Goal: Task Accomplishment & Management: Manage account settings

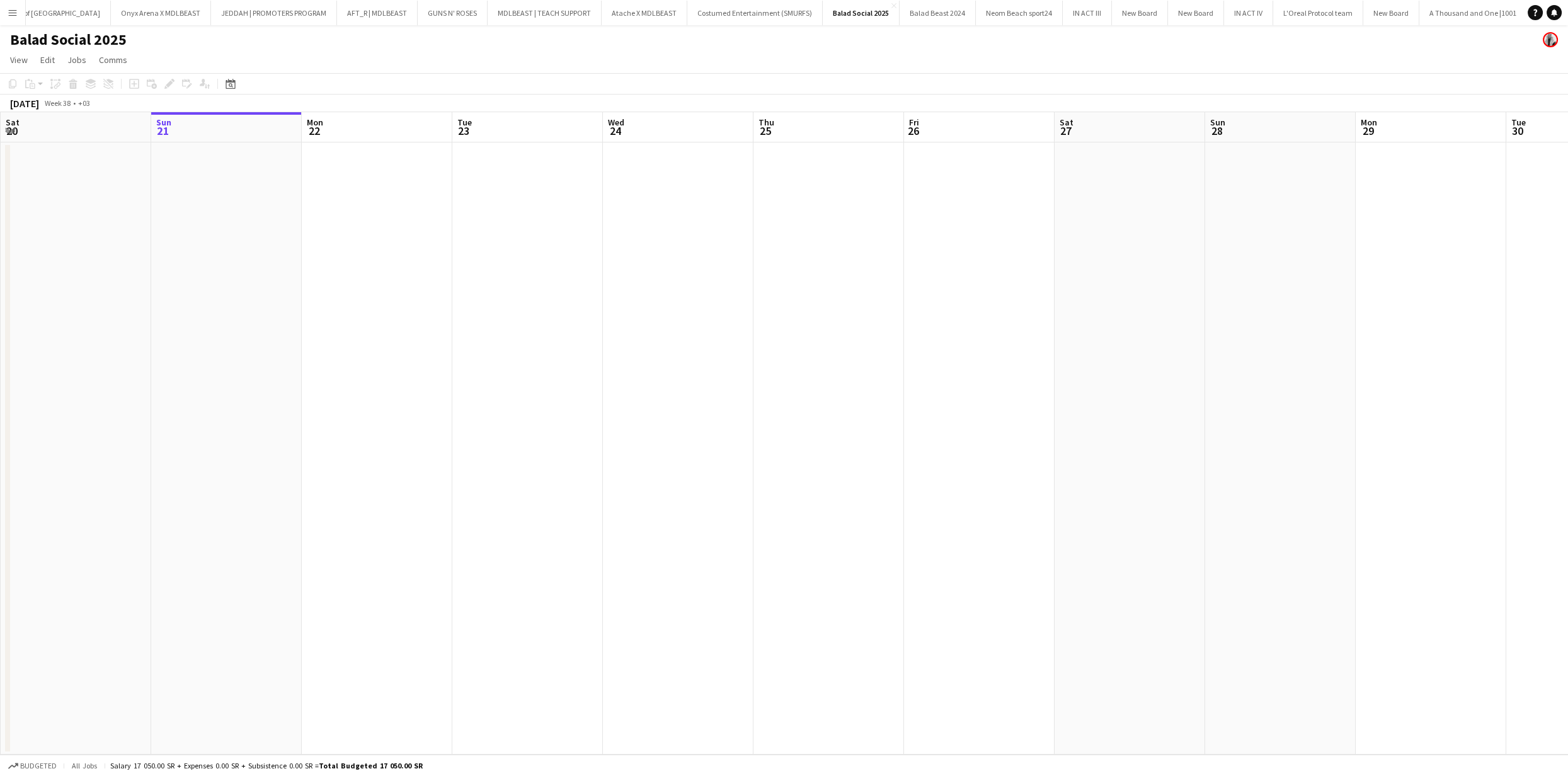
scroll to position [0, 985]
click at [8, 12] on app-icon "Menu" at bounding box center [12, 12] width 10 height 10
click at [514, 412] on app-date-cell at bounding box center [527, 448] width 151 height 612
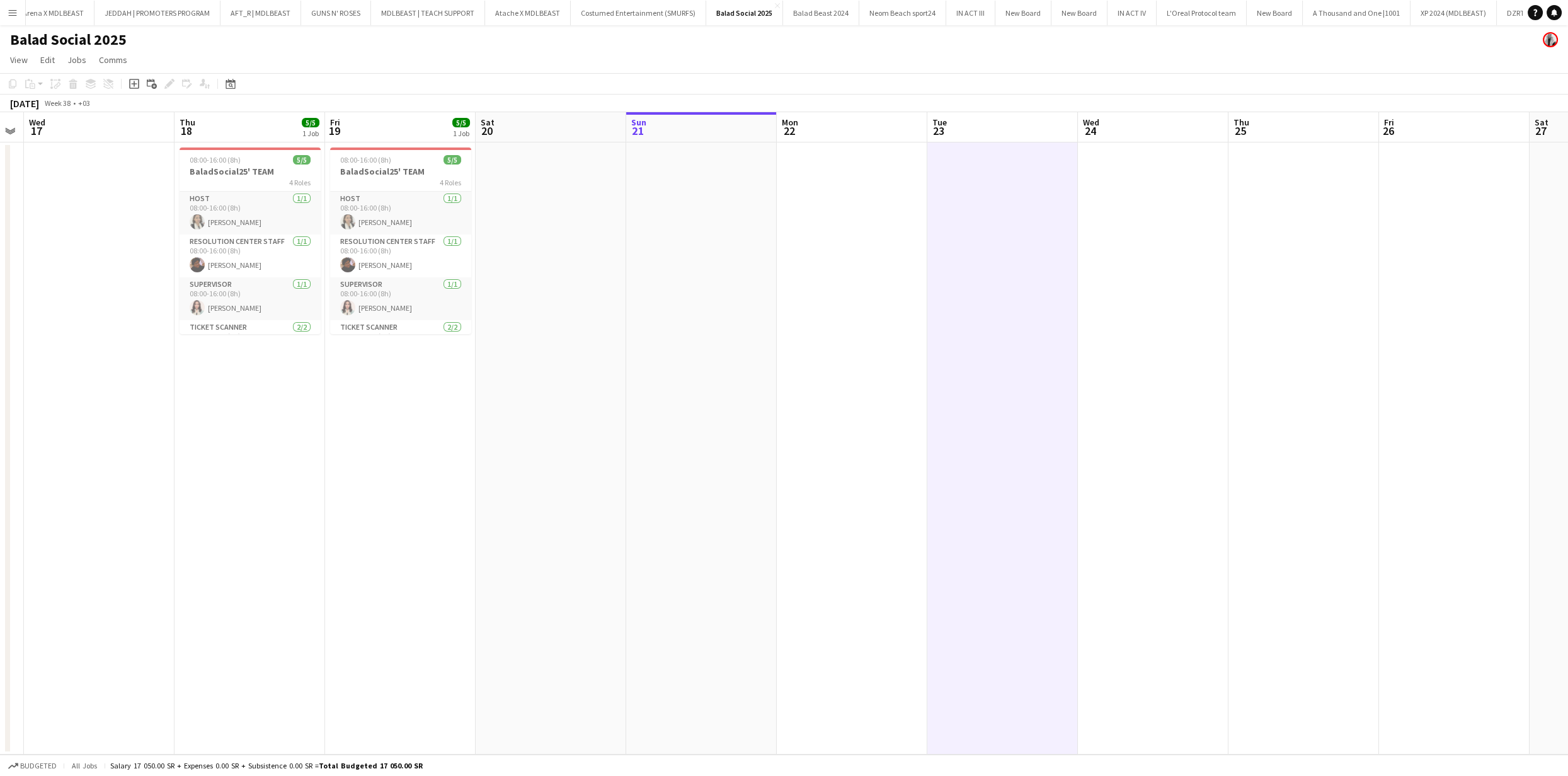
scroll to position [0, 586]
drag, startPoint x: 135, startPoint y: 357, endPoint x: 595, endPoint y: 413, distance: 463.4
click at [595, 413] on app-calendar-viewport "Sat 13 Sun 14 Mon 15 Tue 16 Wed 17 Thu 18 5/5 1 Job Fri 19 5/5 1 Job Sat 20 Sun…" at bounding box center [784, 433] width 1568 height 642
click at [14, 12] on app-icon "Menu" at bounding box center [12, 12] width 10 height 10
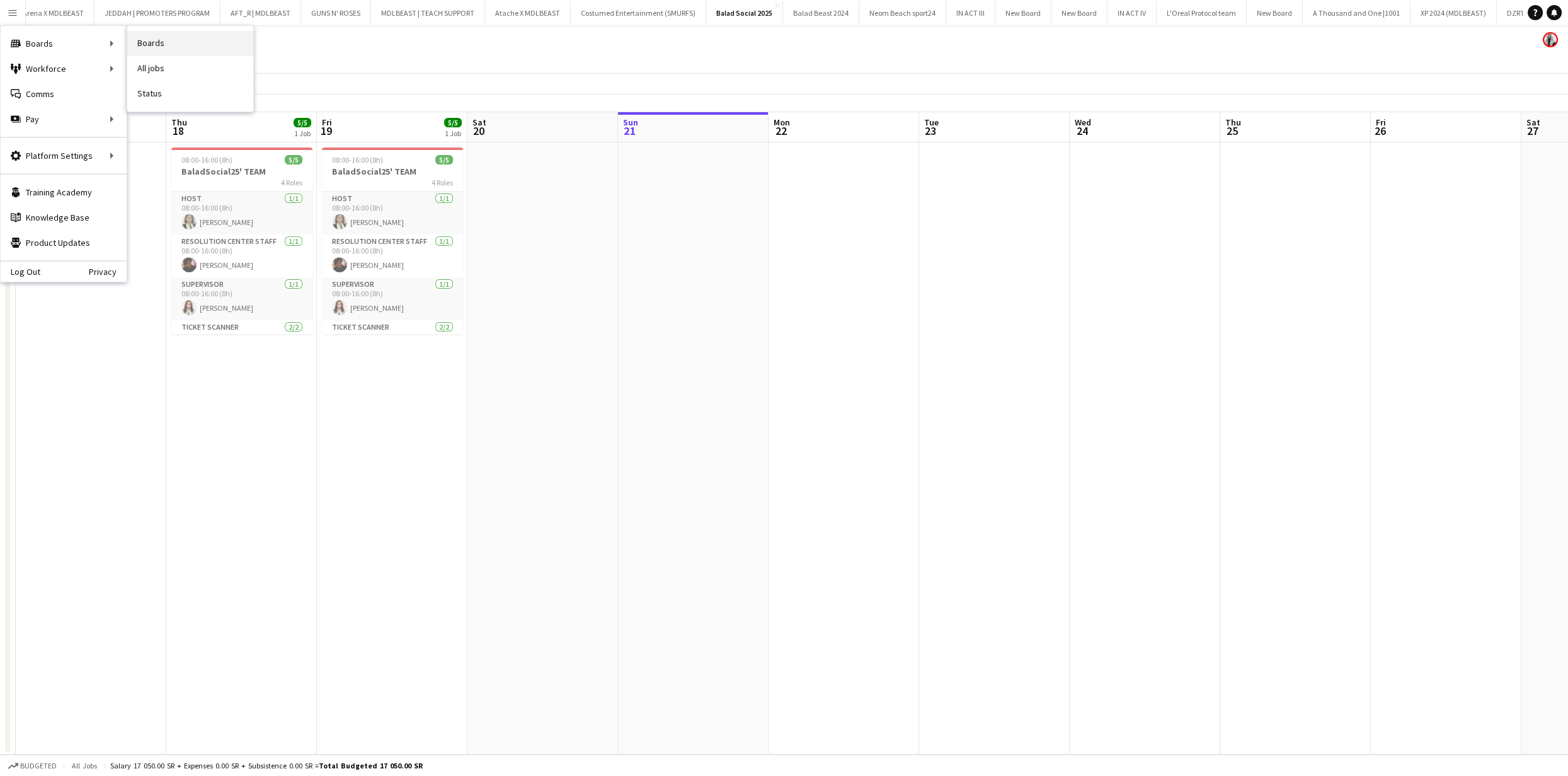
click at [190, 48] on link "Boards" at bounding box center [190, 43] width 126 height 25
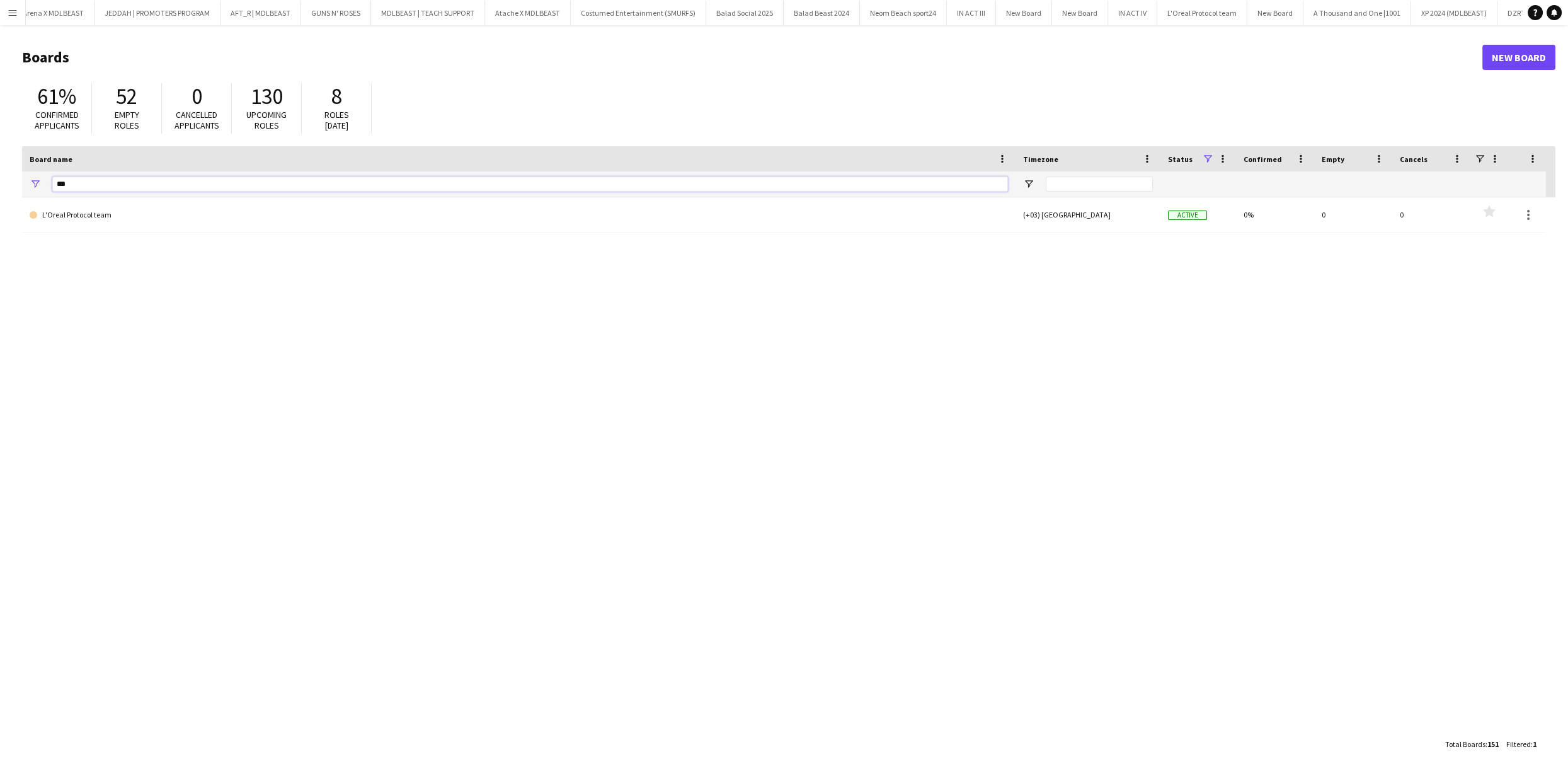
click at [388, 185] on input "***" at bounding box center [530, 184] width 956 height 15
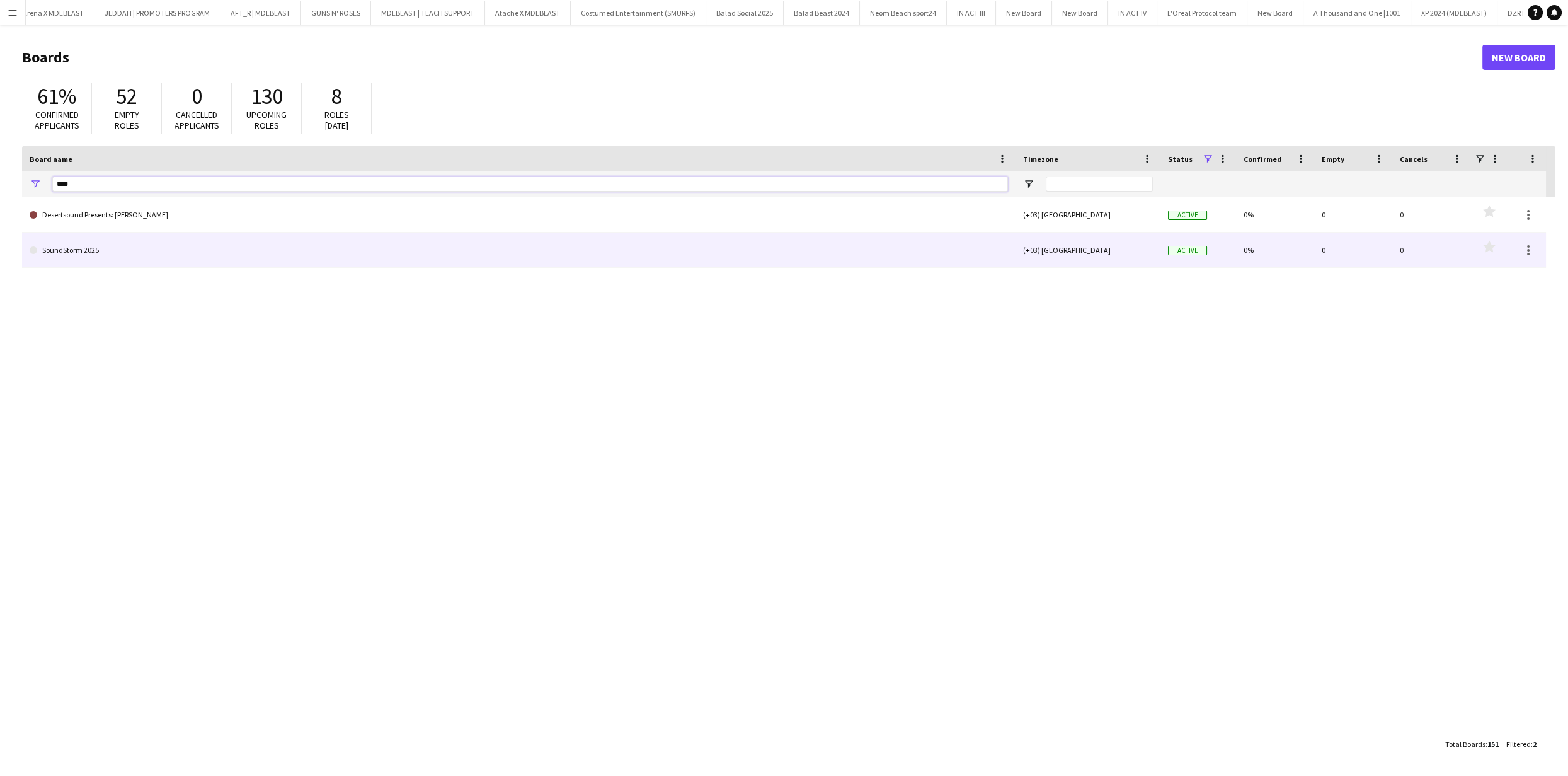
type input "****"
click at [395, 236] on link "SoundStorm 2025" at bounding box center [519, 251] width 979 height 35
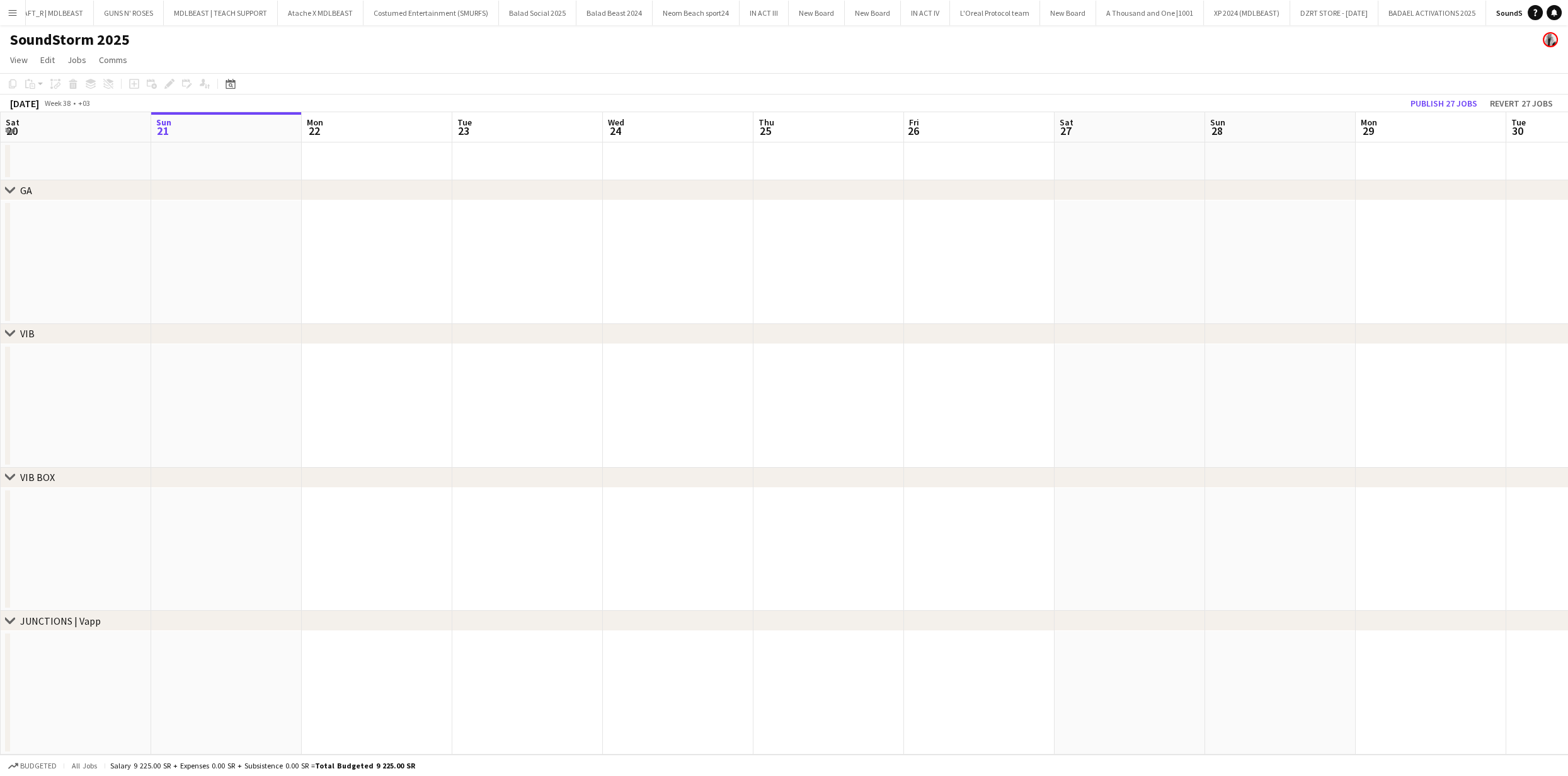
scroll to position [0, 1195]
click at [229, 86] on icon at bounding box center [231, 86] width 4 height 4
click at [335, 128] on span "Next month" at bounding box center [333, 127] width 25 height 25
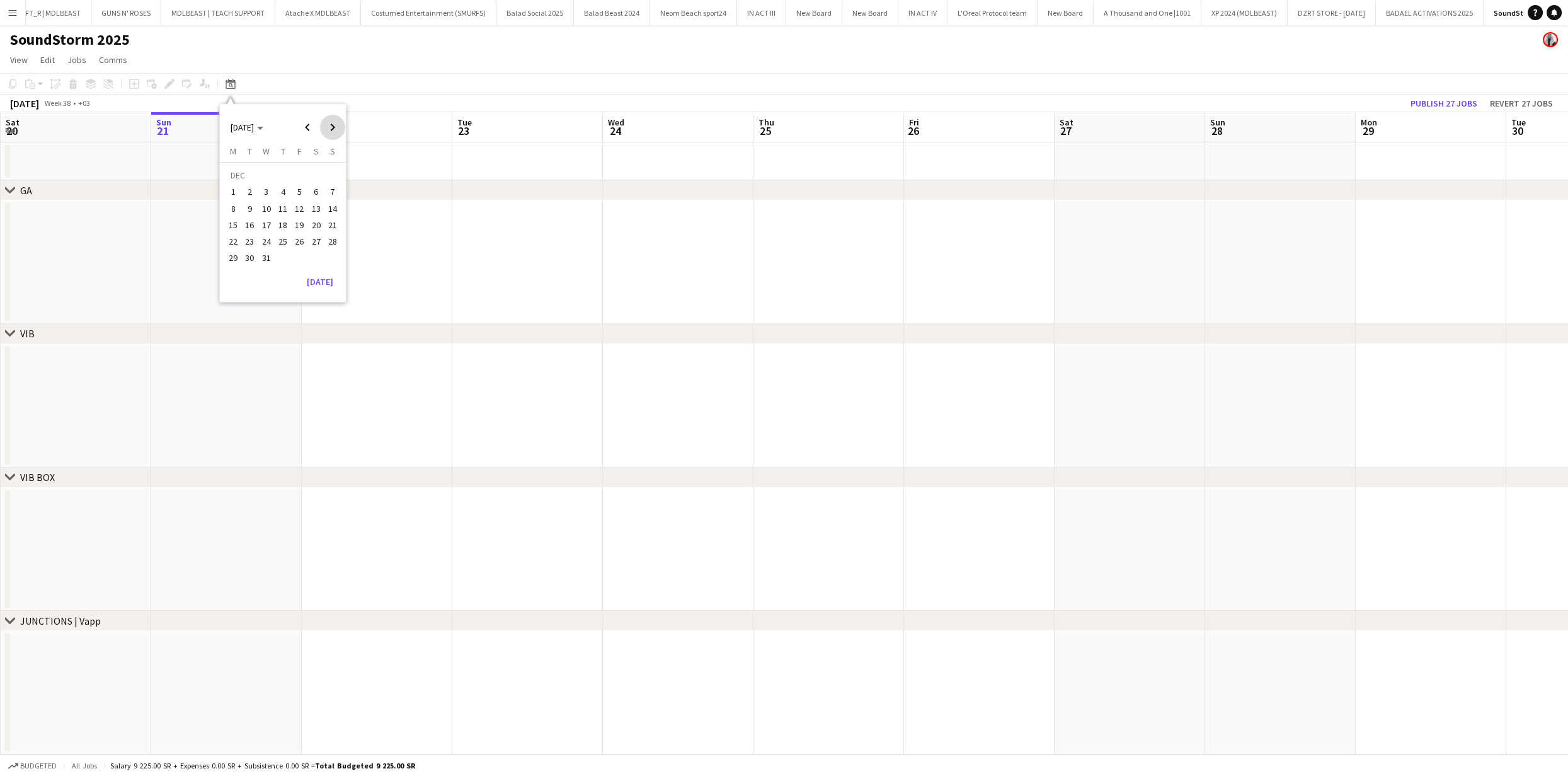
click at [335, 128] on span "Next month" at bounding box center [333, 127] width 25 height 25
click at [310, 124] on span "Previous month" at bounding box center [307, 127] width 25 height 25
click at [311, 206] on span "13" at bounding box center [316, 208] width 15 height 15
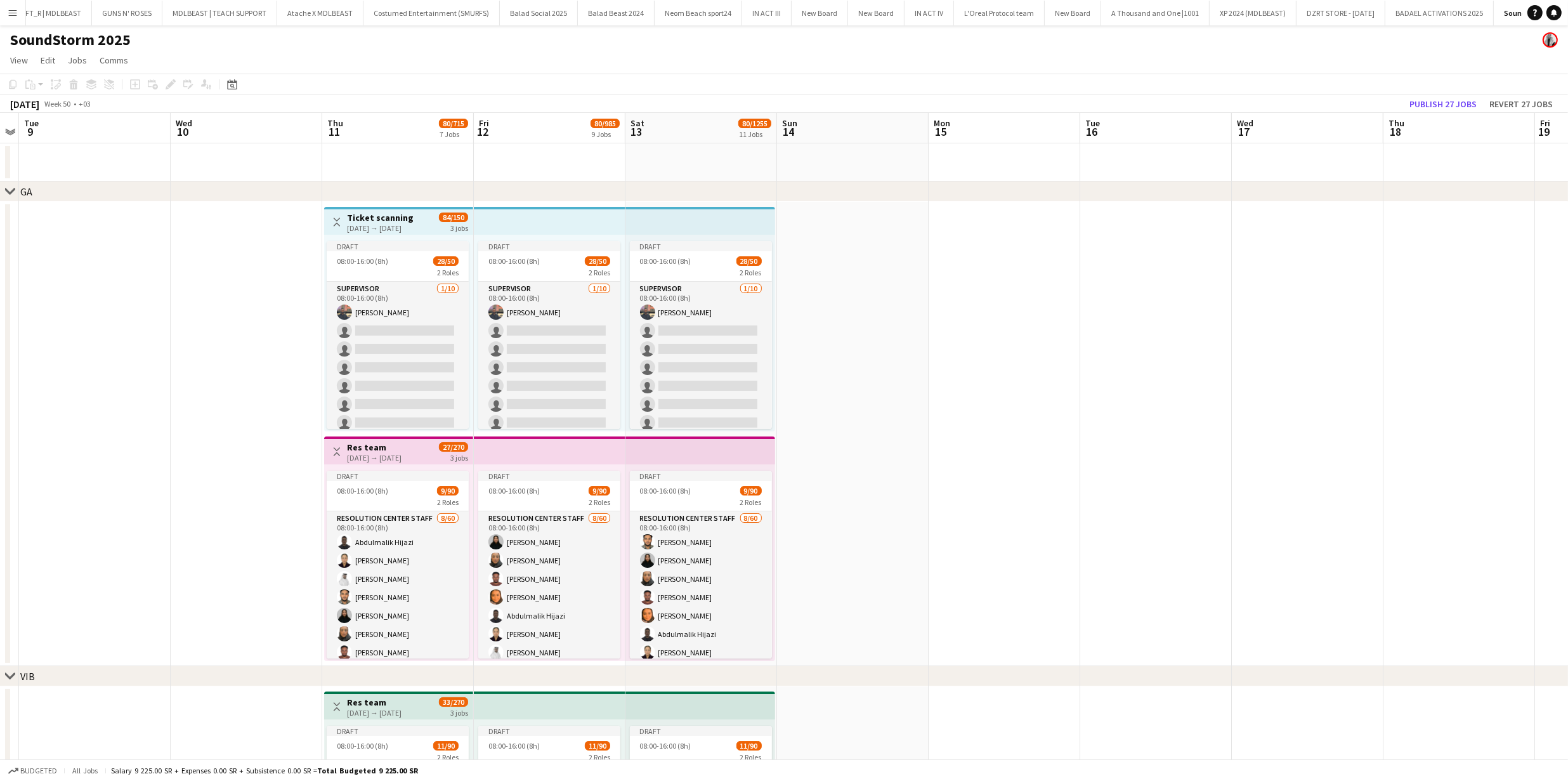
scroll to position [0, 385]
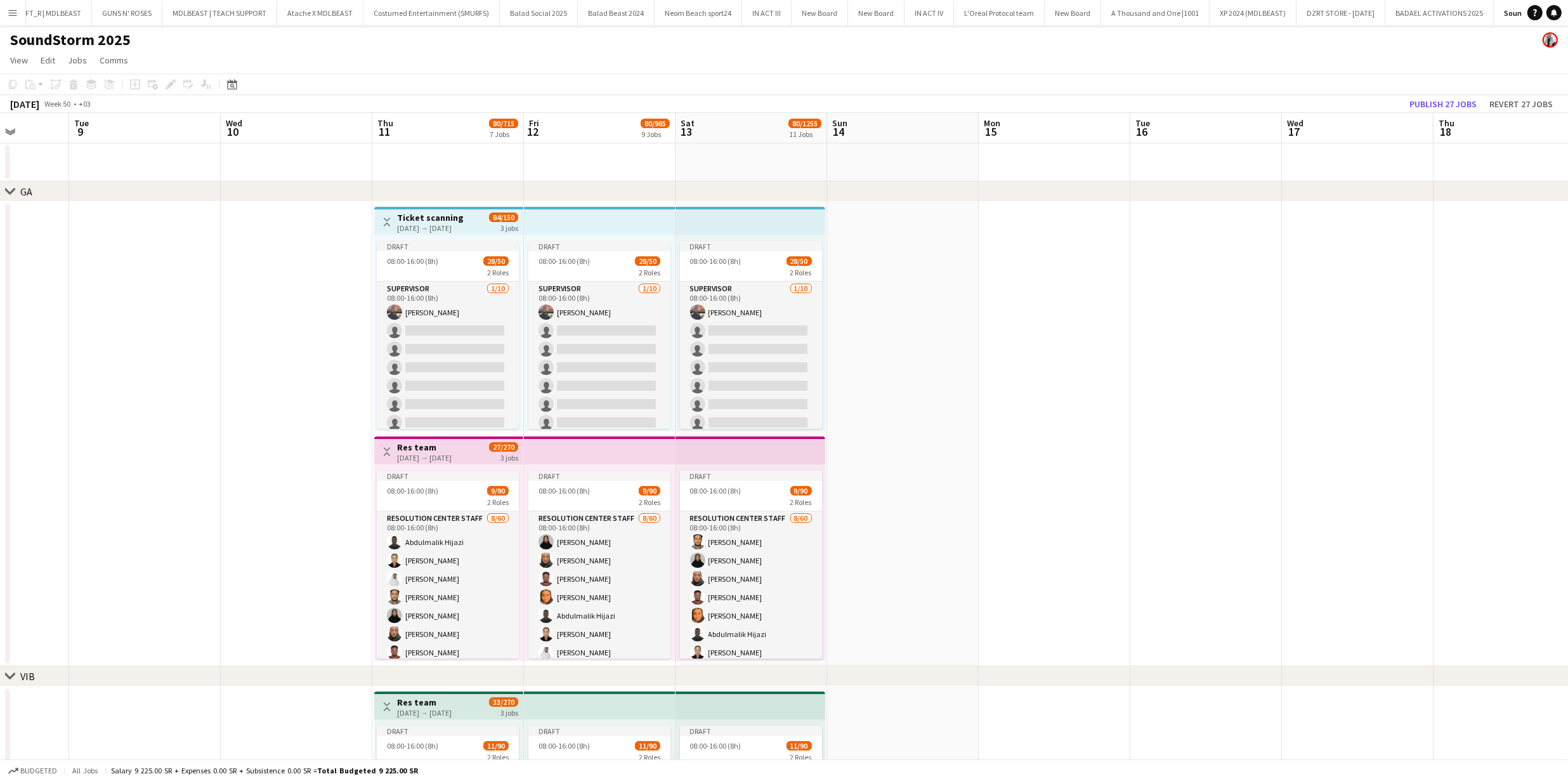
drag, startPoint x: 922, startPoint y: 297, endPoint x: 972, endPoint y: 314, distance: 52.8
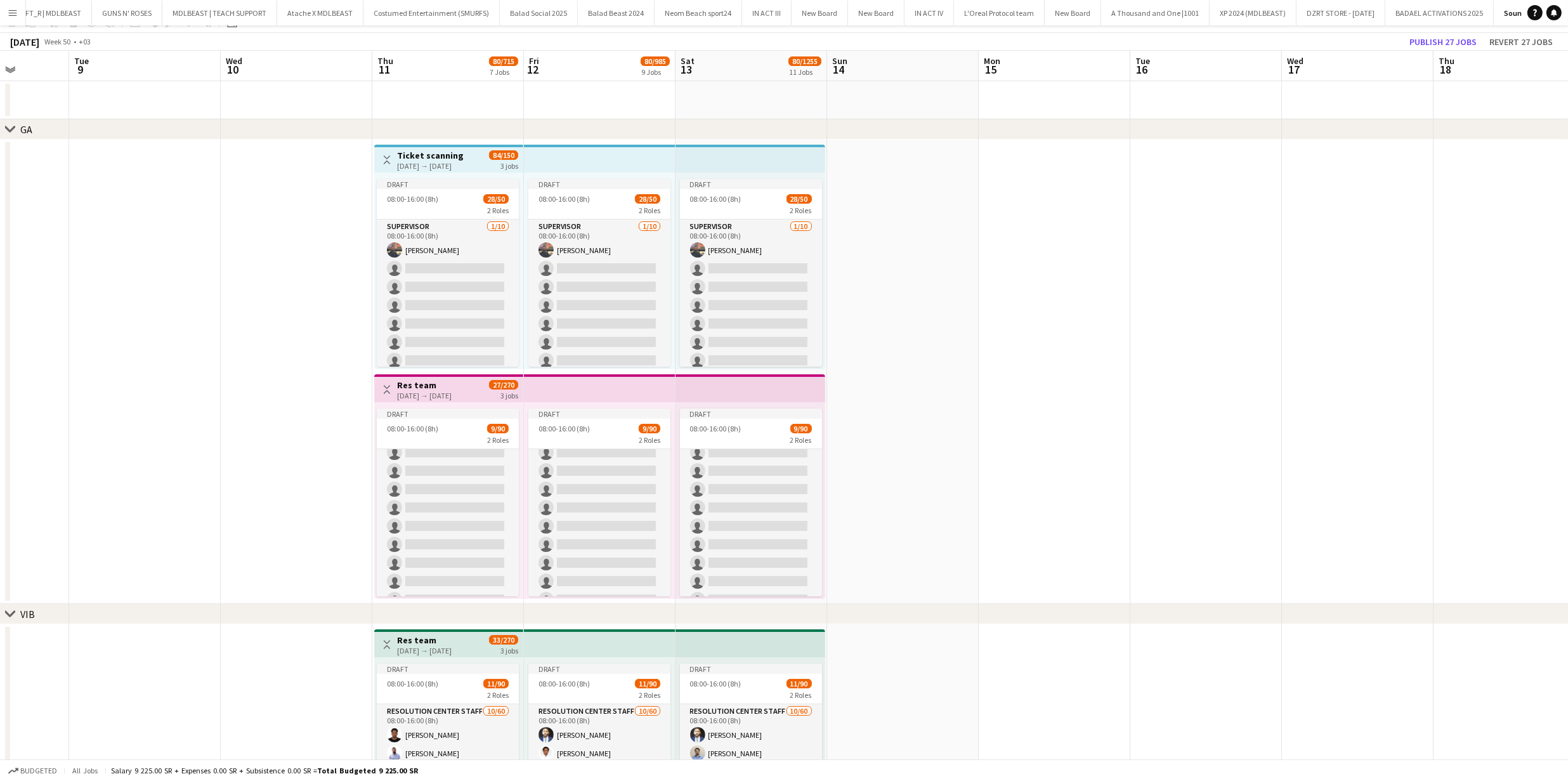
scroll to position [0, 0]
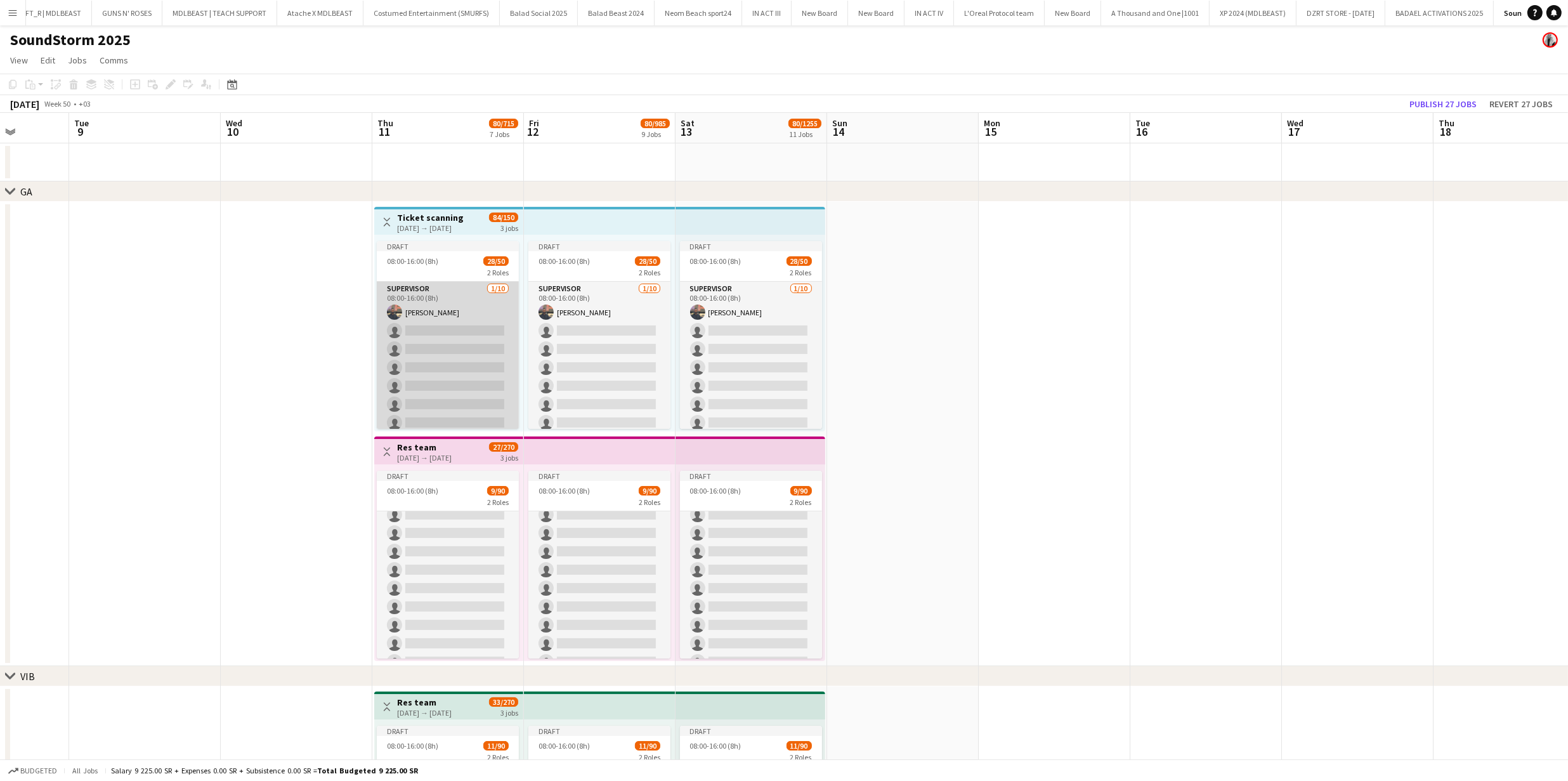
click at [441, 374] on app-card-role "Supervisor 1/10 08:00-16:00 (8h) Mohammed Adel single-neutral-actions single-ne…" at bounding box center [448, 385] width 142 height 208
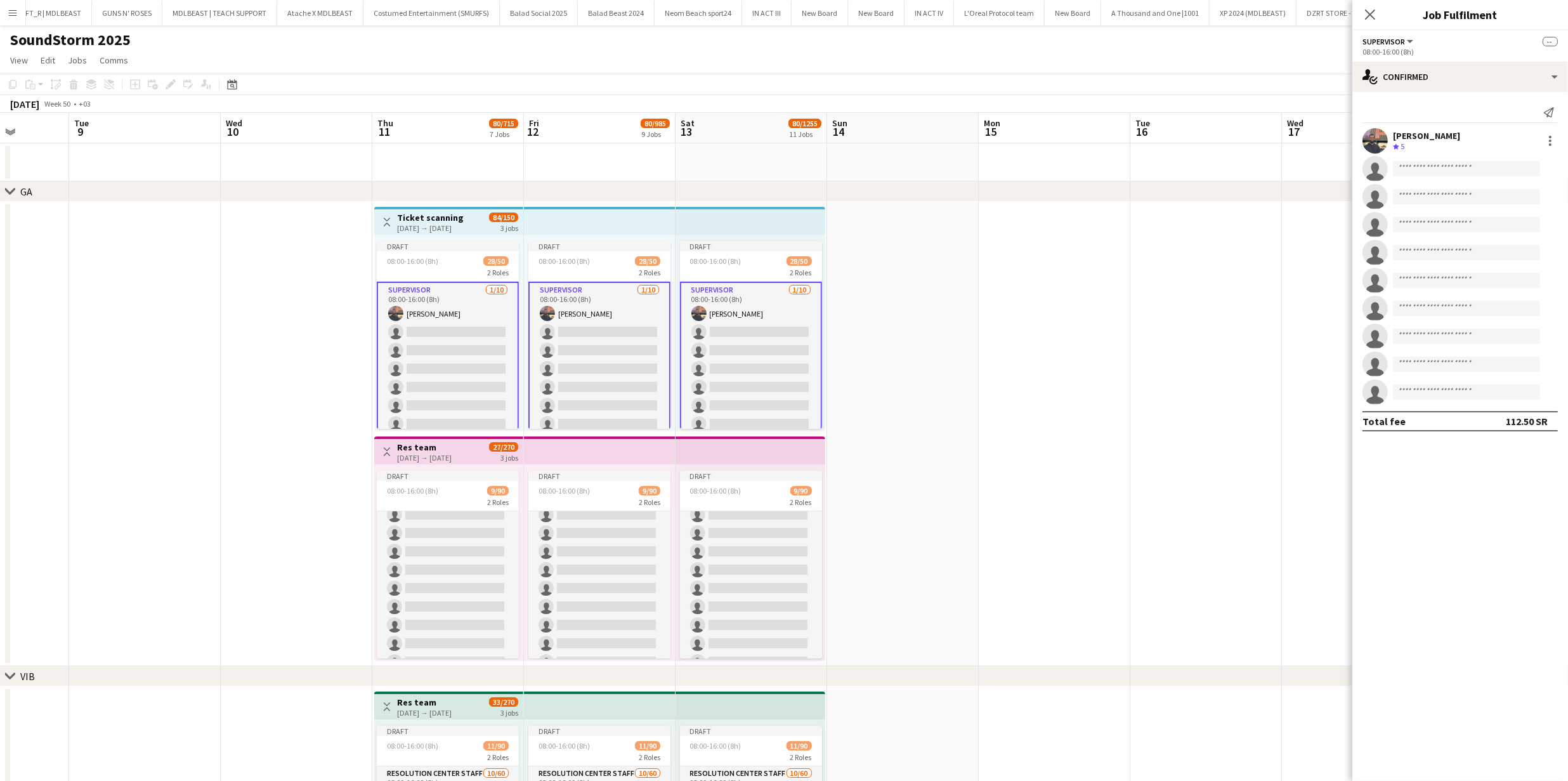
scroll to position [141, 0]
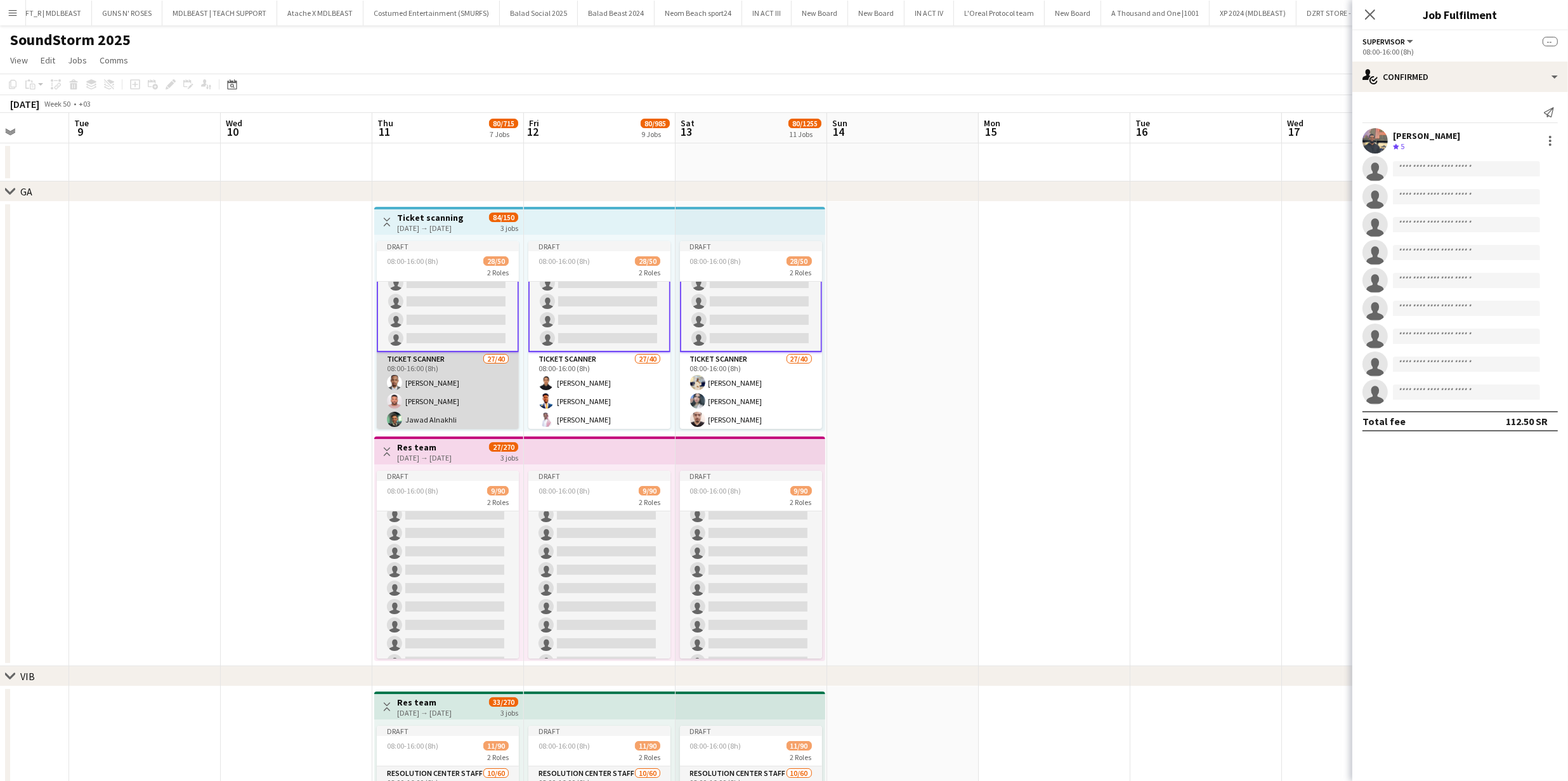
click at [446, 398] on app-card-role "Ticket Scanner 27/40 08:00-16:00 (8h) Ahmed Fathi AbuElgasim Salih Jawad Alnakh…" at bounding box center [448, 732] width 142 height 761
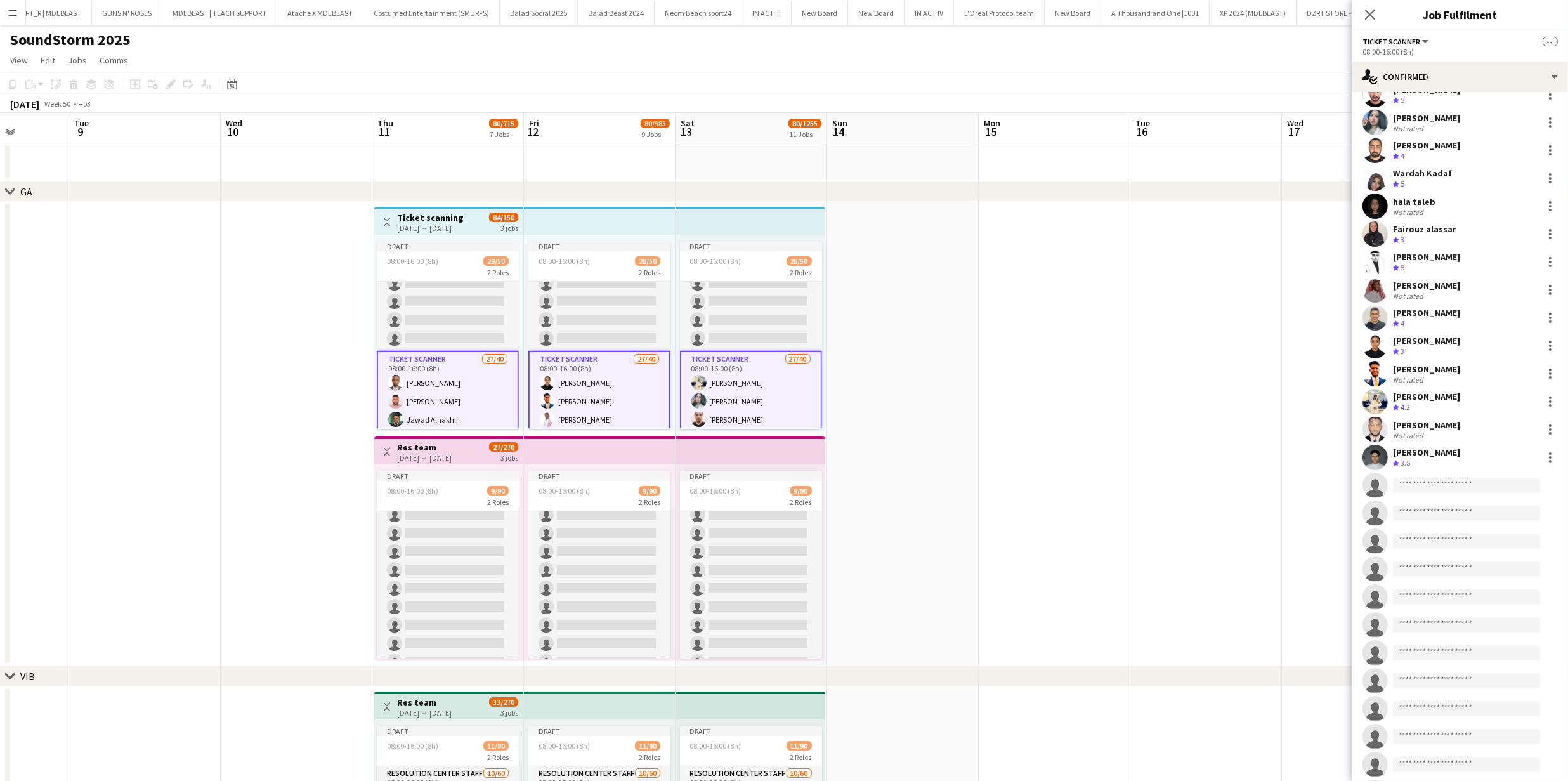
scroll to position [497, 0]
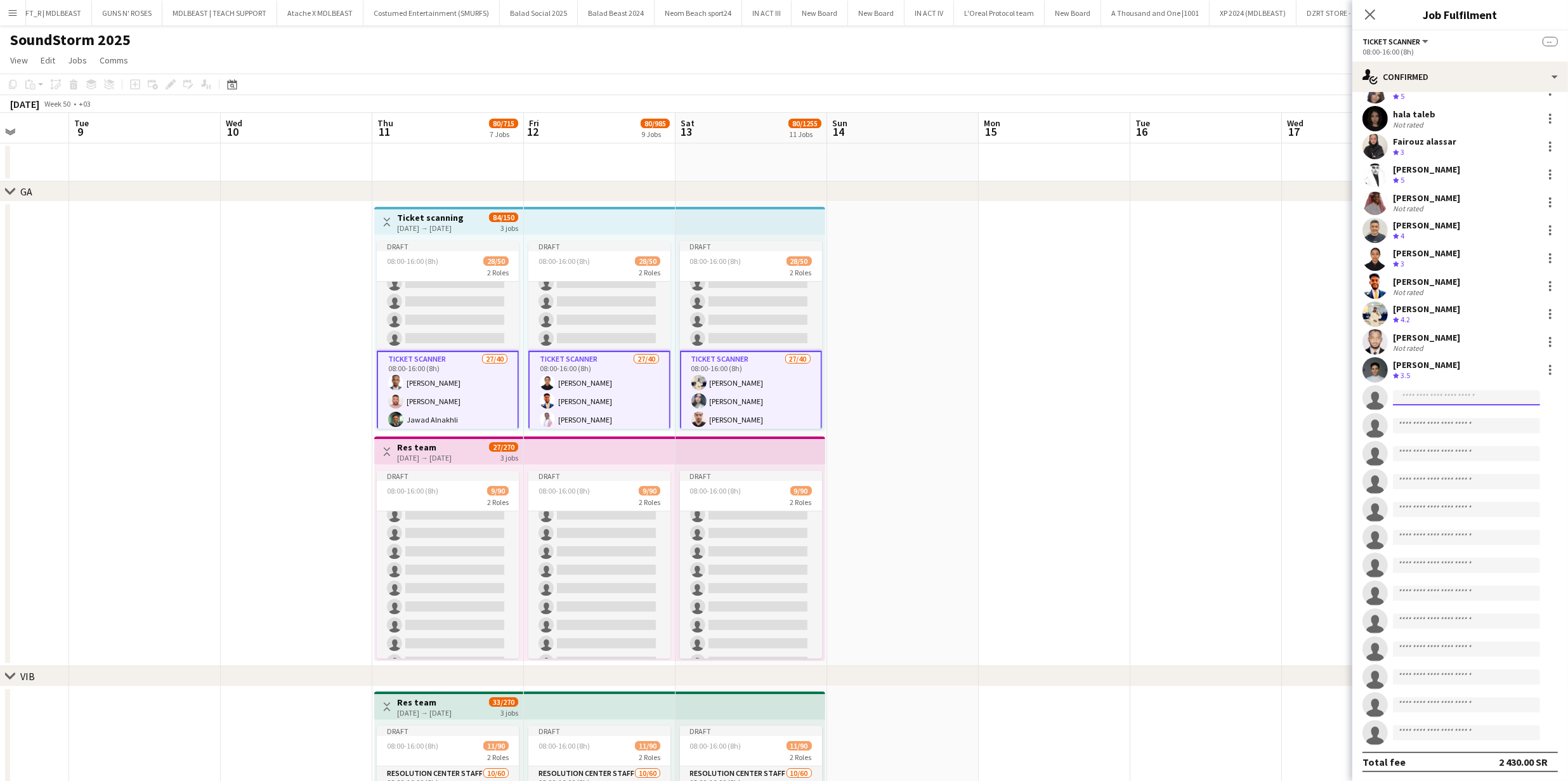
click at [788, 398] on input at bounding box center [1466, 398] width 147 height 15
paste input "**********"
click at [788, 399] on input "**********" at bounding box center [1466, 398] width 147 height 15
click at [788, 398] on input "**********" at bounding box center [1466, 398] width 147 height 15
click at [788, 394] on input "**********" at bounding box center [1466, 398] width 147 height 15
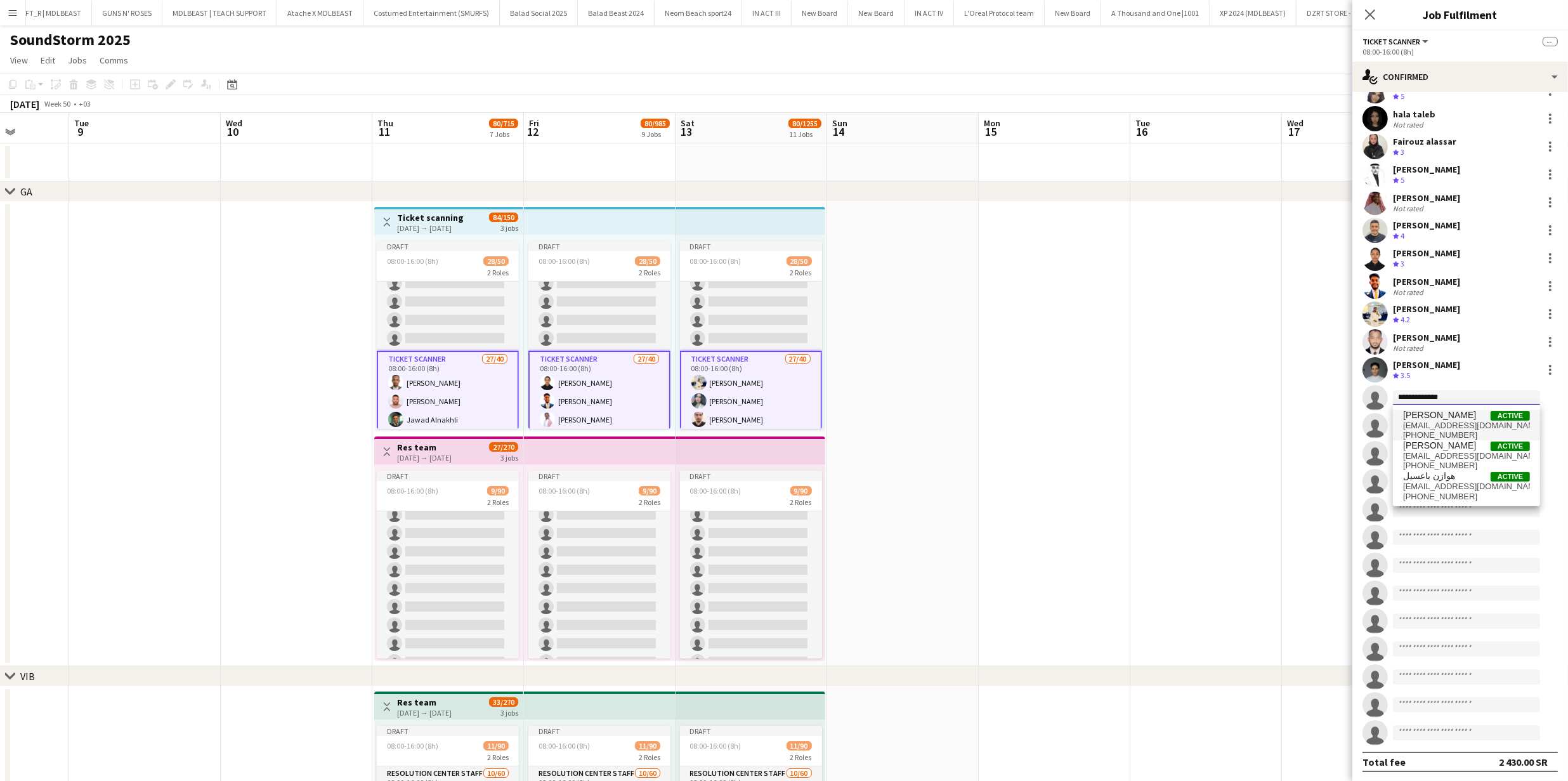
type input "**********"
click at [788, 422] on span "nooralali6262@gmail.com" at bounding box center [1466, 425] width 127 height 10
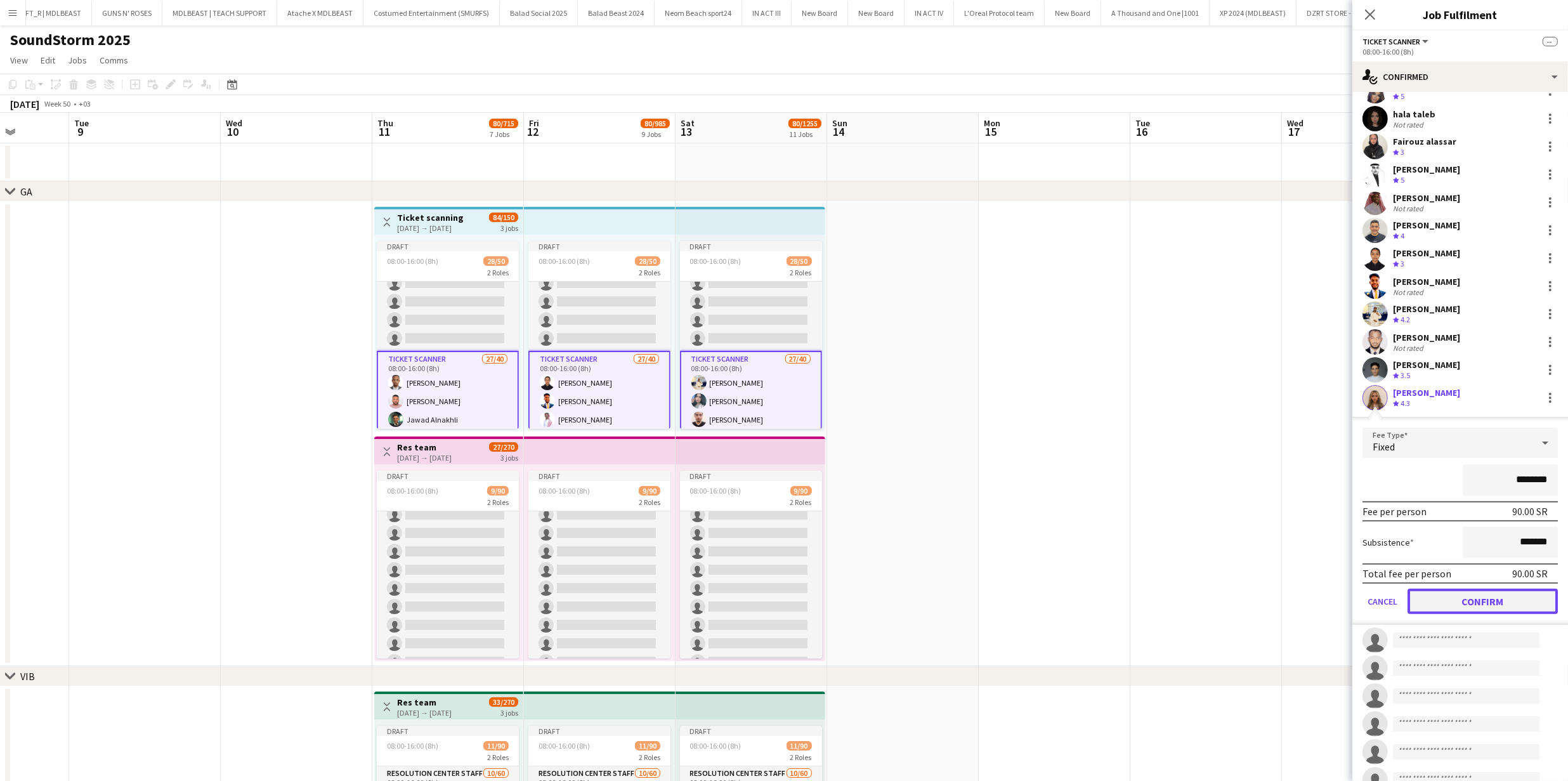
click at [788, 592] on button "Confirm" at bounding box center [1483, 601] width 150 height 25
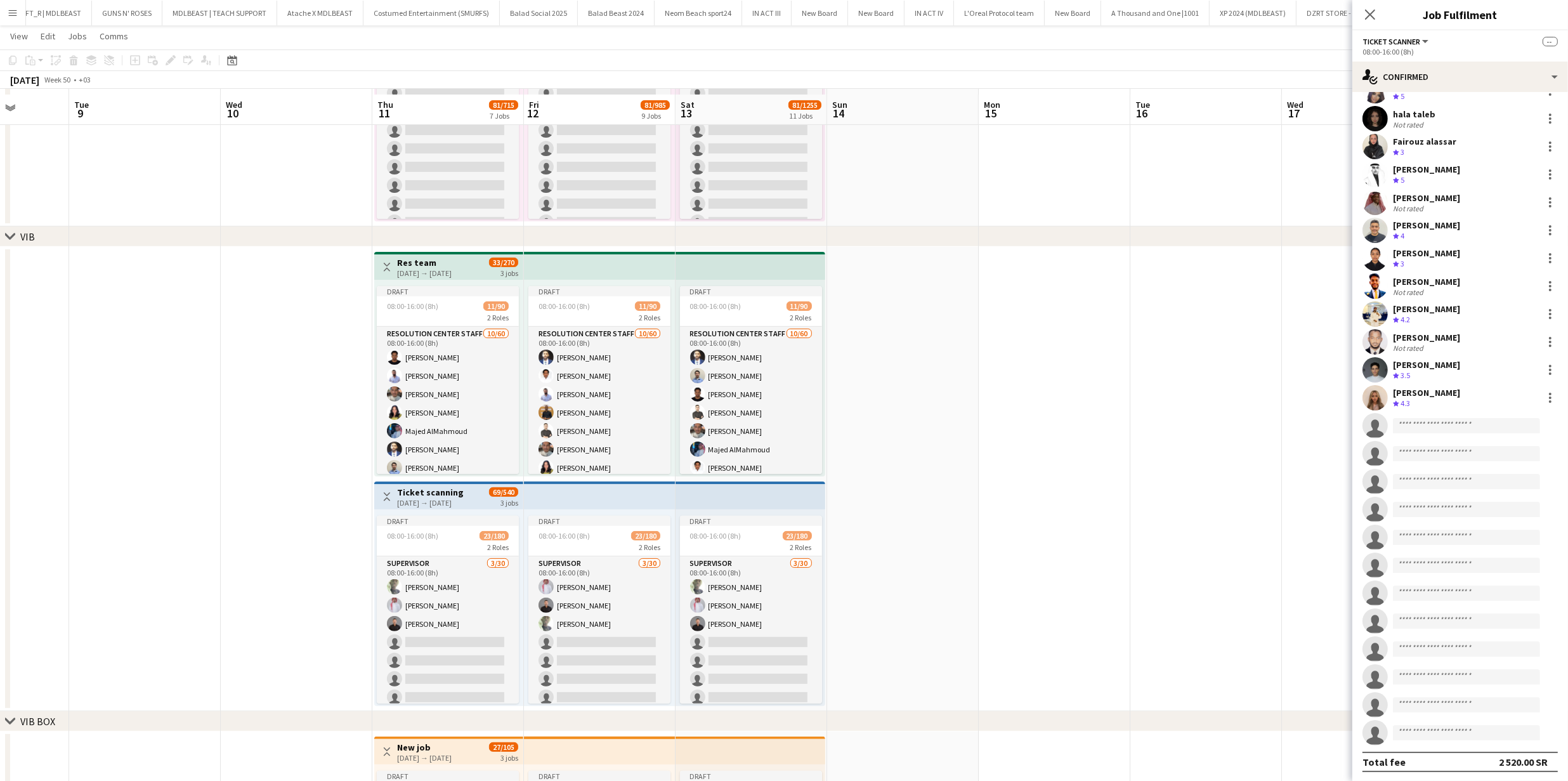
scroll to position [596, 0]
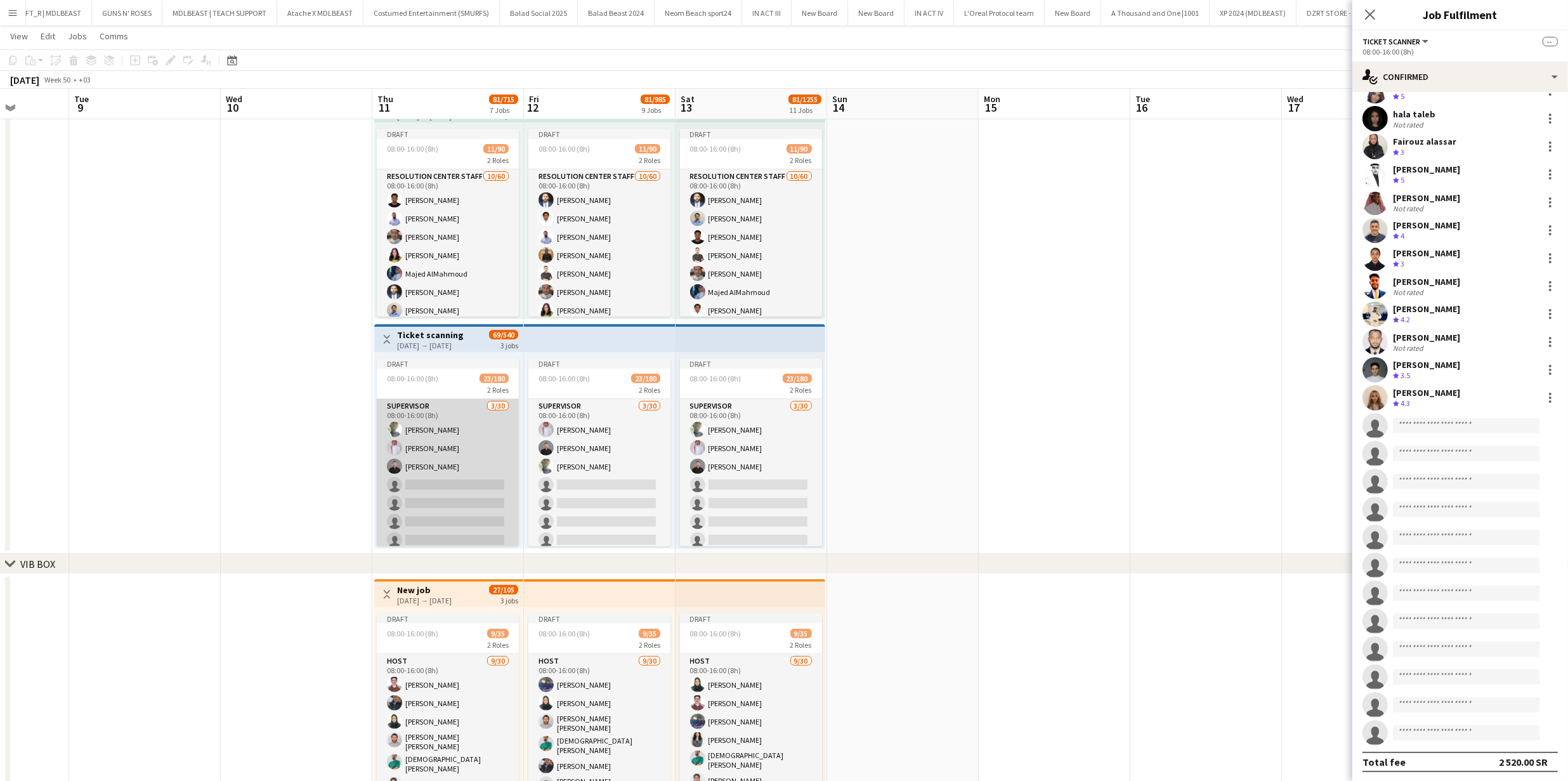
click at [428, 489] on app-card-role "Supervisor 3/30 08:00-16:00 (8h) Mohannad Omer Ahmed Alqubbi Khaled El ibrahim …" at bounding box center [448, 687] width 142 height 577
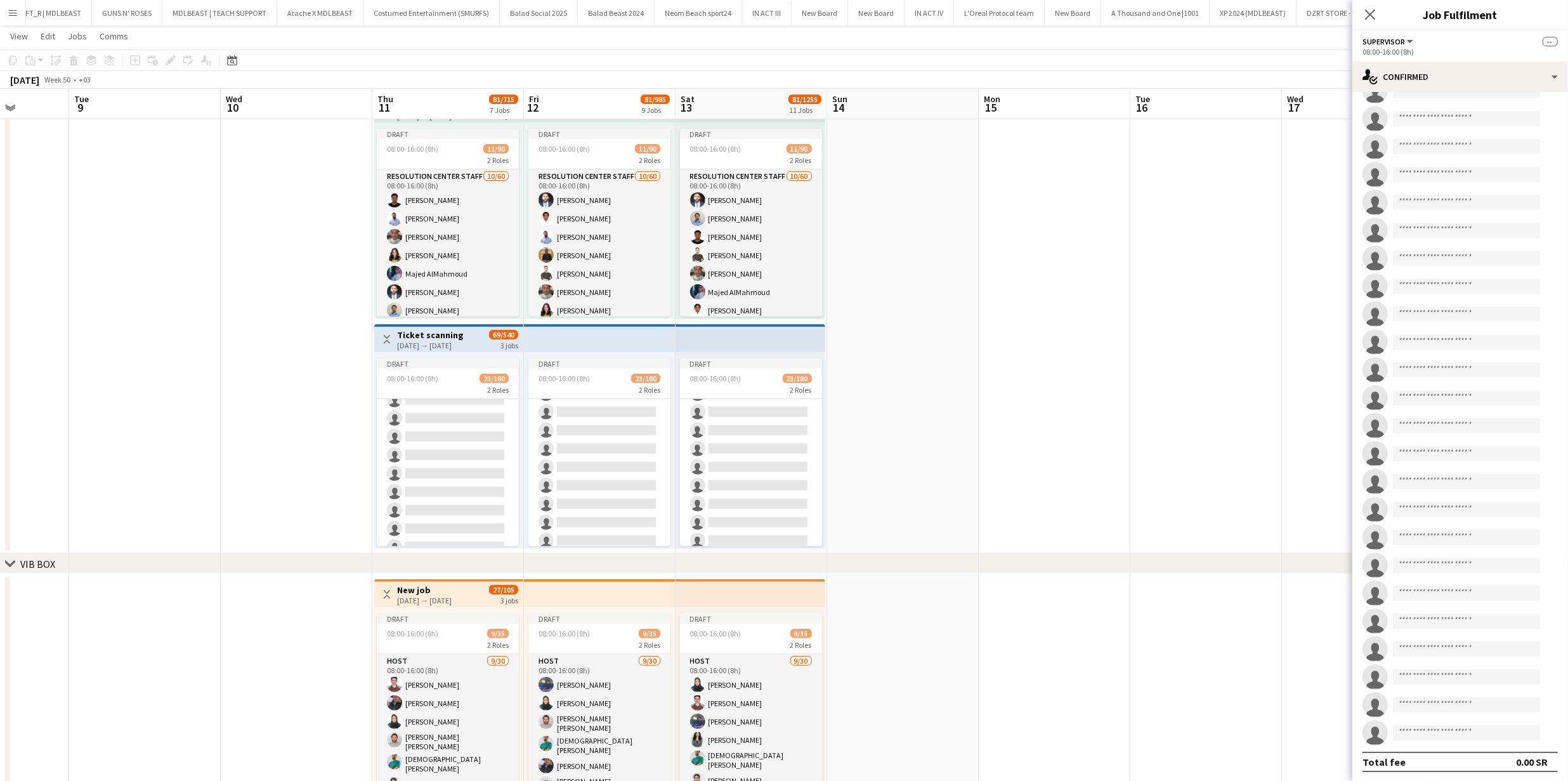
scroll to position [0, 0]
click at [430, 489] on app-card-role "Ticket Scanner 20/150 08:00-16:00 (8h) Naif Ayoubi Ahmad Hammwi Omar Alotaibi A…" at bounding box center [448, 699] width 142 height 2784
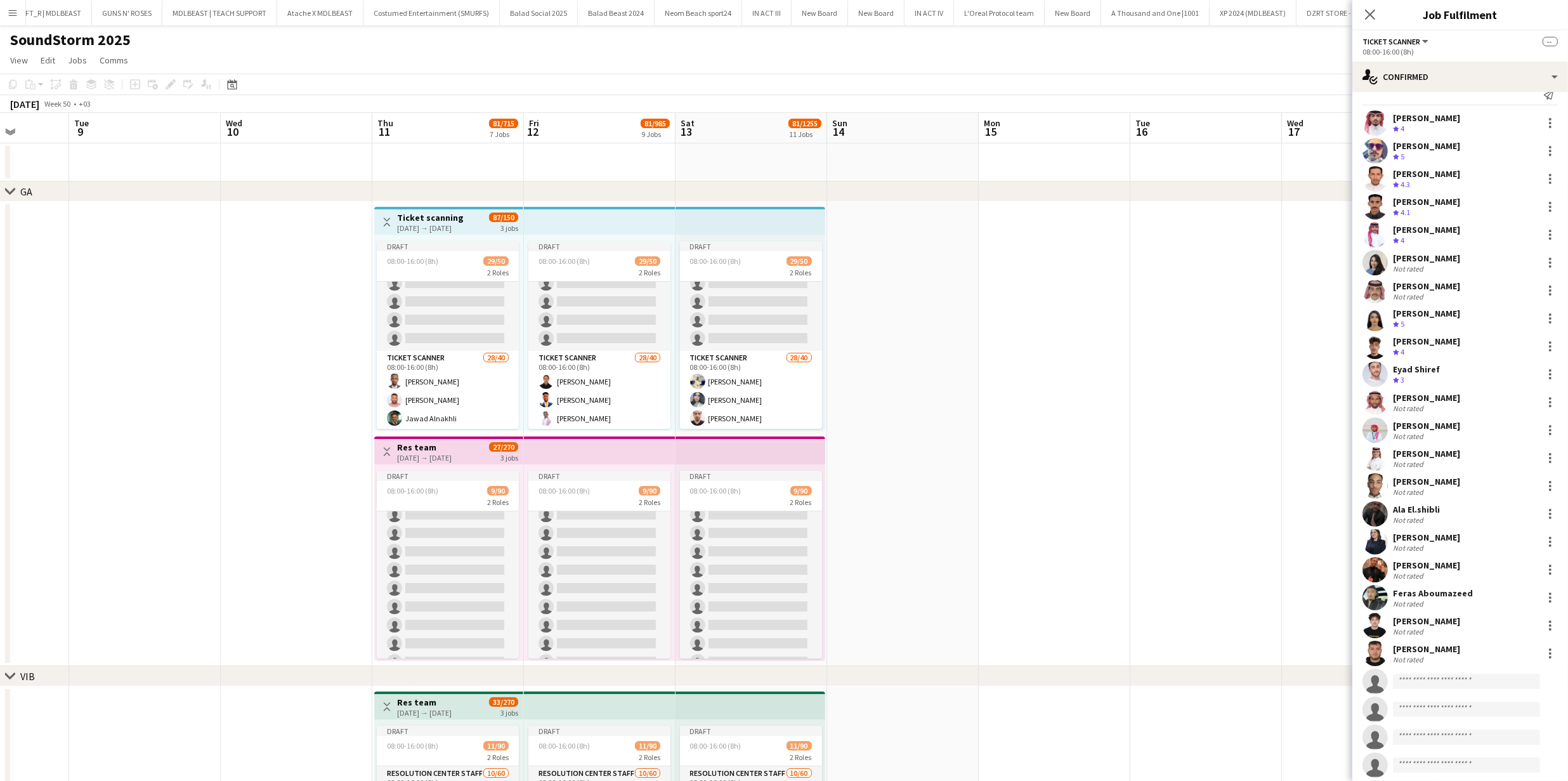
scroll to position [29, 0]
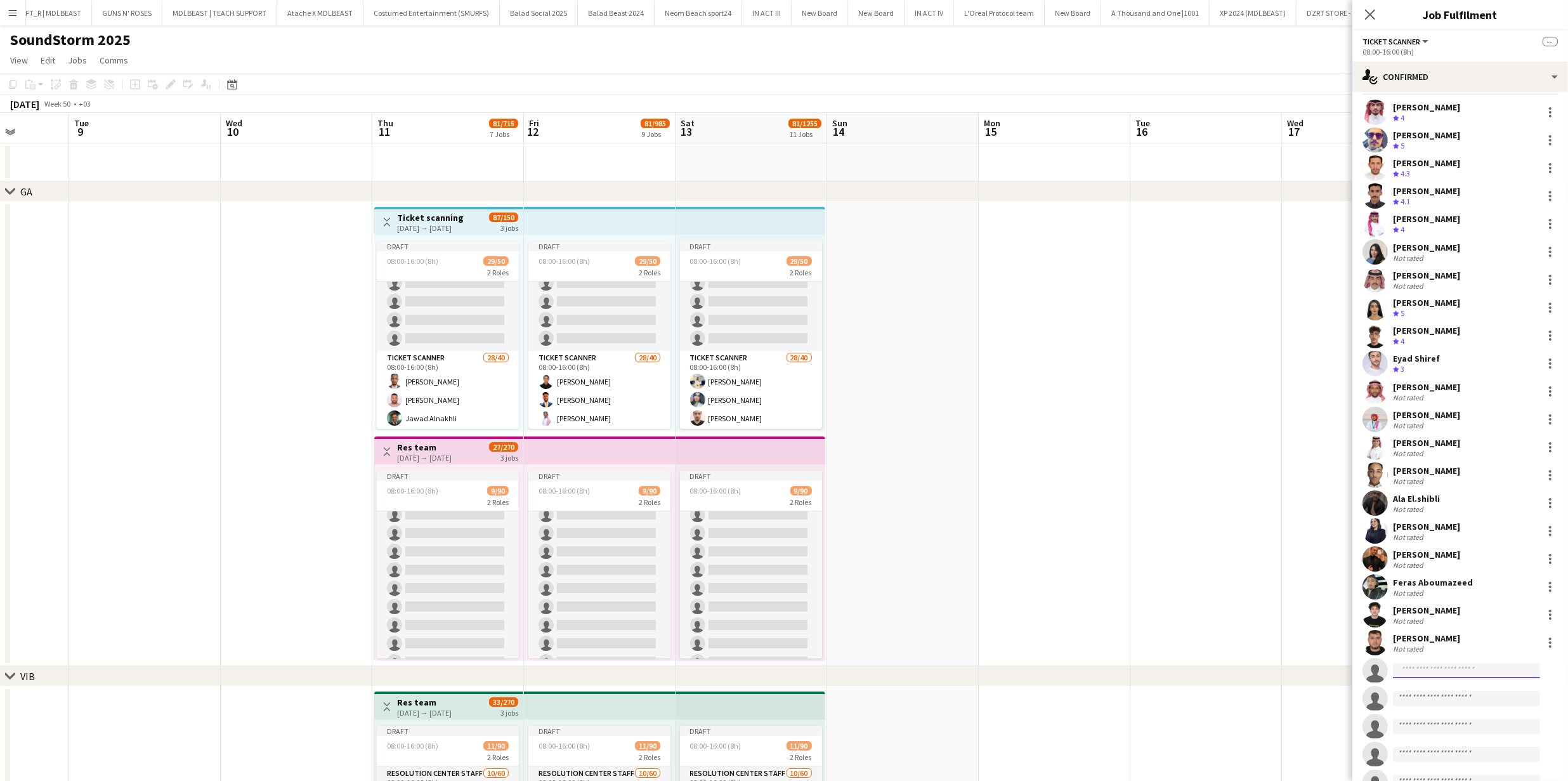
paste input "**********"
type input "**********"
click at [788, 695] on span "[EMAIL_ADDRESS][DOMAIN_NAME]" at bounding box center [1466, 698] width 127 height 10
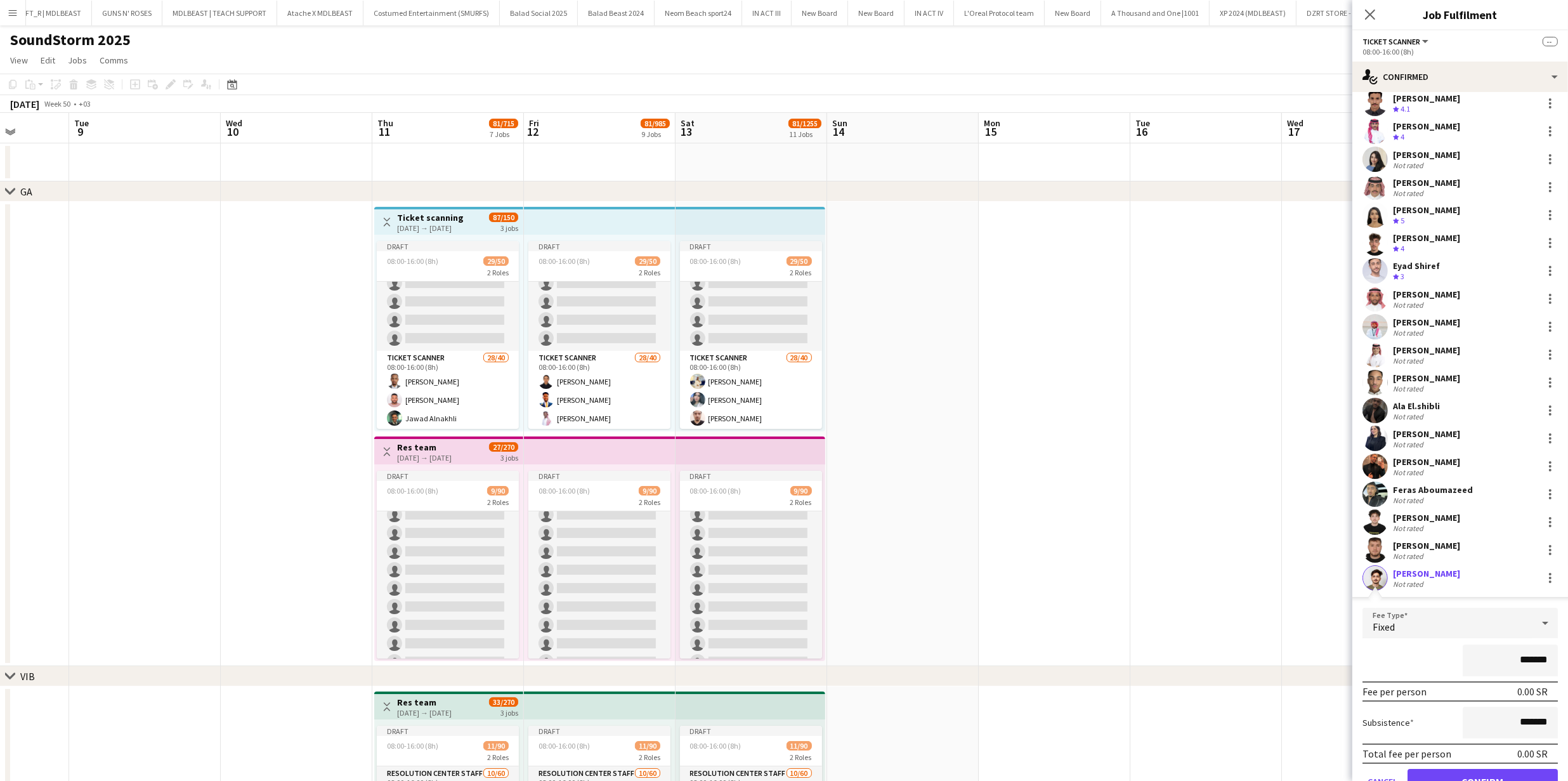
scroll to position [137, 0]
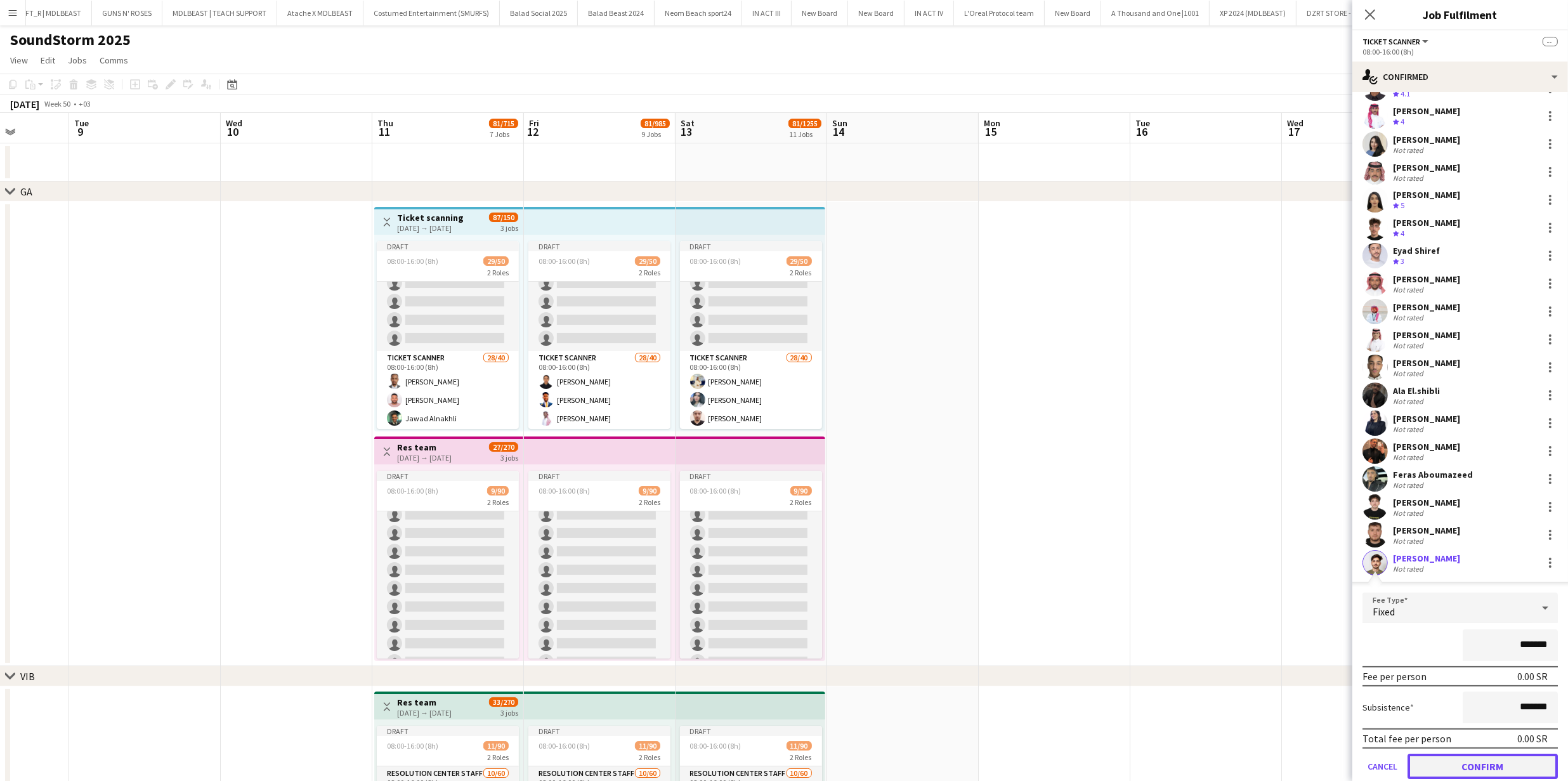
click at [788, 723] on button "Confirm" at bounding box center [1483, 766] width 150 height 25
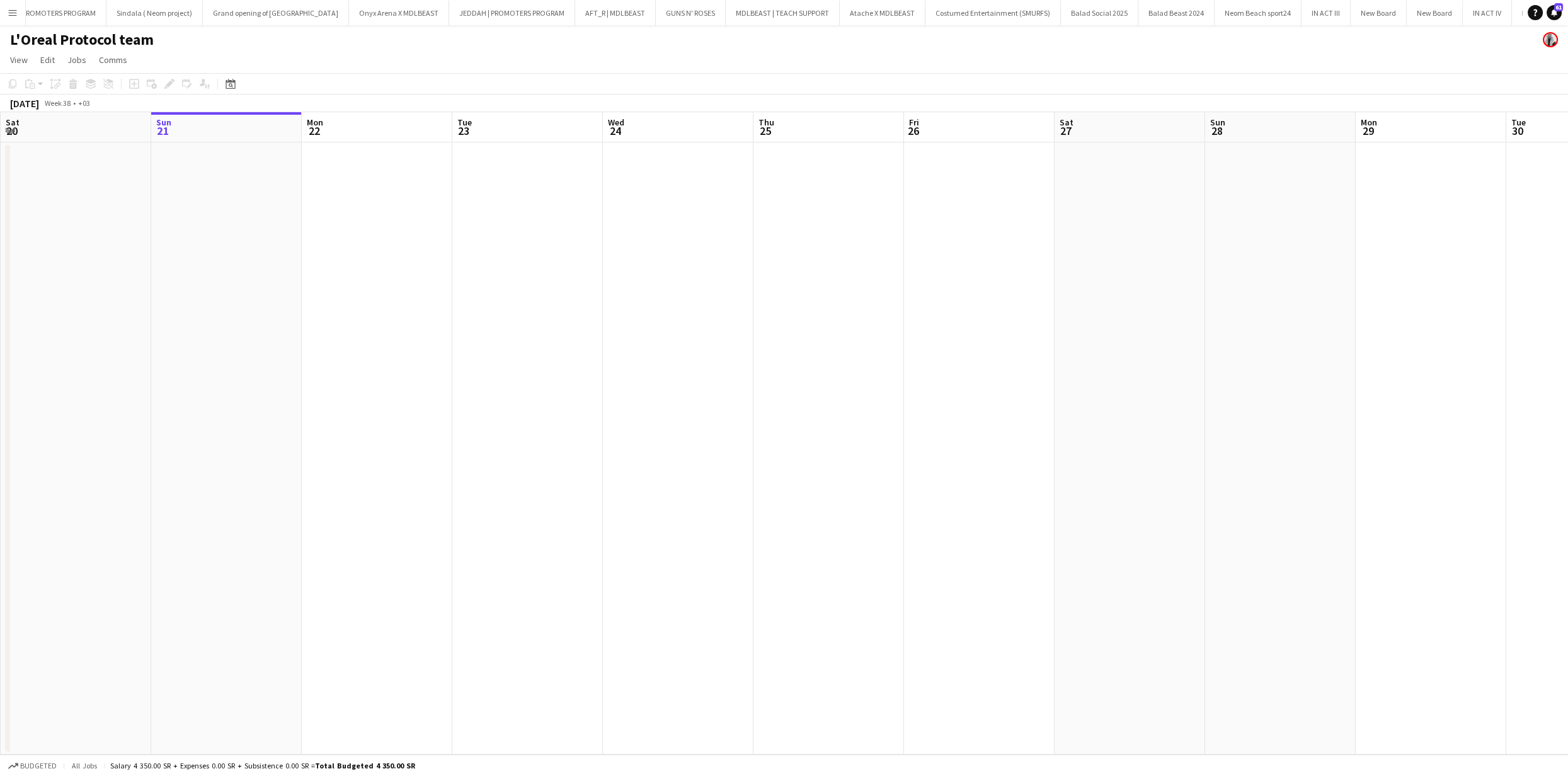
scroll to position [0, 657]
click at [8, 12] on app-icon "Menu" at bounding box center [12, 12] width 10 height 10
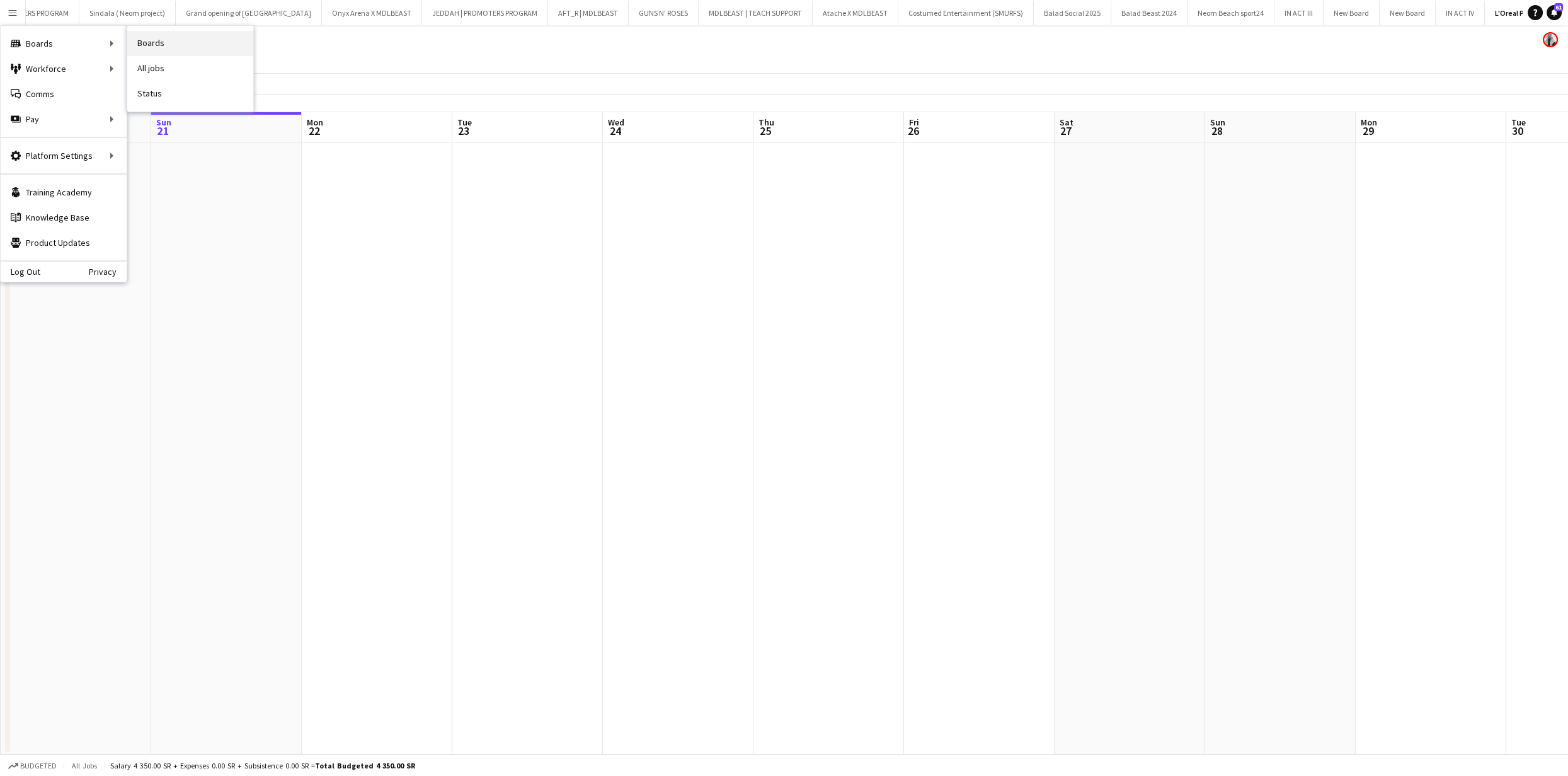
click at [139, 41] on link "Boards" at bounding box center [190, 43] width 126 height 25
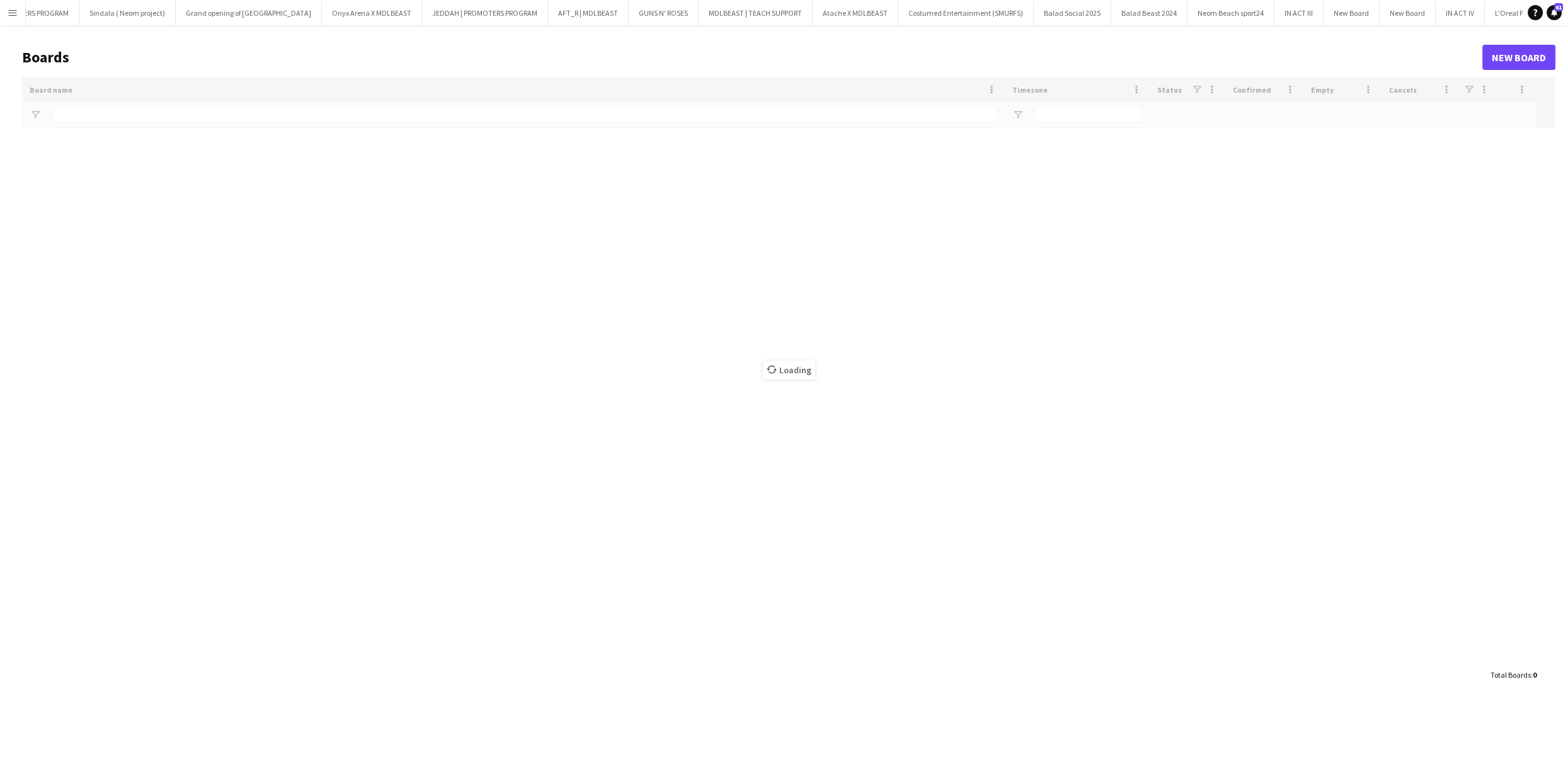
click at [15, 15] on app-icon "Menu" at bounding box center [12, 12] width 10 height 10
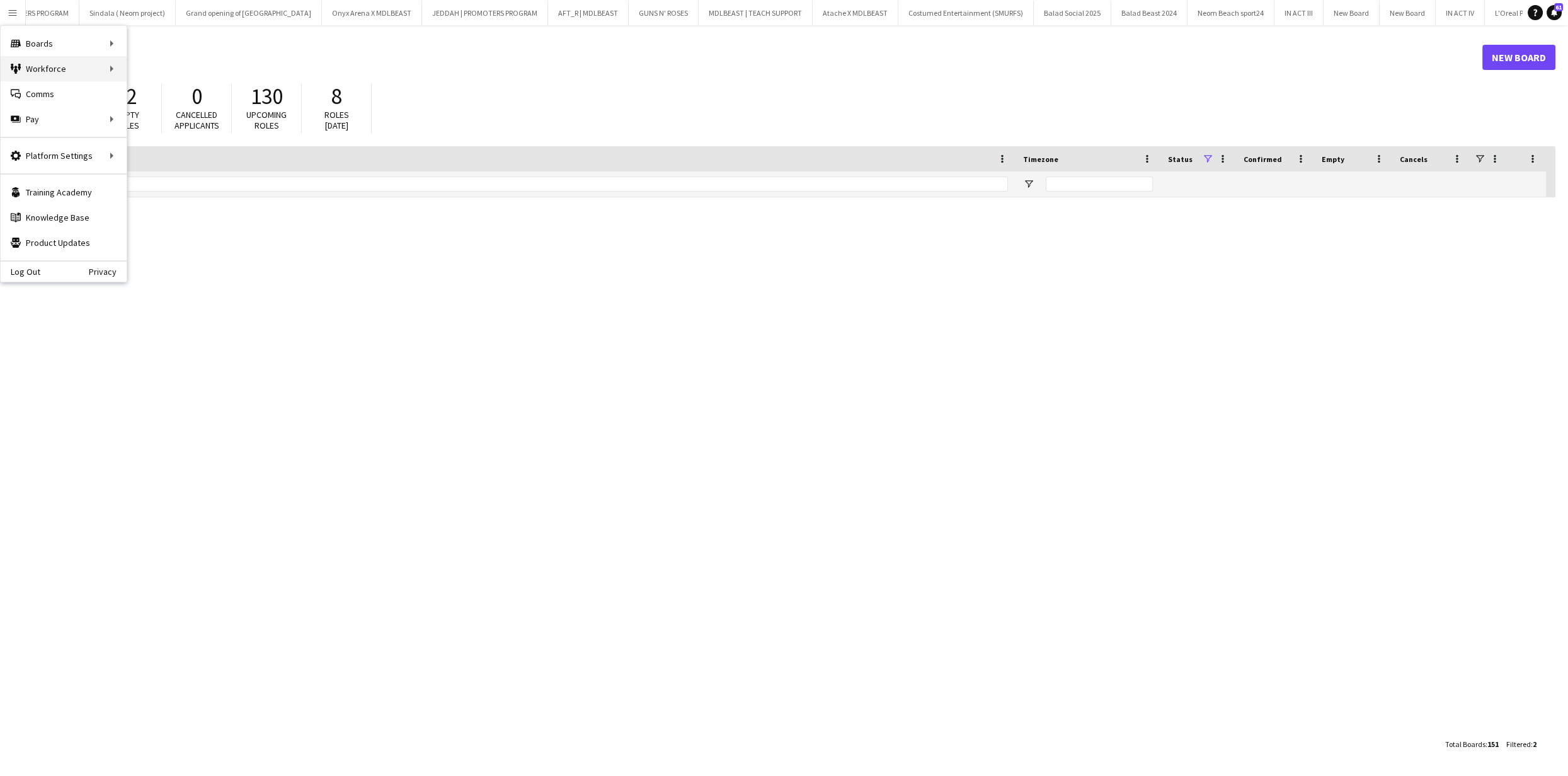
type input "****"
click at [159, 71] on link "My Workforce" at bounding box center [190, 69] width 126 height 25
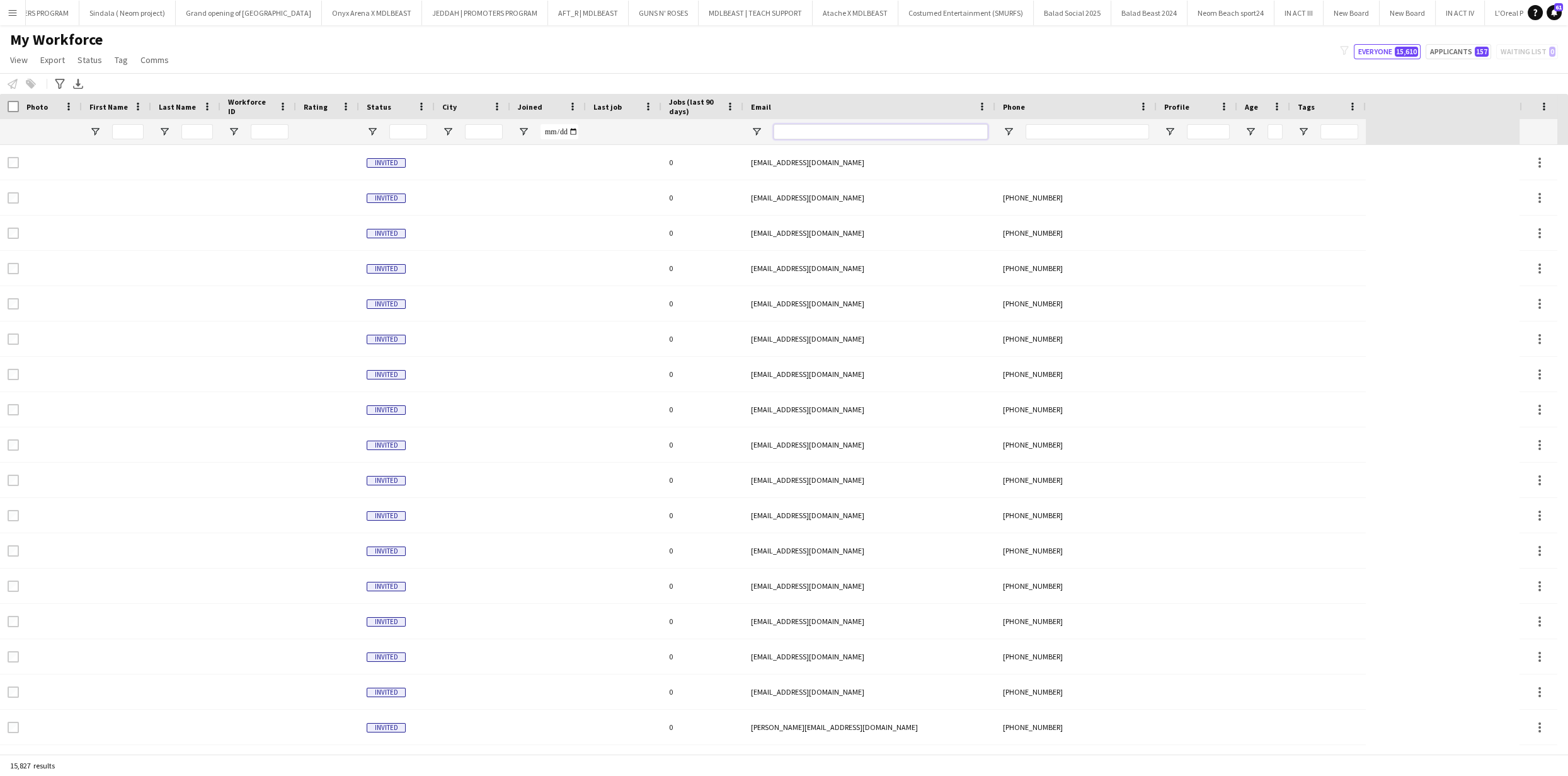
click at [865, 129] on input "Email Filter Input" at bounding box center [881, 132] width 214 height 15
paste input "**********"
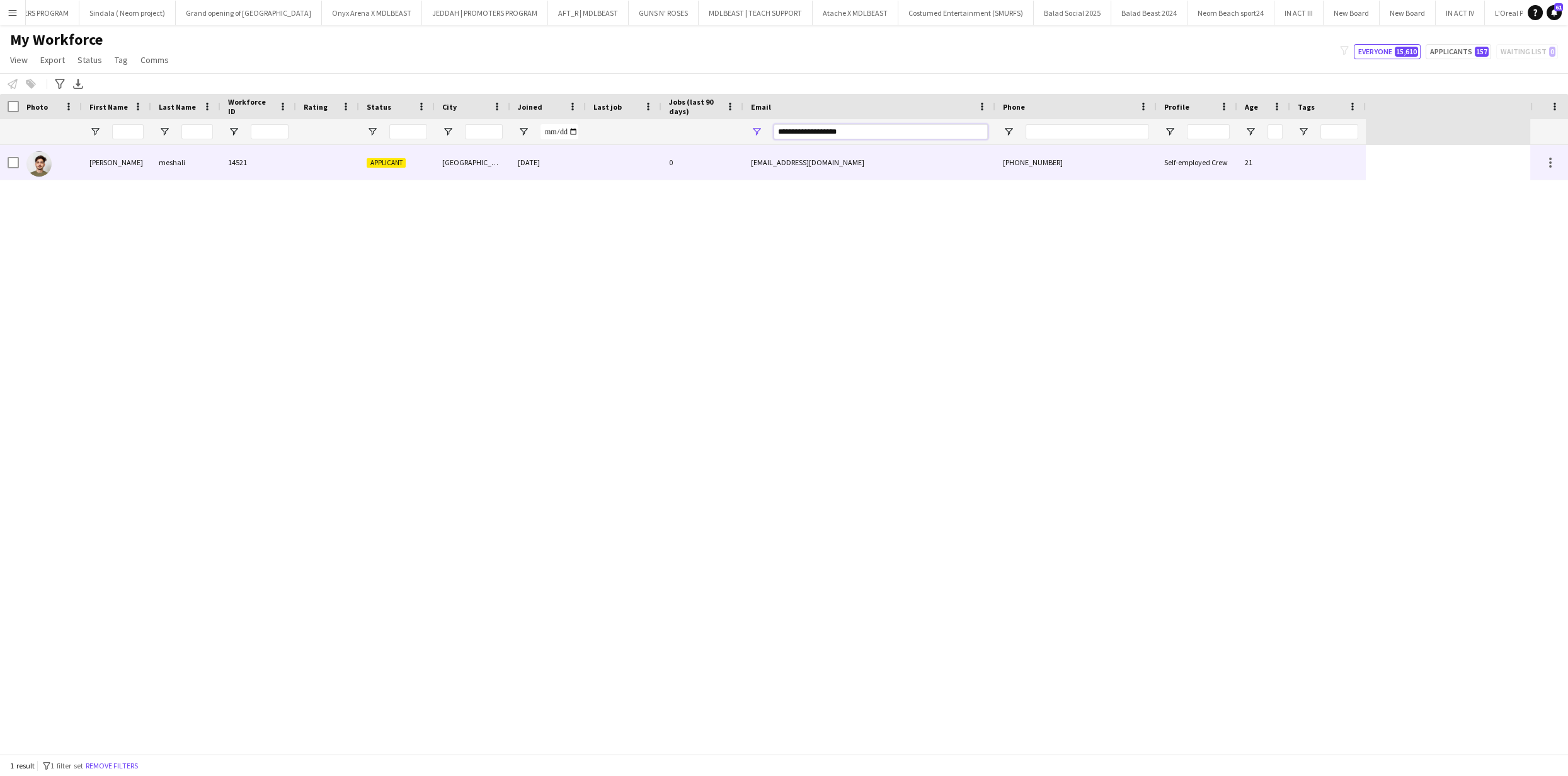
type input "**********"
click at [628, 165] on div at bounding box center [623, 162] width 75 height 35
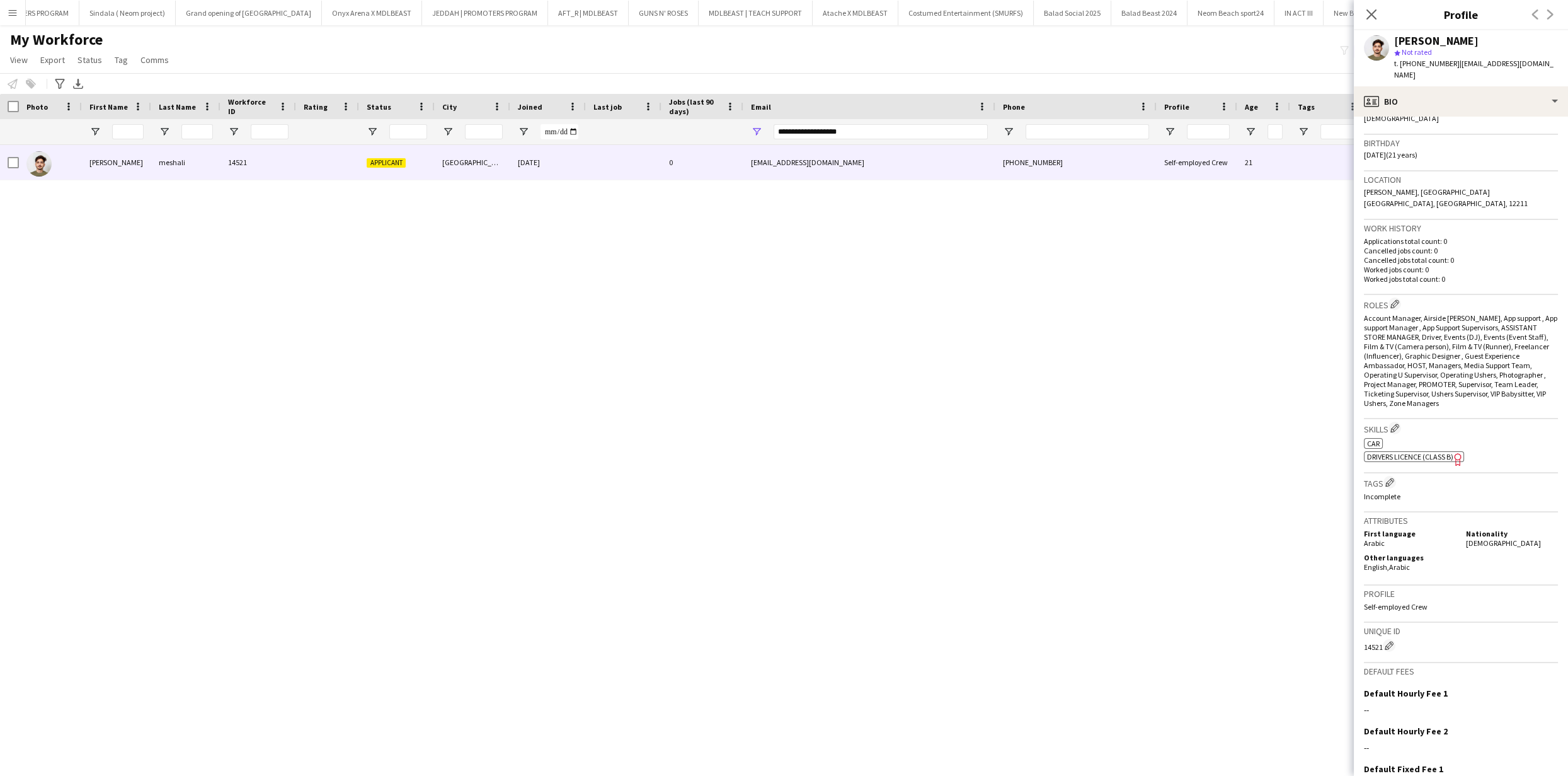
scroll to position [301, 0]
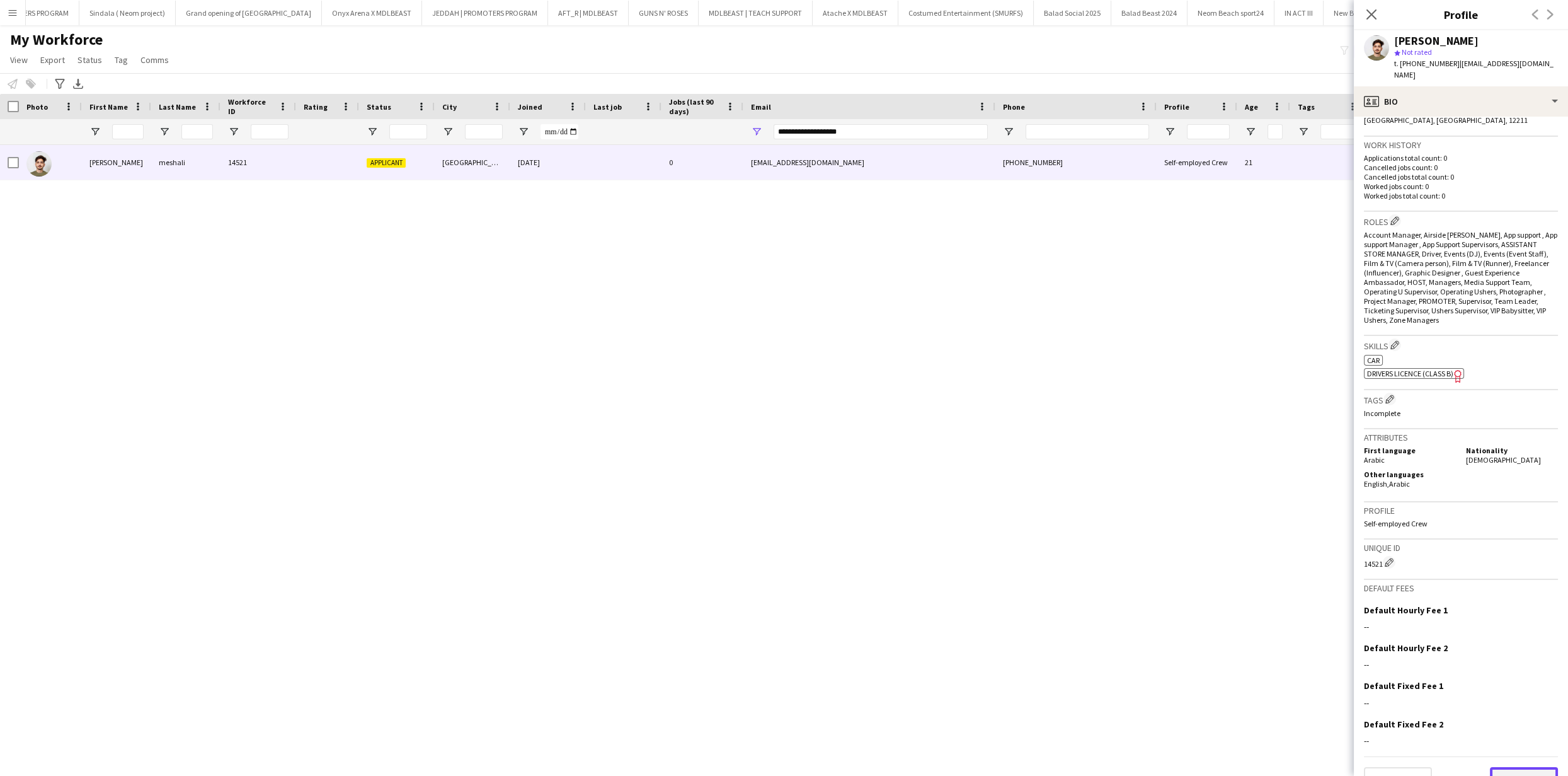
click at [1508, 767] on button "Next" at bounding box center [1524, 779] width 68 height 25
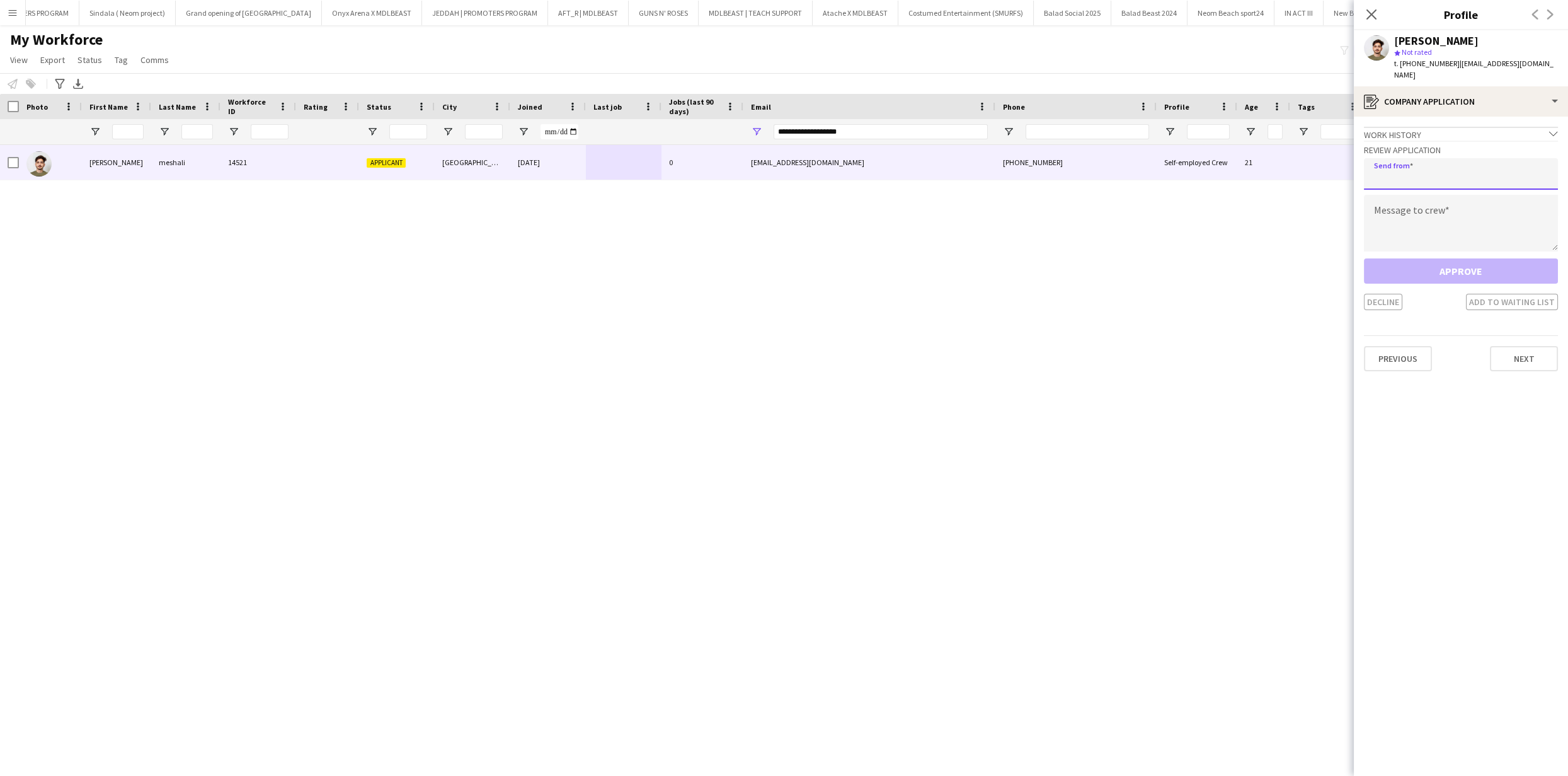
click at [1435, 158] on input "email" at bounding box center [1461, 174] width 194 height 31
type input "**********"
click at [1419, 181] on div "**********" at bounding box center [1461, 225] width 194 height 170
click at [1424, 195] on textarea at bounding box center [1461, 223] width 194 height 57
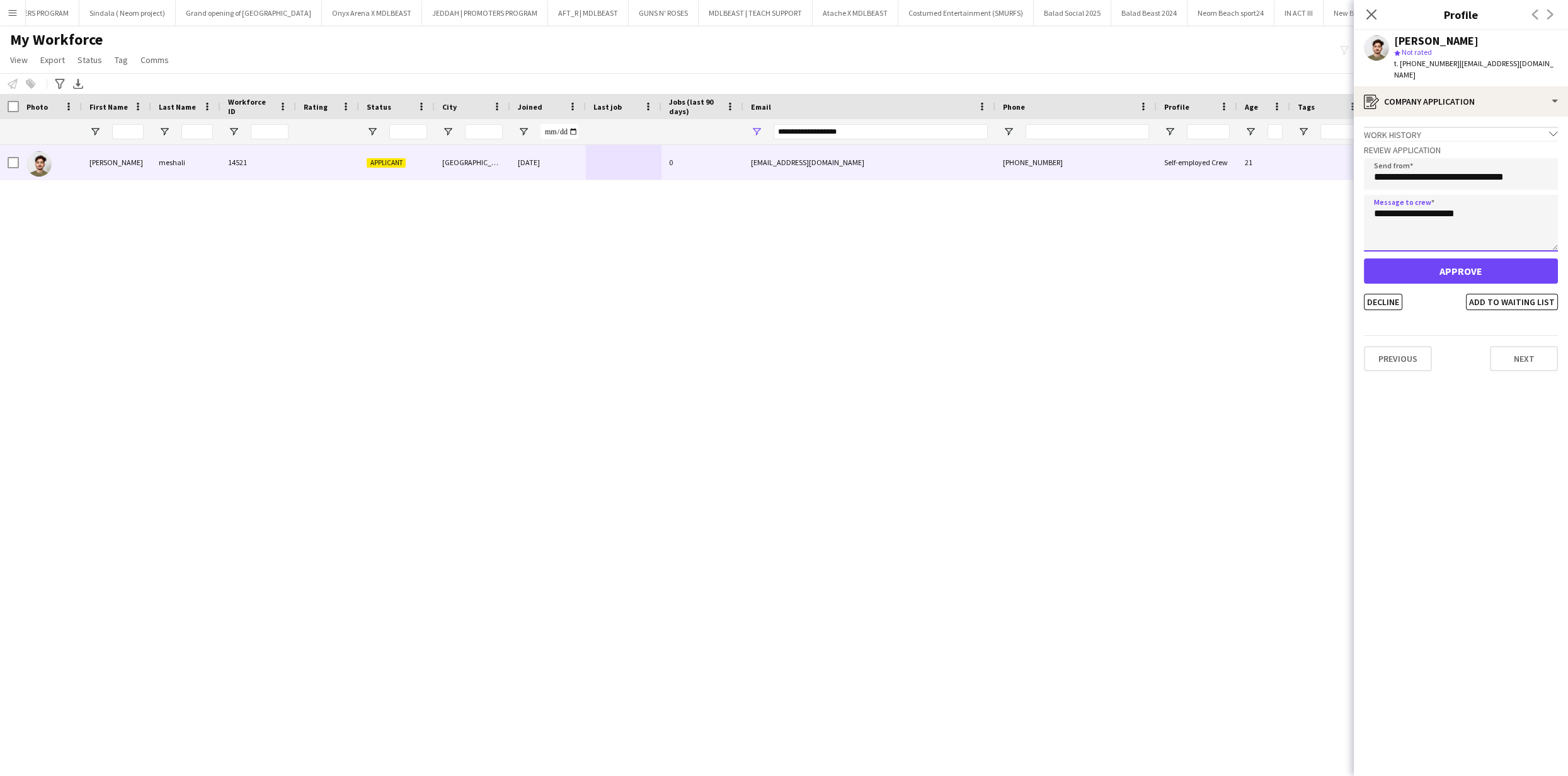
type textarea "**********"
click at [1455, 259] on button "Approve" at bounding box center [1461, 271] width 194 height 25
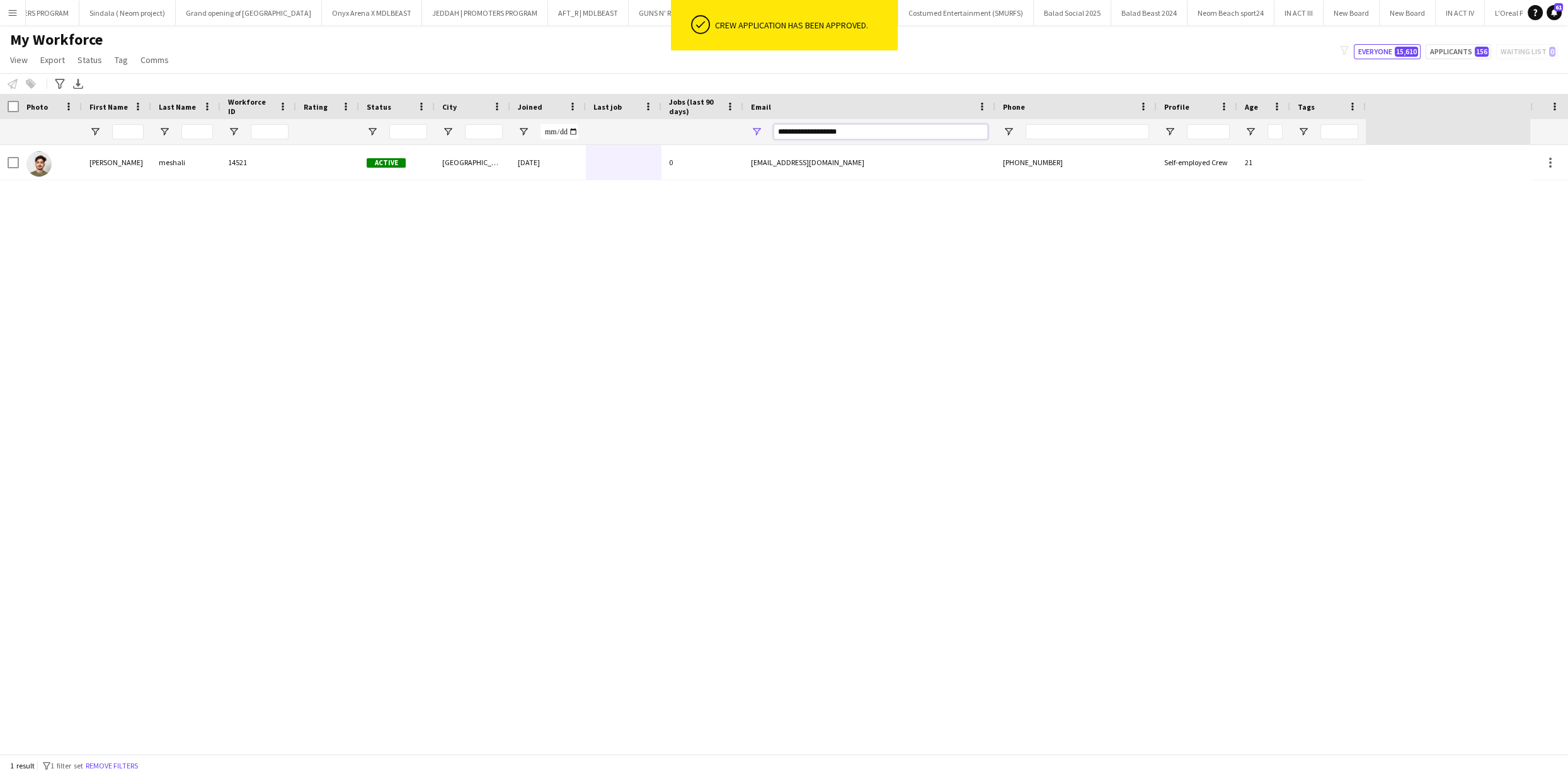
click at [859, 126] on input "**********" at bounding box center [881, 132] width 214 height 15
click at [860, 130] on input "**********" at bounding box center [881, 132] width 214 height 15
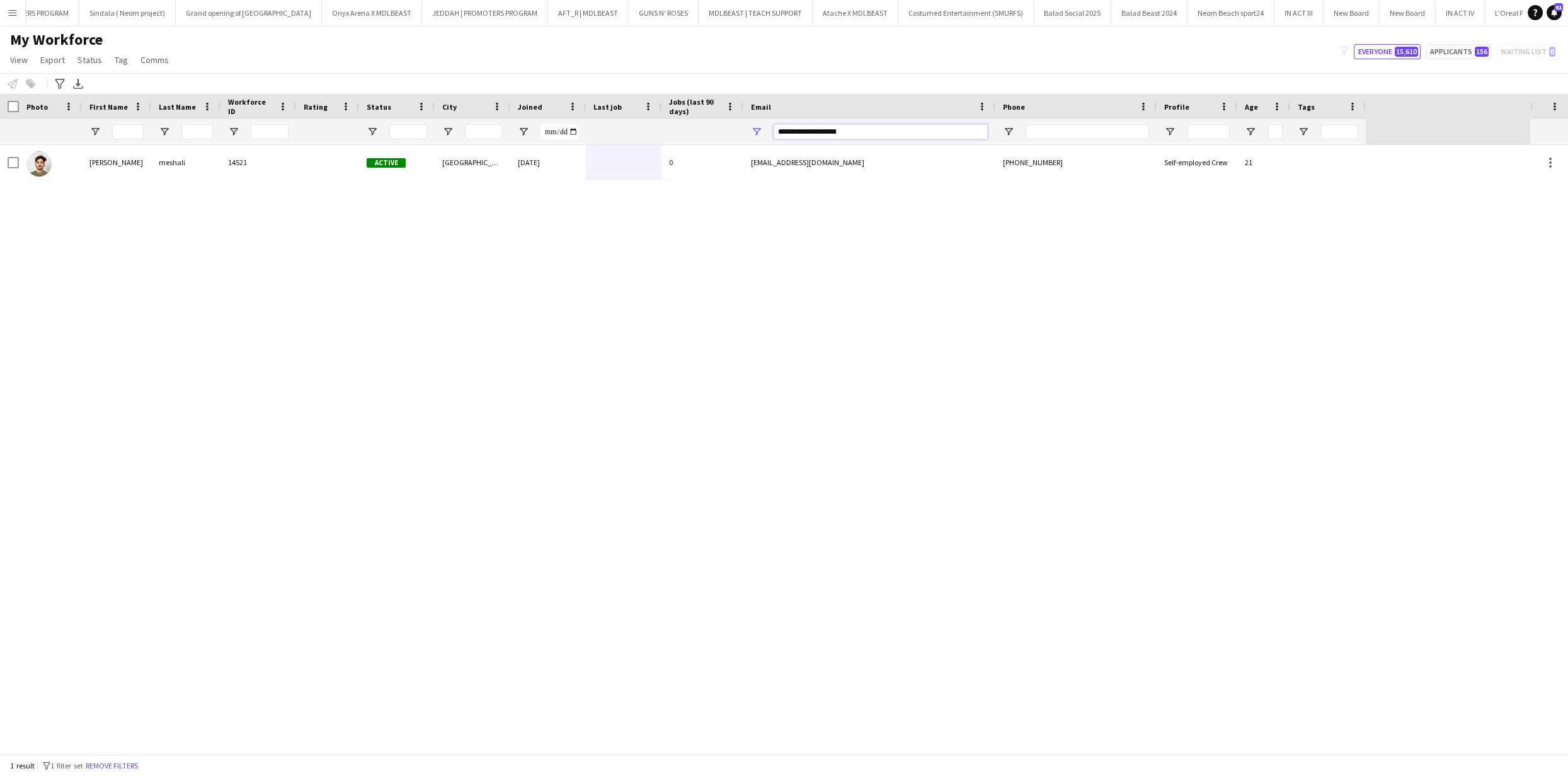
click at [860, 130] on input "**********" at bounding box center [881, 132] width 214 height 15
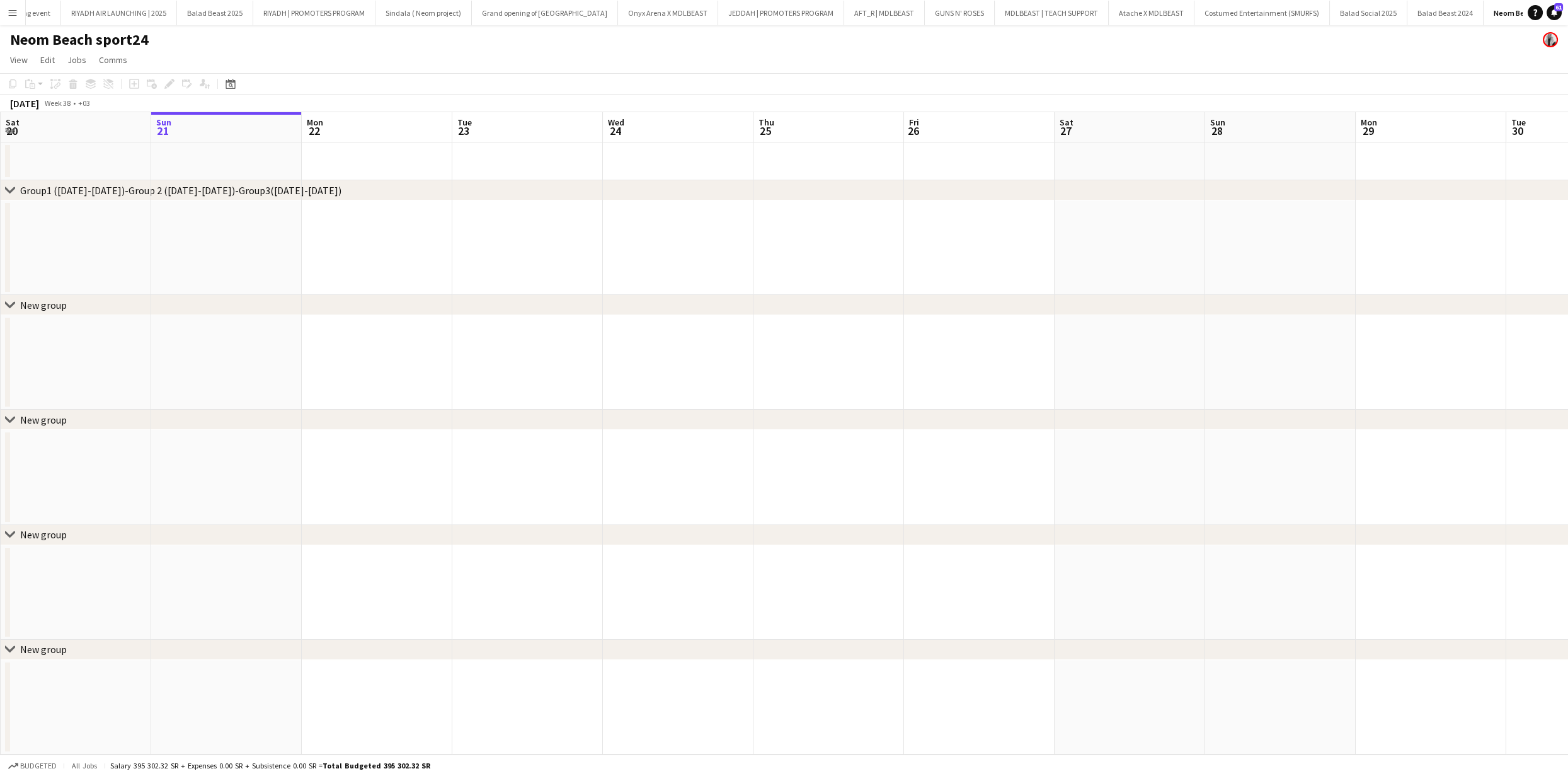
click at [7, 10] on app-icon "Menu" at bounding box center [12, 12] width 10 height 10
click at [145, 40] on link "Boards" at bounding box center [190, 43] width 126 height 25
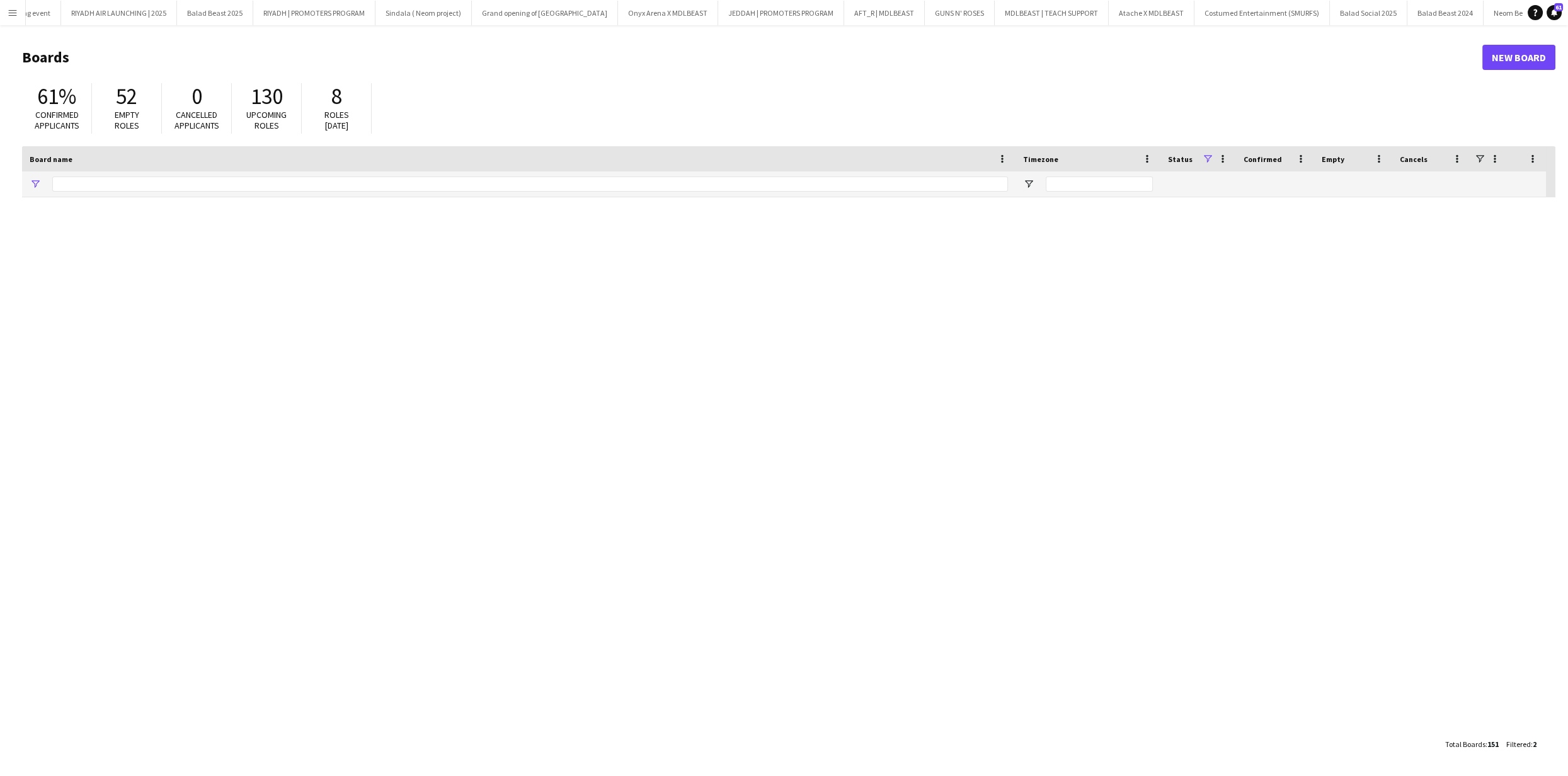
type input "****"
click at [71, 185] on input "****" at bounding box center [530, 184] width 956 height 15
type input "*"
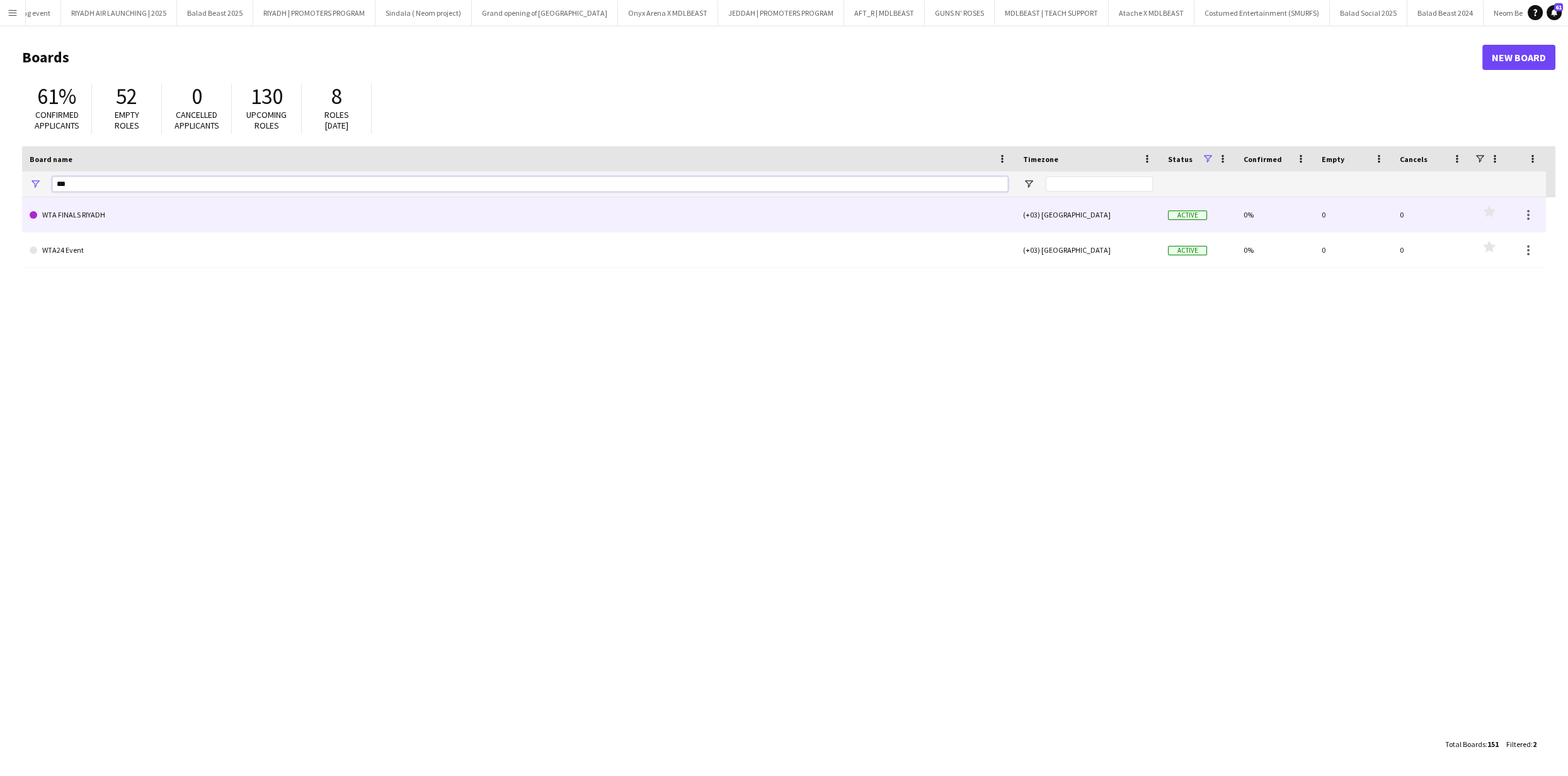
type input "***"
click at [92, 216] on link "WTA FINALS RIYADH" at bounding box center [519, 215] width 979 height 35
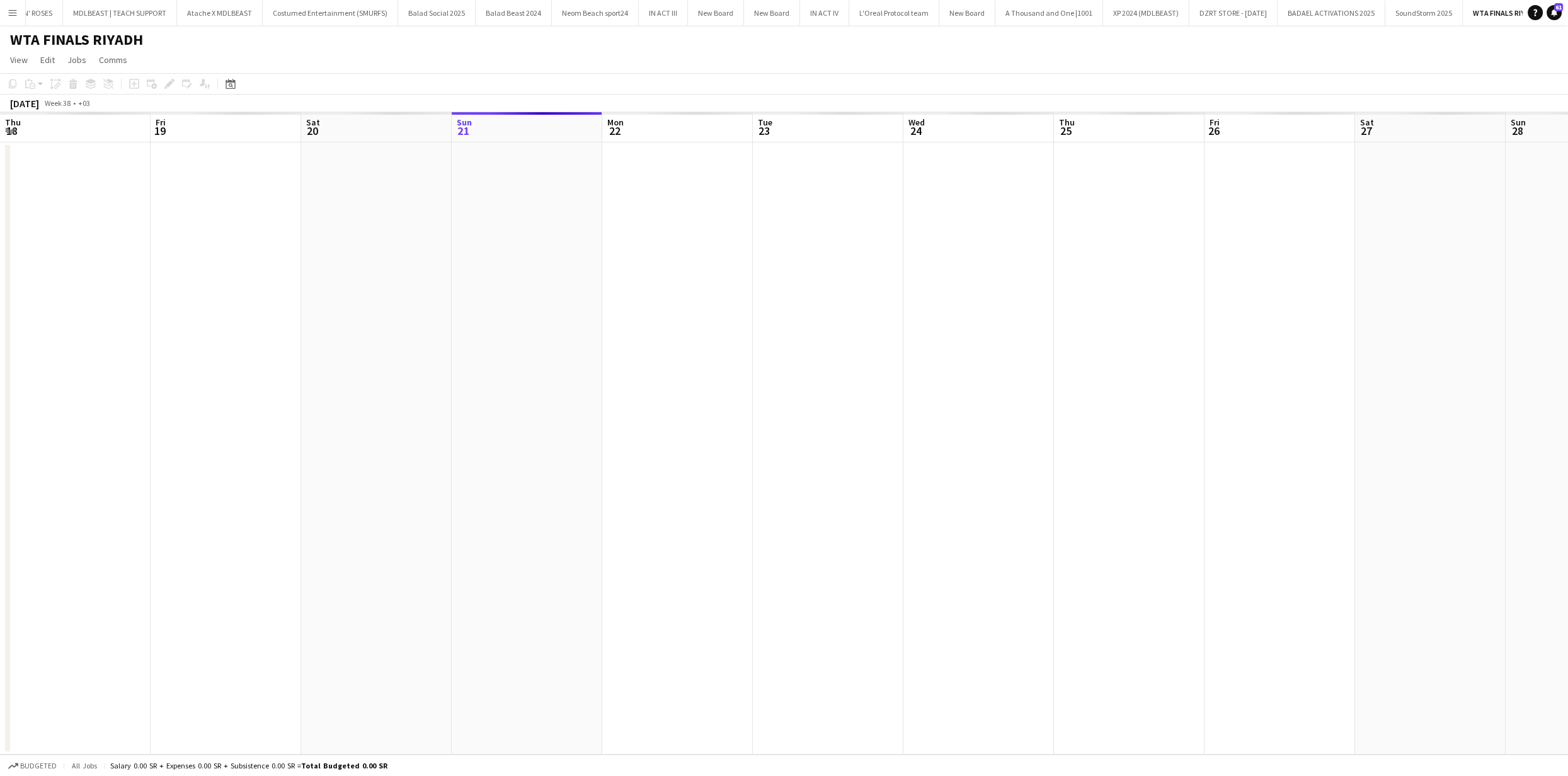
scroll to position [0, 301]
click at [229, 82] on icon at bounding box center [230, 84] width 10 height 10
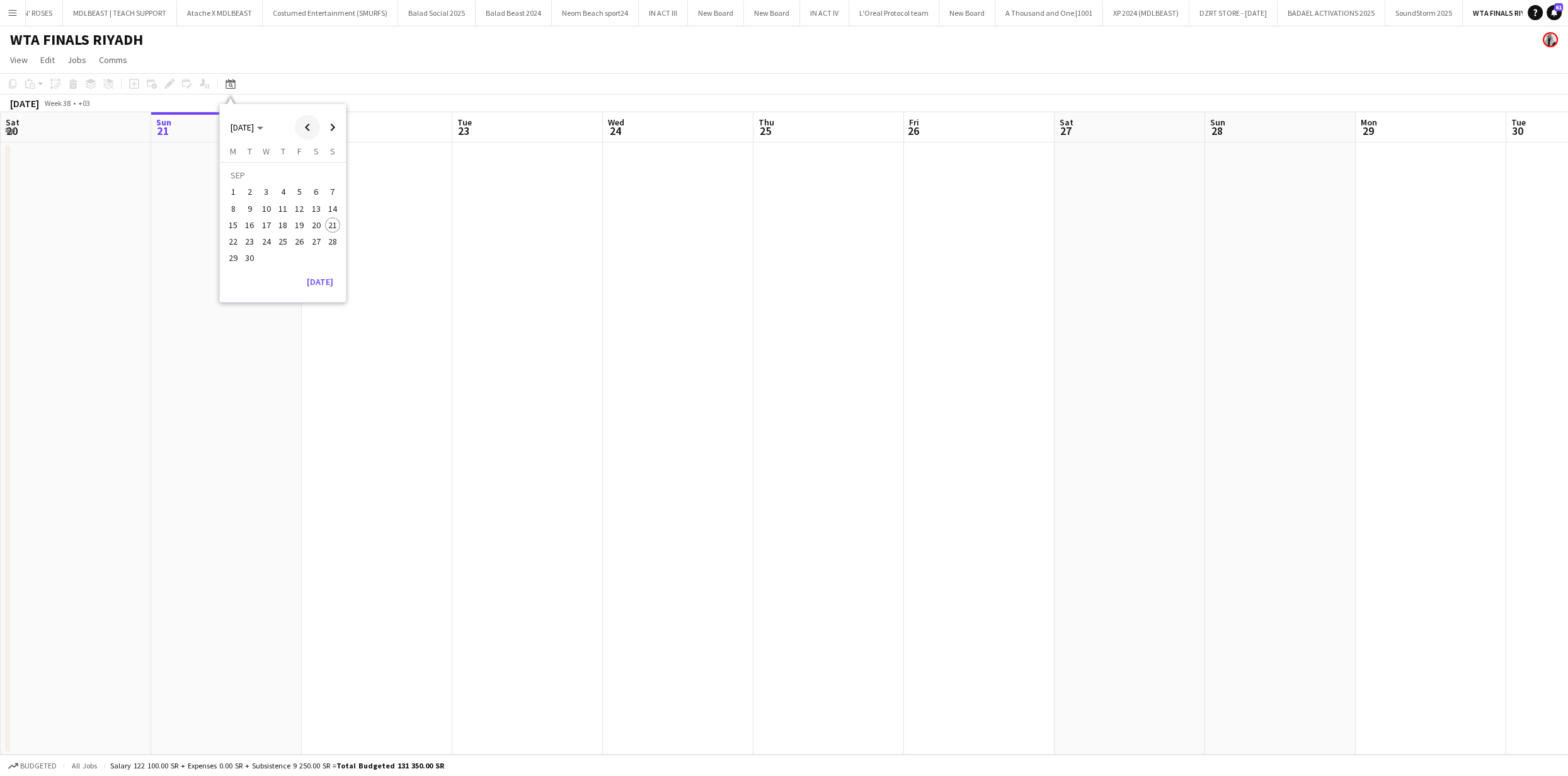
click at [312, 124] on span "Previous month" at bounding box center [307, 127] width 25 height 25
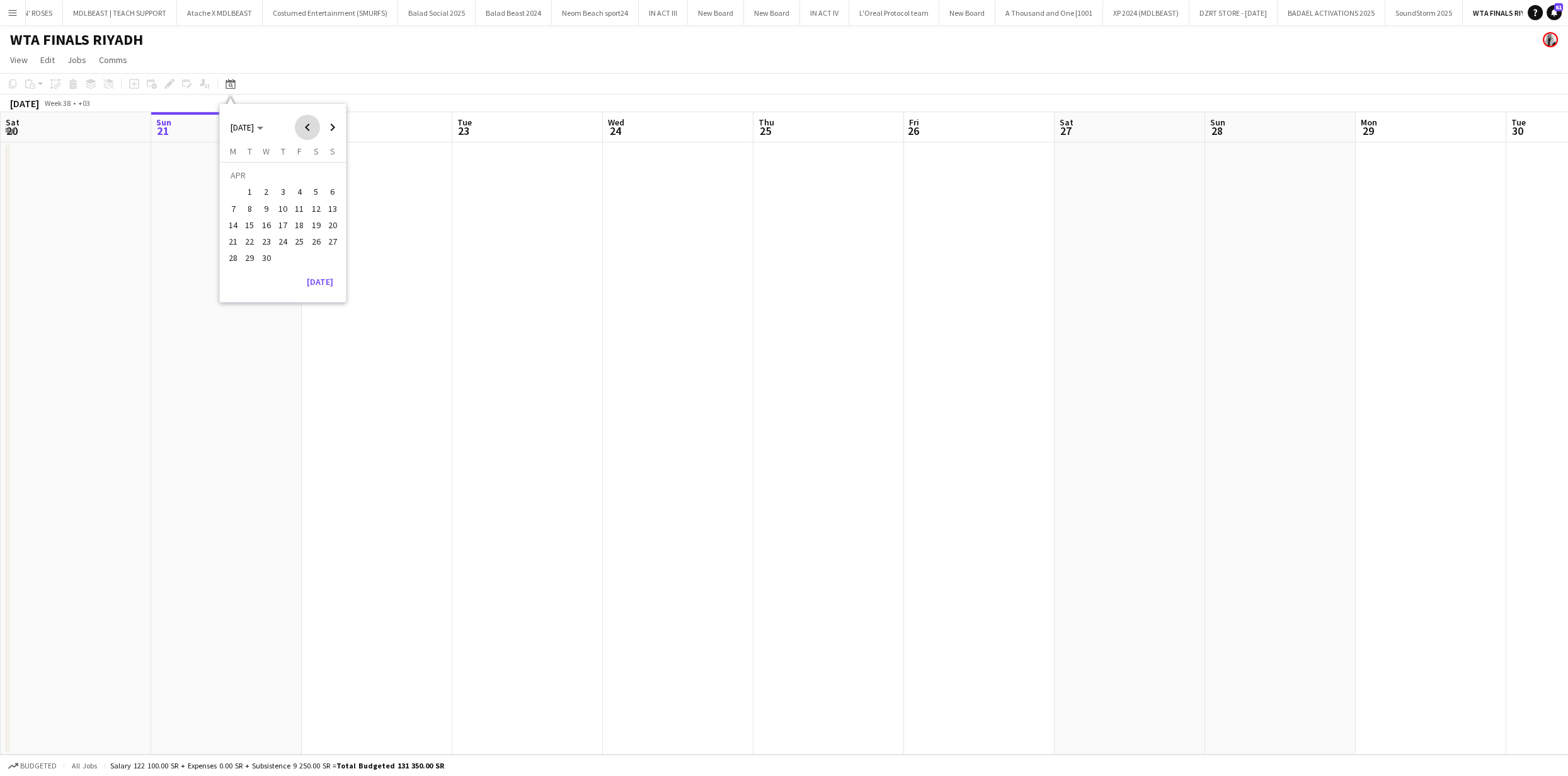
click at [312, 128] on span "Previous month" at bounding box center [307, 127] width 25 height 25
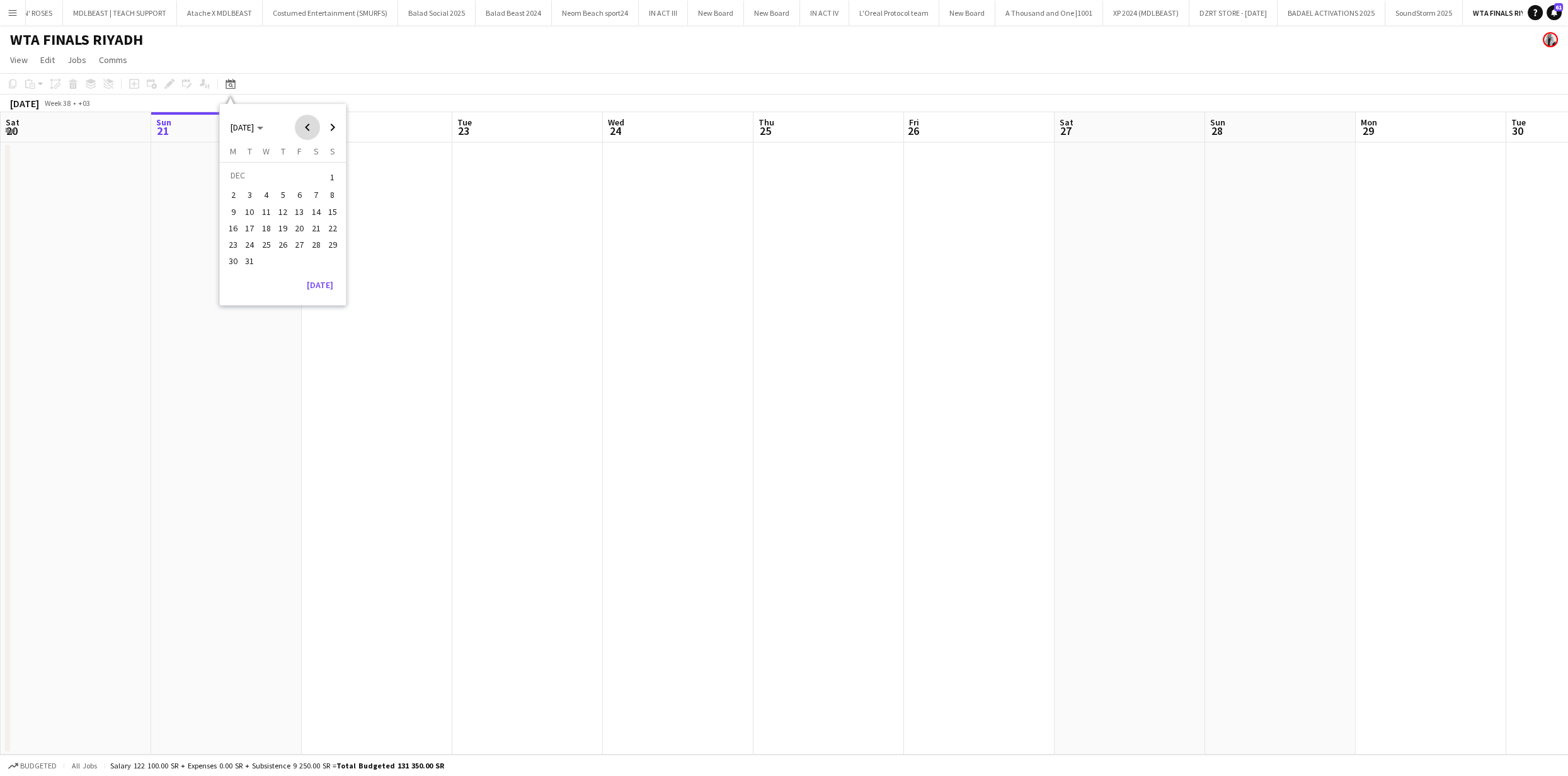
click at [312, 128] on span "Previous month" at bounding box center [307, 127] width 25 height 25
click at [307, 243] on button "26" at bounding box center [316, 241] width 16 height 16
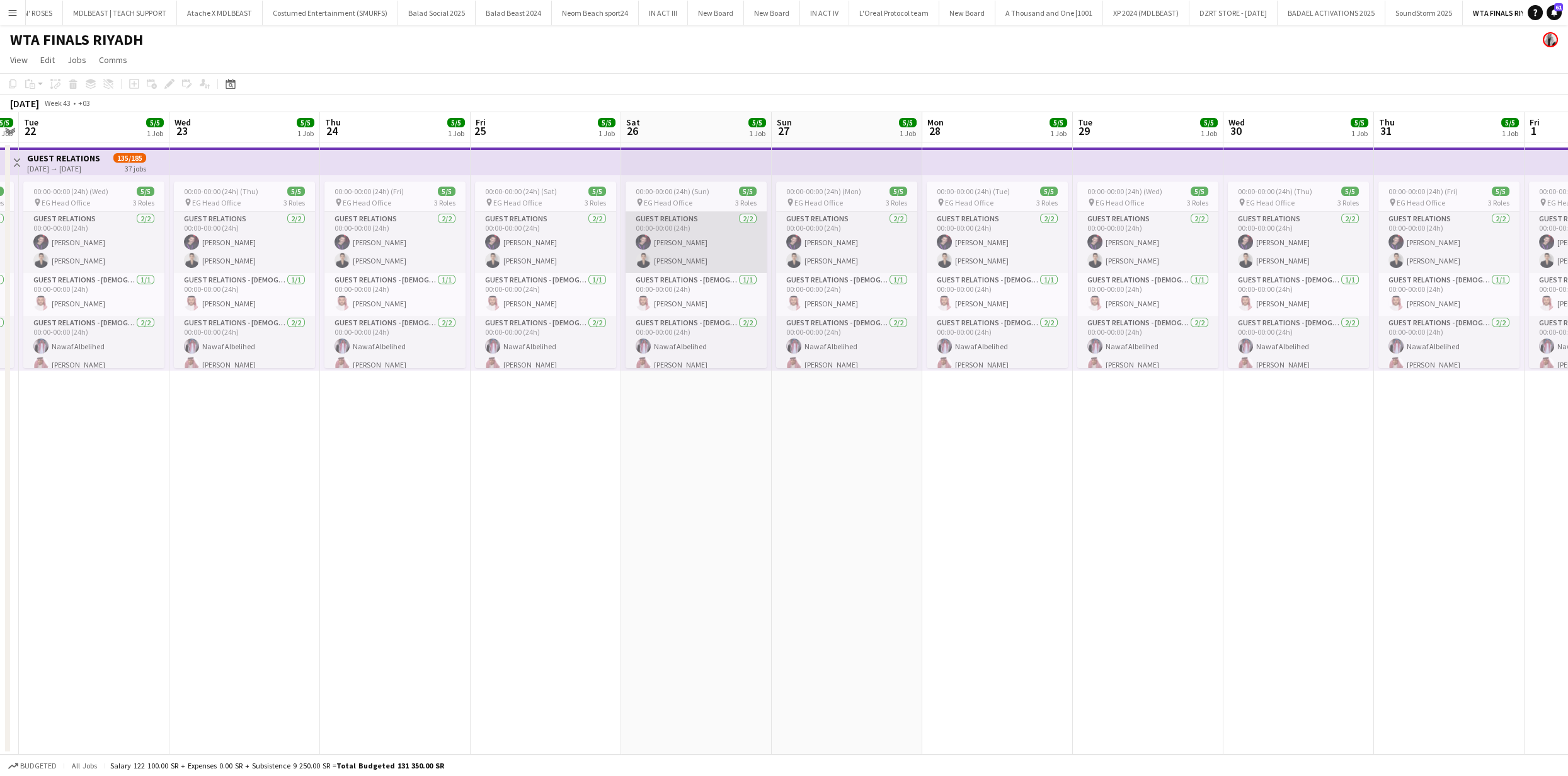
click at [694, 255] on app-card-role "GUEST RELATIONS 2/2 00:00-00:00 (24h) Rayan Almalih Rola Alqarni" at bounding box center [696, 242] width 141 height 61
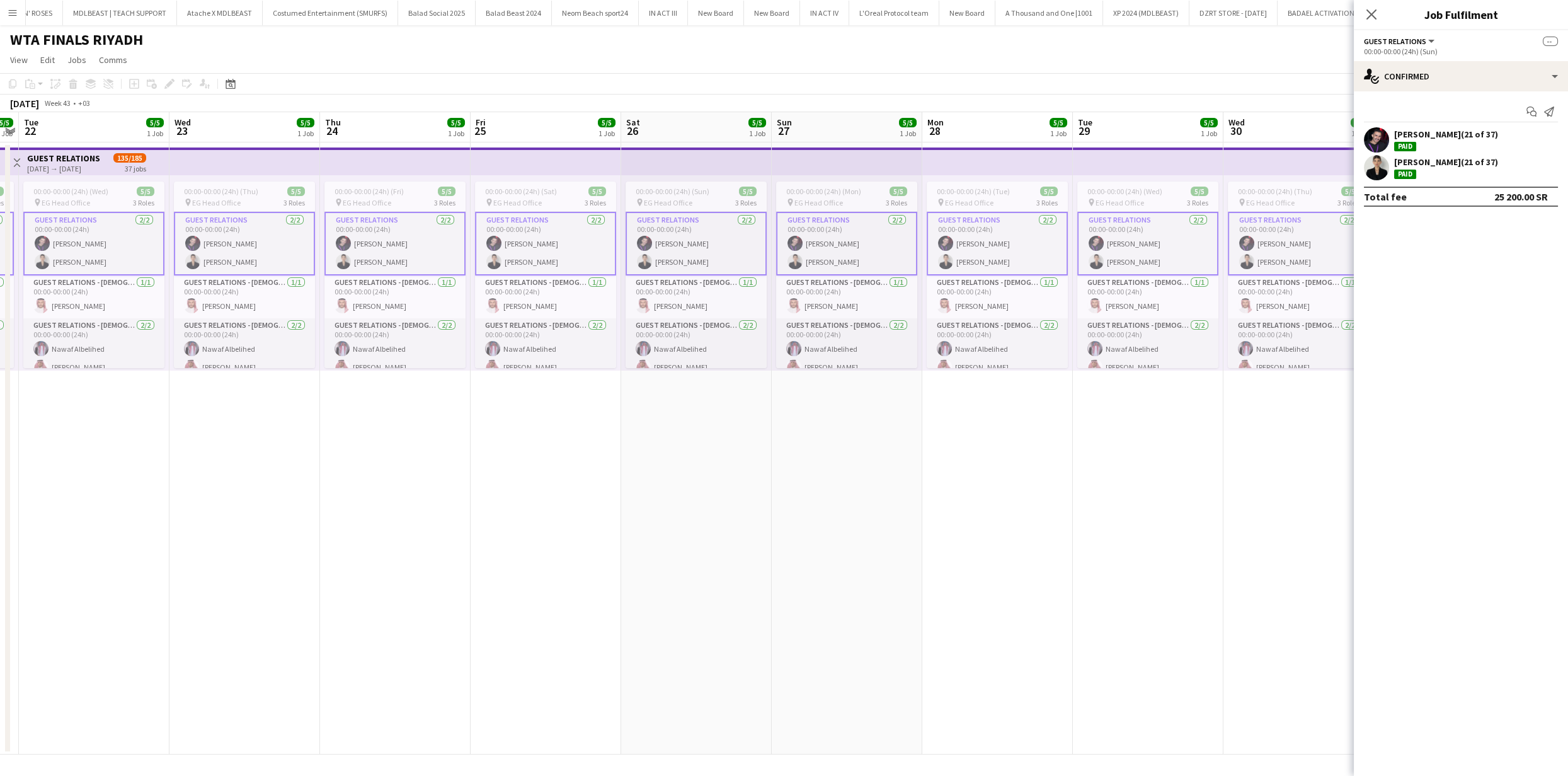
click at [1383, 162] on app-user-avatar at bounding box center [1377, 167] width 25 height 25
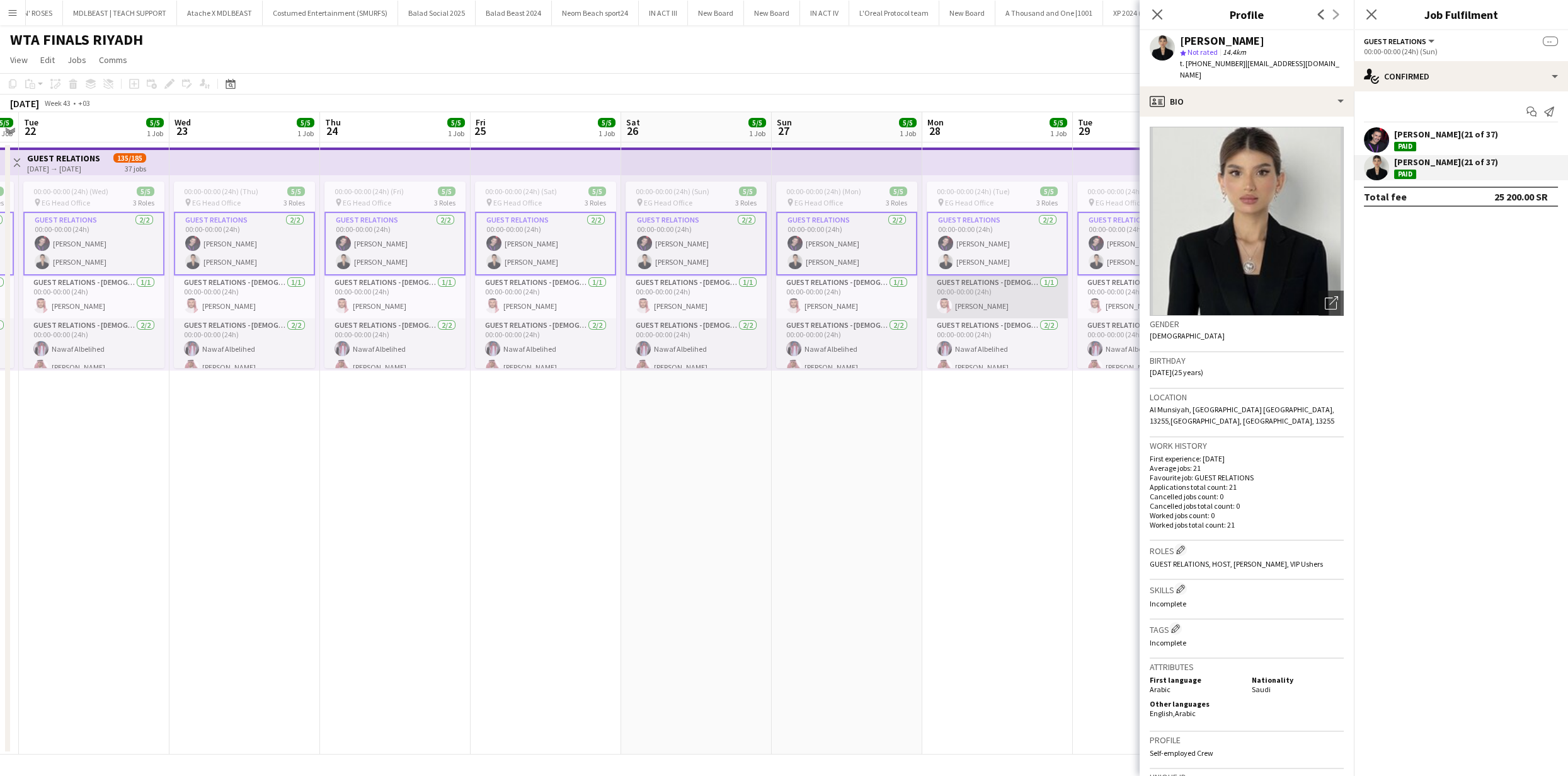
click at [970, 307] on app-card-role "Guest Relations - Male 1/1 00:00-00:00 (24h) Abdallah AlNaji" at bounding box center [997, 297] width 141 height 43
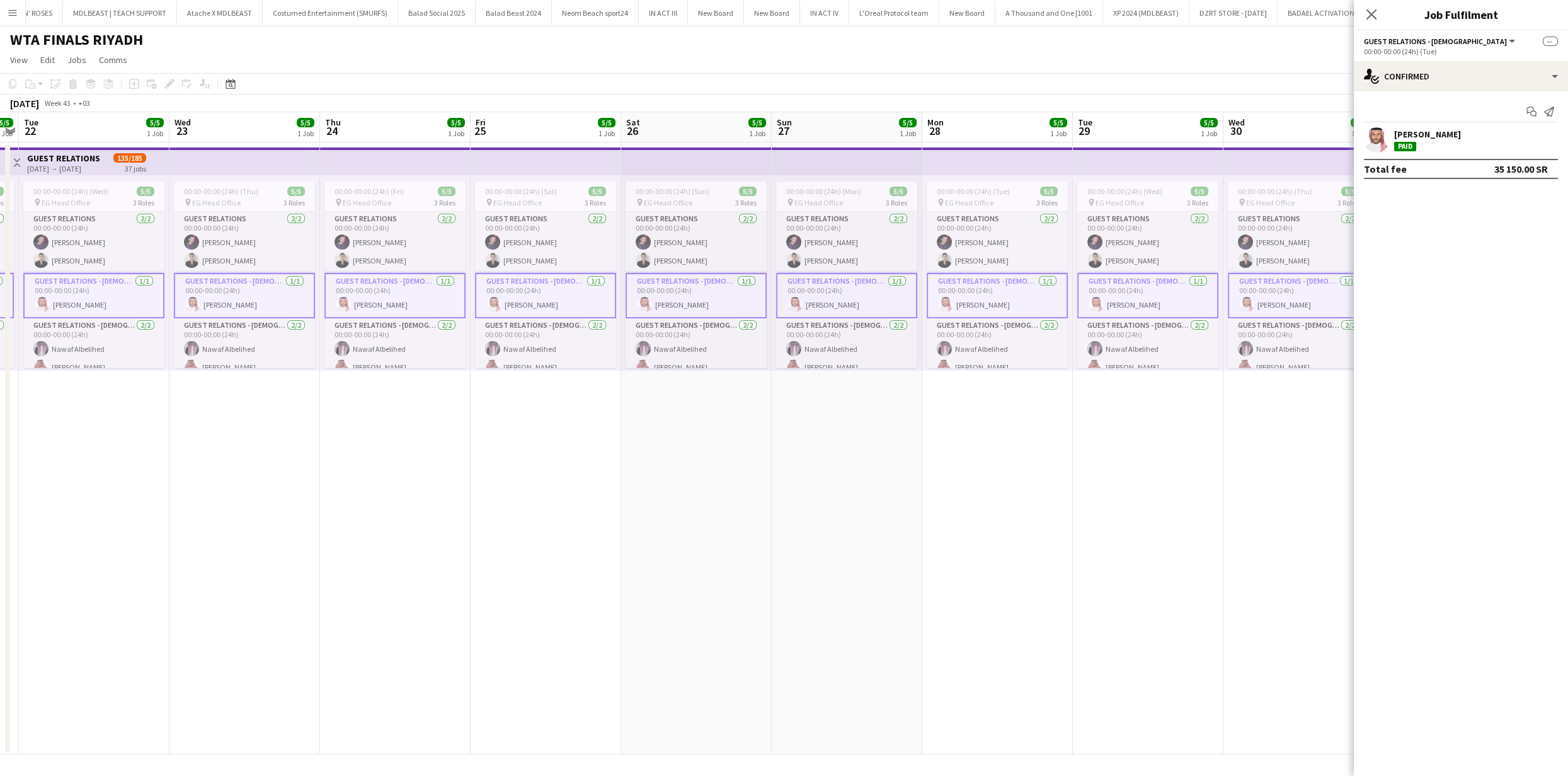
click at [1381, 141] on app-user-avatar at bounding box center [1377, 139] width 25 height 25
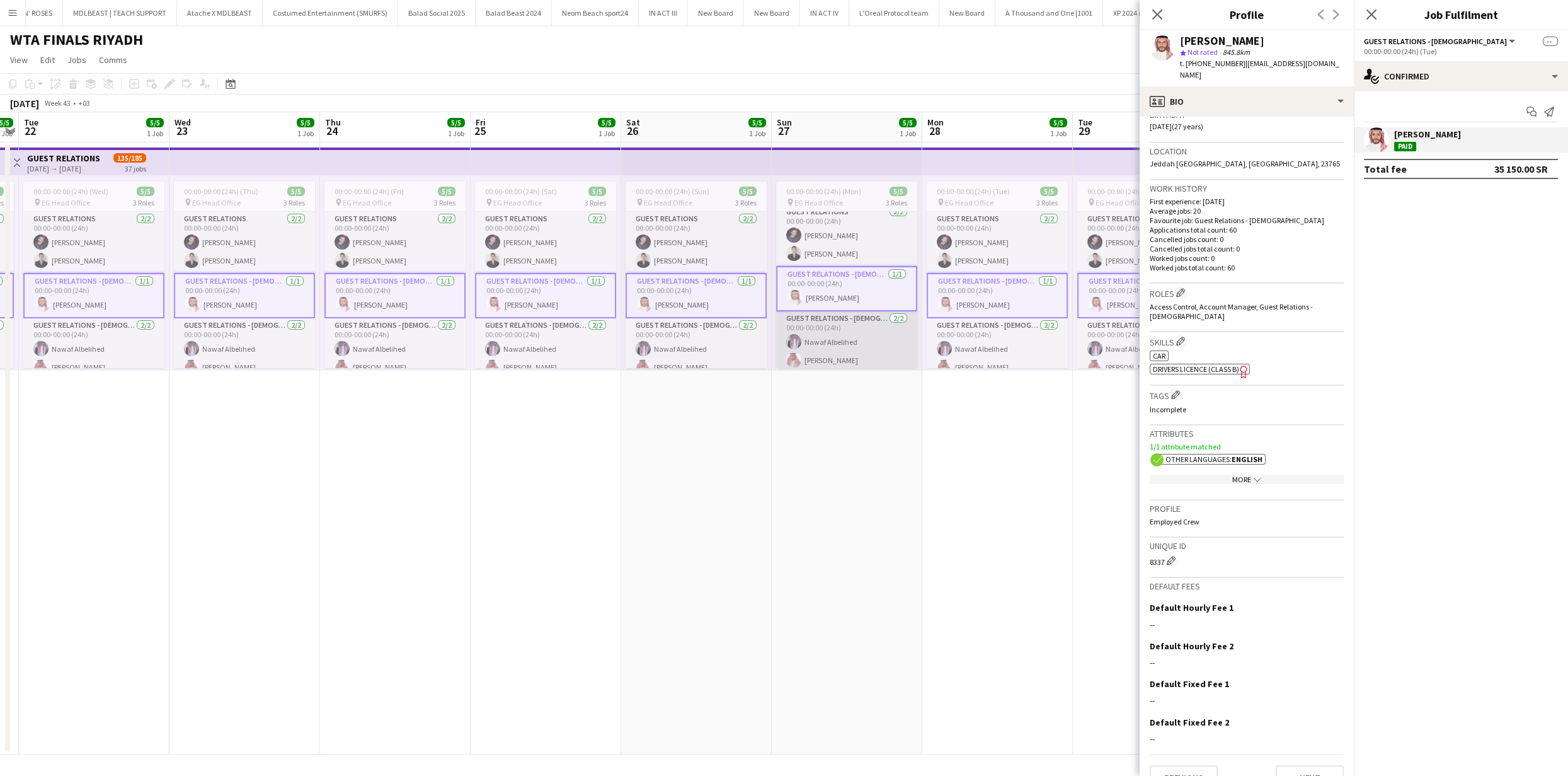
scroll to position [0, 0]
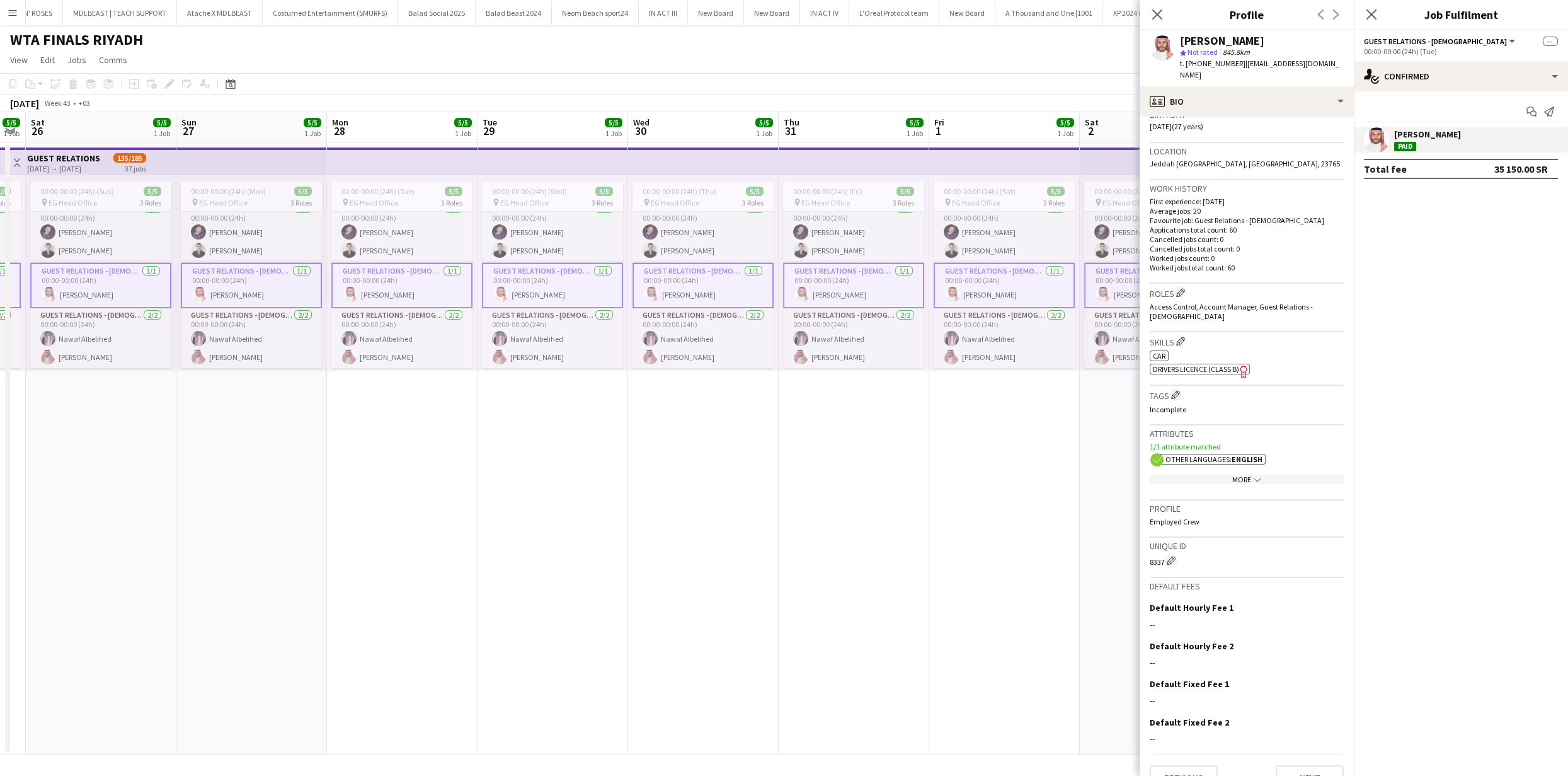
drag, startPoint x: 829, startPoint y: 399, endPoint x: 265, endPoint y: 399, distance: 564.0
click at [265, 399] on app-calendar-viewport "Wed 23 5/5 1 Job Thu 24 5/5 1 Job Fri 25 5/5 1 Job Sat 26 5/5 1 Job Sun 27 5/5 …" at bounding box center [784, 433] width 1568 height 642
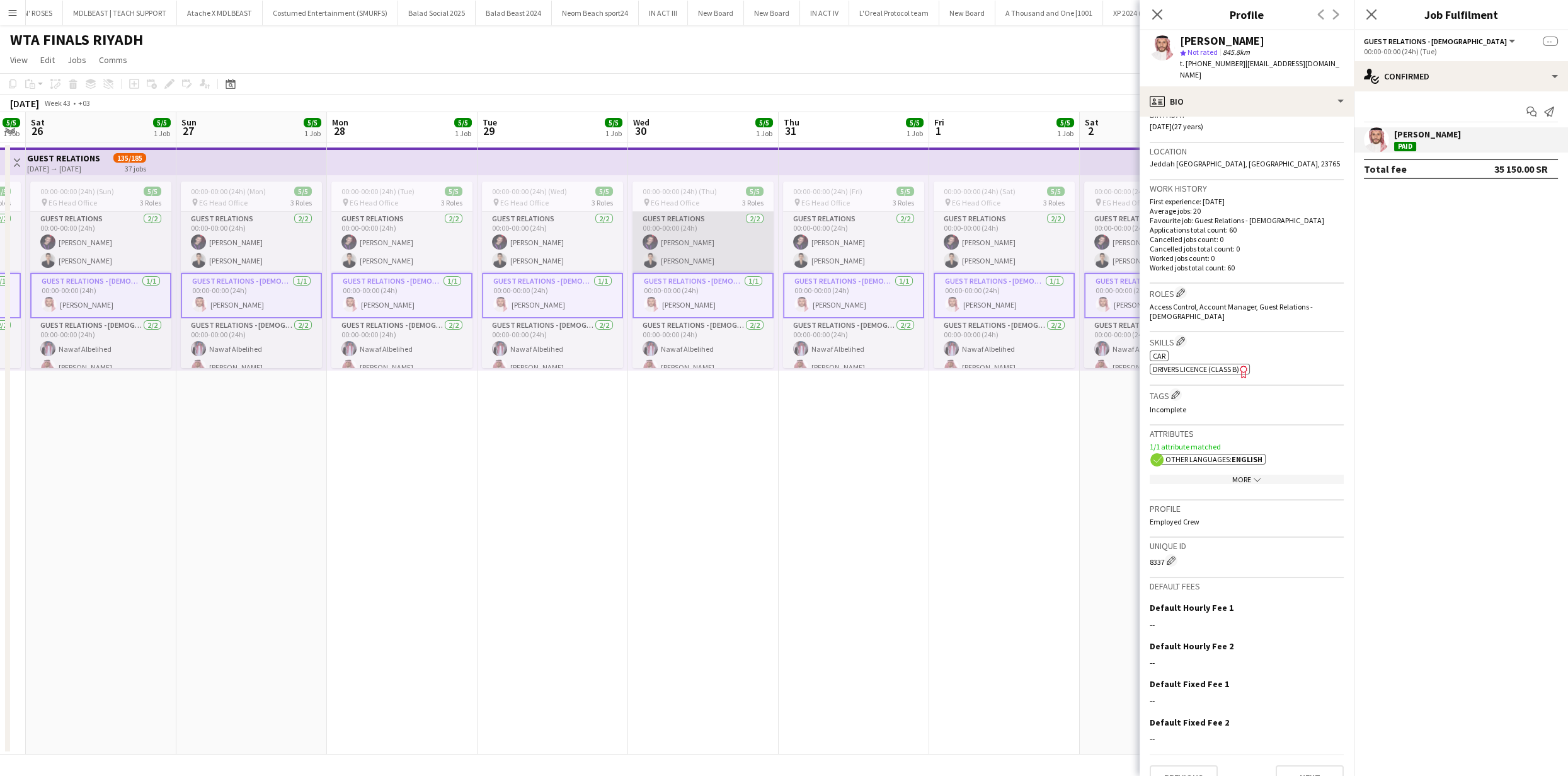
click at [719, 246] on app-card-role "GUEST RELATIONS 2/2 00:00-00:00 (24h) Rayan Almalih Rola Alqarni" at bounding box center [703, 242] width 141 height 61
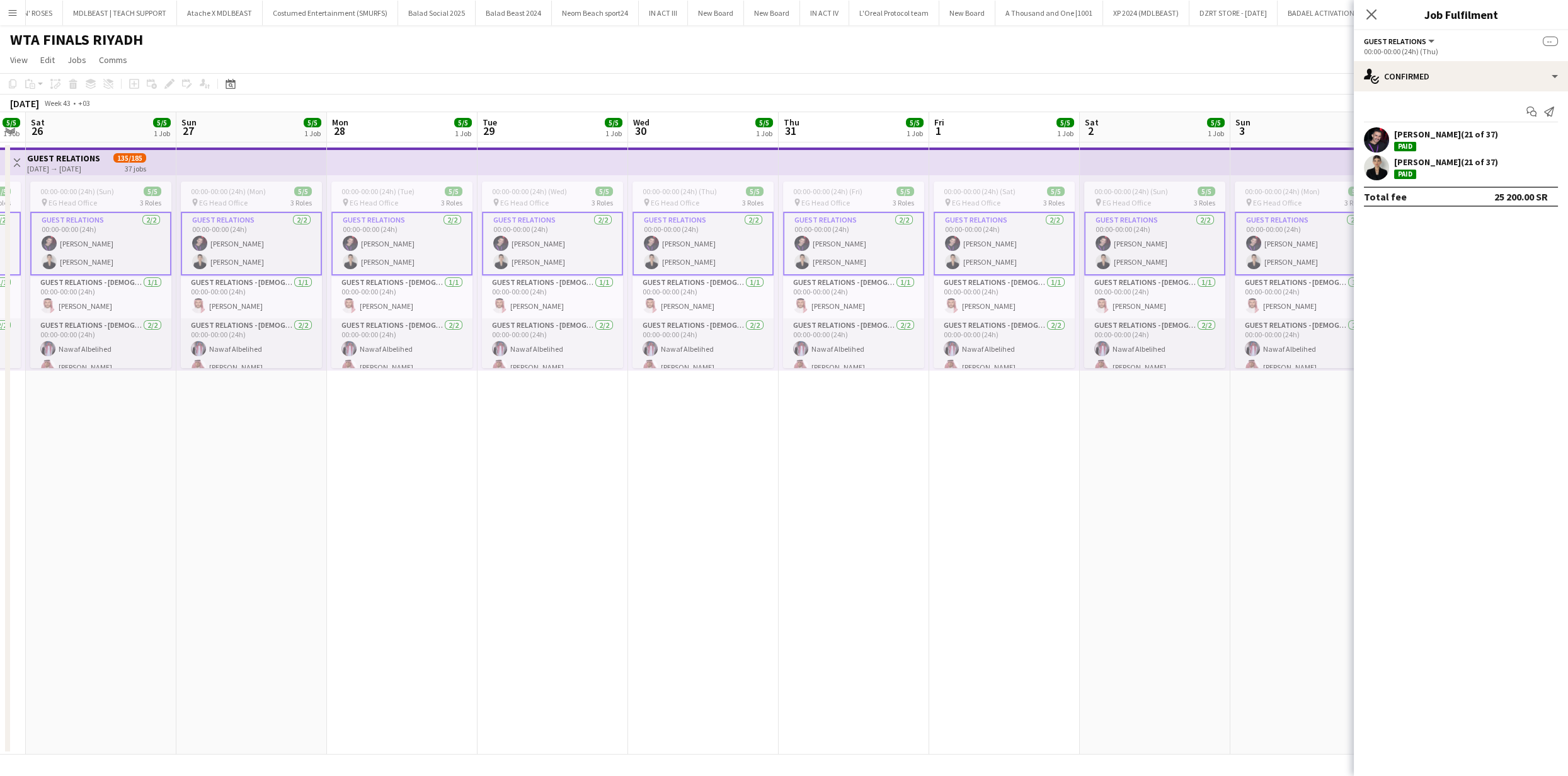
click at [1362, 132] on div "Rayan Almalih (21 of 37) Paid" at bounding box center [1461, 139] width 214 height 25
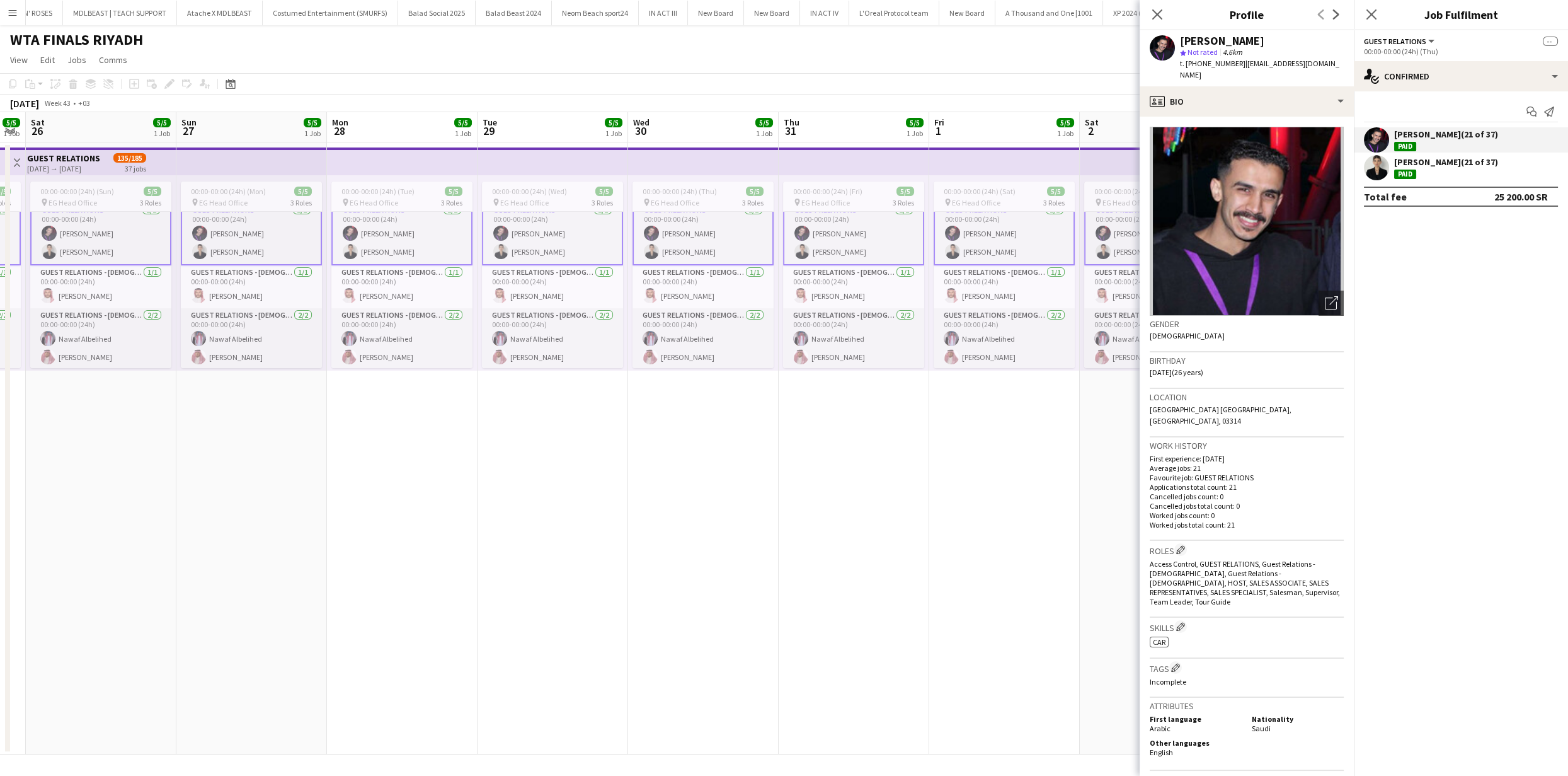
click at [991, 425] on app-date-cell "00:00-00:00 (24h) (Sat) 5/5 pin EG Head Office 3 Roles GUEST RELATIONS 2/2 00:0…" at bounding box center [1005, 448] width 151 height 612
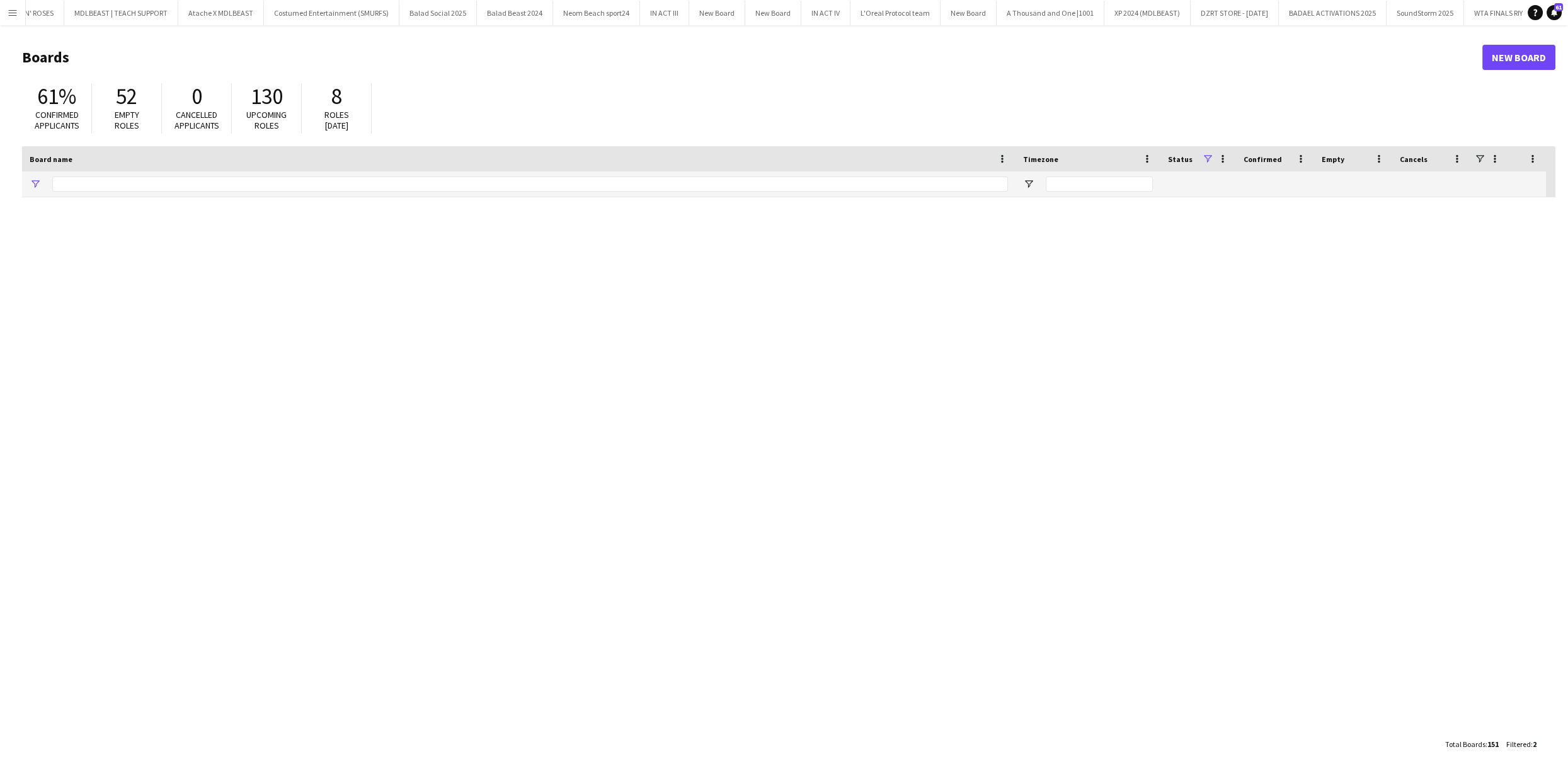
type input "***"
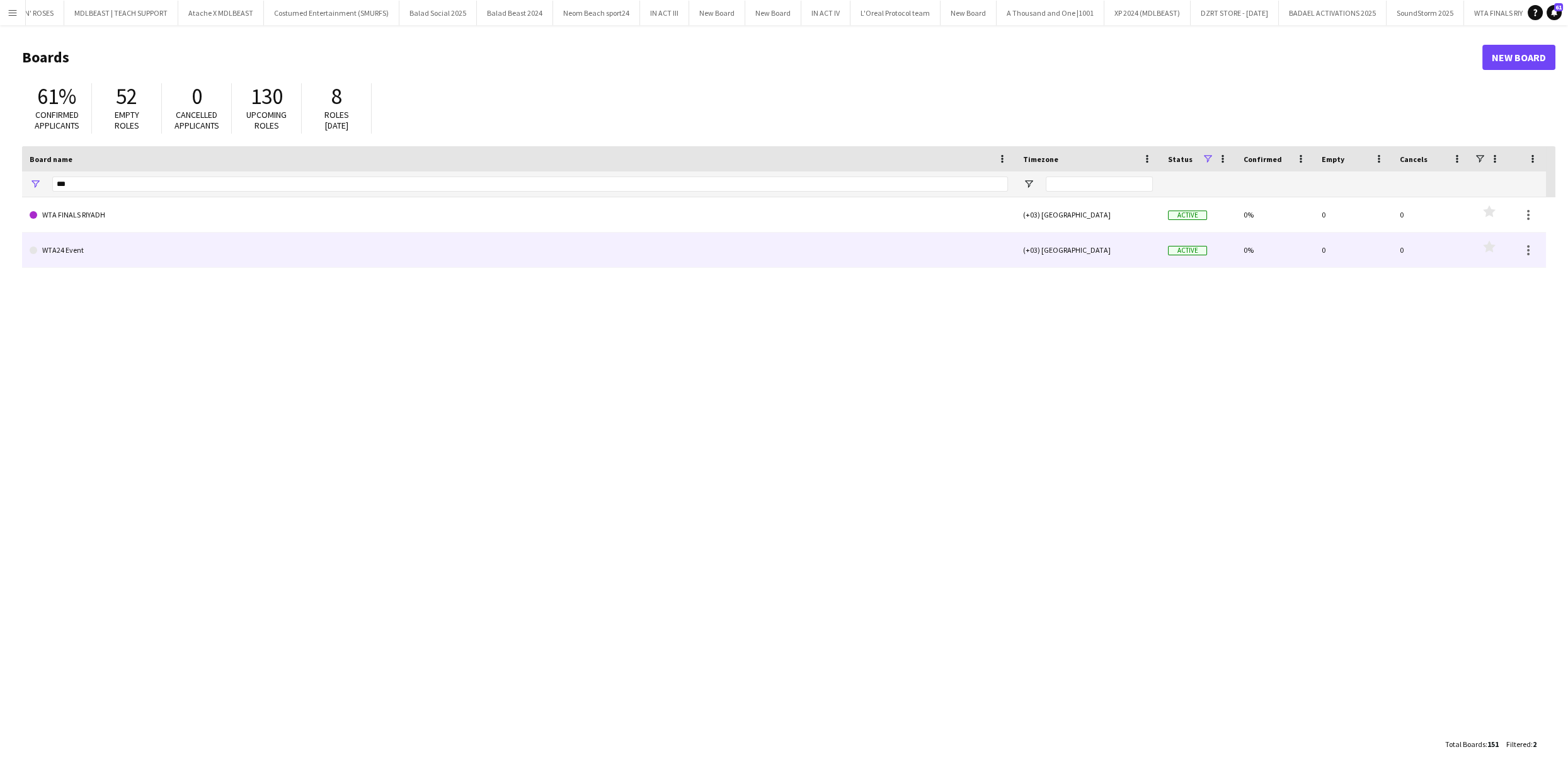
click at [134, 258] on link "WTA24 Event" at bounding box center [519, 251] width 979 height 35
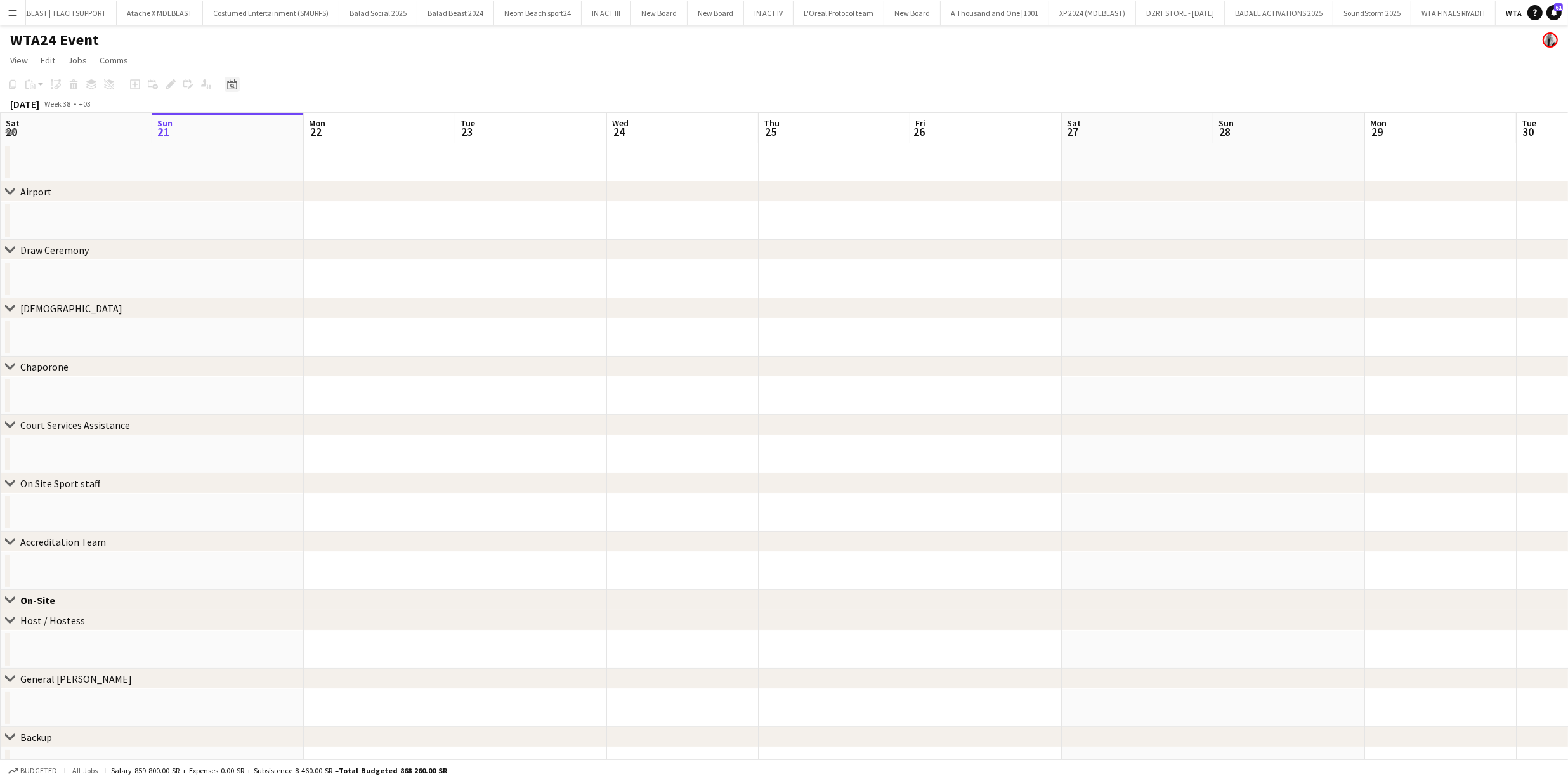
click at [232, 82] on icon at bounding box center [232, 84] width 10 height 10
click at [307, 133] on span "Previous month" at bounding box center [309, 128] width 25 height 25
click at [307, 132] on span "Previous month" at bounding box center [309, 128] width 25 height 25
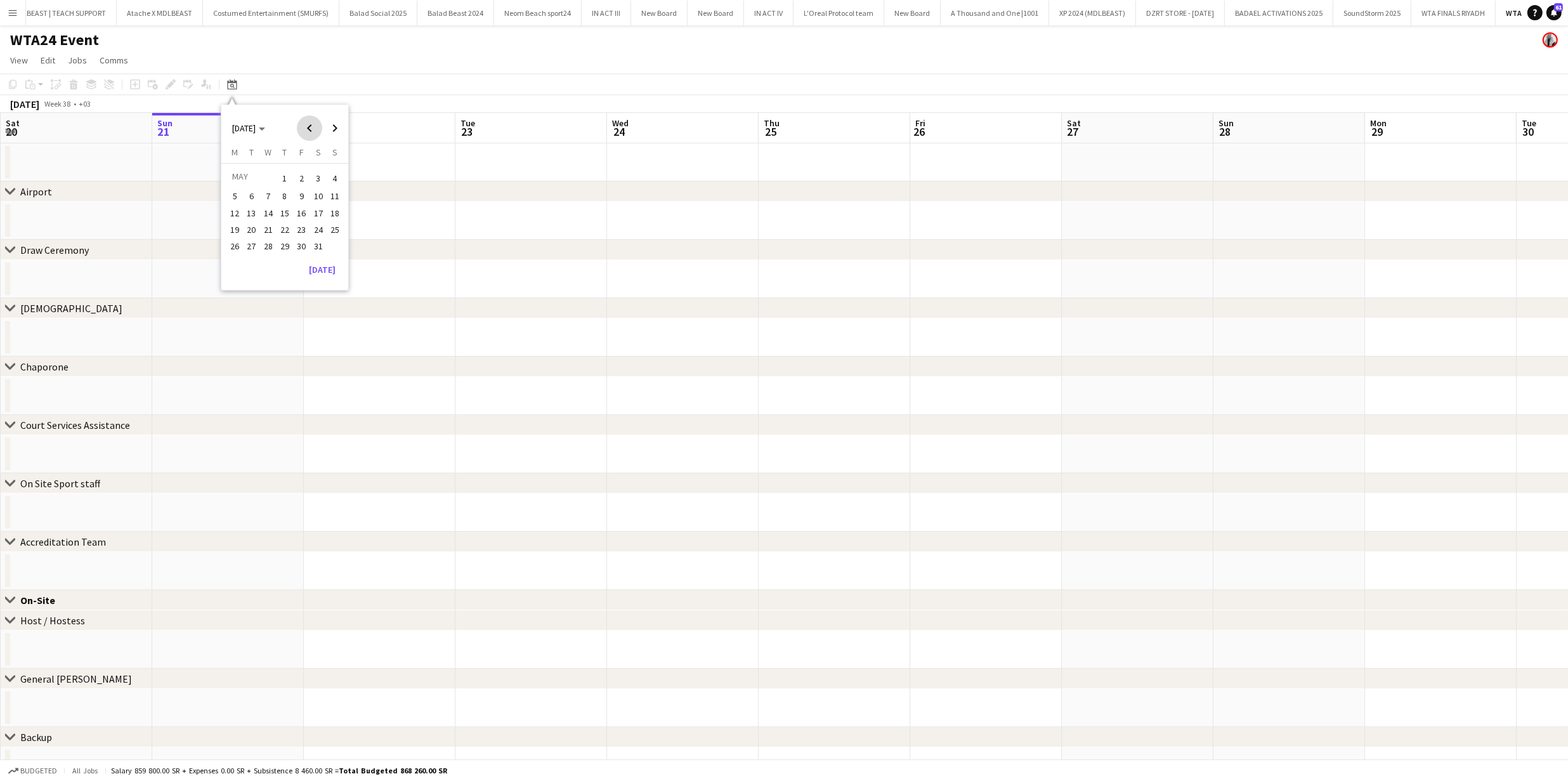
click at [308, 131] on span "Previous month" at bounding box center [309, 128] width 25 height 25
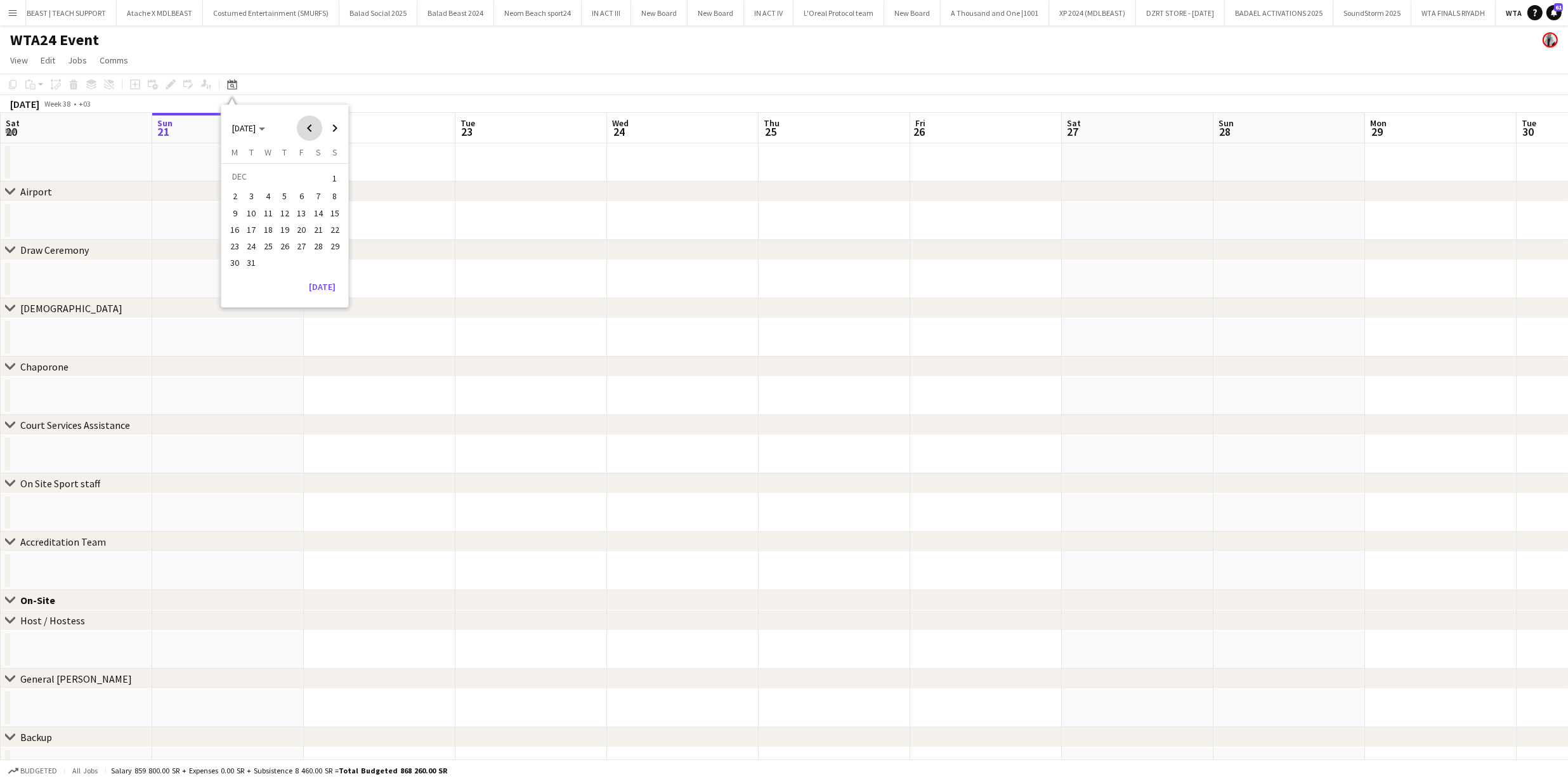
click at [308, 131] on span "Previous month" at bounding box center [309, 128] width 25 height 25
click at [288, 207] on span "14" at bounding box center [285, 213] width 15 height 15
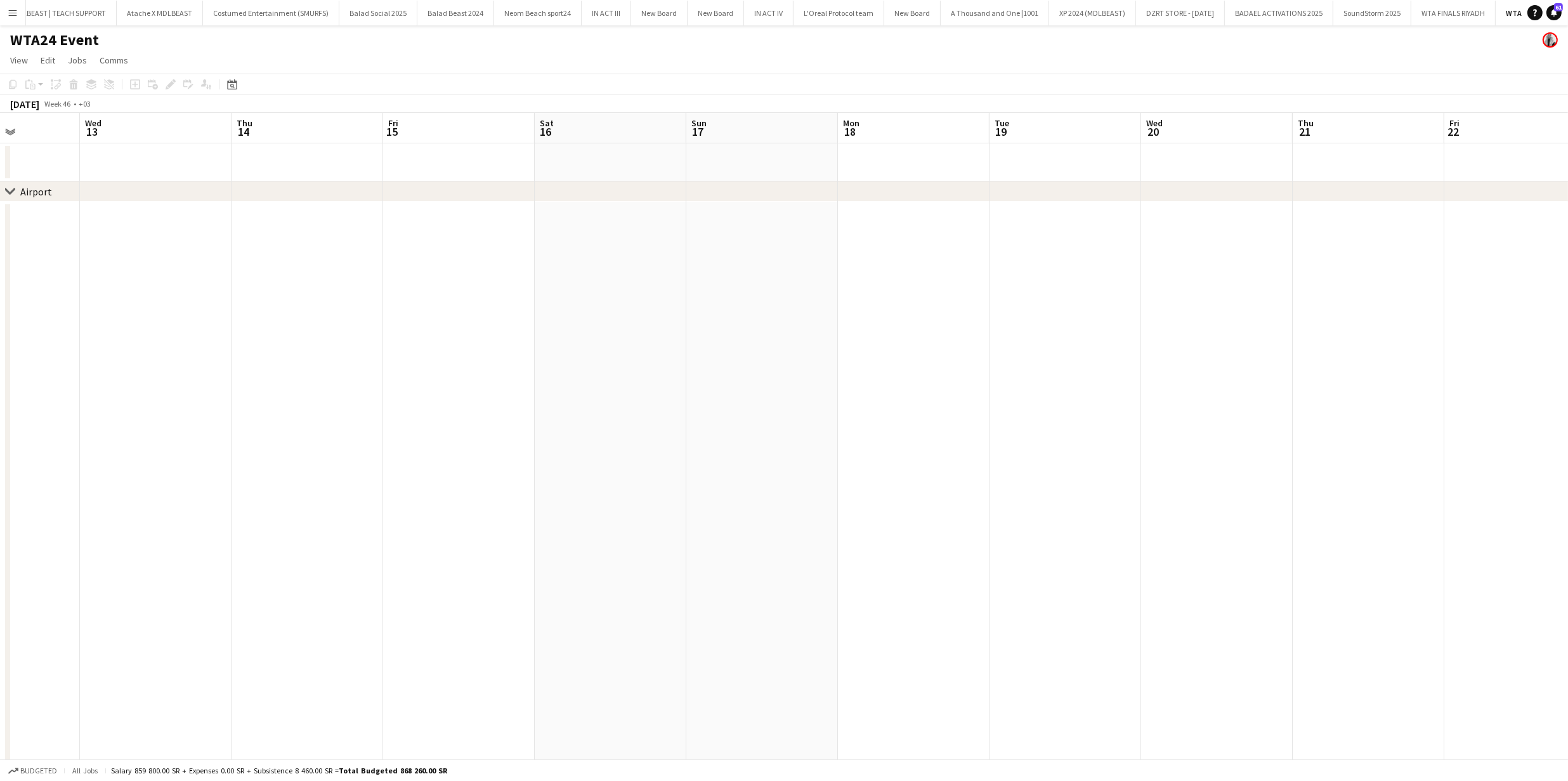
drag, startPoint x: 924, startPoint y: 395, endPoint x: 528, endPoint y: 409, distance: 396.2
drag, startPoint x: 609, startPoint y: 405, endPoint x: 1350, endPoint y: 379, distance: 741.5
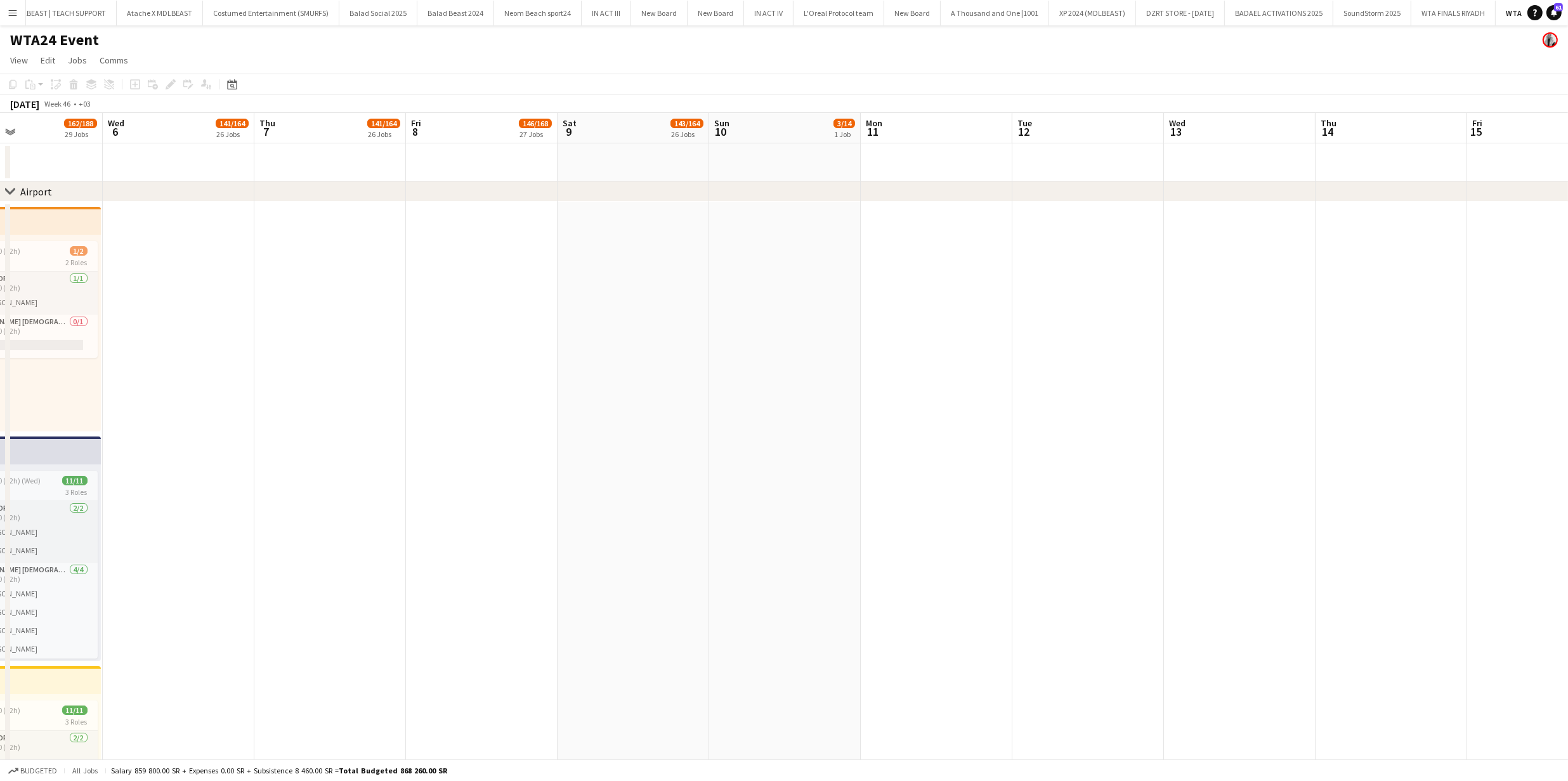
drag, startPoint x: 752, startPoint y: 359, endPoint x: 753, endPoint y: 379, distance: 20.0
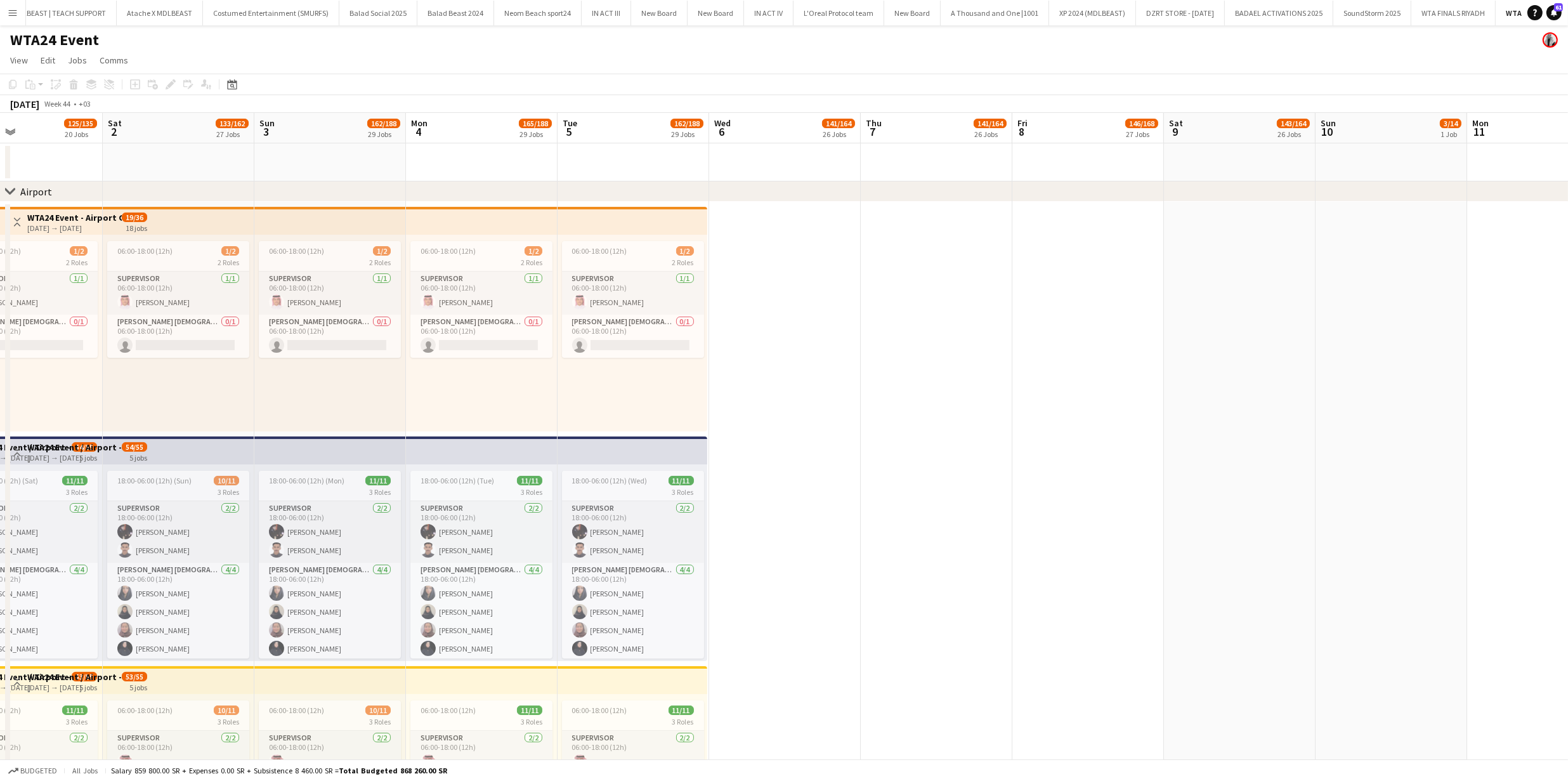
drag, startPoint x: 753, startPoint y: 379, endPoint x: 769, endPoint y: 379, distance: 16.0
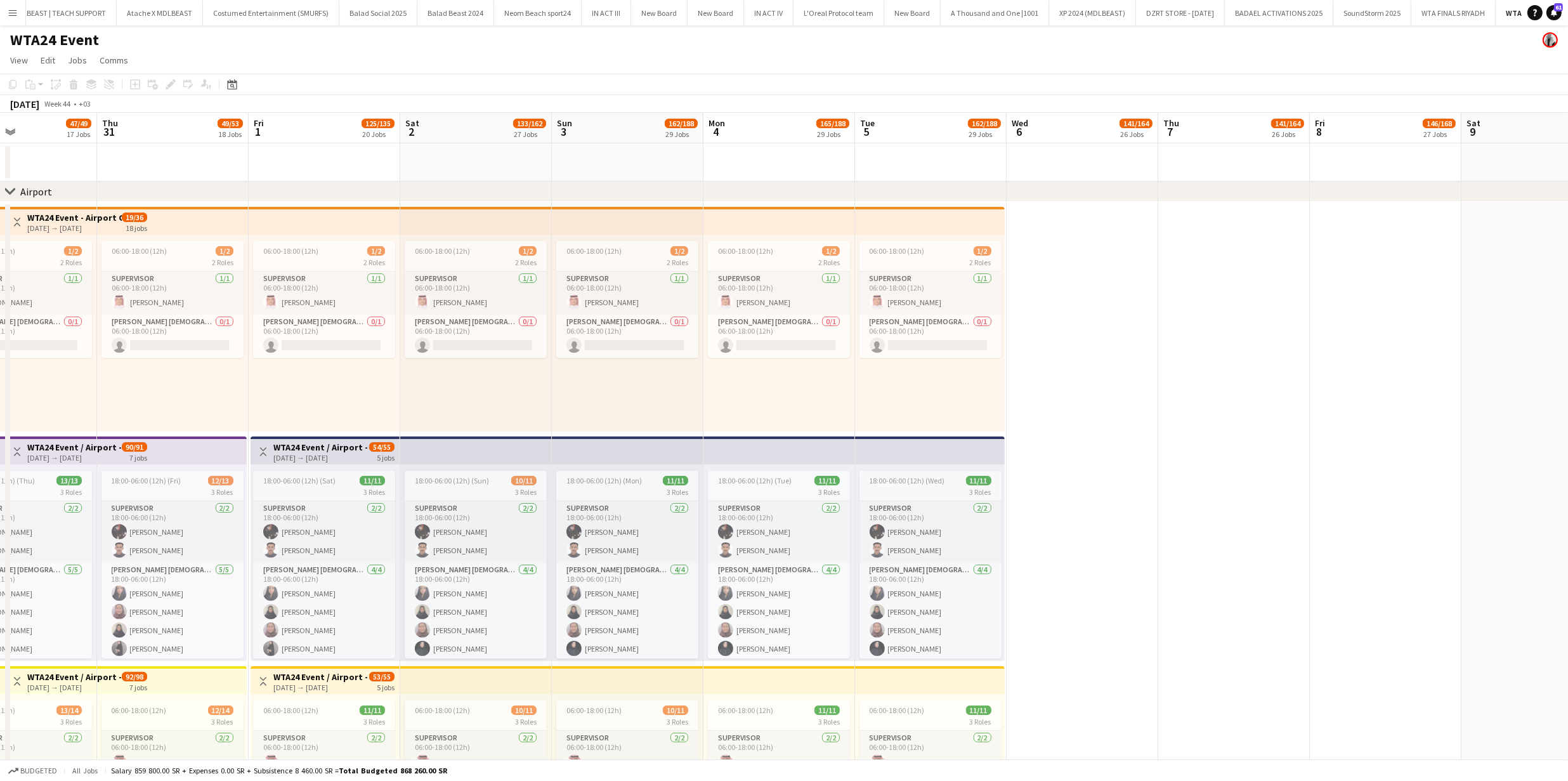
drag, startPoint x: 583, startPoint y: 373, endPoint x: 857, endPoint y: 374, distance: 274.0
click at [614, 596] on app-card-role "Usher Female 4/4 18:00-06:00 (12h) Munira Alrakdhi Reem Alotaibi Maha Albahli M…" at bounding box center [627, 612] width 142 height 98
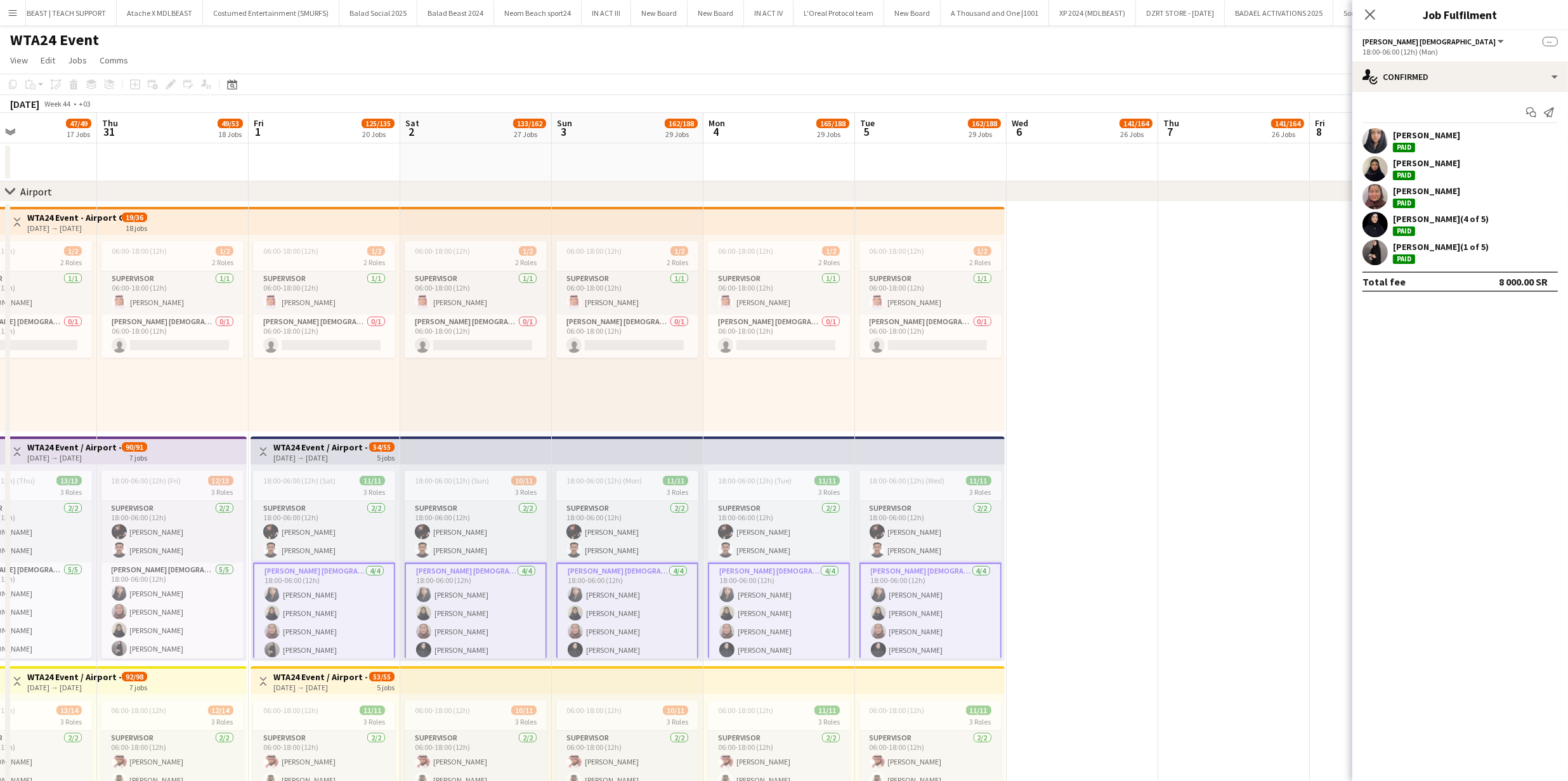
click at [1379, 250] on app-user-avatar at bounding box center [1375, 252] width 25 height 25
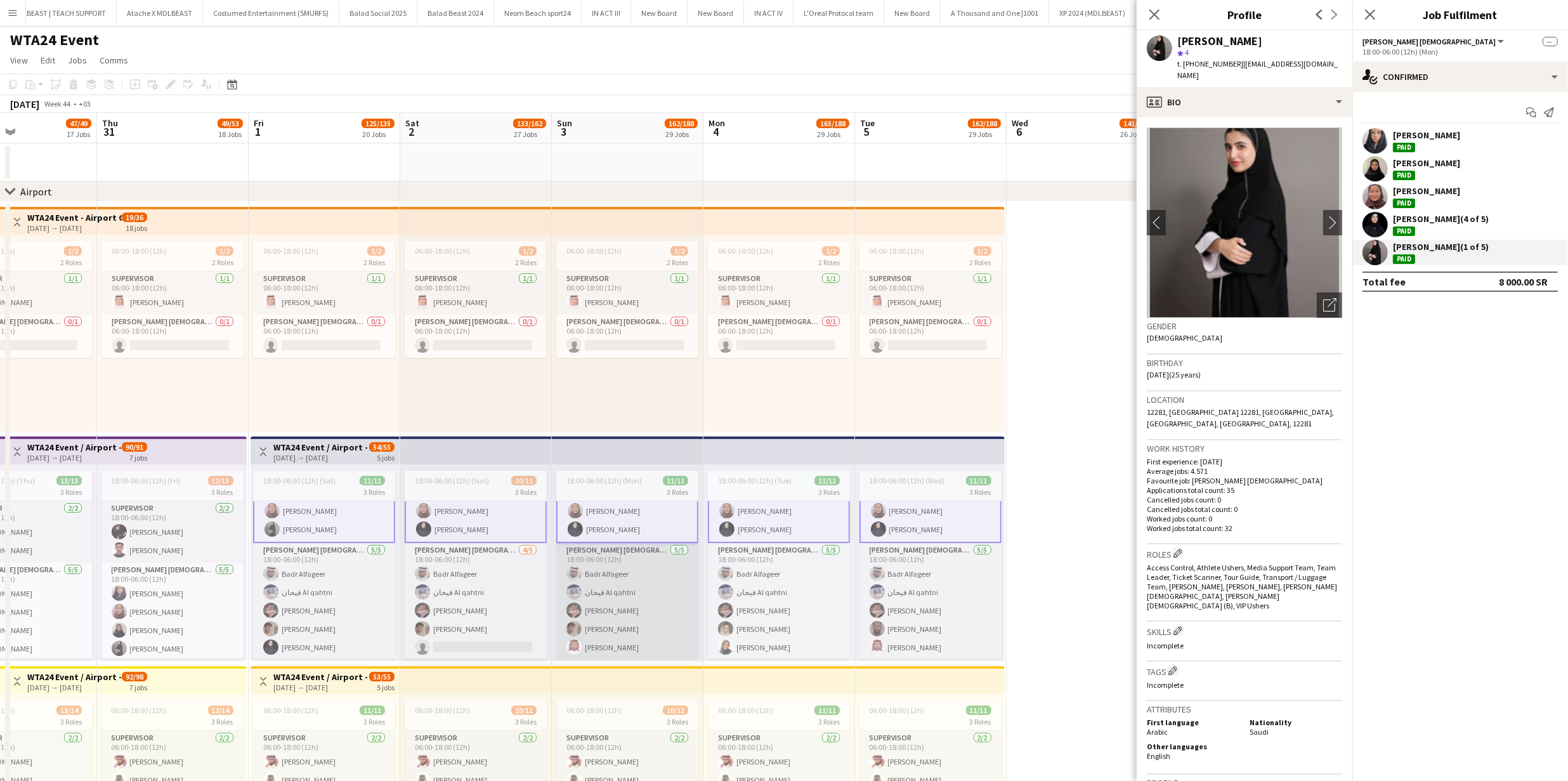
click at [635, 588] on app-card-role "Usher Male 5/5 18:00-06:00 (12h) Badr Alfageer فيحان Al qahtni Hamed Alharthi M…" at bounding box center [627, 601] width 142 height 117
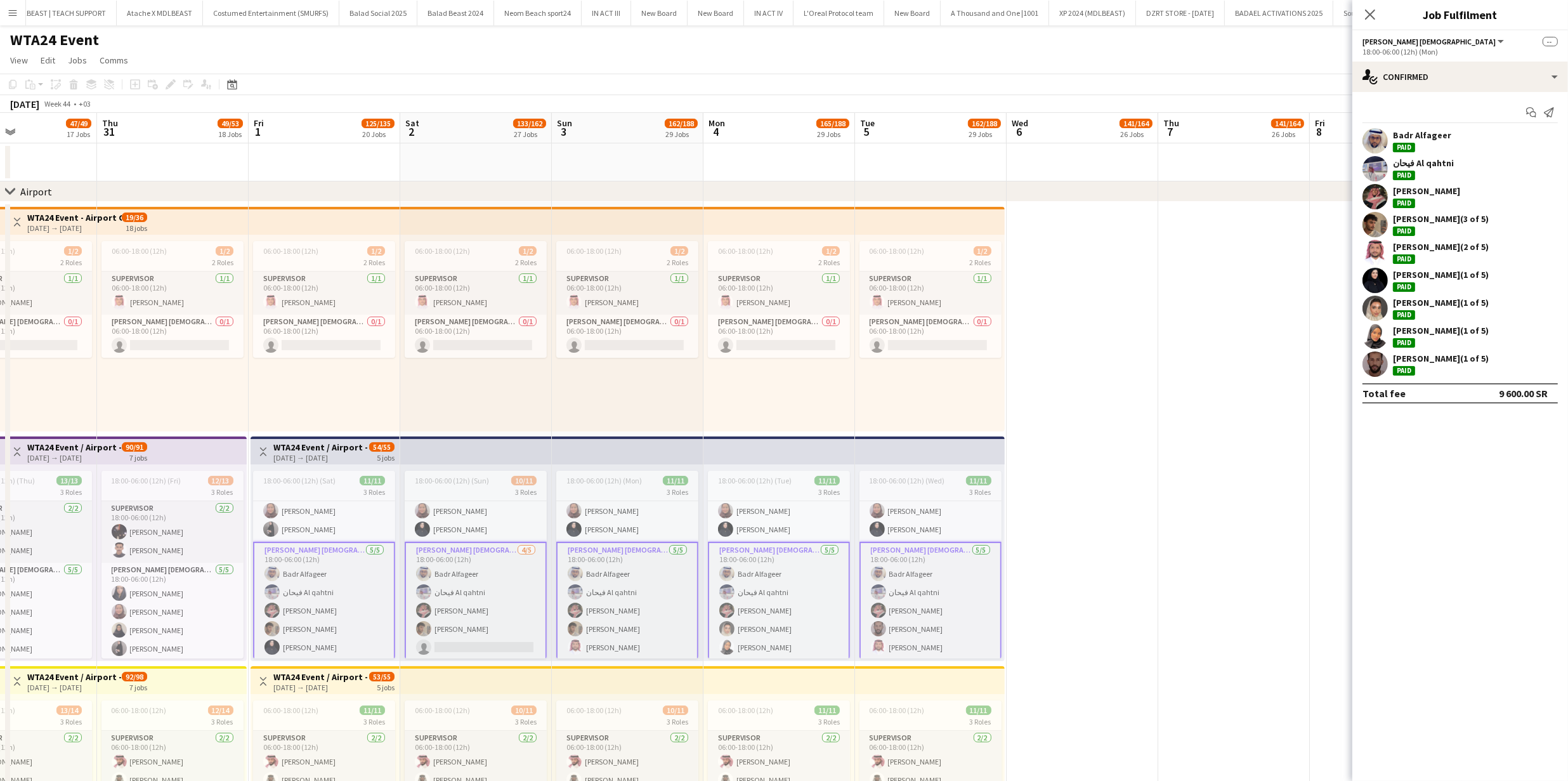
click at [1382, 285] on app-user-avatar at bounding box center [1375, 280] width 25 height 25
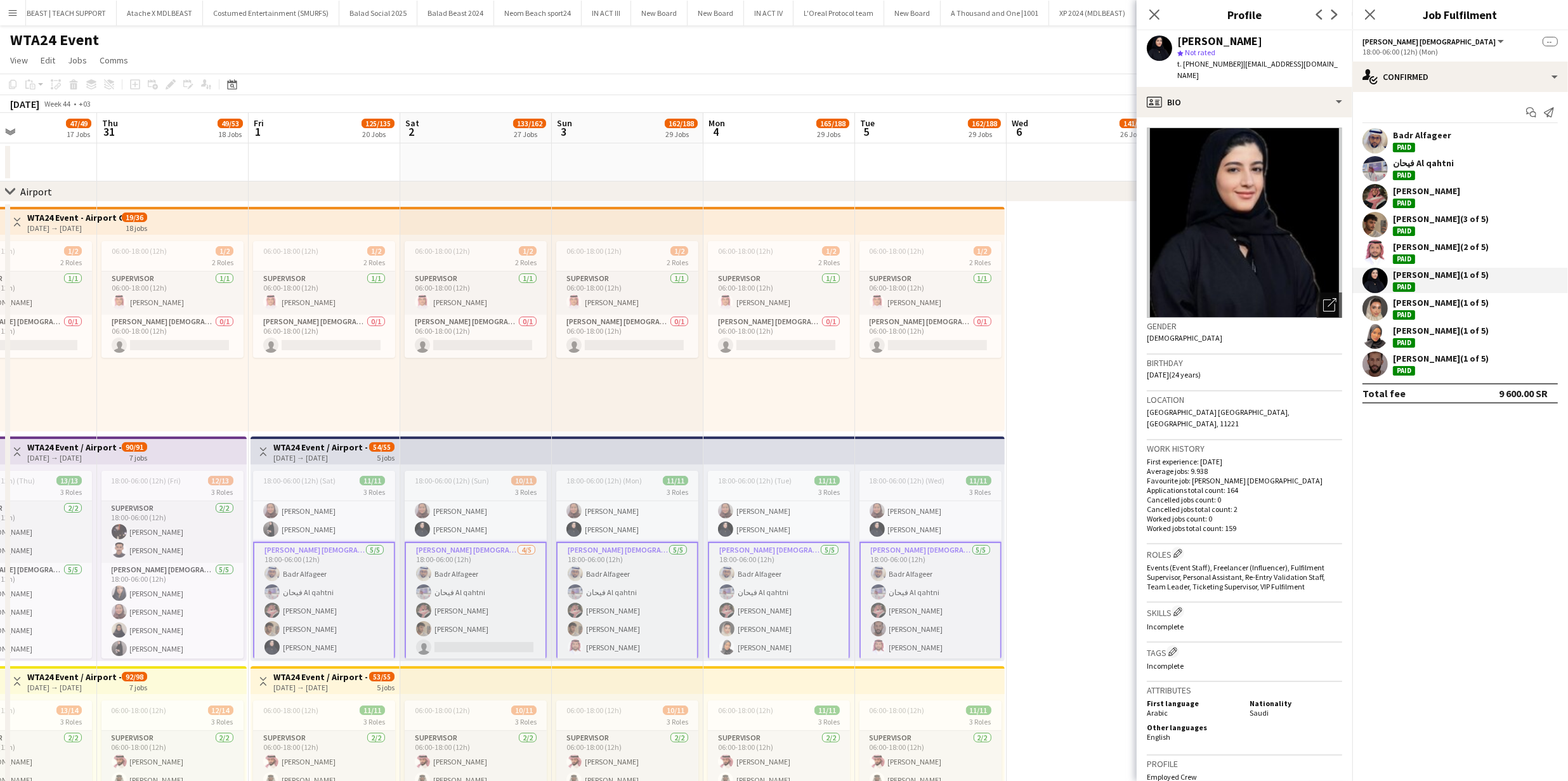
click at [1379, 305] on app-user-avatar at bounding box center [1375, 308] width 25 height 25
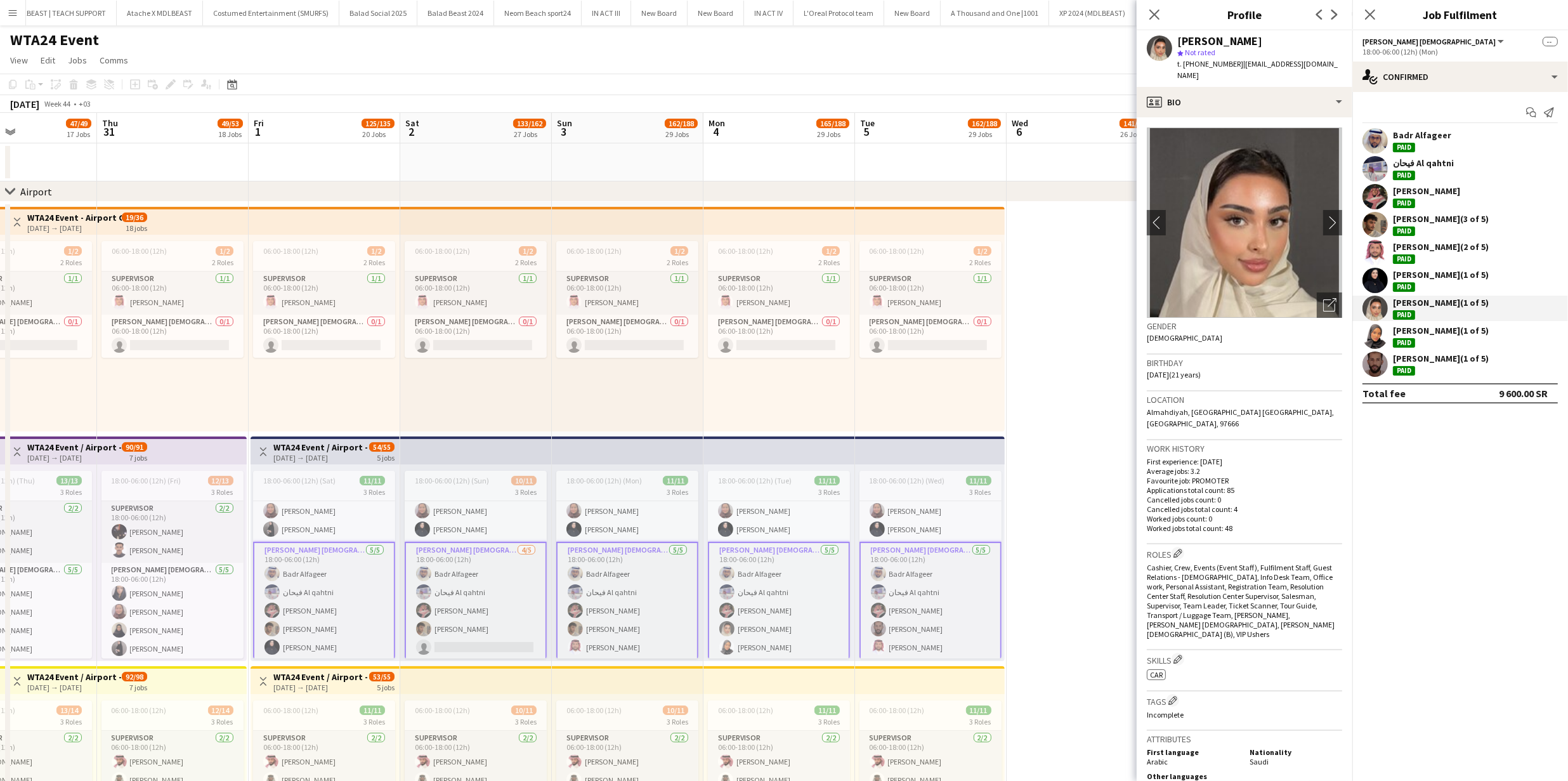
click at [1381, 323] on div at bounding box center [1375, 335] width 25 height 25
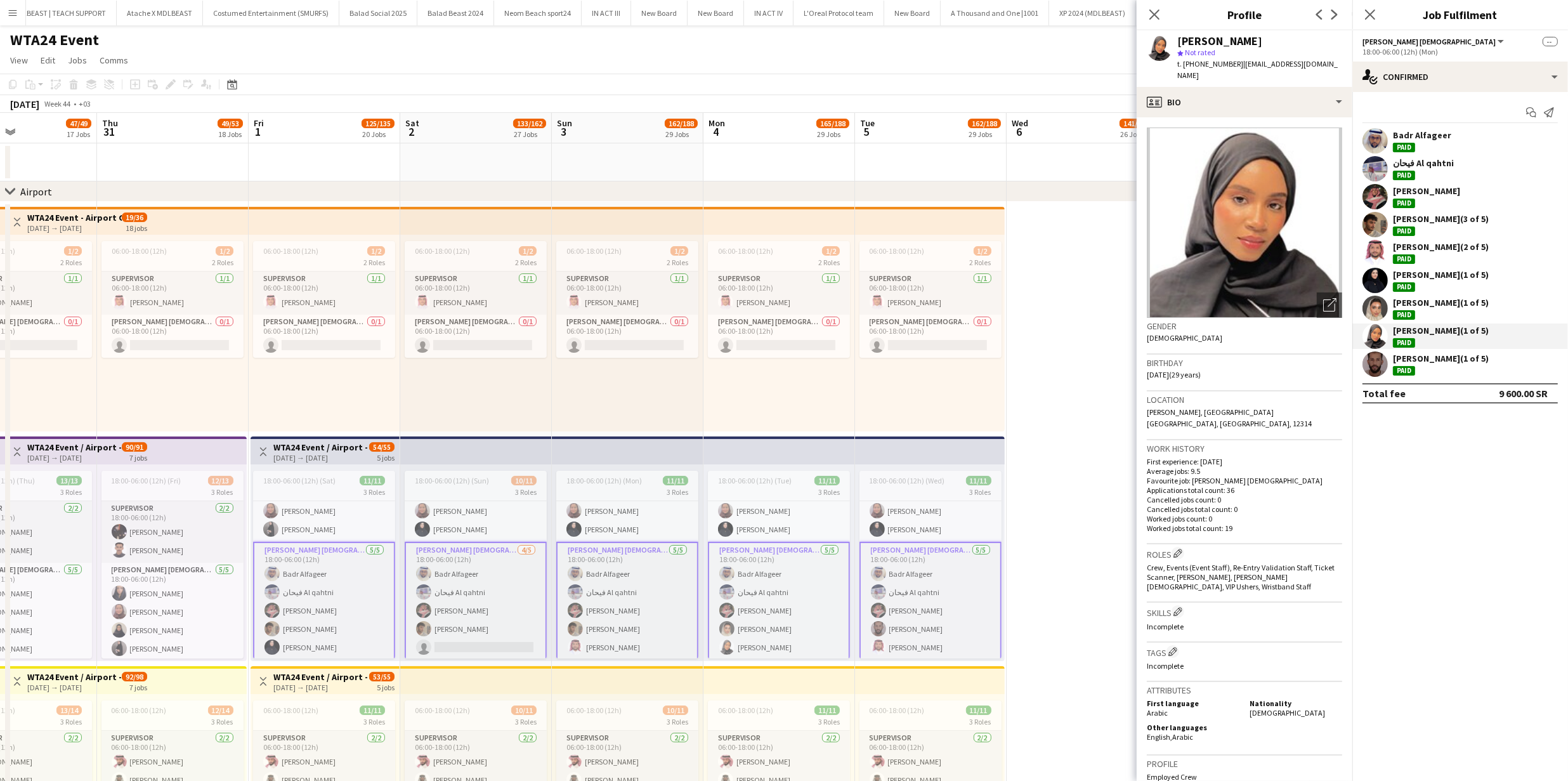
click at [1384, 351] on div at bounding box center [1375, 364] width 25 height 25
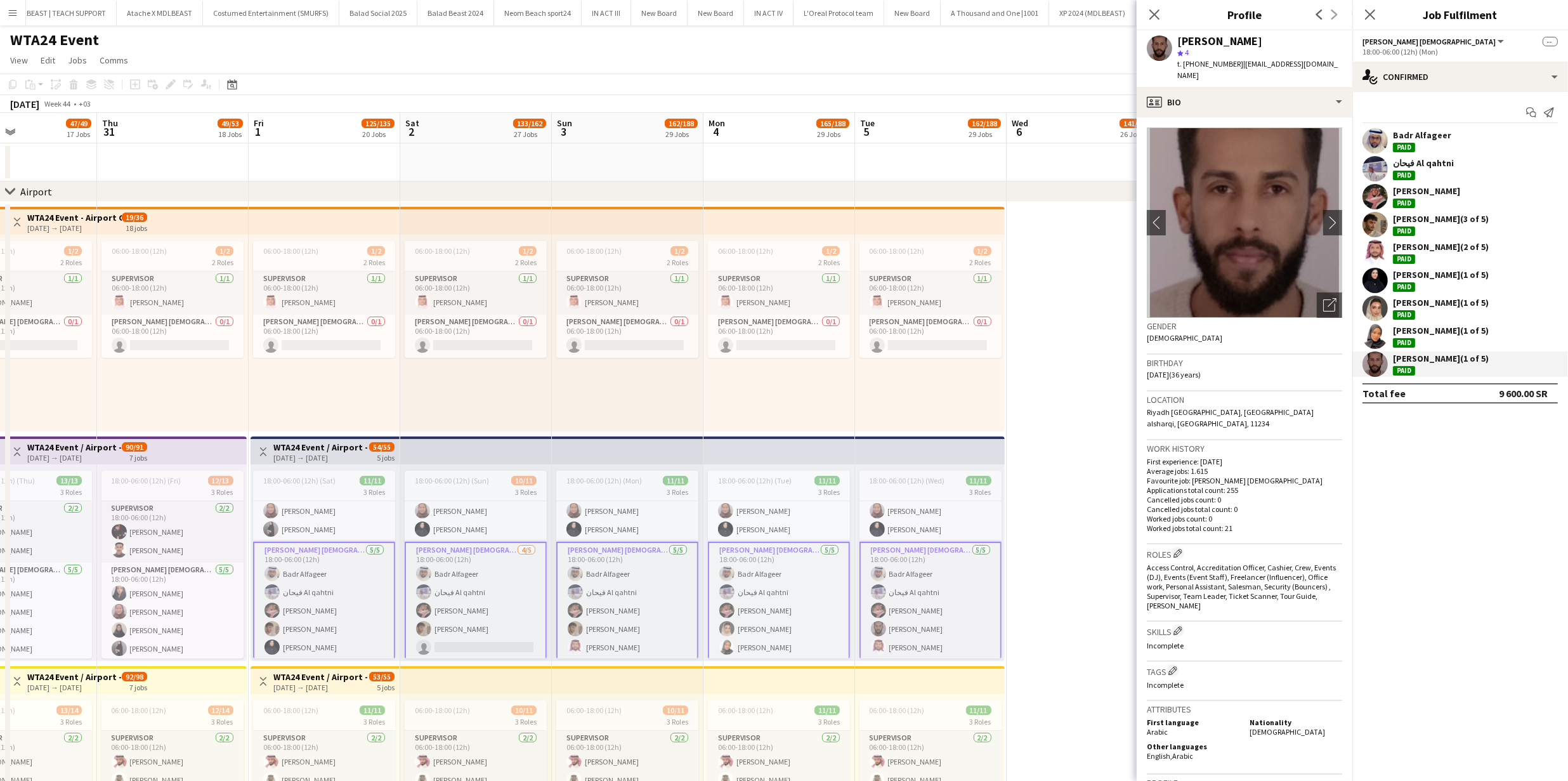
click at [1371, 202] on app-user-avatar at bounding box center [1375, 196] width 25 height 25
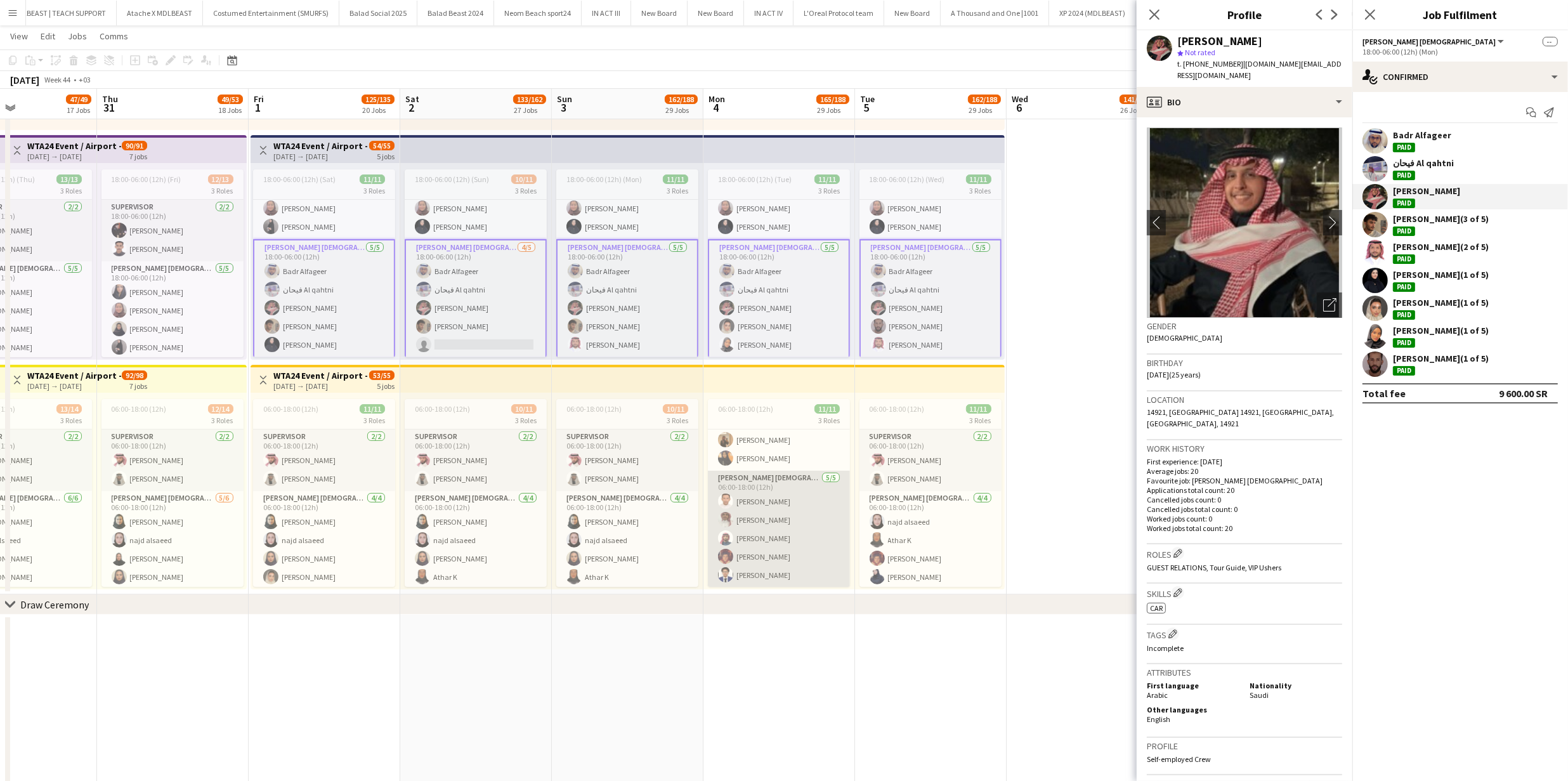
click at [782, 548] on app-card-role "Usher Male 5/5 06:00-18:00 (12h) Omar Alotaibi Ali AlDhubayi Turki Alsaleh تركي…" at bounding box center [779, 529] width 142 height 117
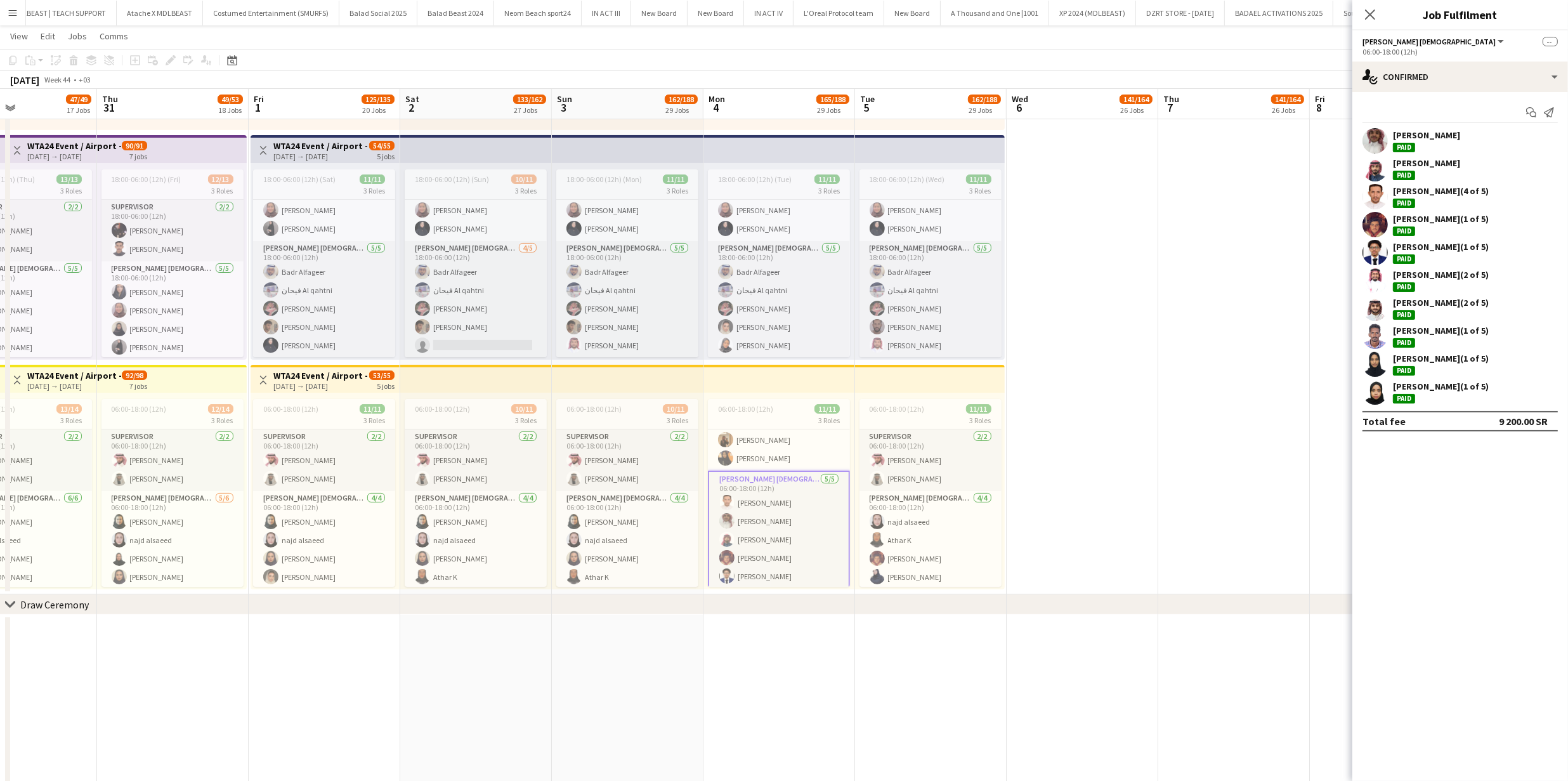
click at [1375, 126] on div "Start chat Send notification Ali AlDhubayi Paid Turki Alsaleh Paid Omar Alotaib…" at bounding box center [1460, 266] width 216 height 349
click at [1378, 131] on app-user-avatar at bounding box center [1375, 140] width 25 height 25
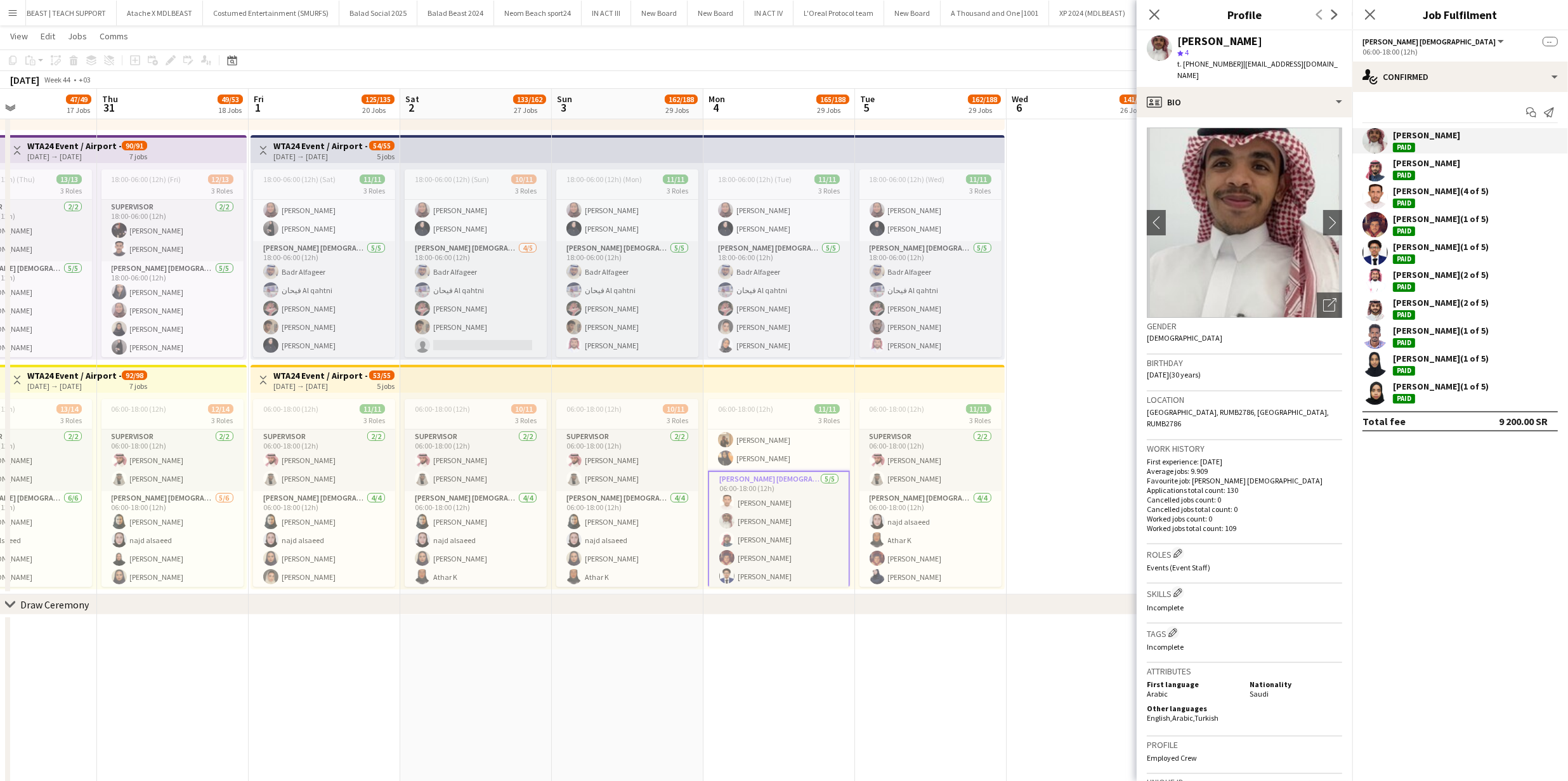
click at [1382, 167] on app-user-avatar at bounding box center [1375, 168] width 25 height 25
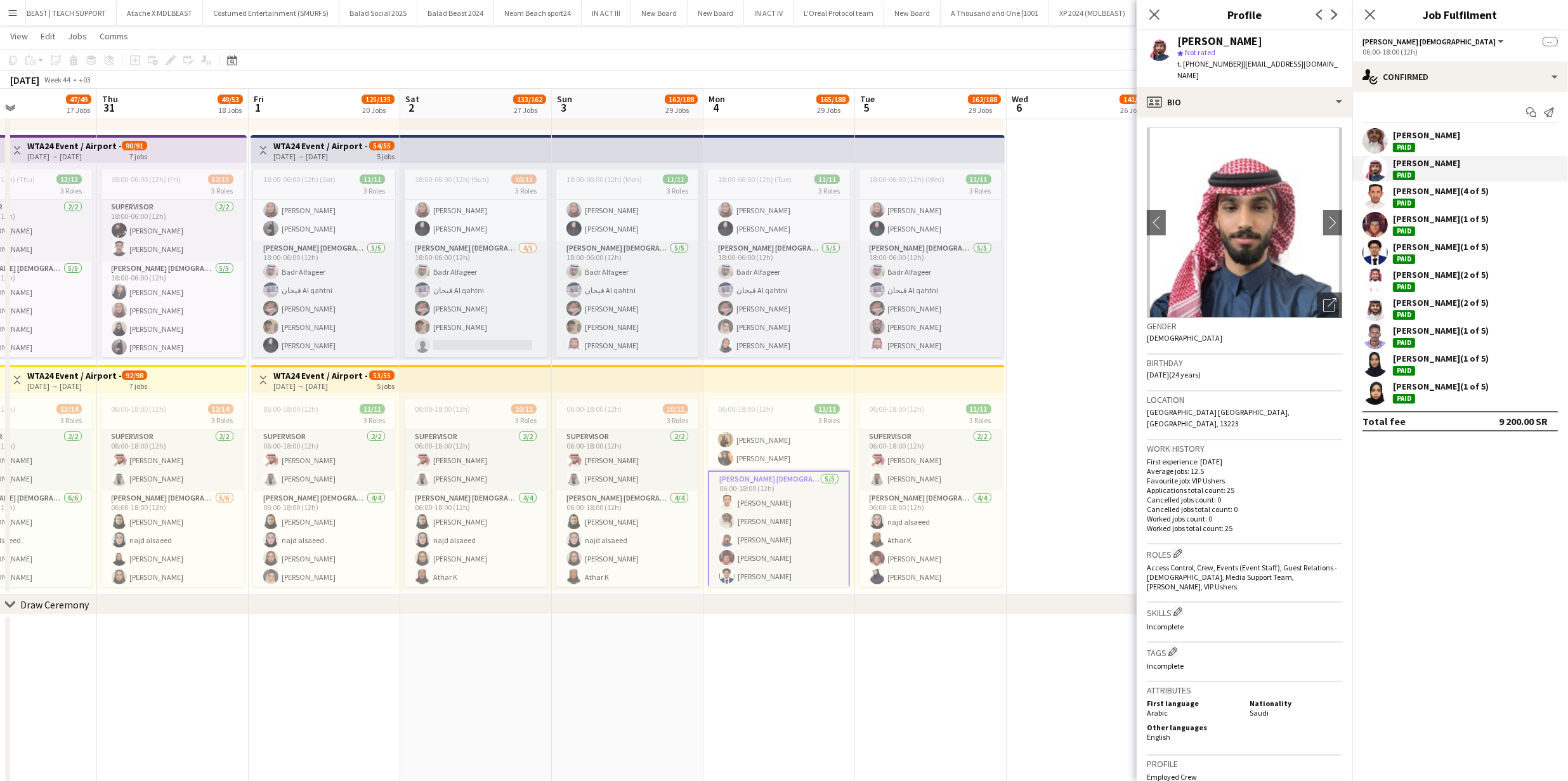
click at [1379, 196] on app-user-avatar at bounding box center [1375, 196] width 25 height 25
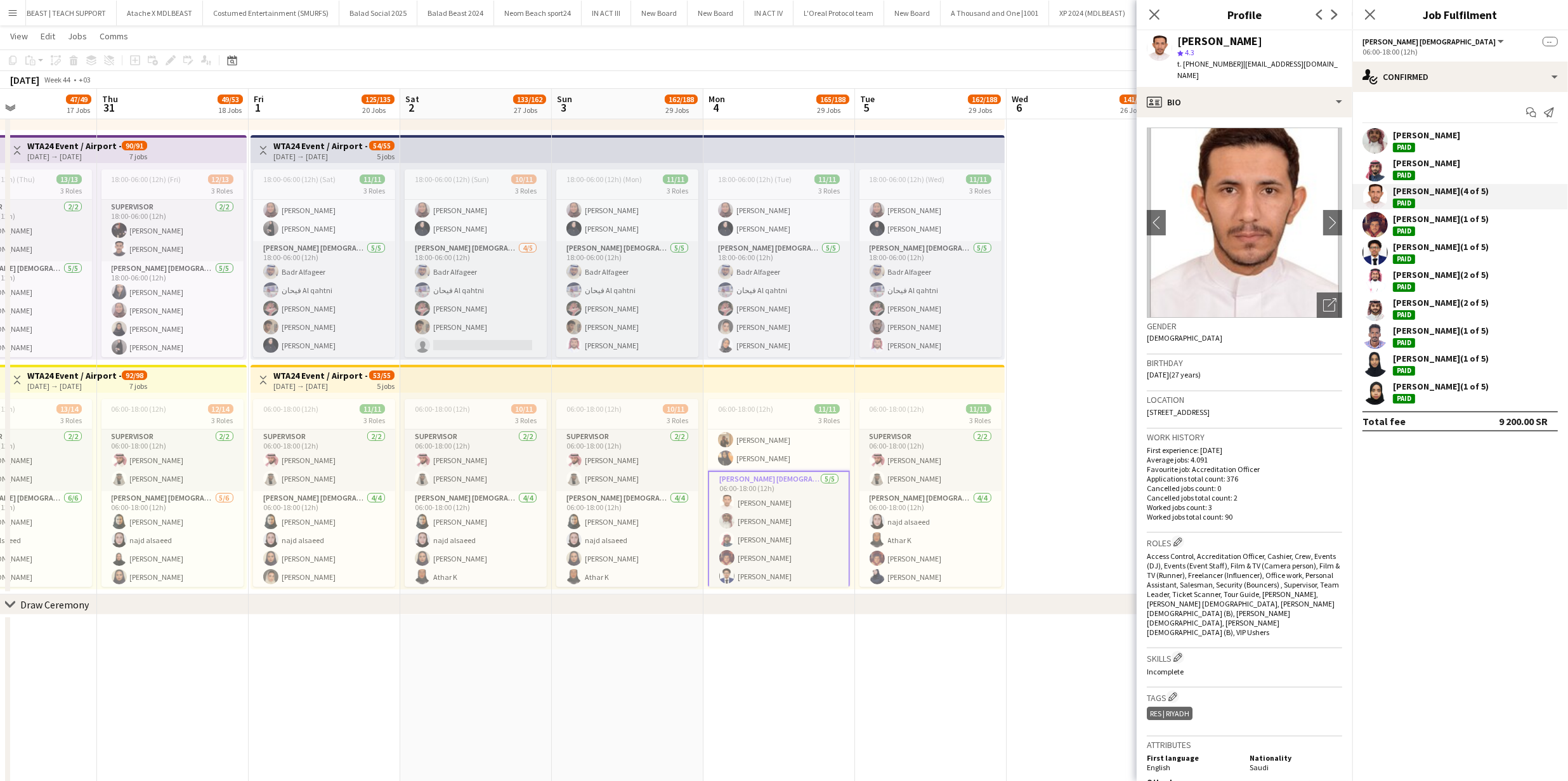
click at [1384, 247] on app-user-avatar at bounding box center [1375, 252] width 25 height 25
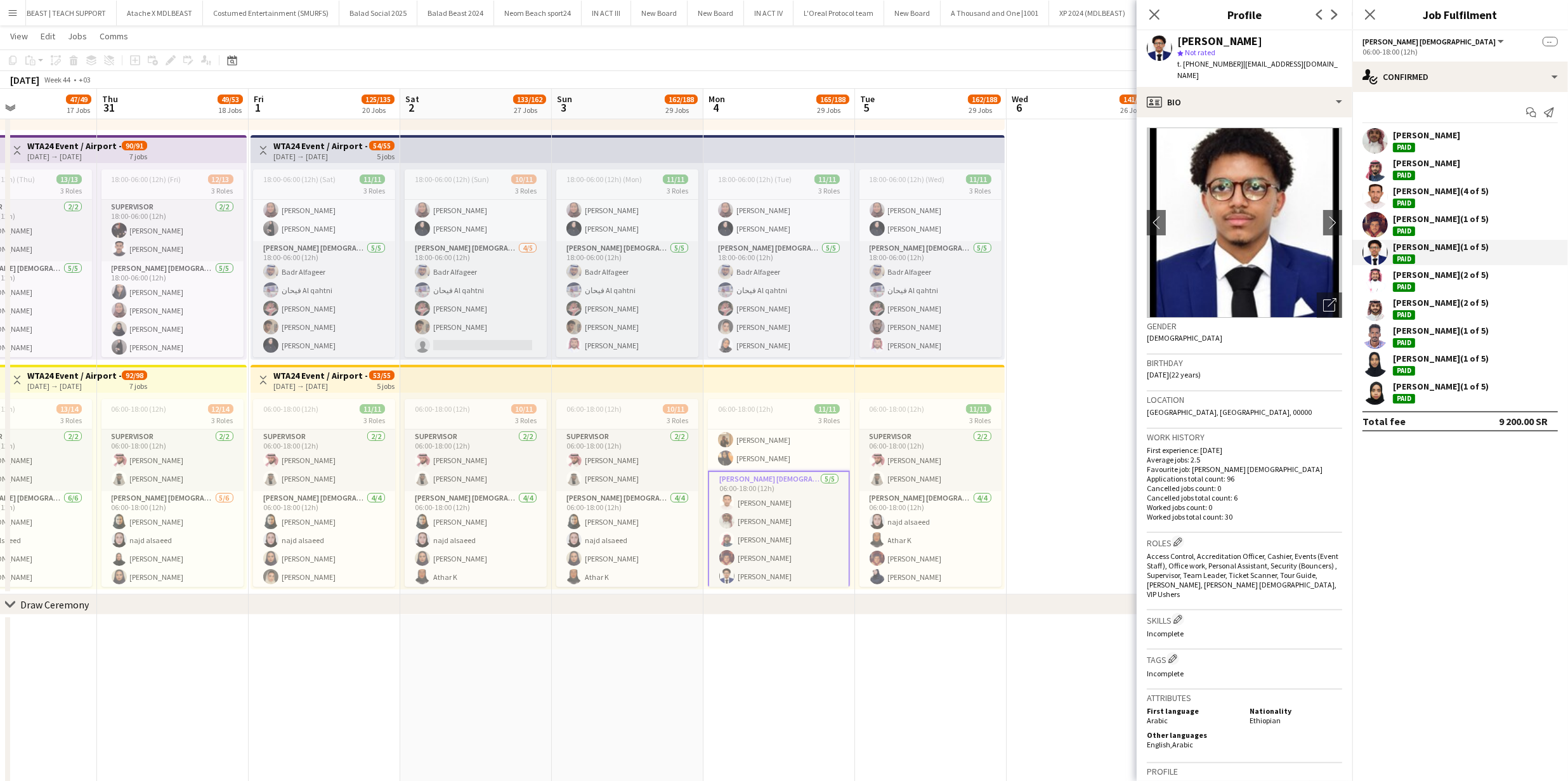
click at [1379, 228] on app-user-avatar at bounding box center [1375, 224] width 25 height 25
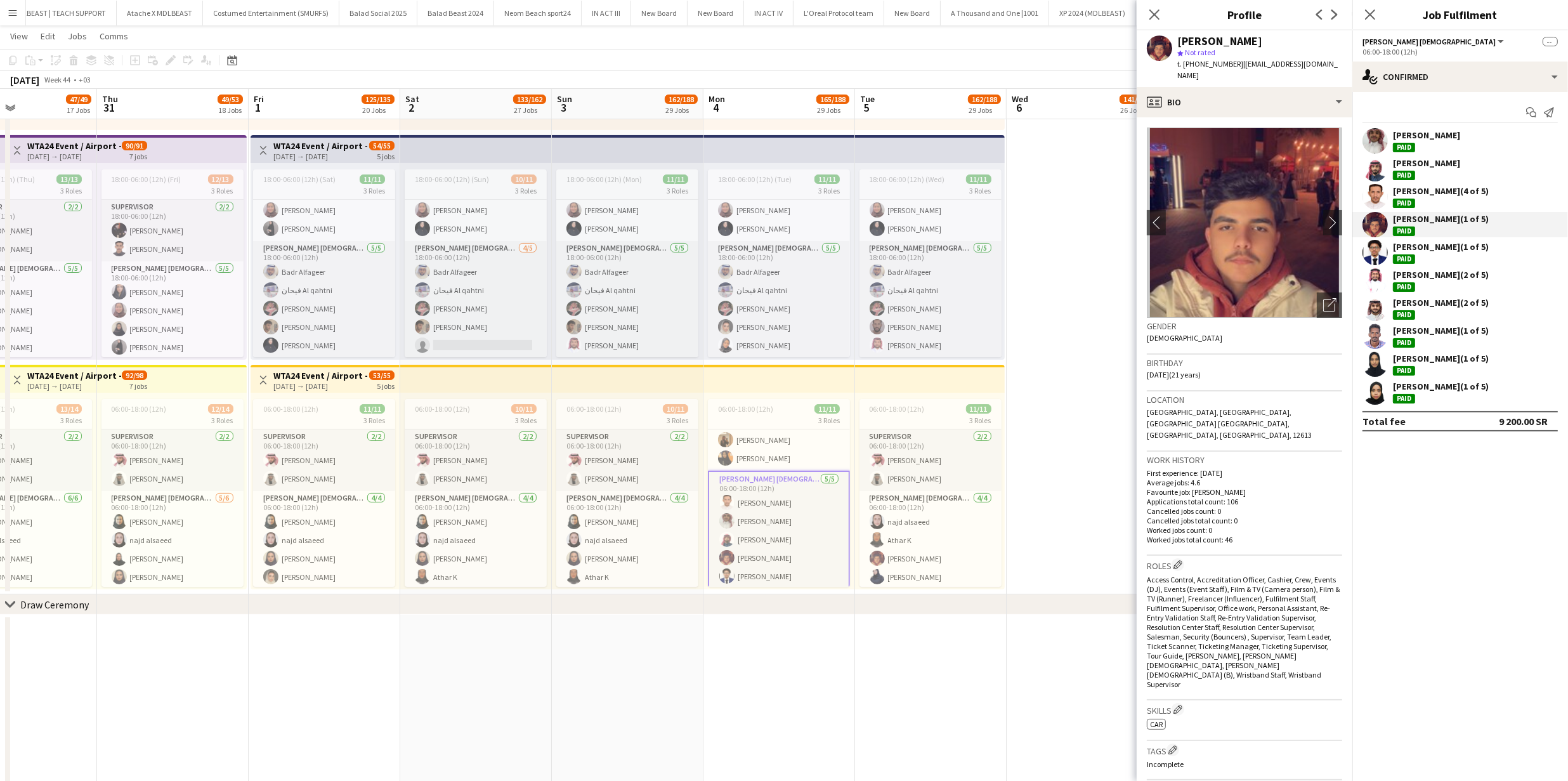
click at [1379, 302] on app-user-avatar at bounding box center [1375, 308] width 25 height 25
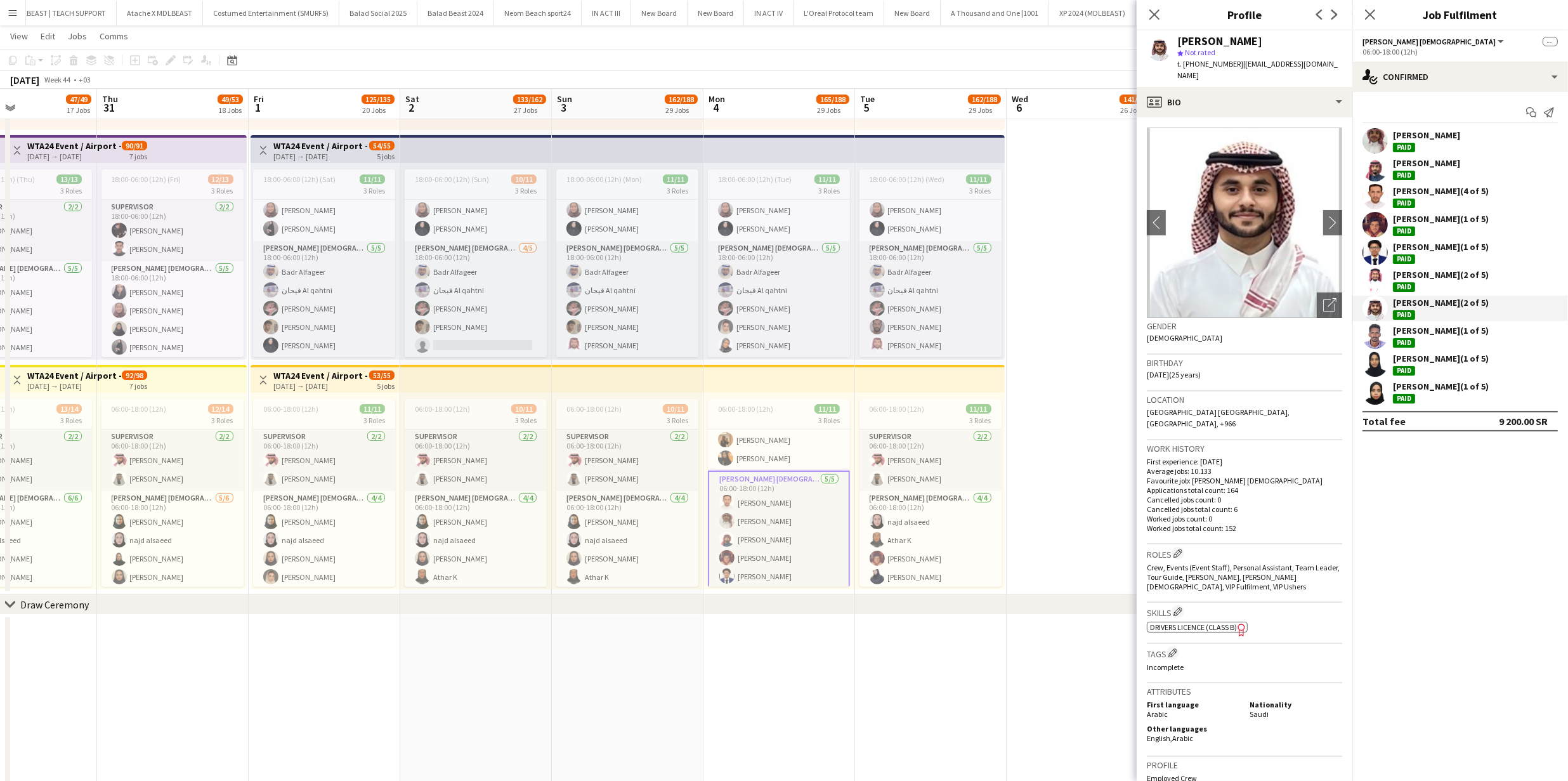
click at [1378, 338] on app-user-avatar at bounding box center [1375, 335] width 25 height 25
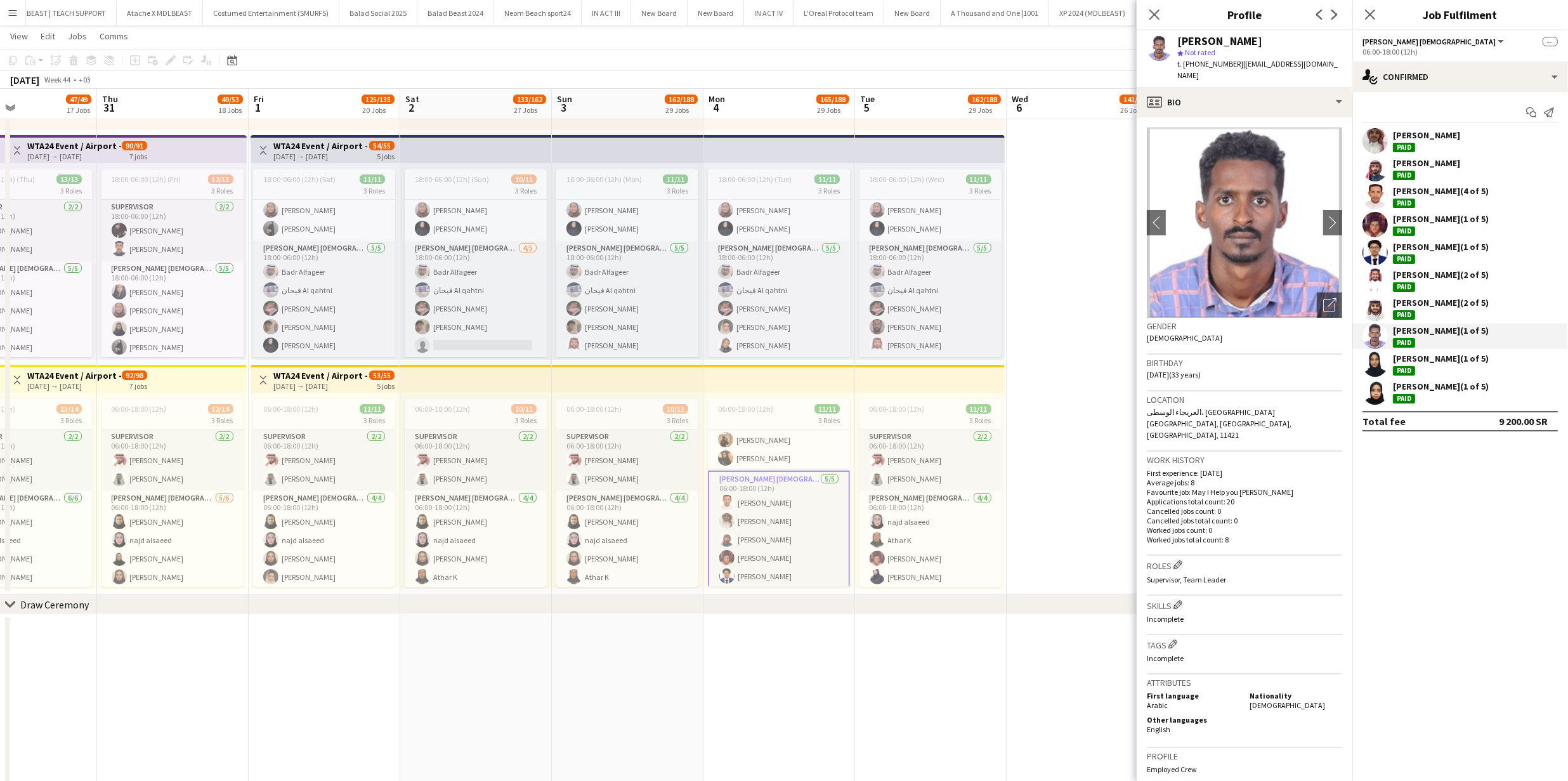
click at [1371, 361] on app-user-avatar at bounding box center [1375, 364] width 25 height 25
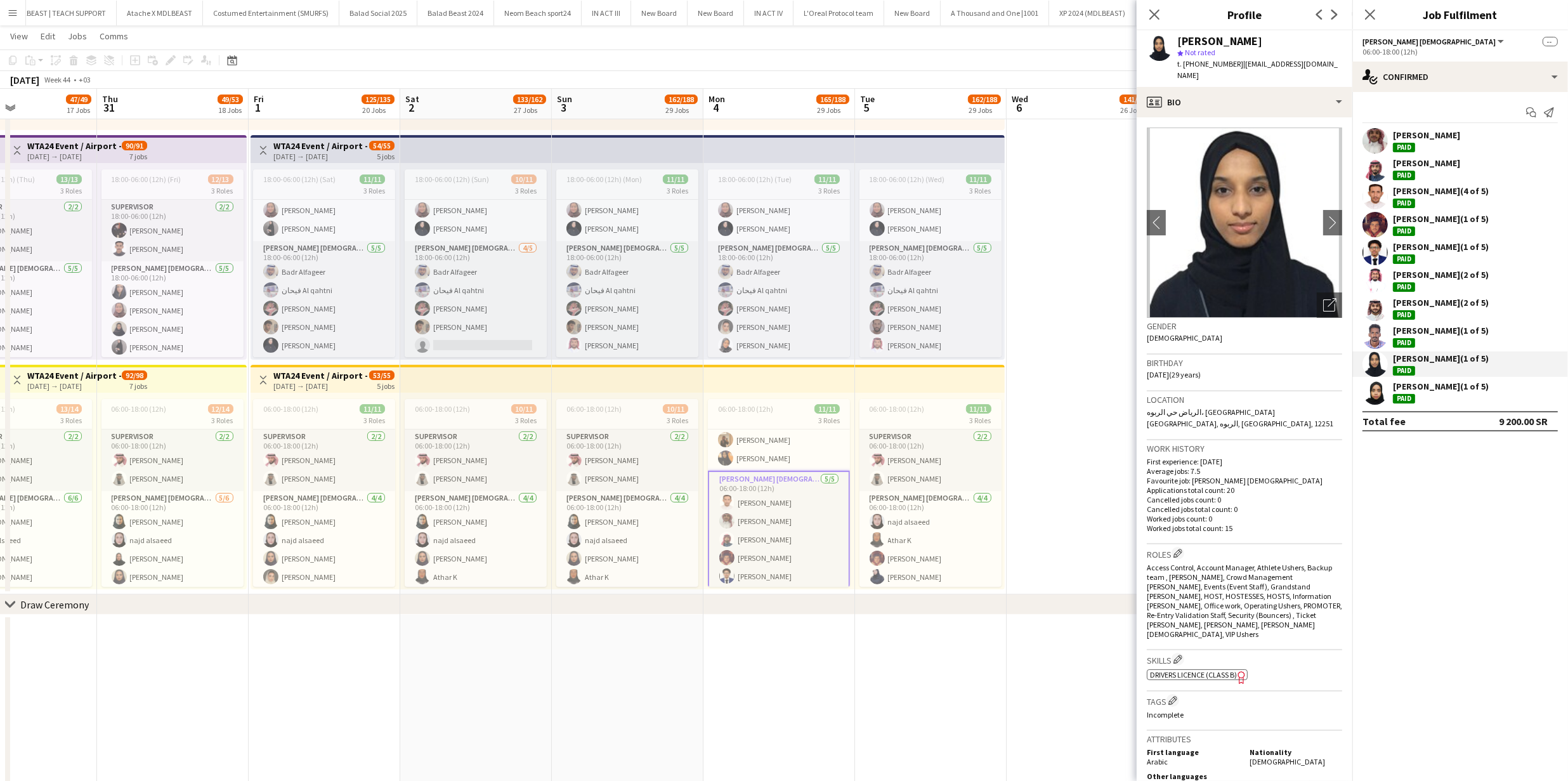
click at [1379, 385] on app-user-avatar at bounding box center [1375, 392] width 25 height 25
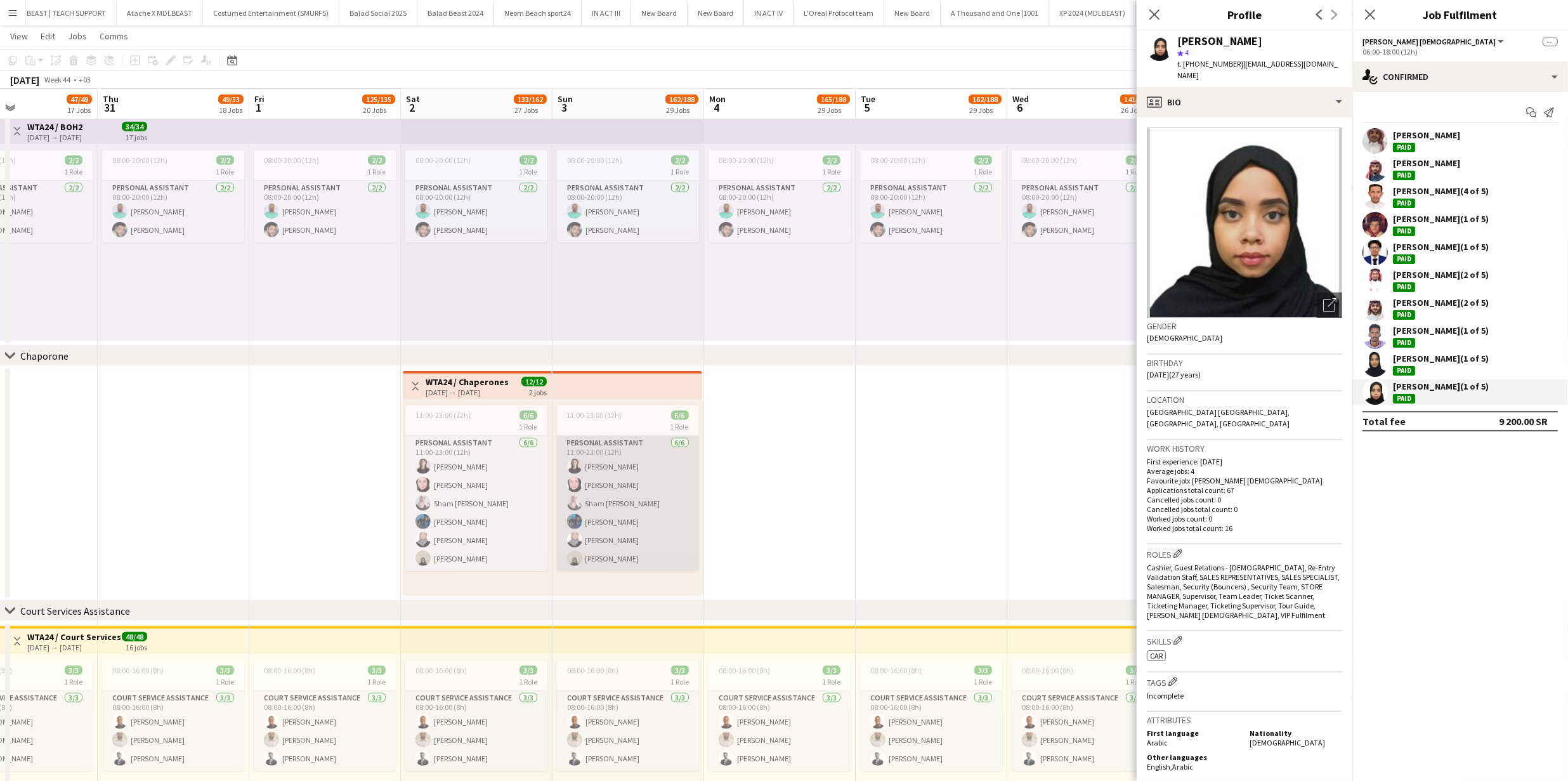
click at [621, 485] on app-card-role "Personal Assistant 6/6 11:00-23:00 (12h) Imene Babali Yara Krimly Sham Almaghra…" at bounding box center [628, 504] width 142 height 135
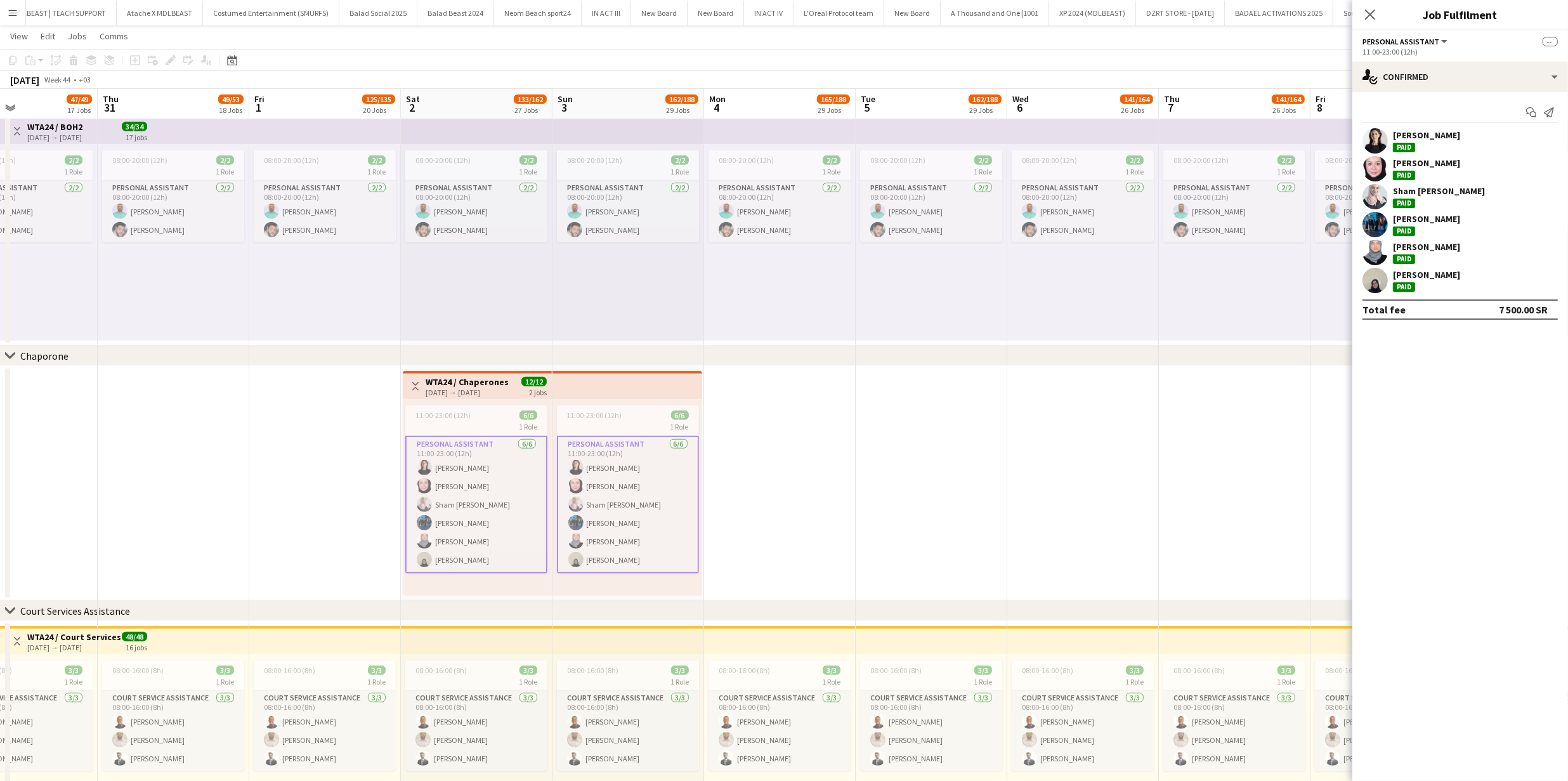
click at [1368, 133] on app-user-avatar at bounding box center [1375, 140] width 25 height 25
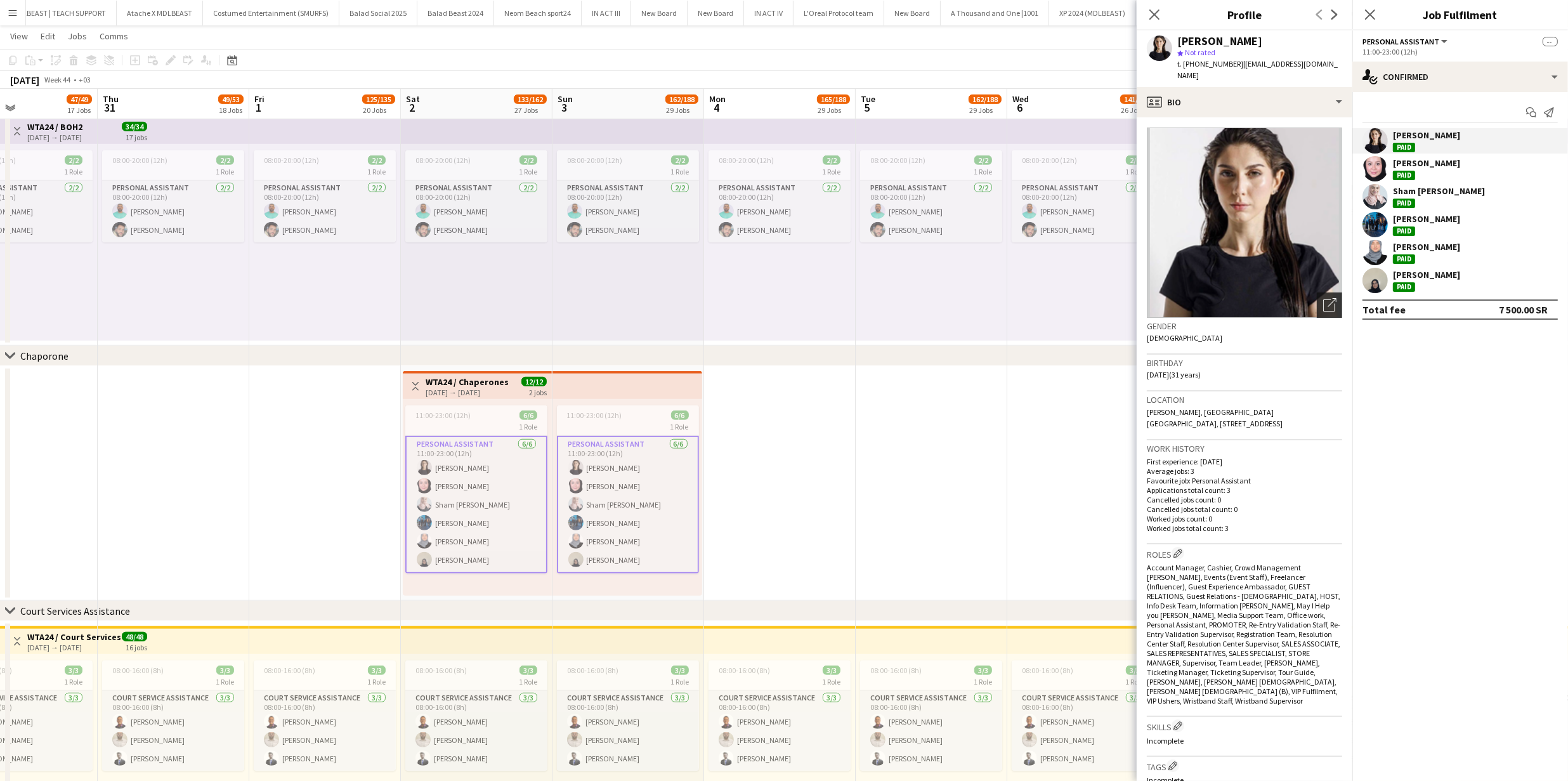
click at [1323, 298] on icon "Open photos pop-in" at bounding box center [1329, 304] width 13 height 13
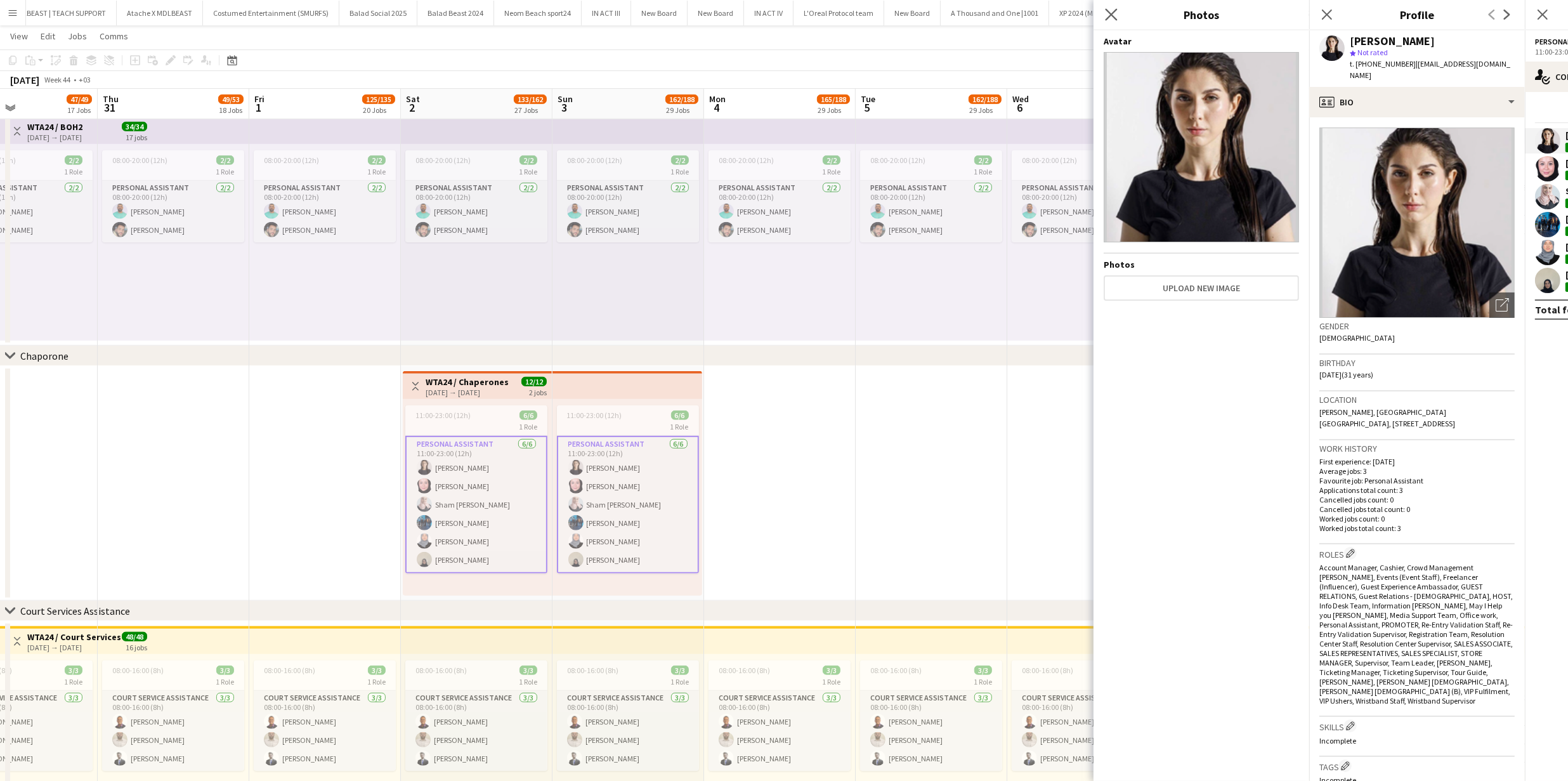
click at [1116, 20] on app-icon "Close pop-in" at bounding box center [1111, 14] width 18 height 18
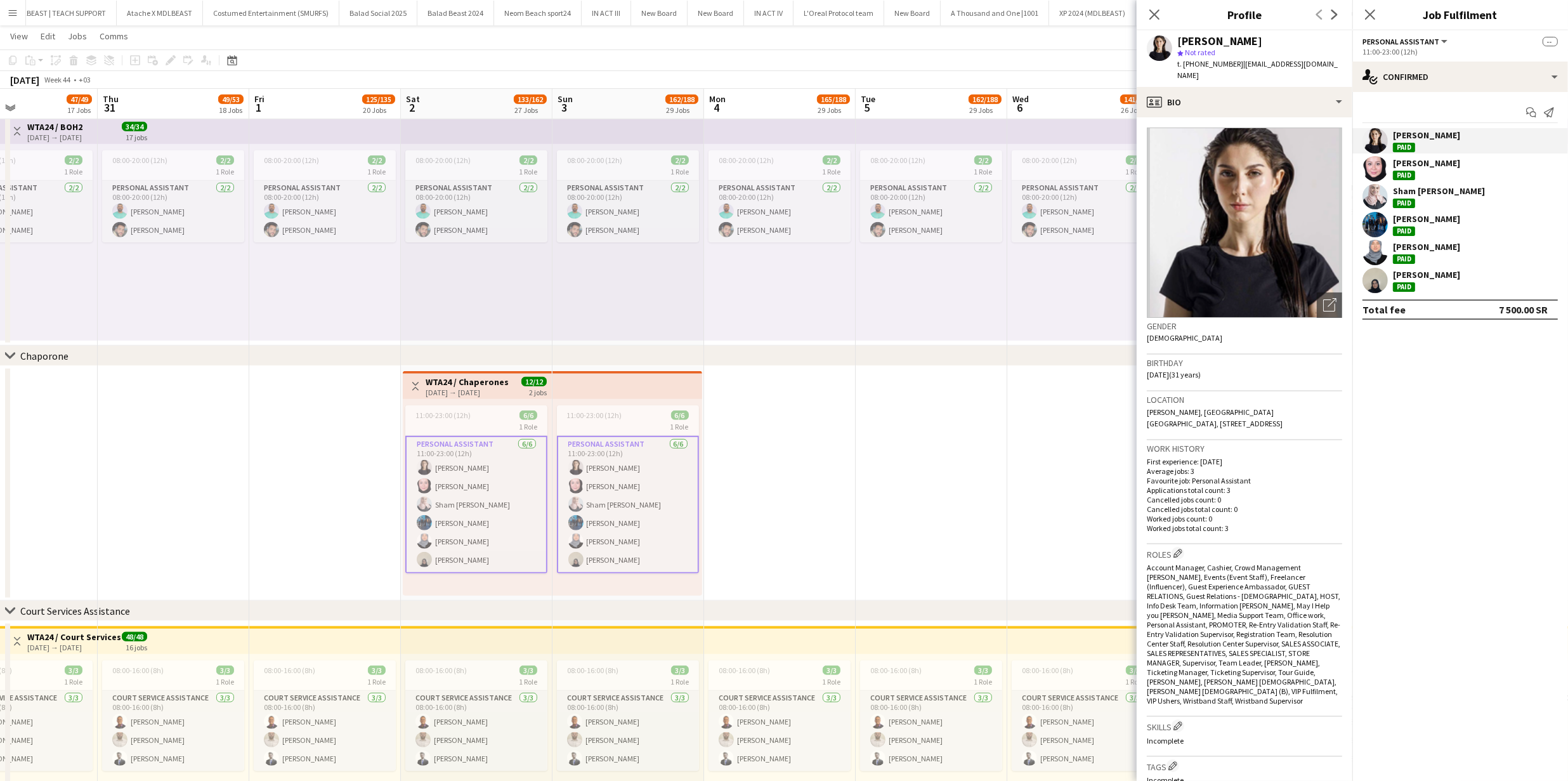
click at [1200, 65] on span "t. +213782867457" at bounding box center [1210, 64] width 66 height 10
copy span "213782867457"
click at [1382, 198] on app-user-avatar at bounding box center [1375, 196] width 25 height 25
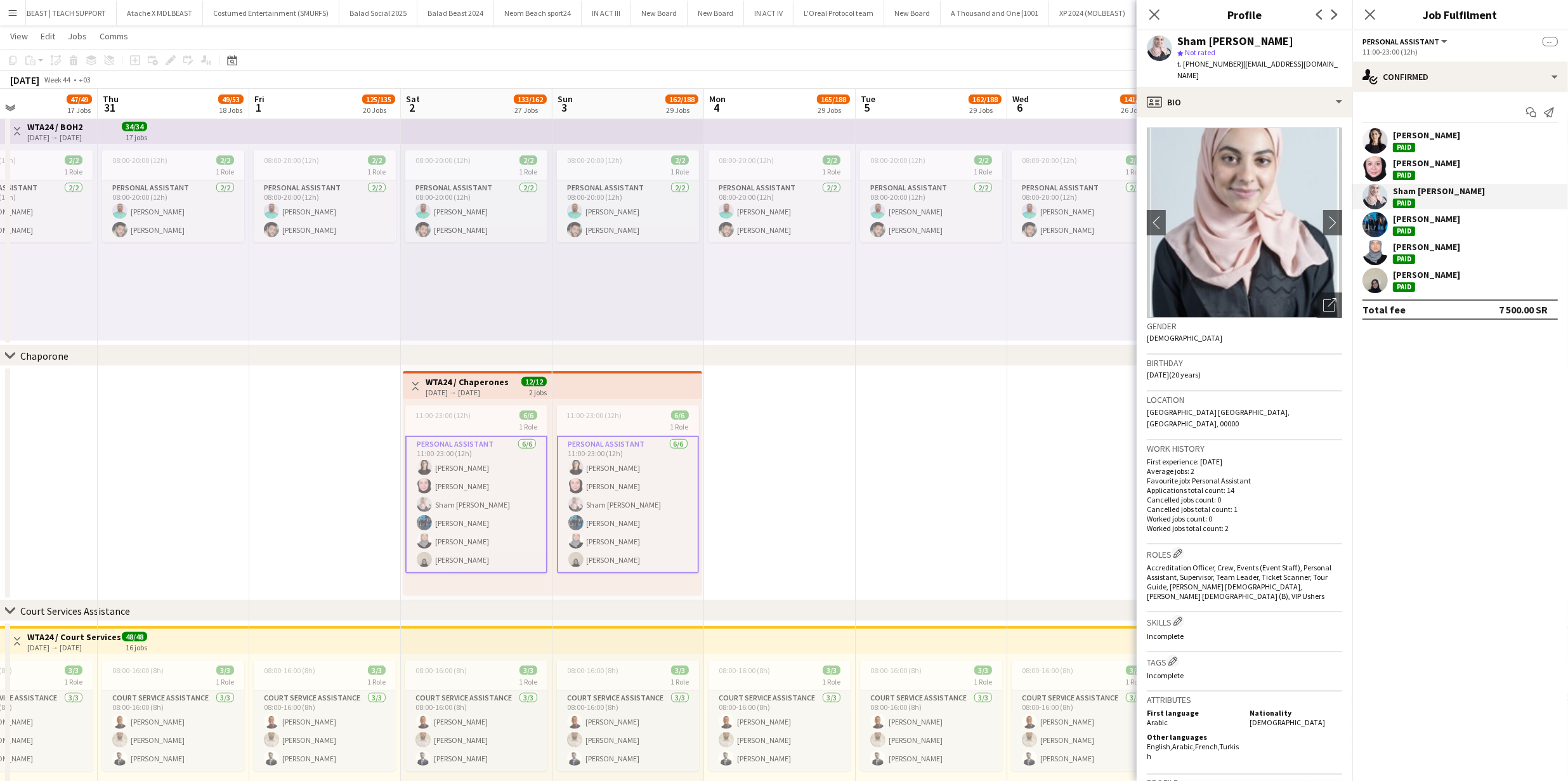
click at [1377, 172] on app-user-avatar at bounding box center [1375, 168] width 25 height 25
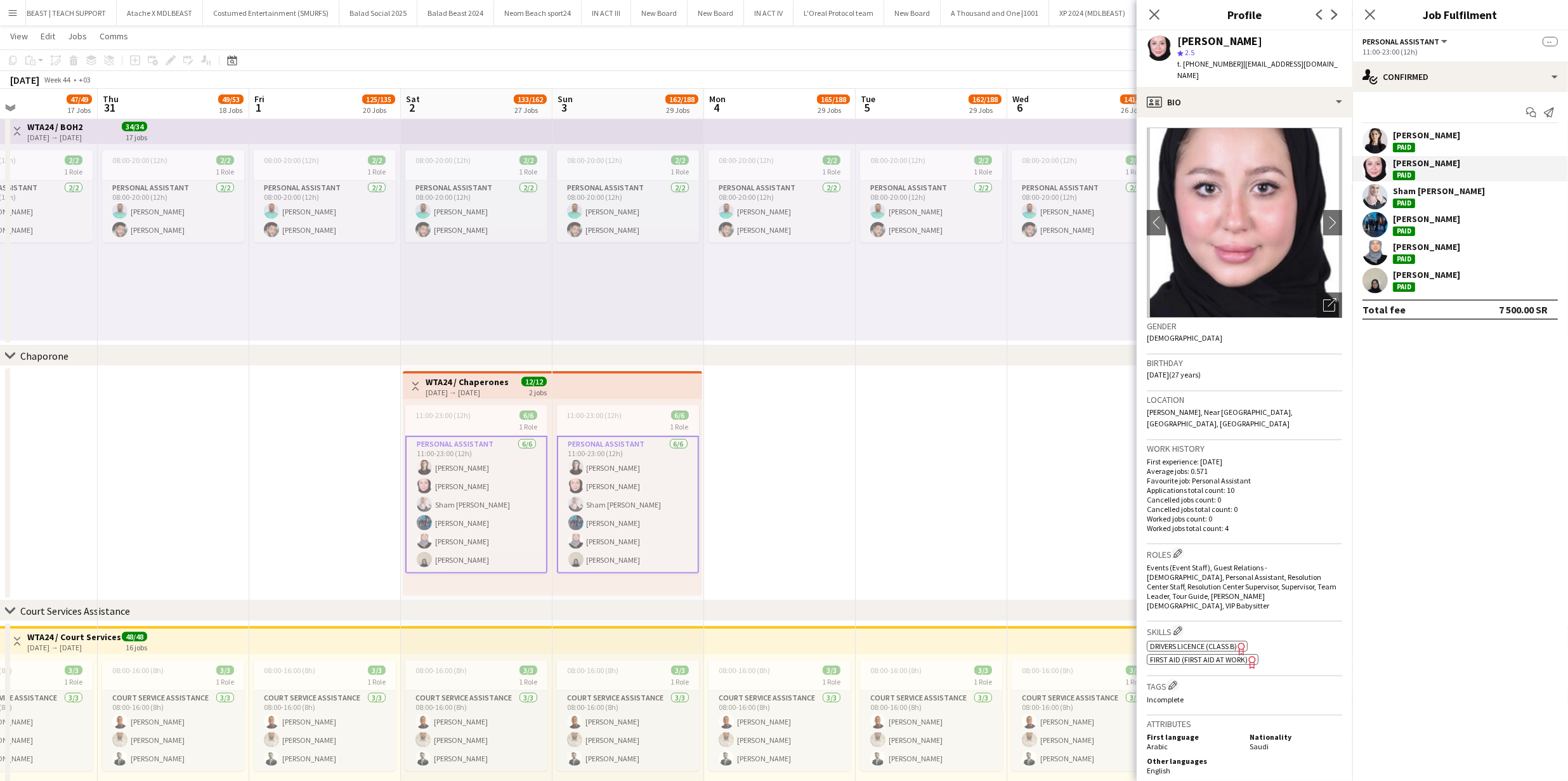
click at [1377, 289] on app-user-avatar at bounding box center [1375, 280] width 25 height 25
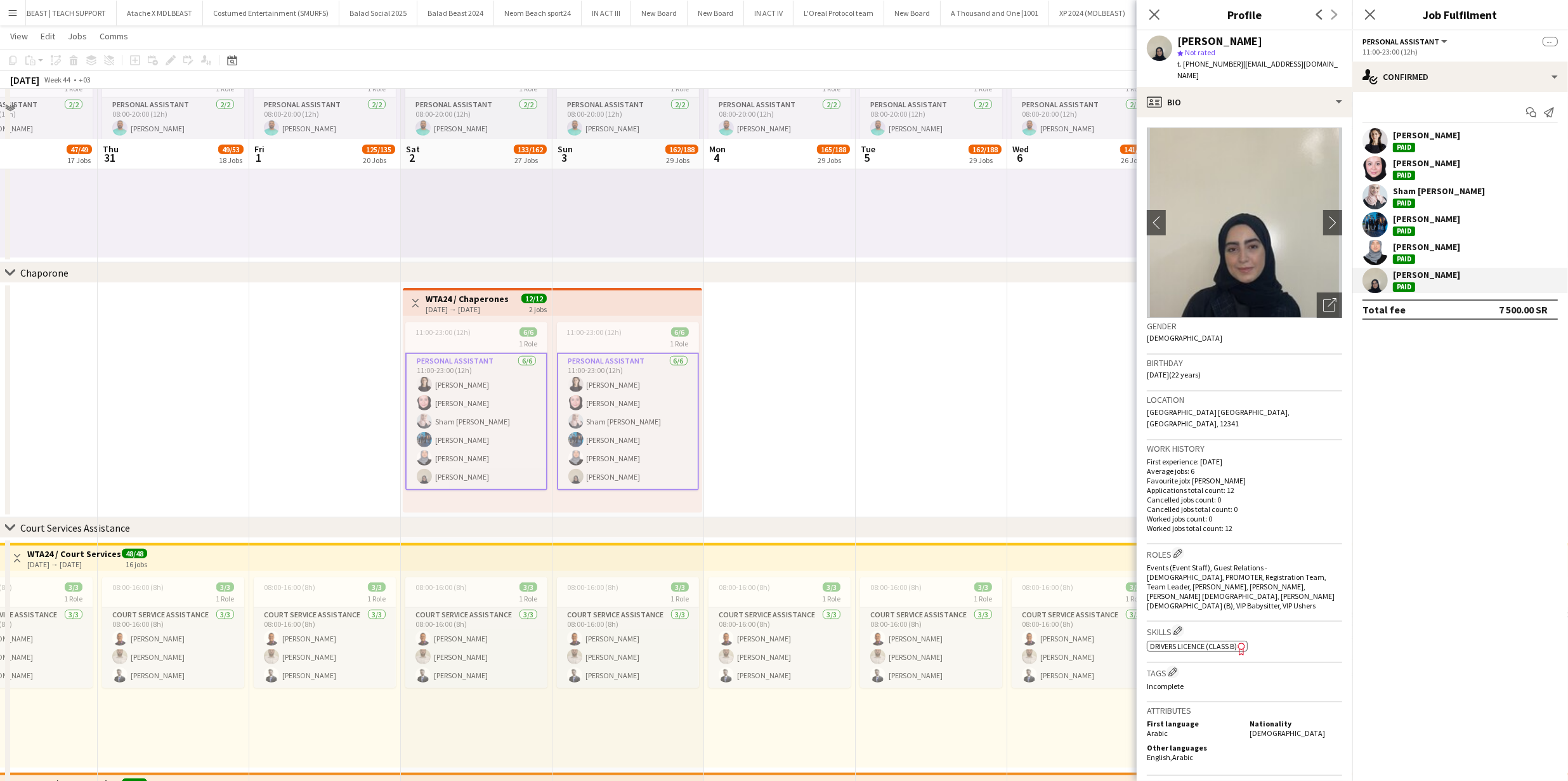
scroll to position [1407, 0]
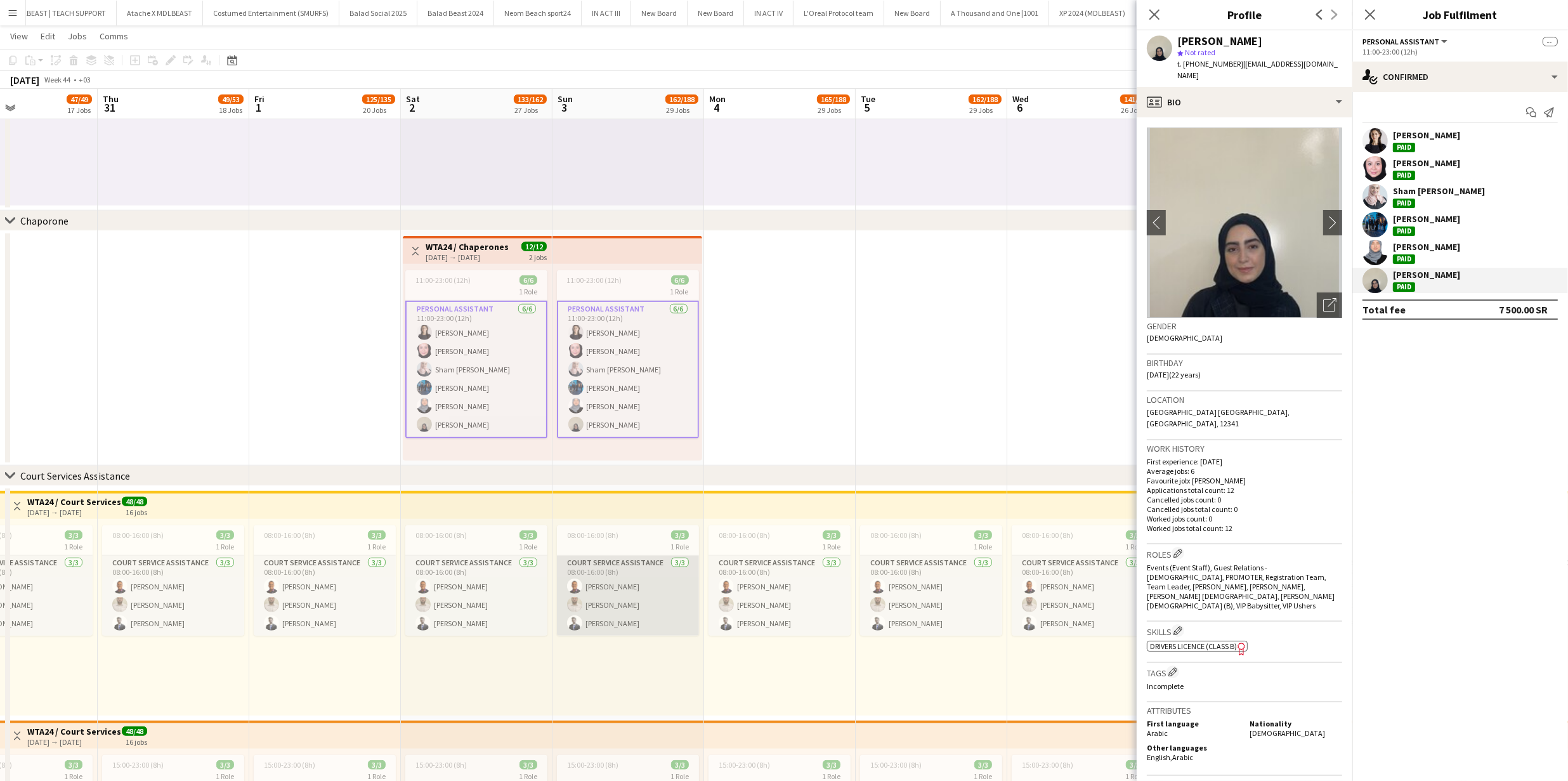
click at [614, 601] on app-card-role "Court Service Assistance 3/3 08:00-16:00 (8h) Hassan Mortada Mohammed Midhat Su…" at bounding box center [628, 595] width 142 height 80
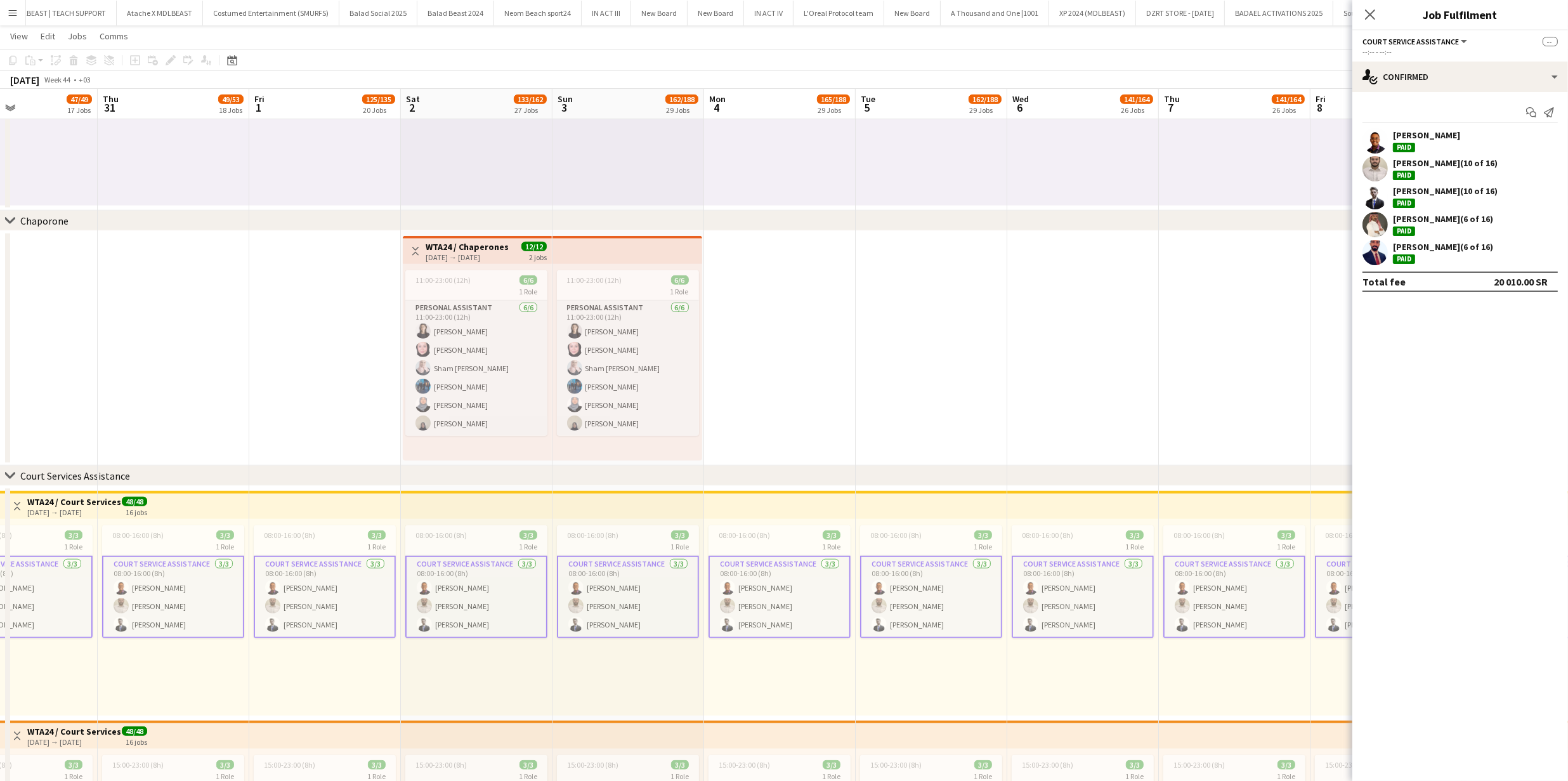
click at [1375, 145] on app-user-avatar at bounding box center [1375, 140] width 25 height 25
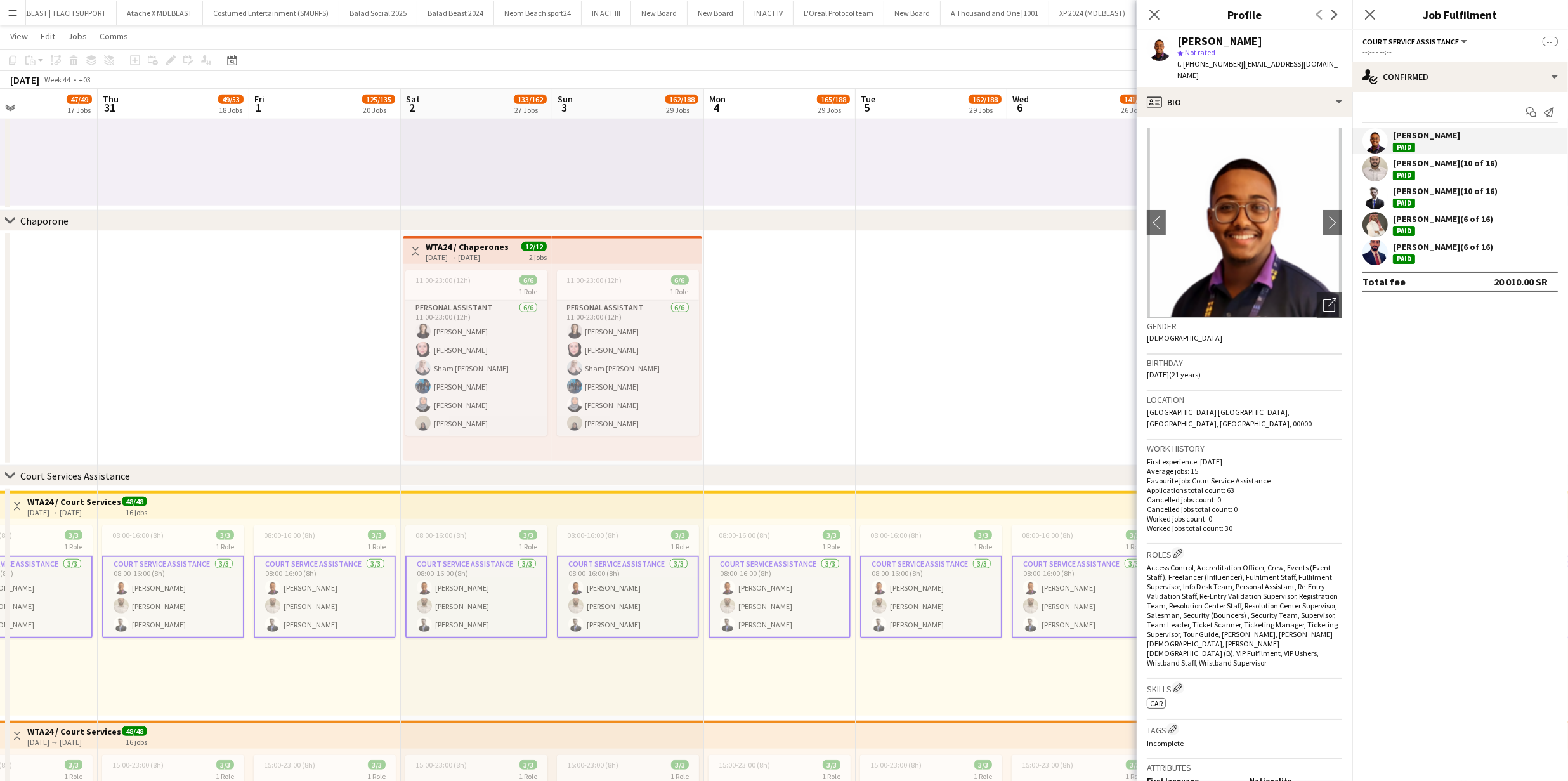
click at [1374, 166] on app-user-avatar at bounding box center [1375, 168] width 25 height 25
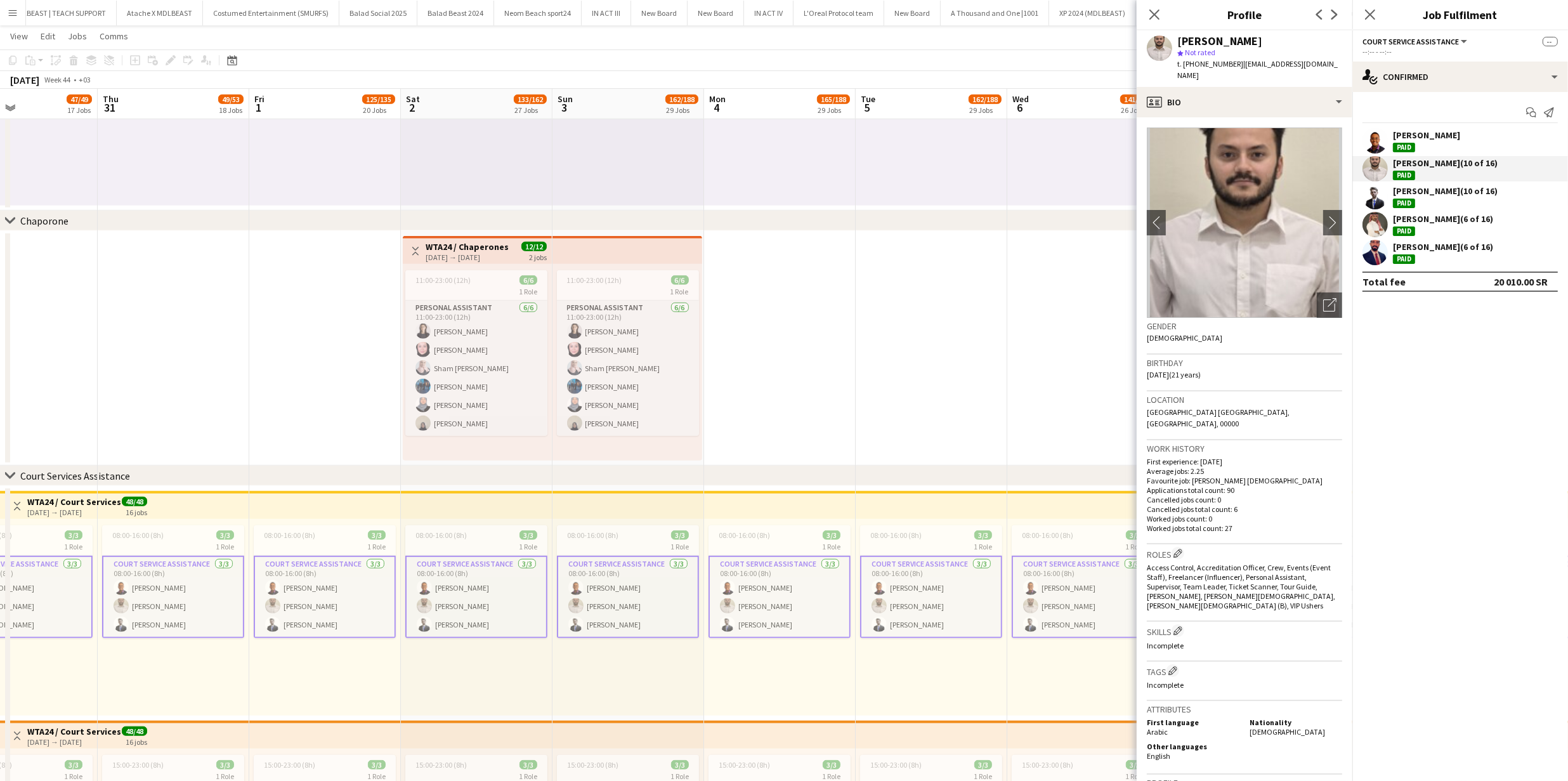
click at [1379, 232] on app-user-avatar at bounding box center [1375, 224] width 25 height 25
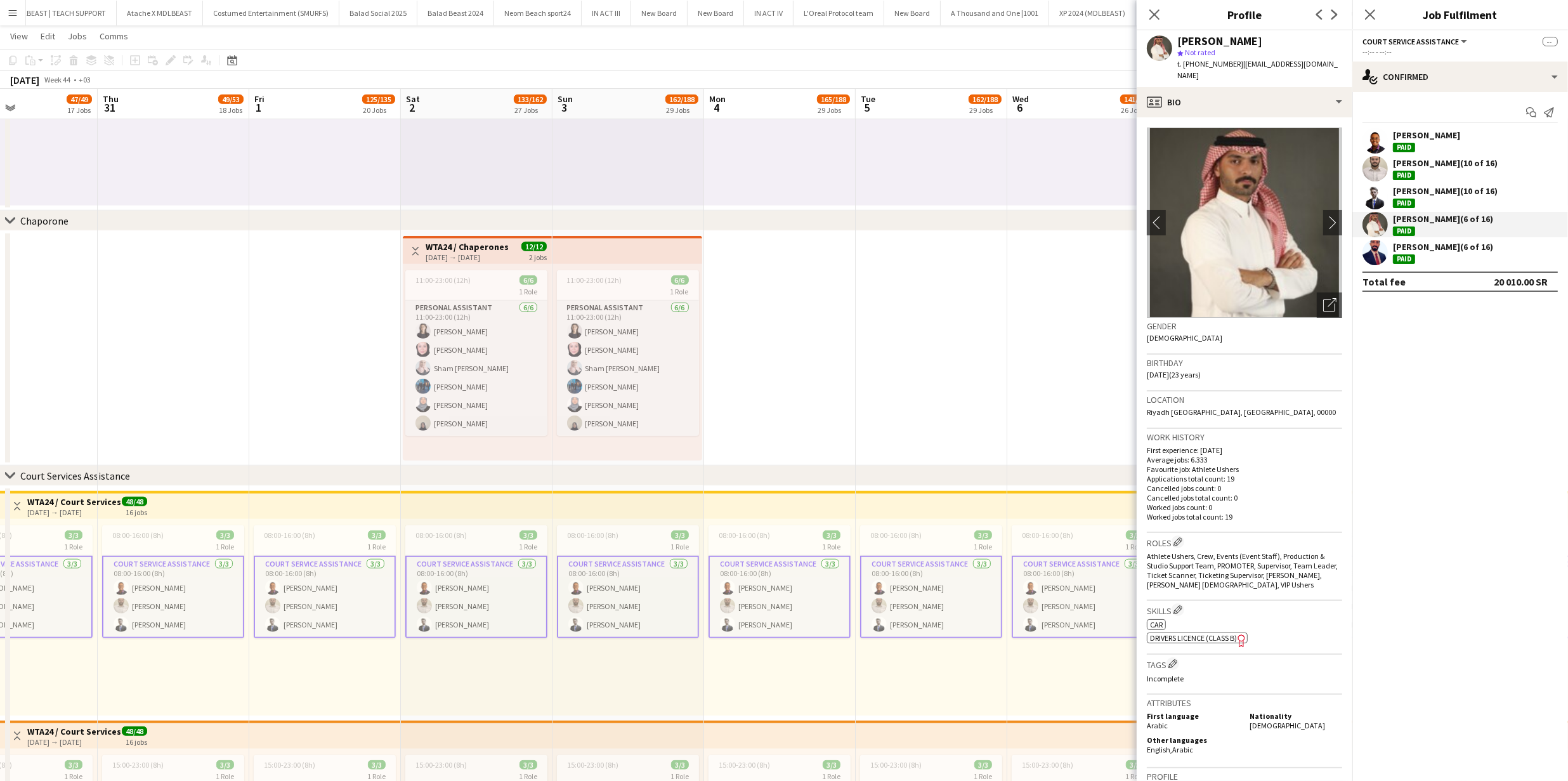
click at [1376, 200] on app-user-avatar at bounding box center [1375, 196] width 25 height 25
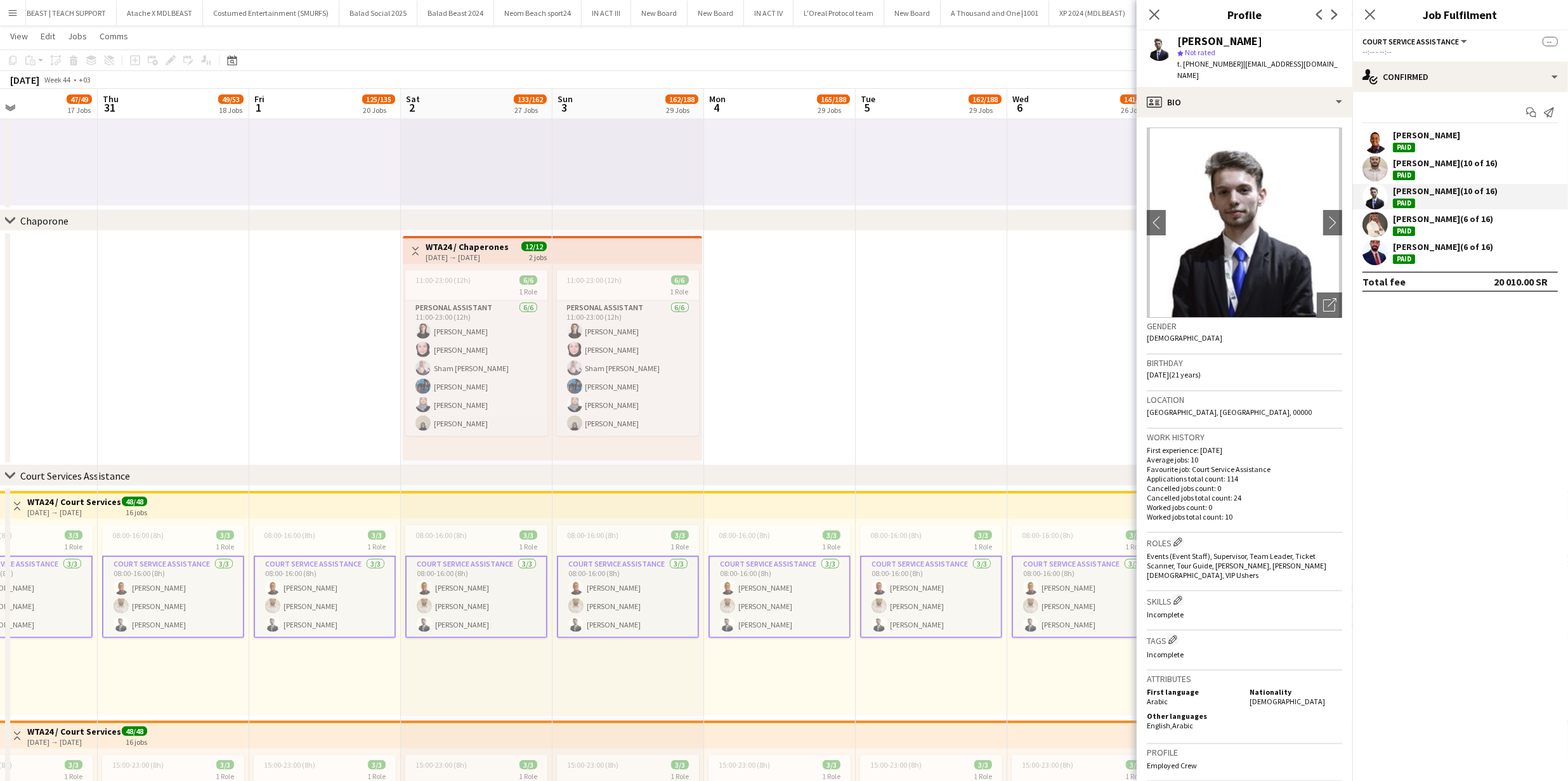
click at [1368, 260] on app-user-avatar at bounding box center [1375, 252] width 25 height 25
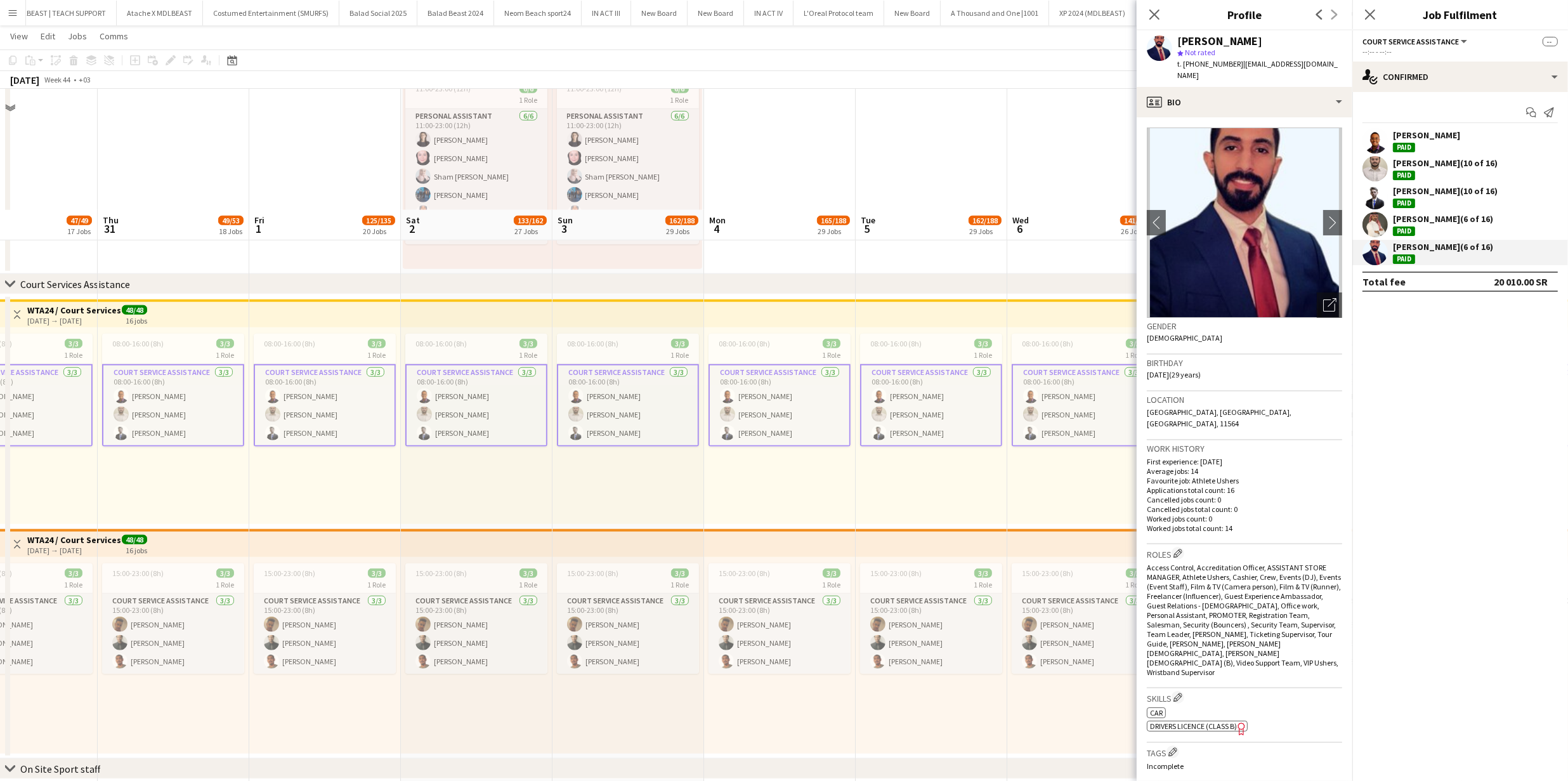
scroll to position [1718, 0]
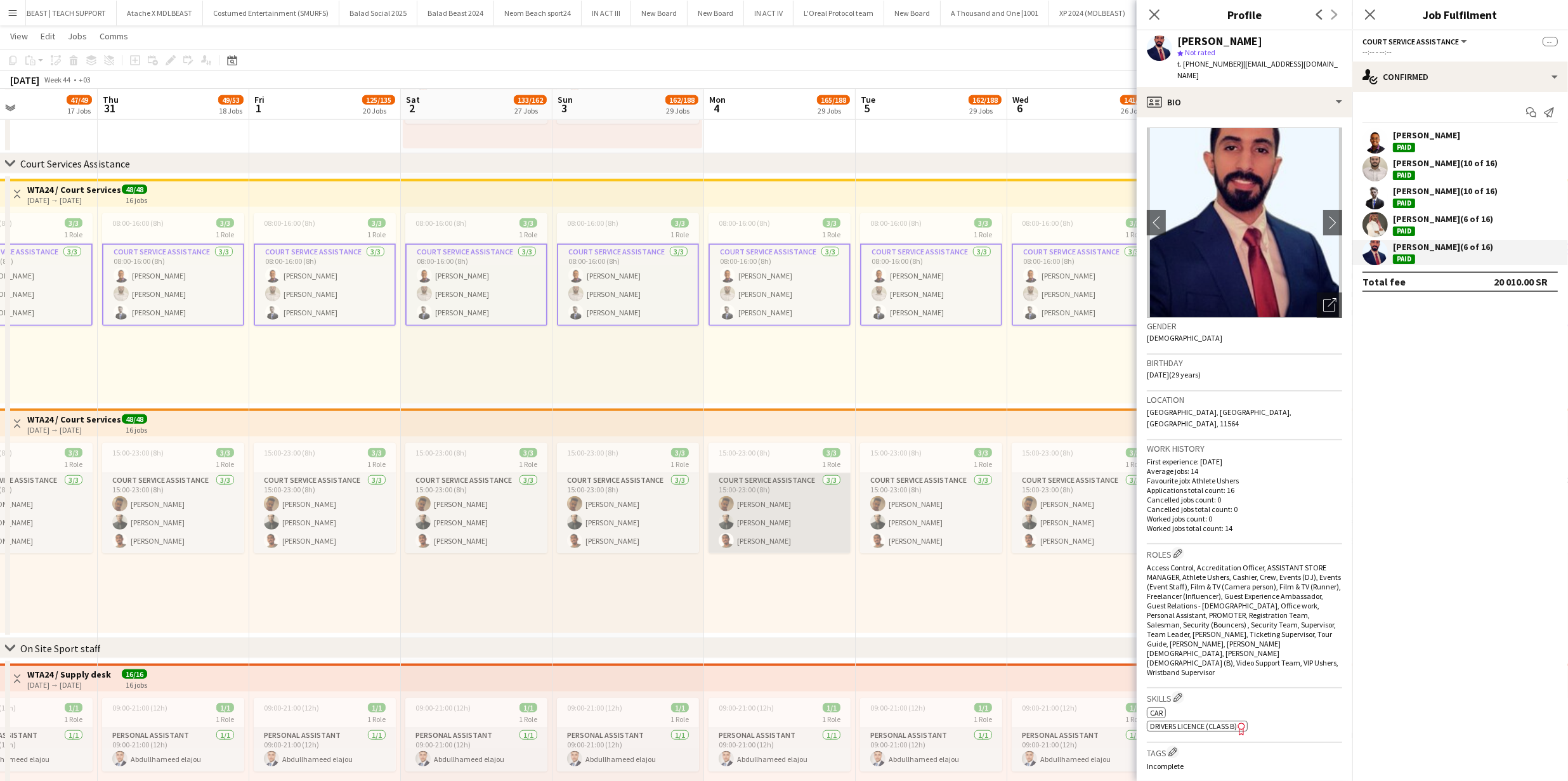
click at [806, 530] on app-card-role "Court Service Assistance 3/3 15:00-23:00 (8h) Abdulrahman Hassan Karim Abdelsal…" at bounding box center [780, 512] width 142 height 80
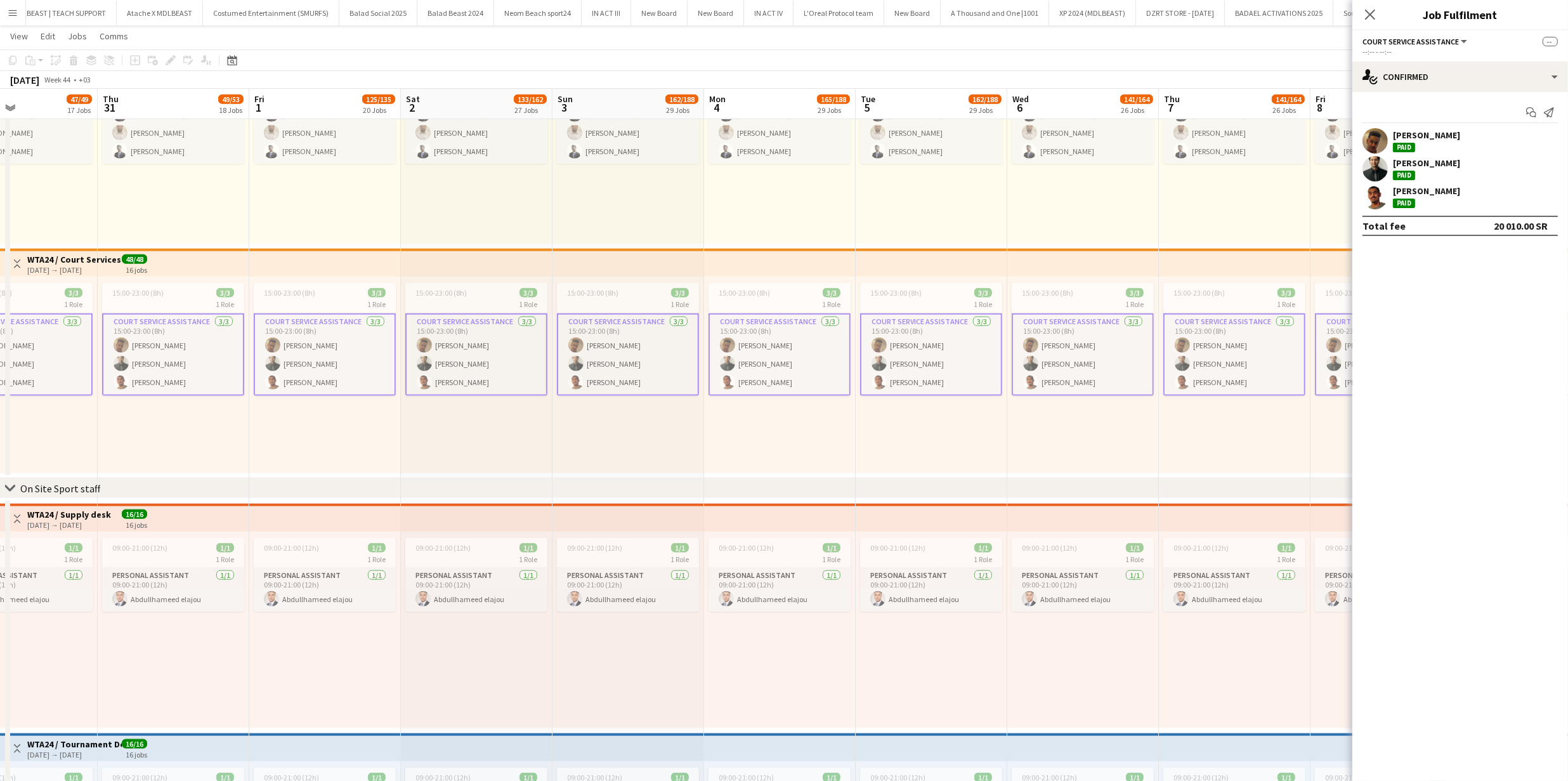
scroll to position [1926, 0]
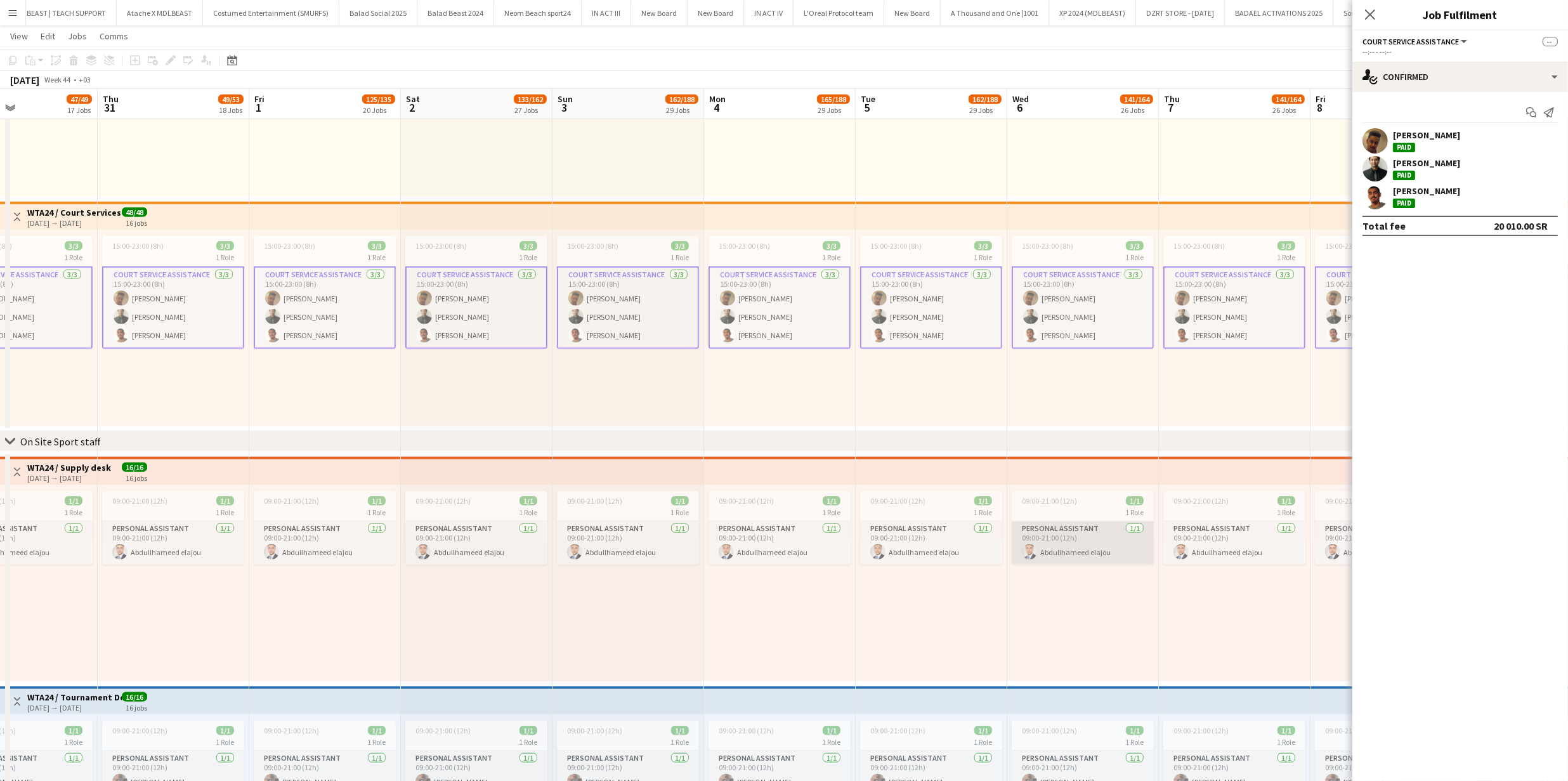
click at [1060, 524] on app-card-role "Personal Assistant 1/1 09:00-21:00 (12h) Abdullhameed elajou" at bounding box center [1082, 543] width 142 height 43
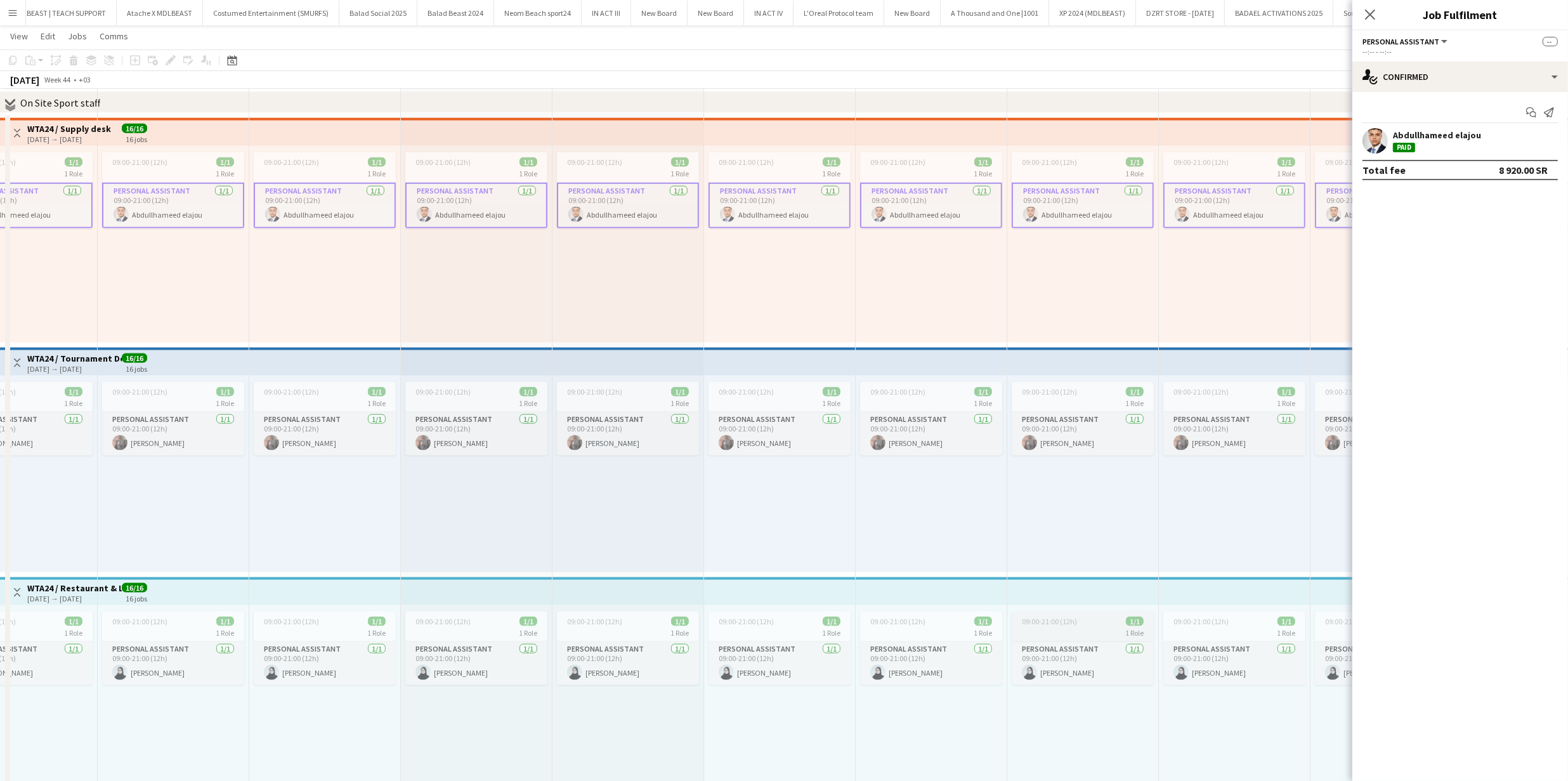
scroll to position [2304, 0]
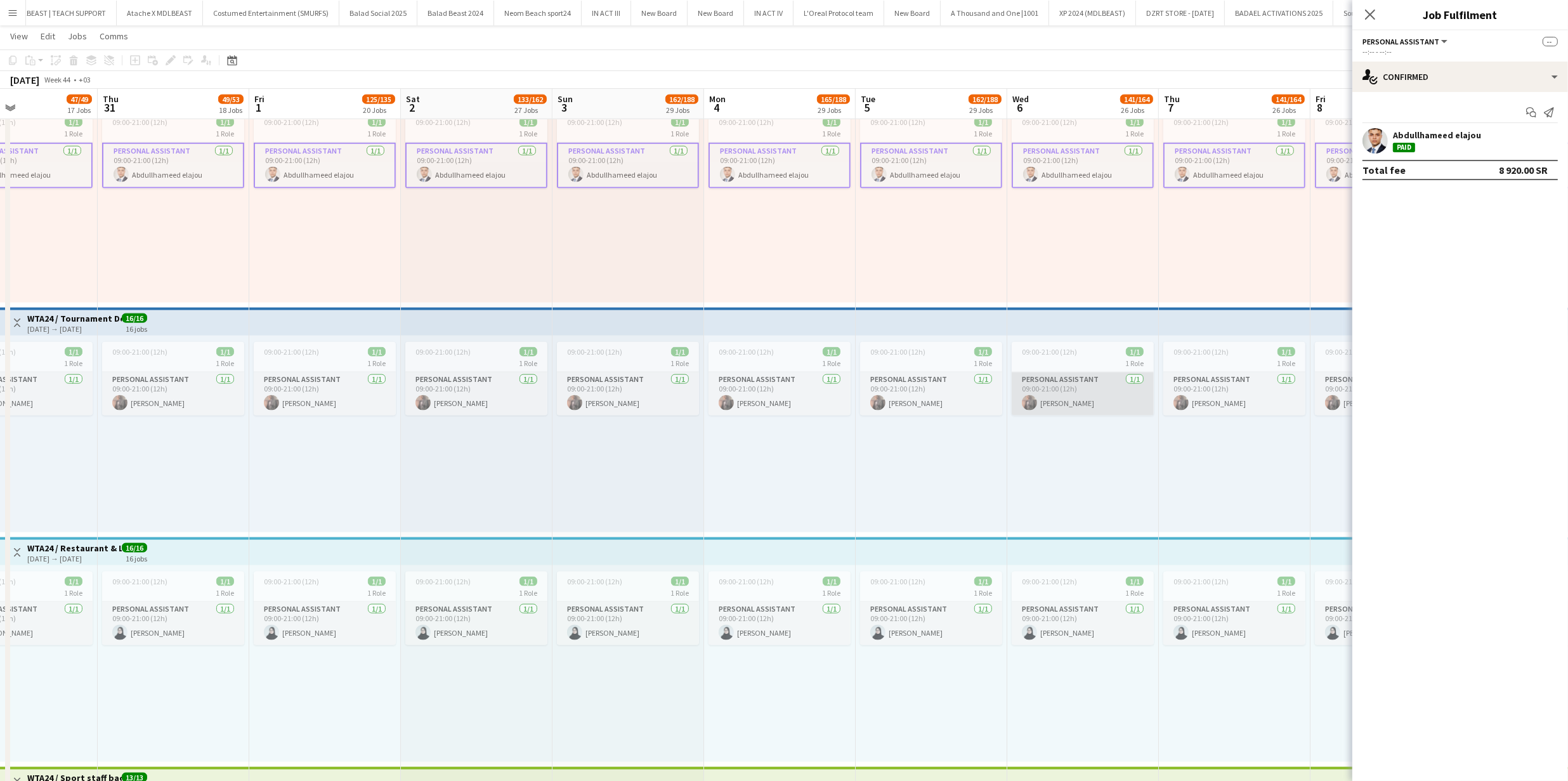
click at [1090, 390] on app-card-role "Personal Assistant 1/1 09:00-21:00 (12h) Abduljalil Ramdon" at bounding box center [1082, 394] width 142 height 43
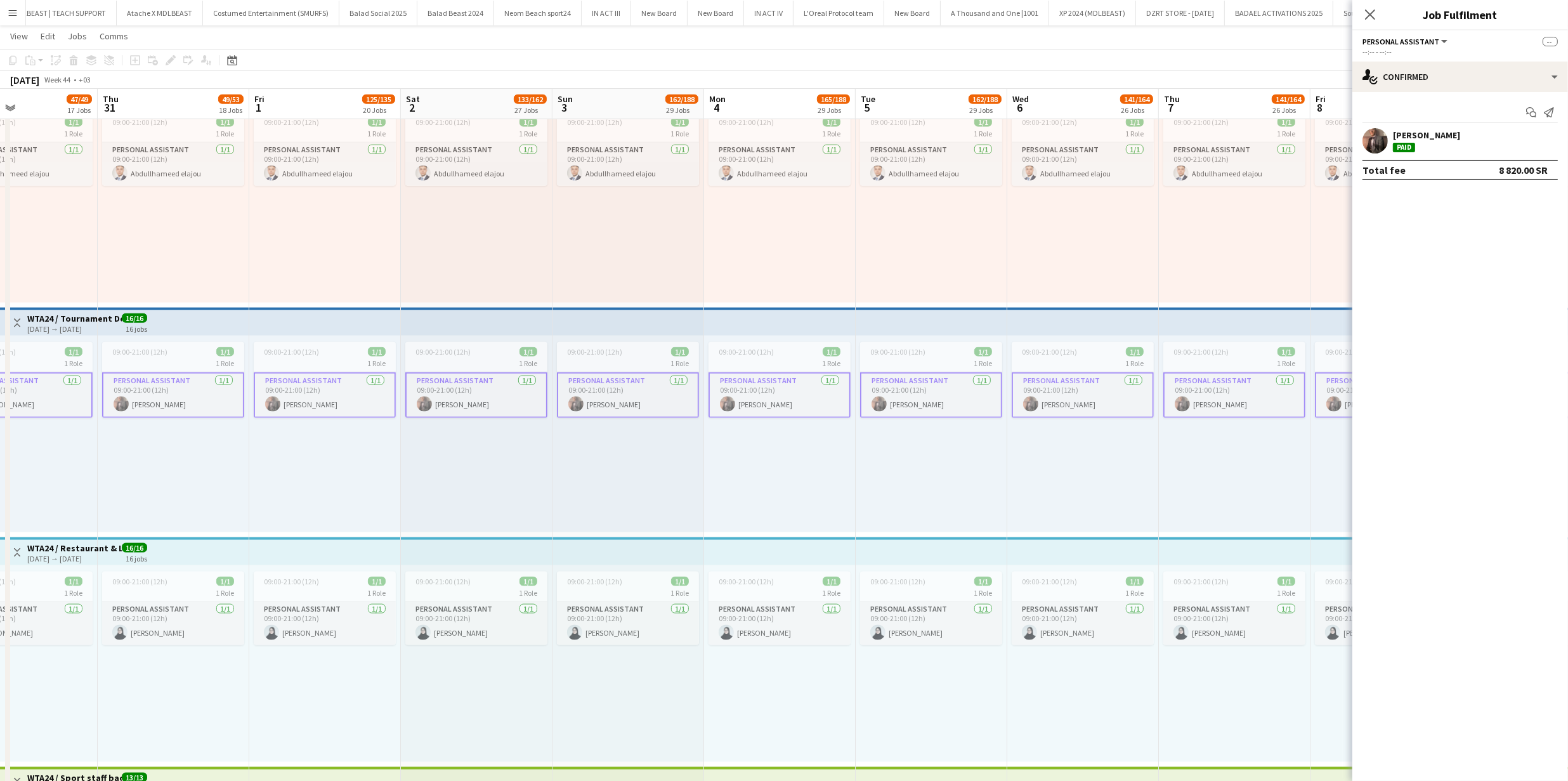
click at [1378, 131] on app-user-avatar at bounding box center [1375, 140] width 25 height 25
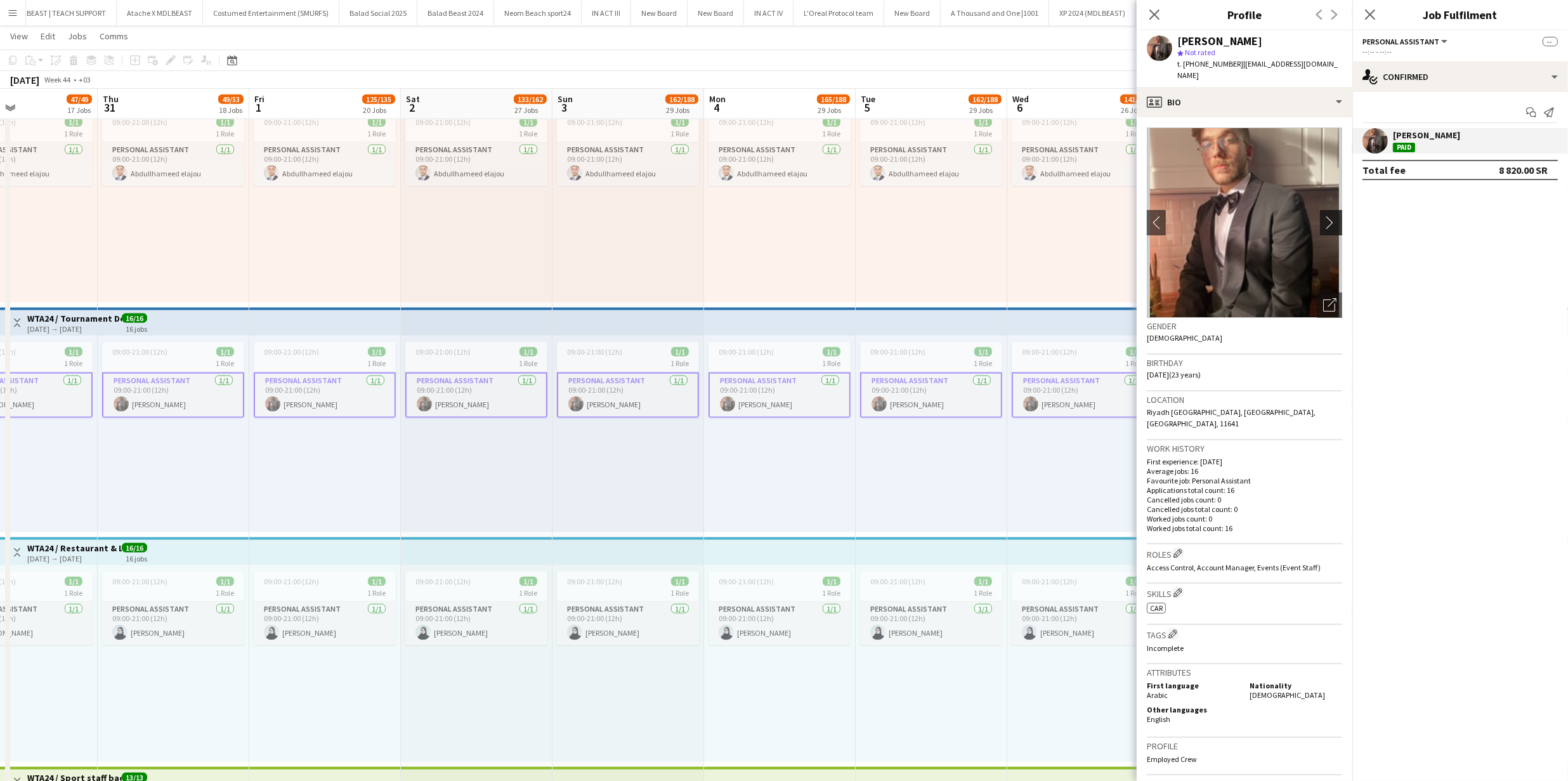
click at [1323, 210] on button "chevron-right" at bounding box center [1332, 222] width 25 height 25
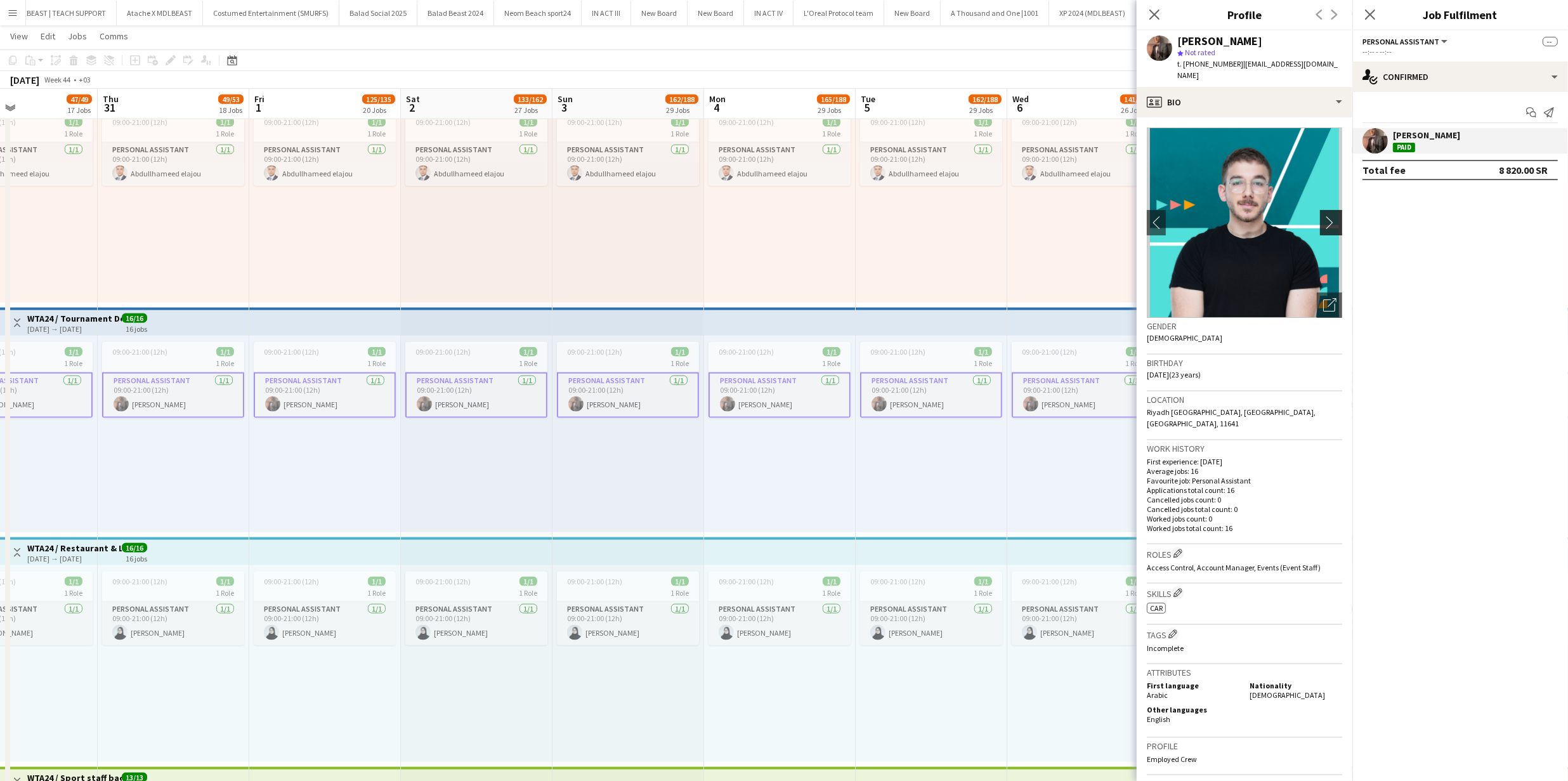
click at [1323, 216] on app-icon "chevron-right" at bounding box center [1332, 222] width 20 height 13
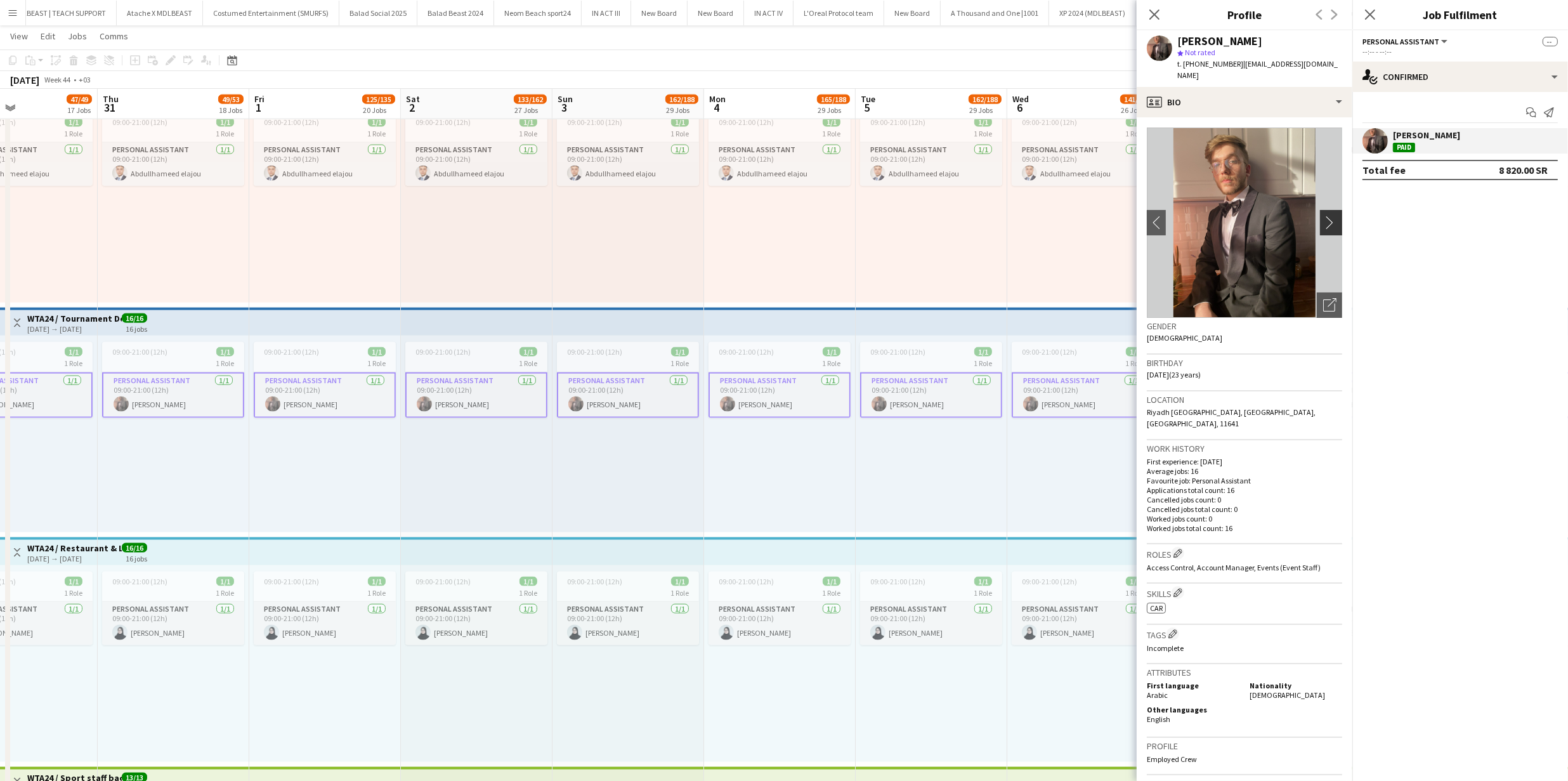
click at [1323, 216] on app-icon "chevron-right" at bounding box center [1332, 222] width 20 height 13
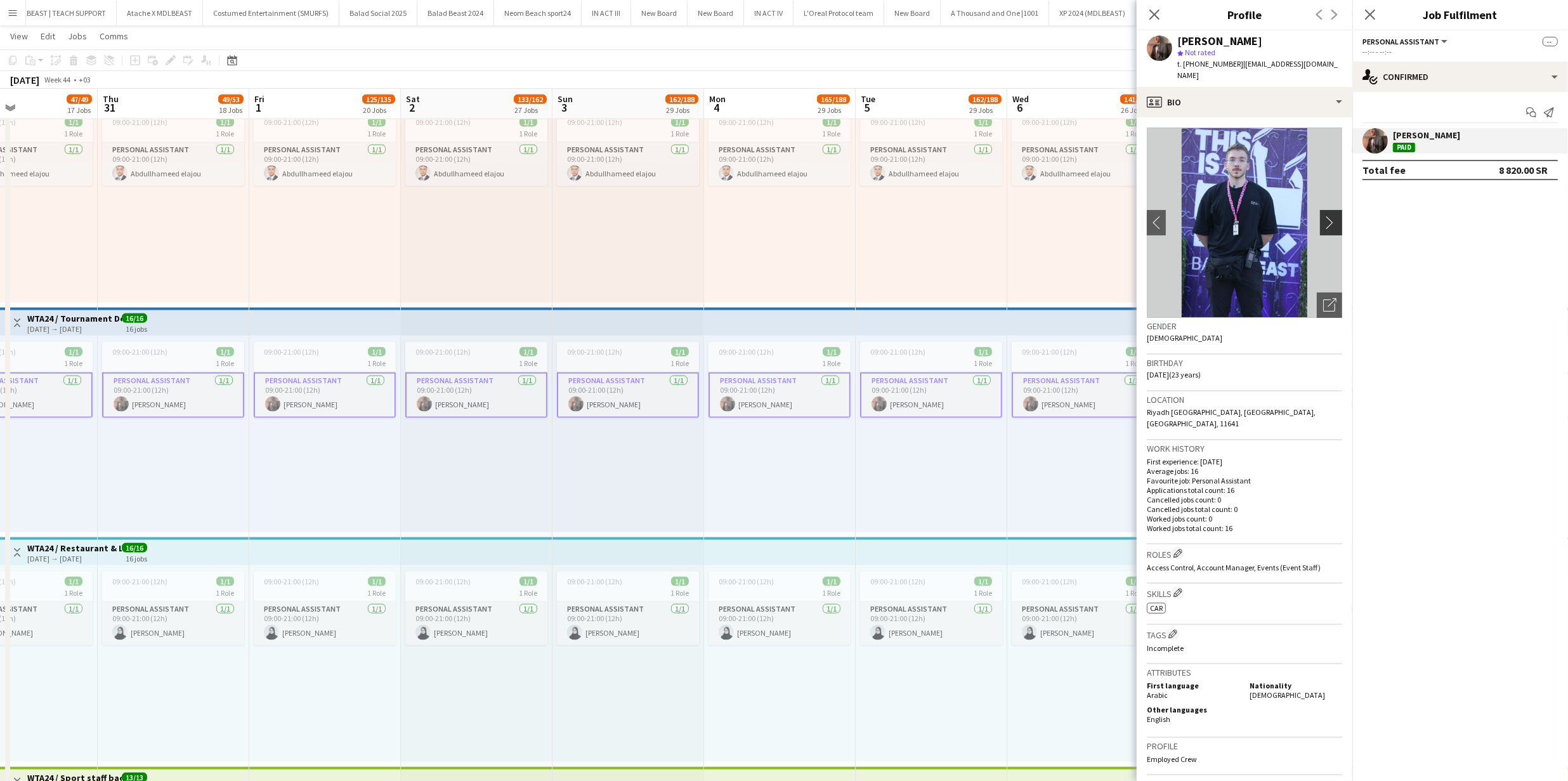
click at [1323, 216] on app-icon "chevron-right" at bounding box center [1332, 222] width 20 height 13
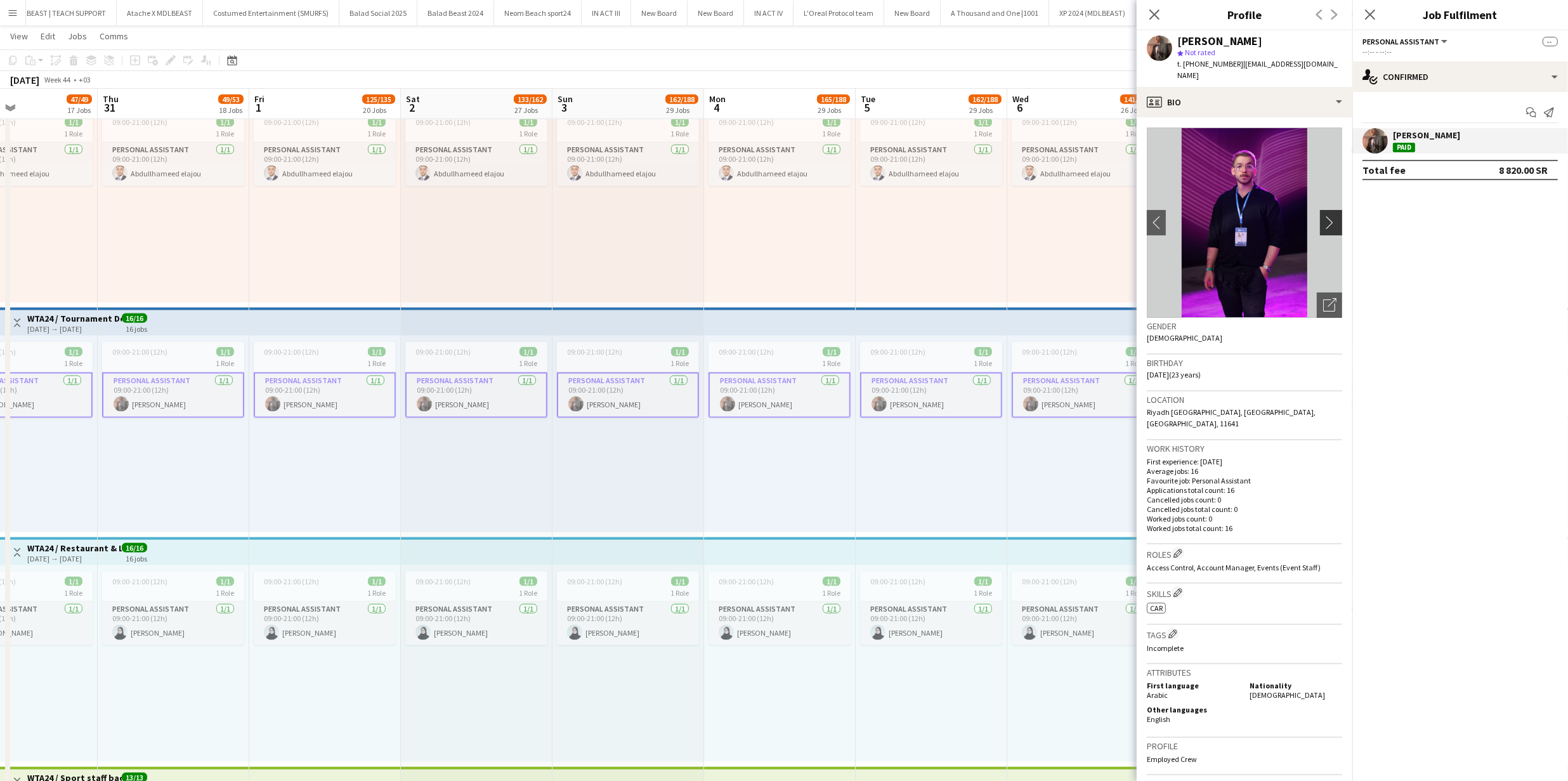
click at [1323, 216] on app-icon "chevron-right" at bounding box center [1332, 222] width 20 height 13
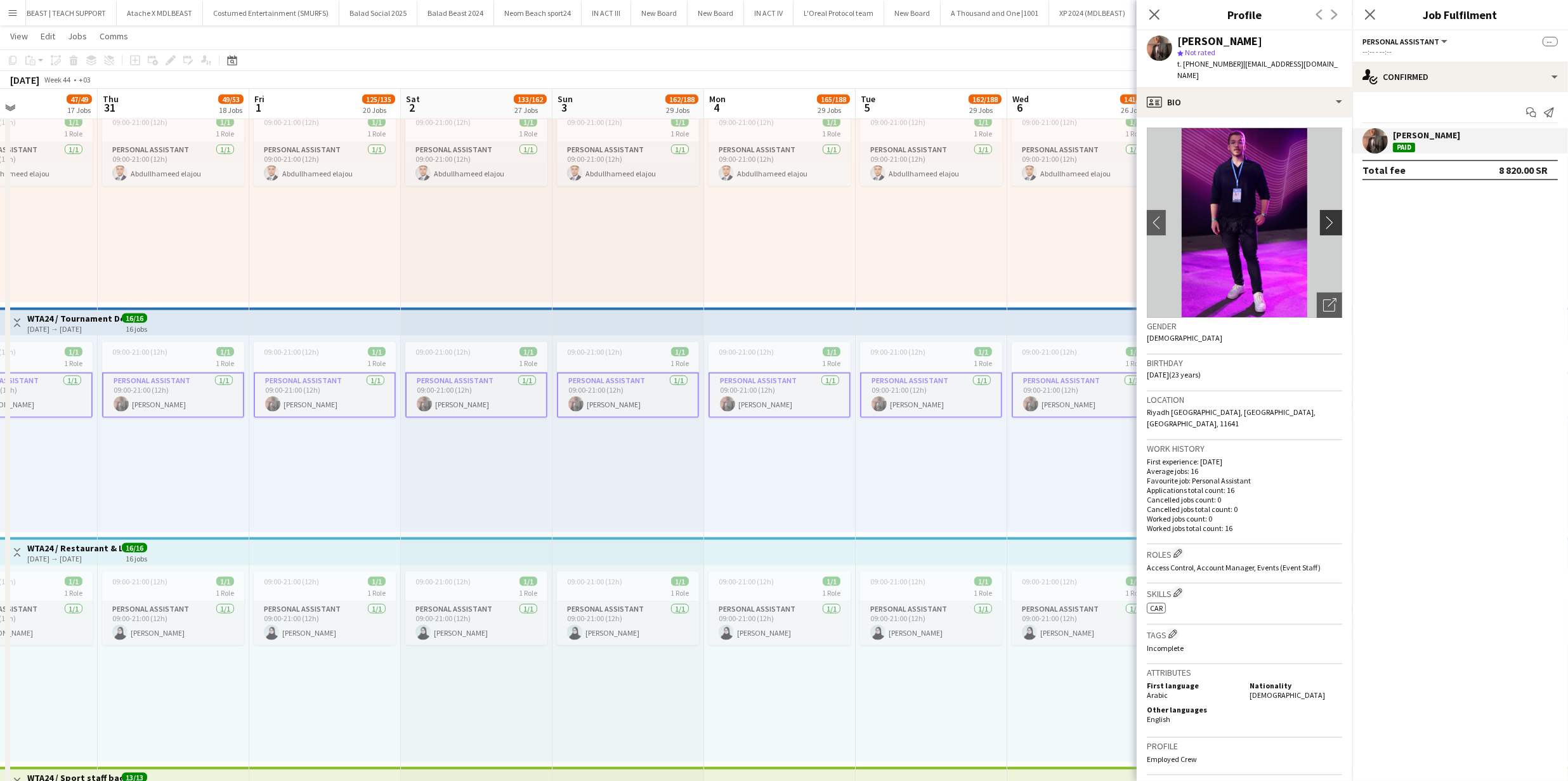
click at [1323, 216] on app-icon "chevron-right" at bounding box center [1332, 222] width 20 height 13
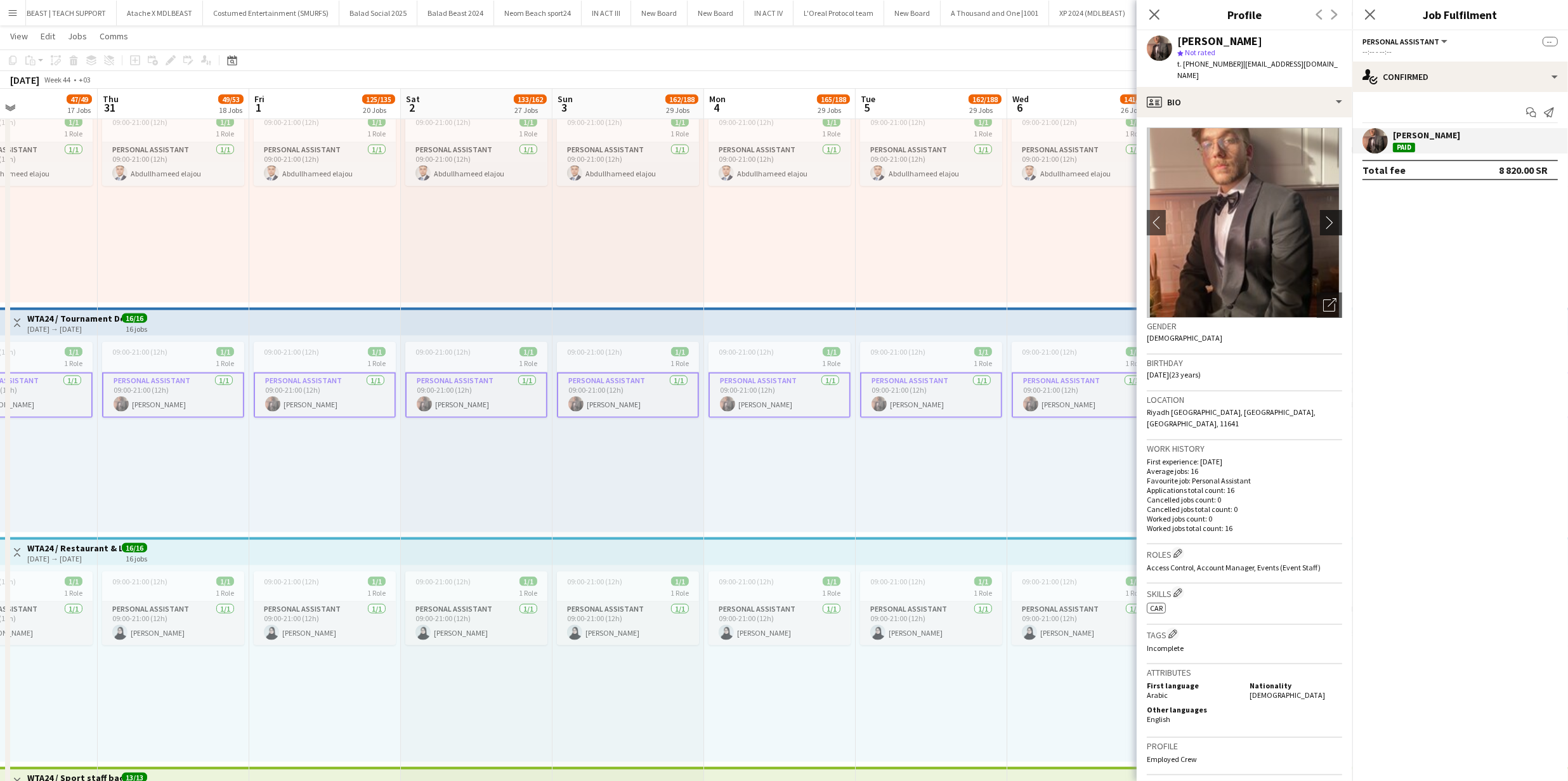
click at [1323, 216] on app-icon "chevron-right" at bounding box center [1332, 222] width 20 height 13
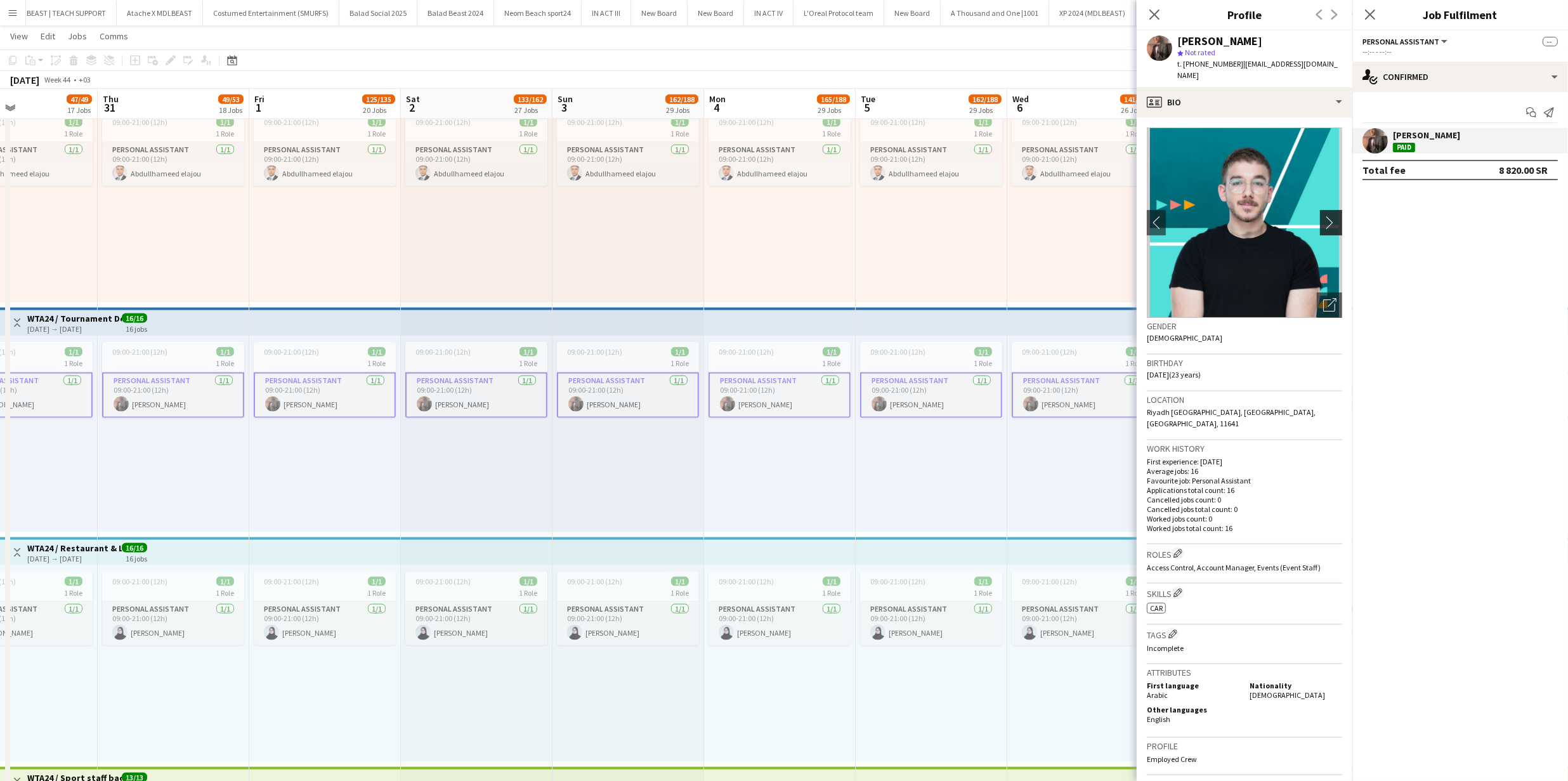
click at [1323, 216] on app-icon "chevron-right" at bounding box center [1332, 222] width 20 height 13
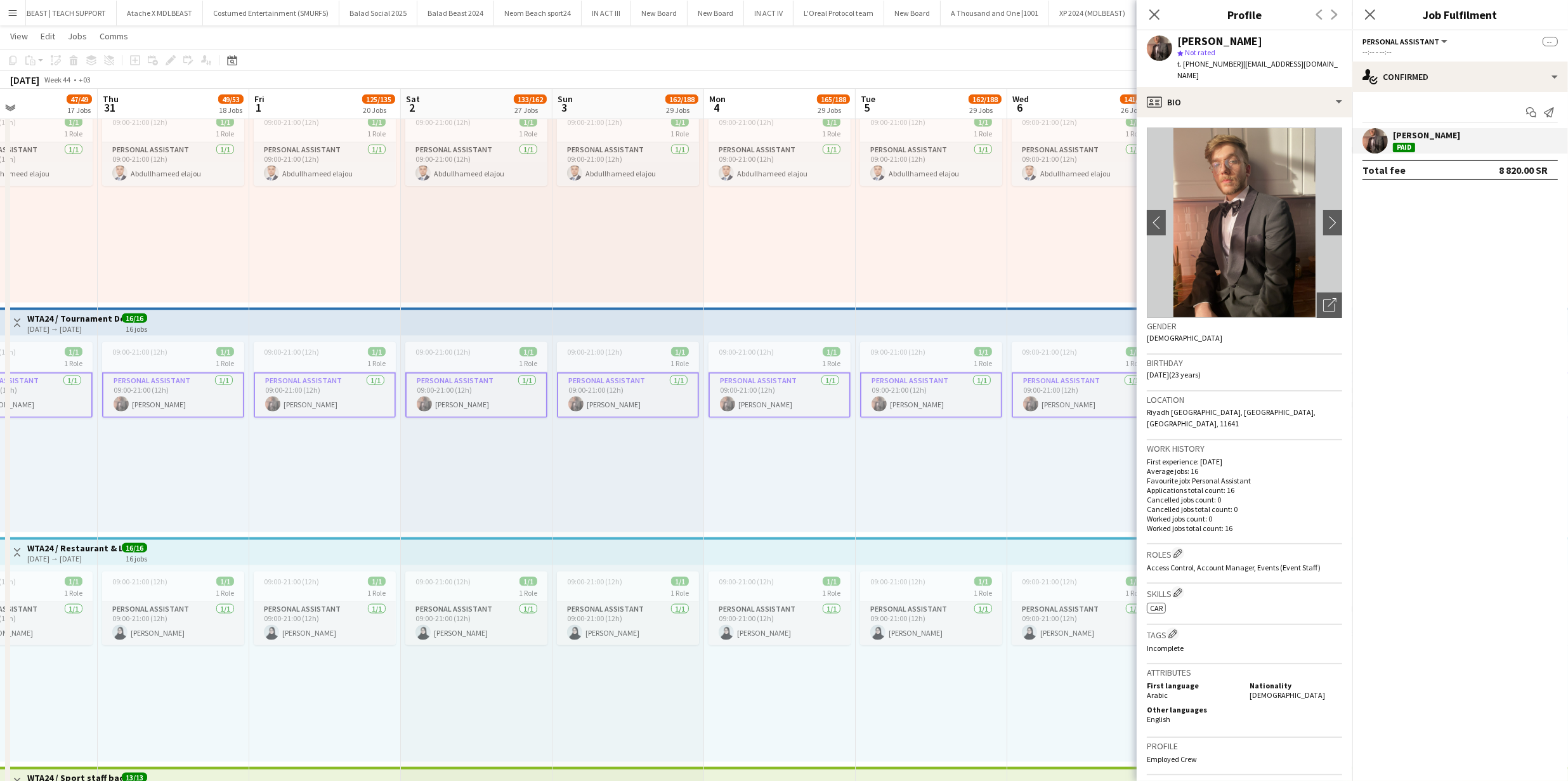
click at [1206, 64] on span "t. +966599804496" at bounding box center [1210, 64] width 66 height 10
copy span "966599804496"
click at [1323, 216] on app-icon "chevron-right" at bounding box center [1332, 222] width 20 height 13
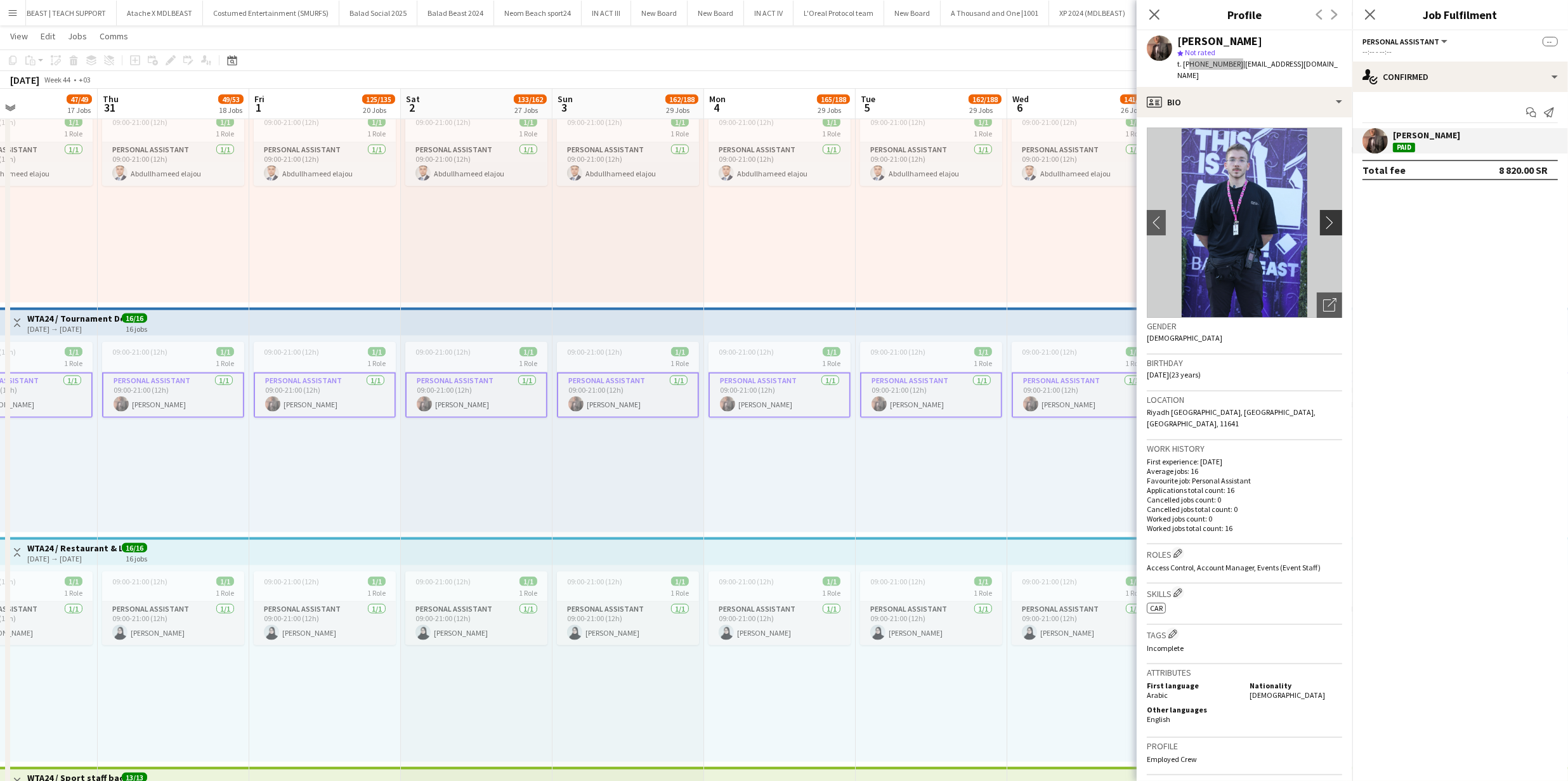
click at [1323, 216] on app-icon "chevron-right" at bounding box center [1332, 222] width 20 height 13
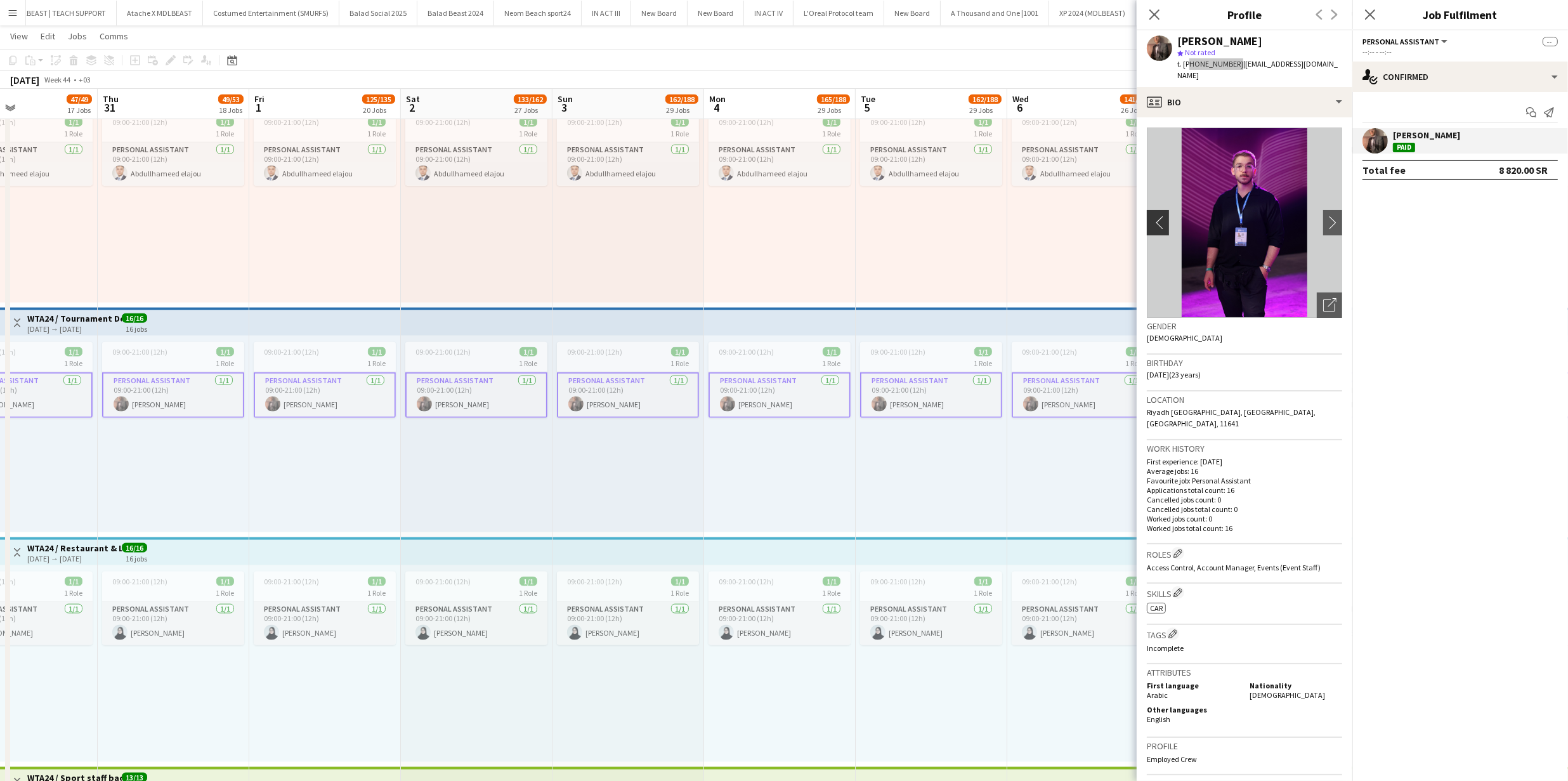
click at [1151, 216] on app-icon "chevron-left" at bounding box center [1156, 222] width 20 height 13
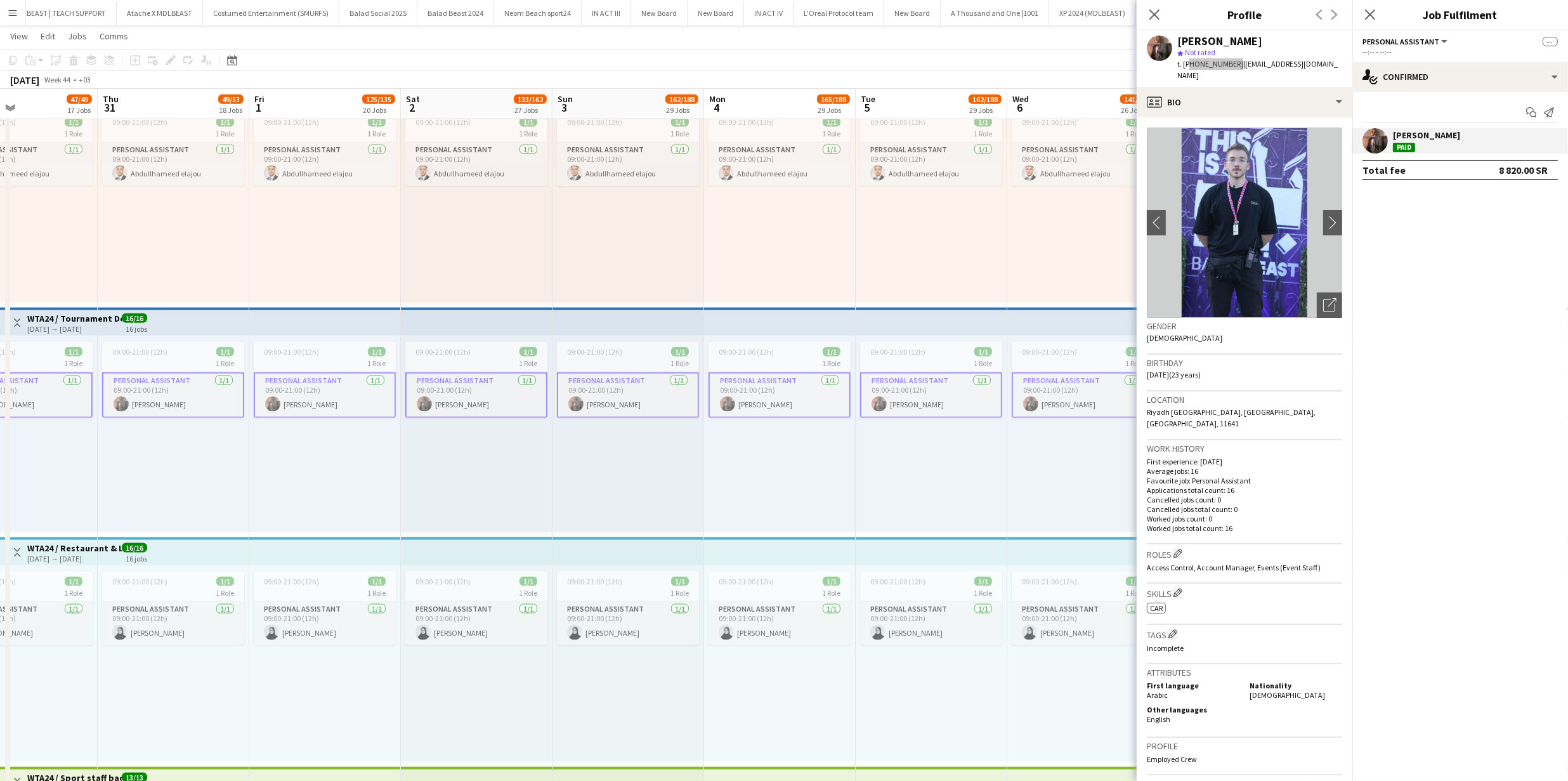
click at [1316, 194] on img at bounding box center [1244, 223] width 195 height 190
drag, startPoint x: 1321, startPoint y: 243, endPoint x: 1306, endPoint y: 212, distance: 34.4
click at [1321, 243] on img at bounding box center [1244, 223] width 195 height 190
click at [1305, 210] on img at bounding box center [1244, 223] width 195 height 190
click at [1320, 213] on button "chevron-right" at bounding box center [1332, 222] width 25 height 25
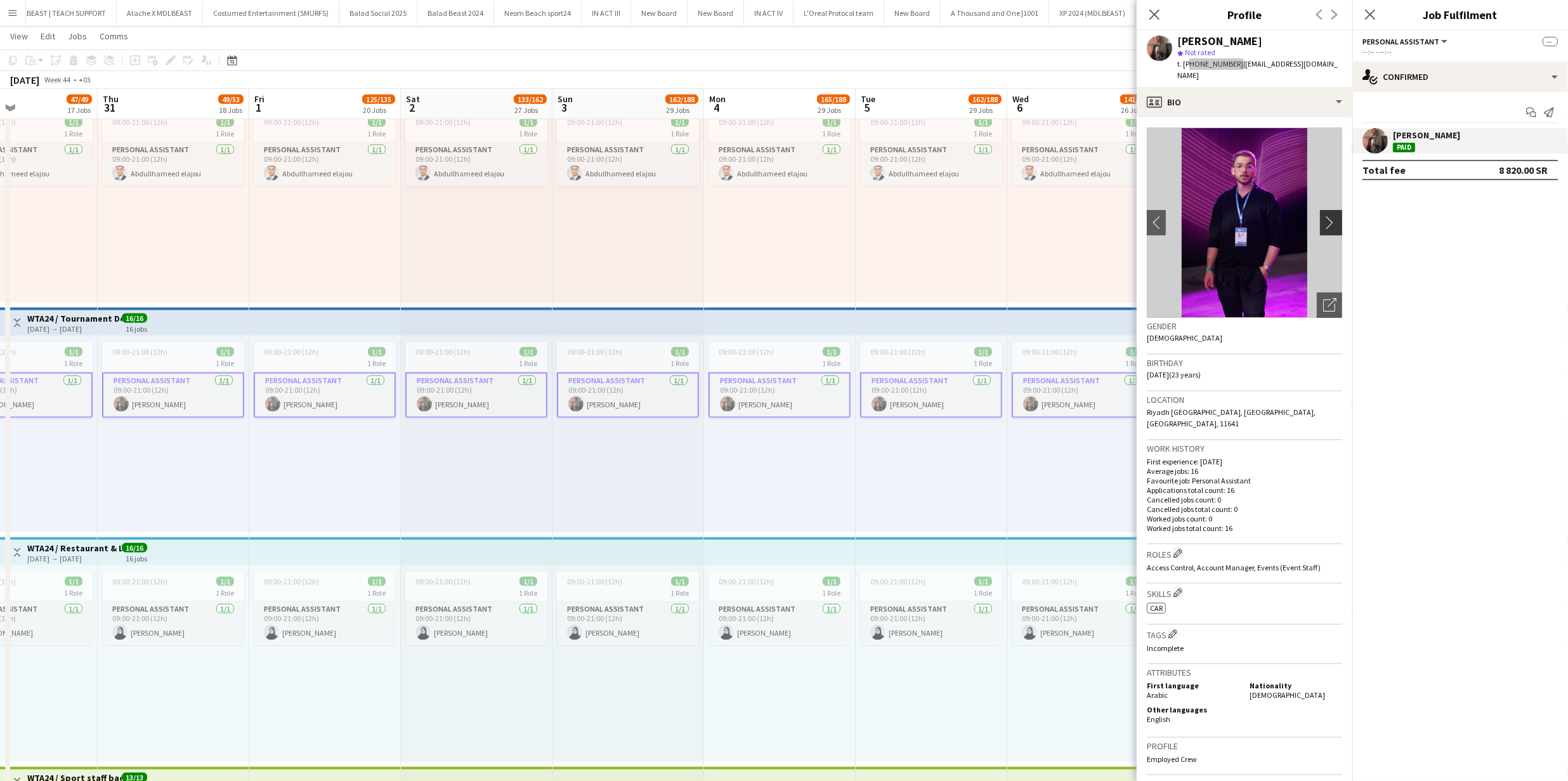
click at [1323, 216] on app-icon "chevron-right" at bounding box center [1332, 222] width 20 height 13
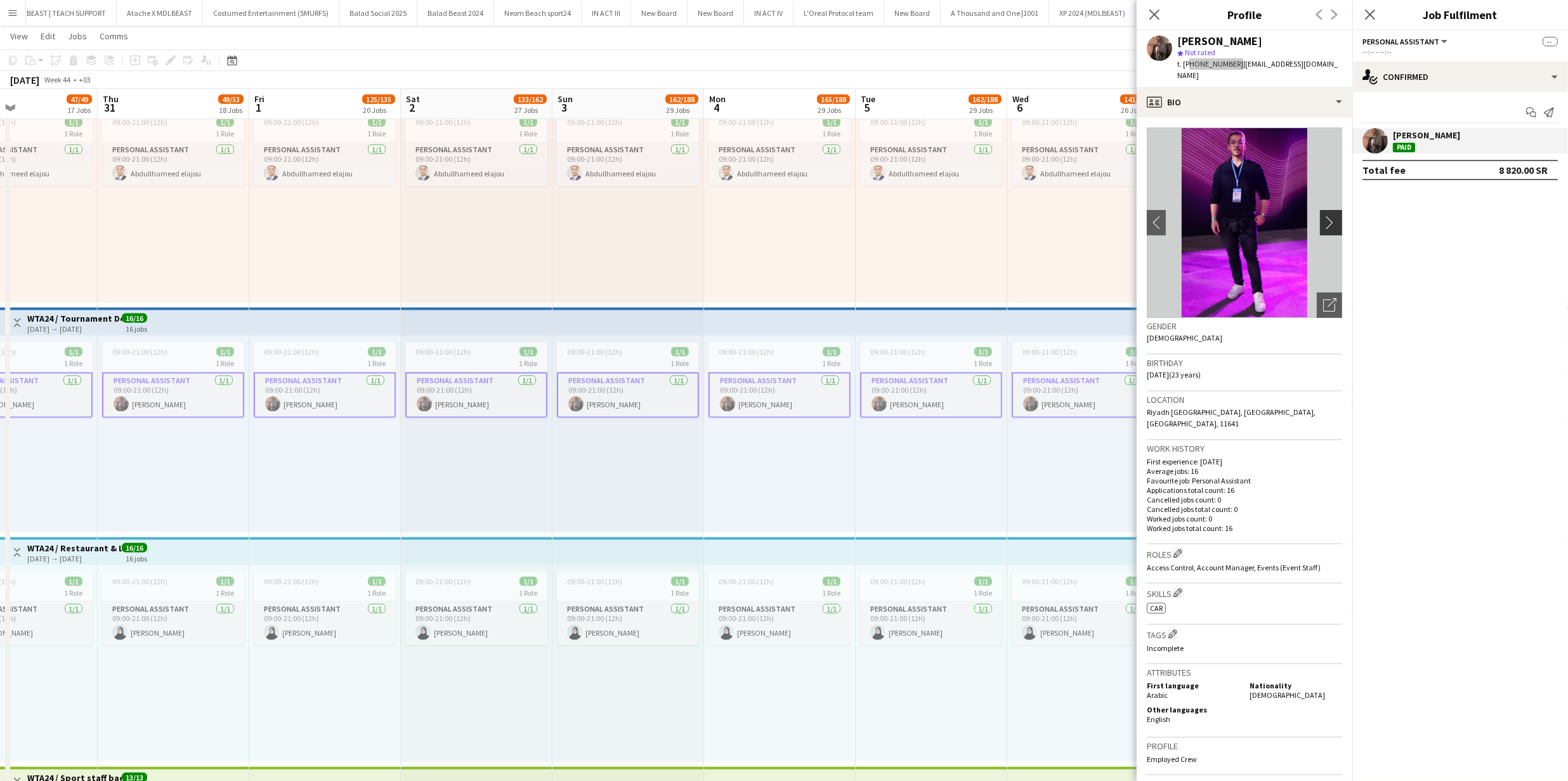
click at [1323, 216] on app-icon "chevron-right" at bounding box center [1332, 222] width 20 height 13
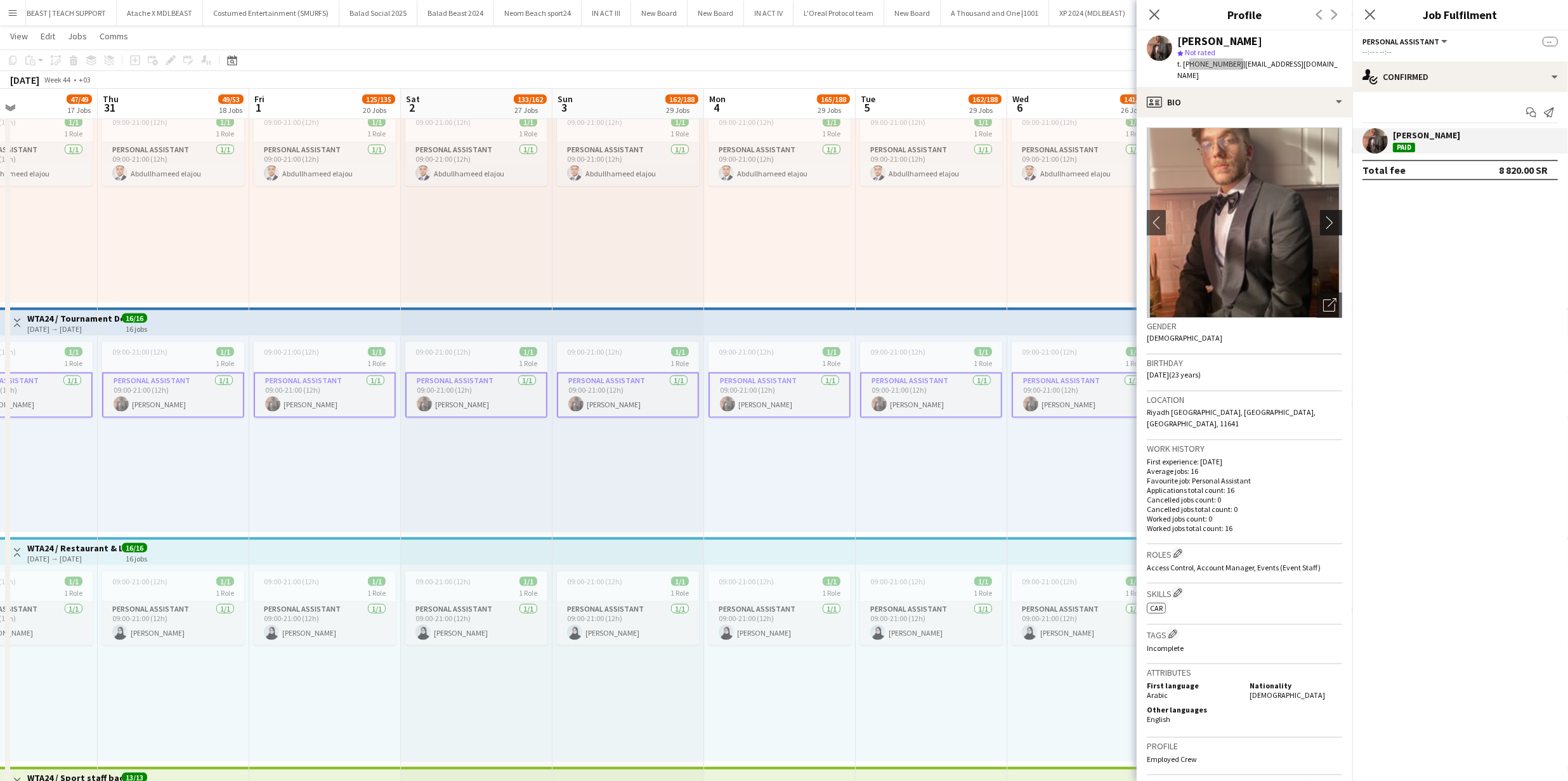
click at [1323, 216] on app-icon "chevron-right" at bounding box center [1332, 222] width 20 height 13
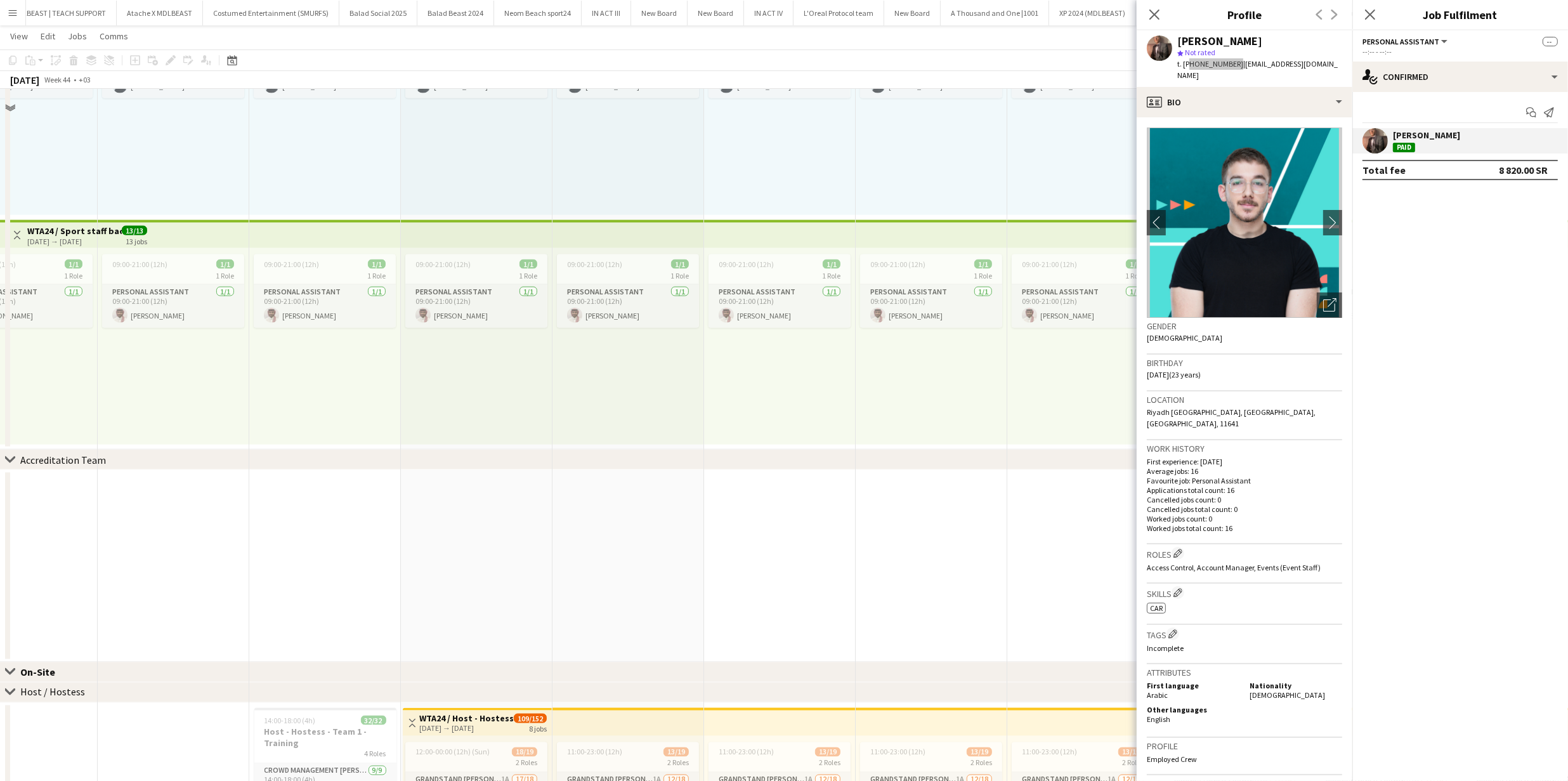
scroll to position [2862, 0]
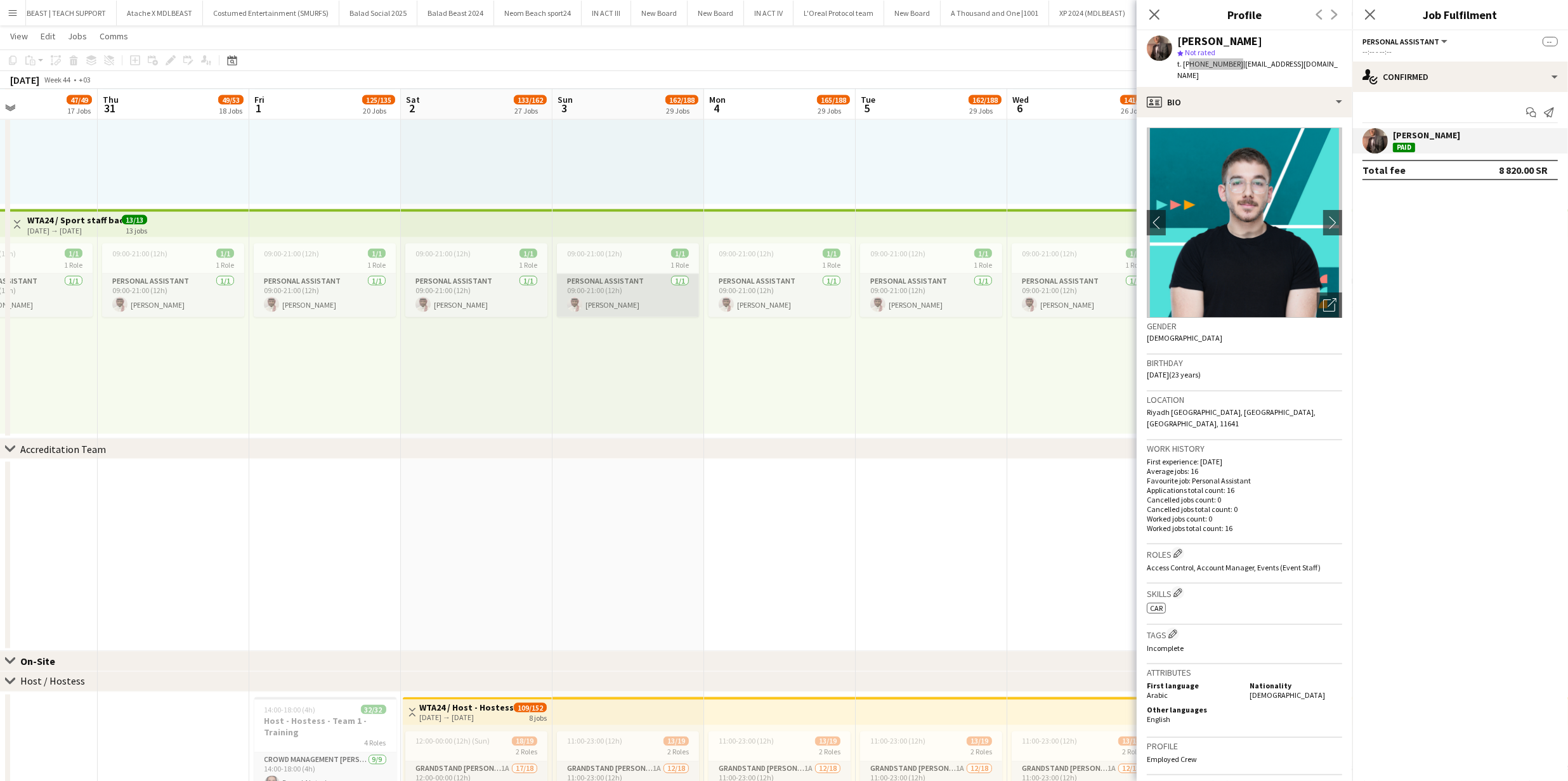
click at [638, 299] on app-card-role "Personal Assistant 1/1 09:00-21:00 (12h) Faisal Rmeiti" at bounding box center [628, 295] width 142 height 43
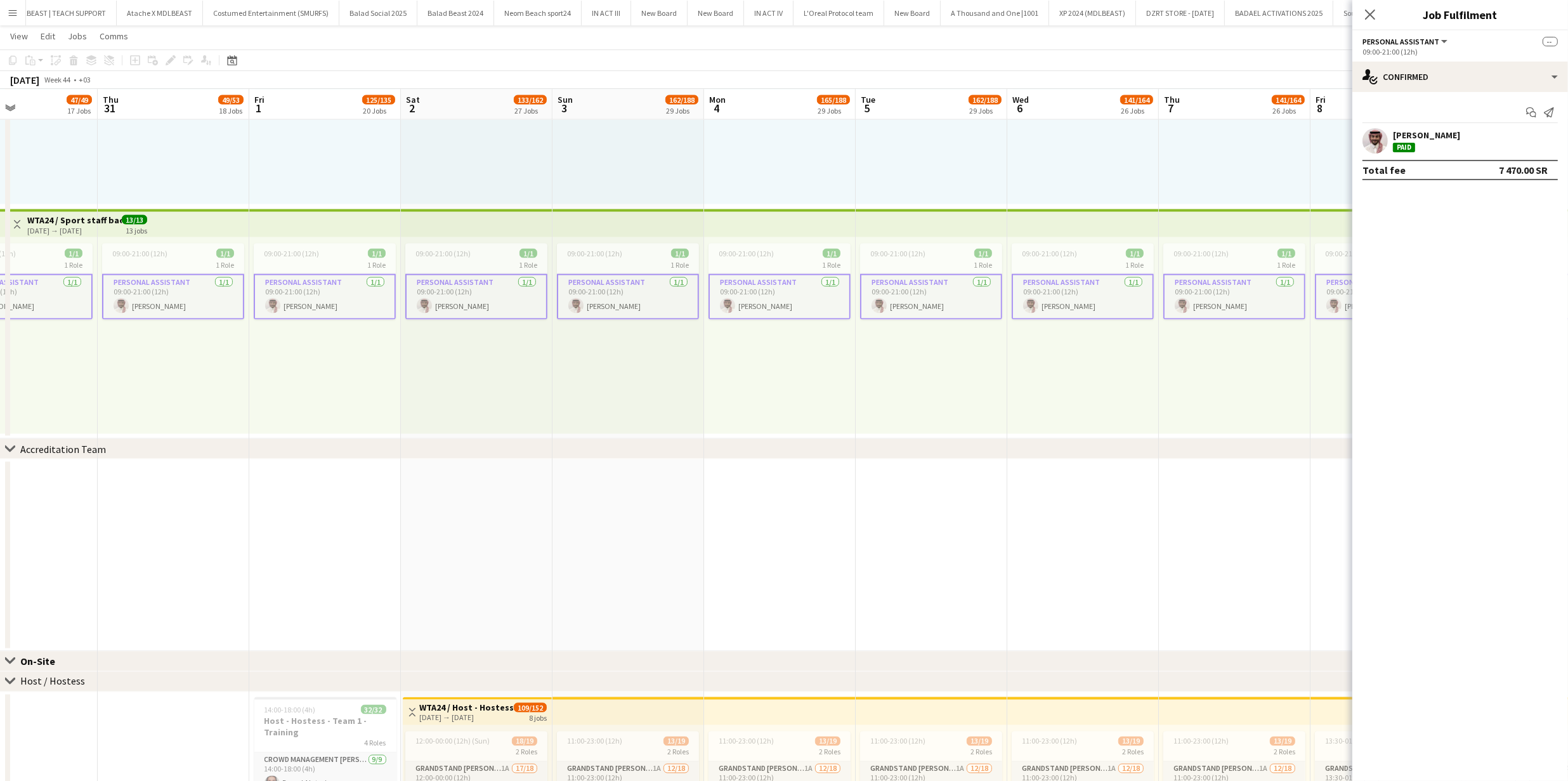
click at [1382, 139] on app-user-avatar at bounding box center [1375, 140] width 25 height 25
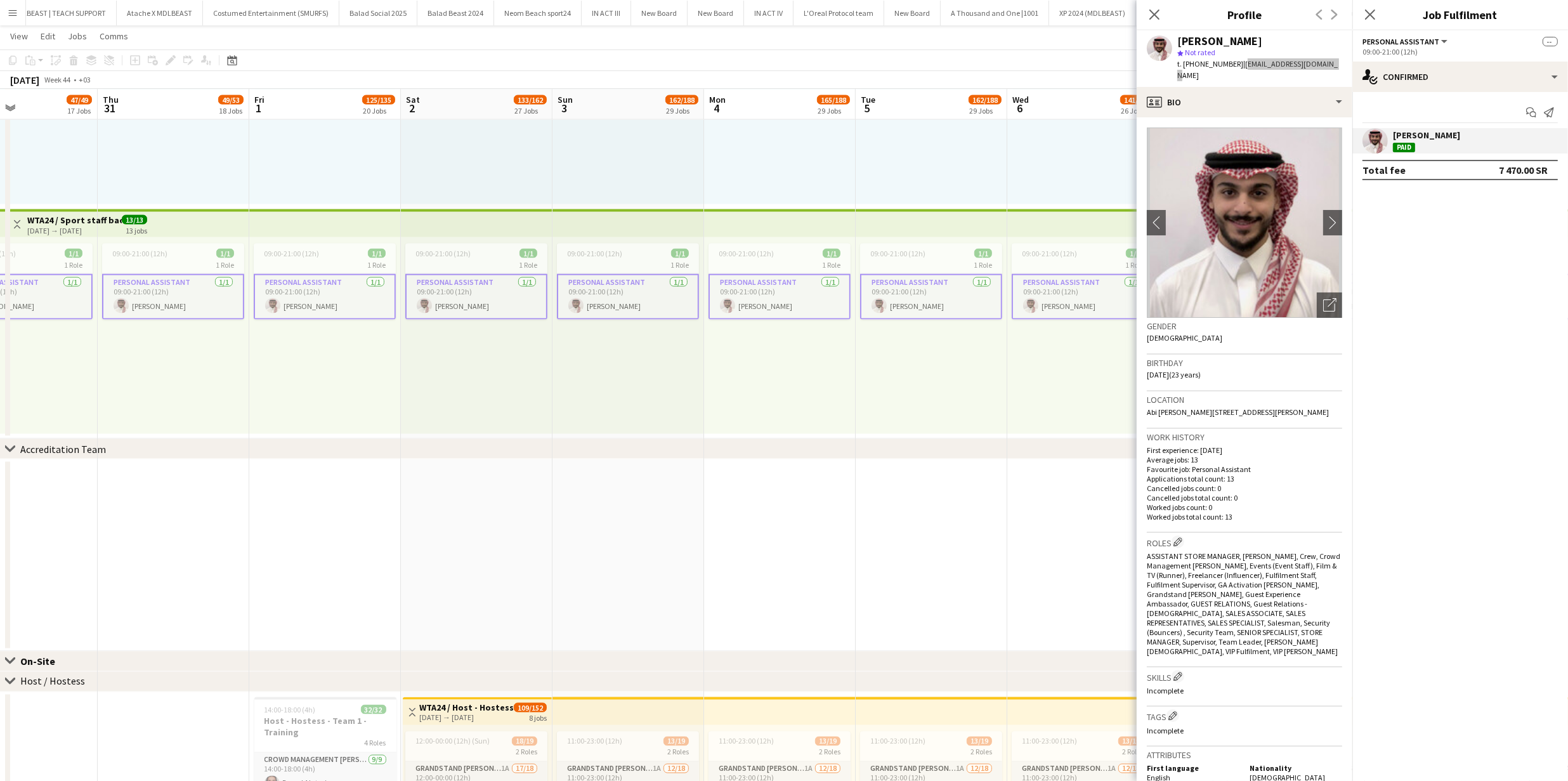
drag, startPoint x: 1238, startPoint y: 66, endPoint x: 1334, endPoint y: 59, distance: 96.3
click at [1334, 59] on app-profile-header "Faisal Rmeiti star Not rated t. +966532541476 | faisalromeiti@gmail.com" at bounding box center [1244, 59] width 216 height 57
drag, startPoint x: 980, startPoint y: 446, endPoint x: 840, endPoint y: 432, distance: 140.7
click at [980, 446] on div "chevron-right Accreditation Team" at bounding box center [784, 449] width 1568 height 20
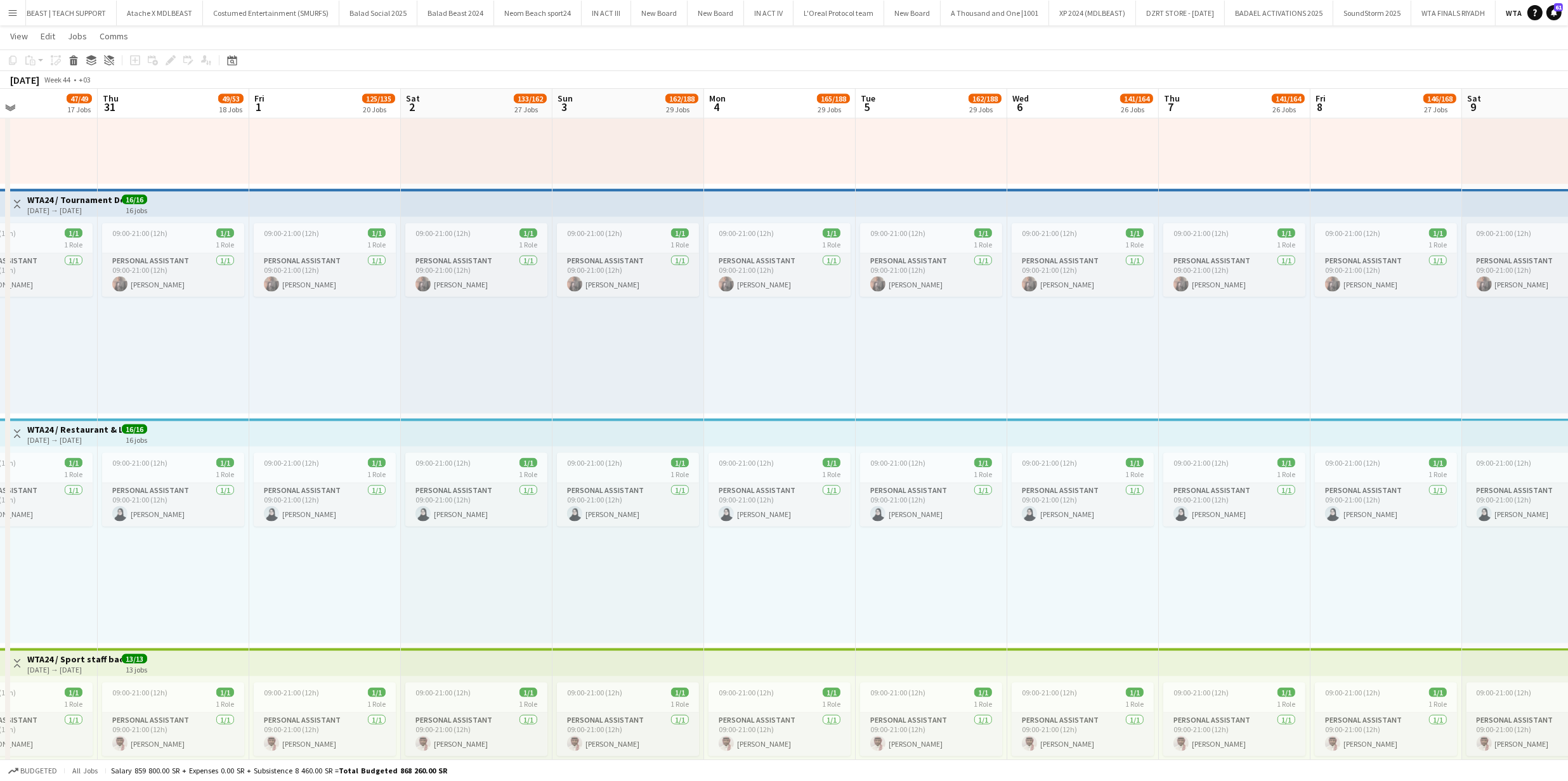
scroll to position [2422, 0]
click at [765, 284] on app-card-role "Personal Assistant 1/1 09:00-21:00 (12h) Abduljalil Ramdon" at bounding box center [780, 275] width 142 height 43
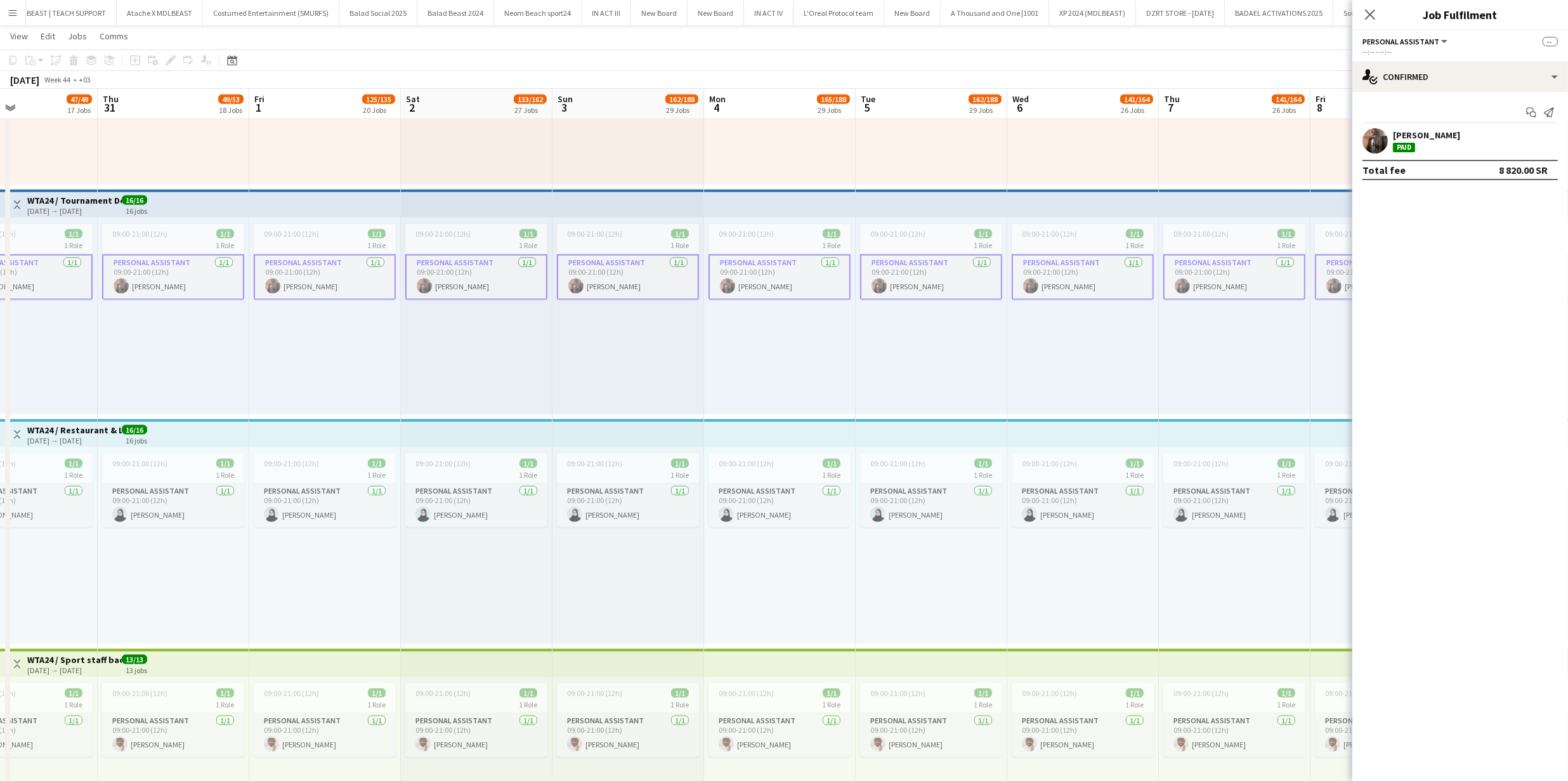
click at [1368, 139] on app-user-avatar at bounding box center [1375, 140] width 25 height 25
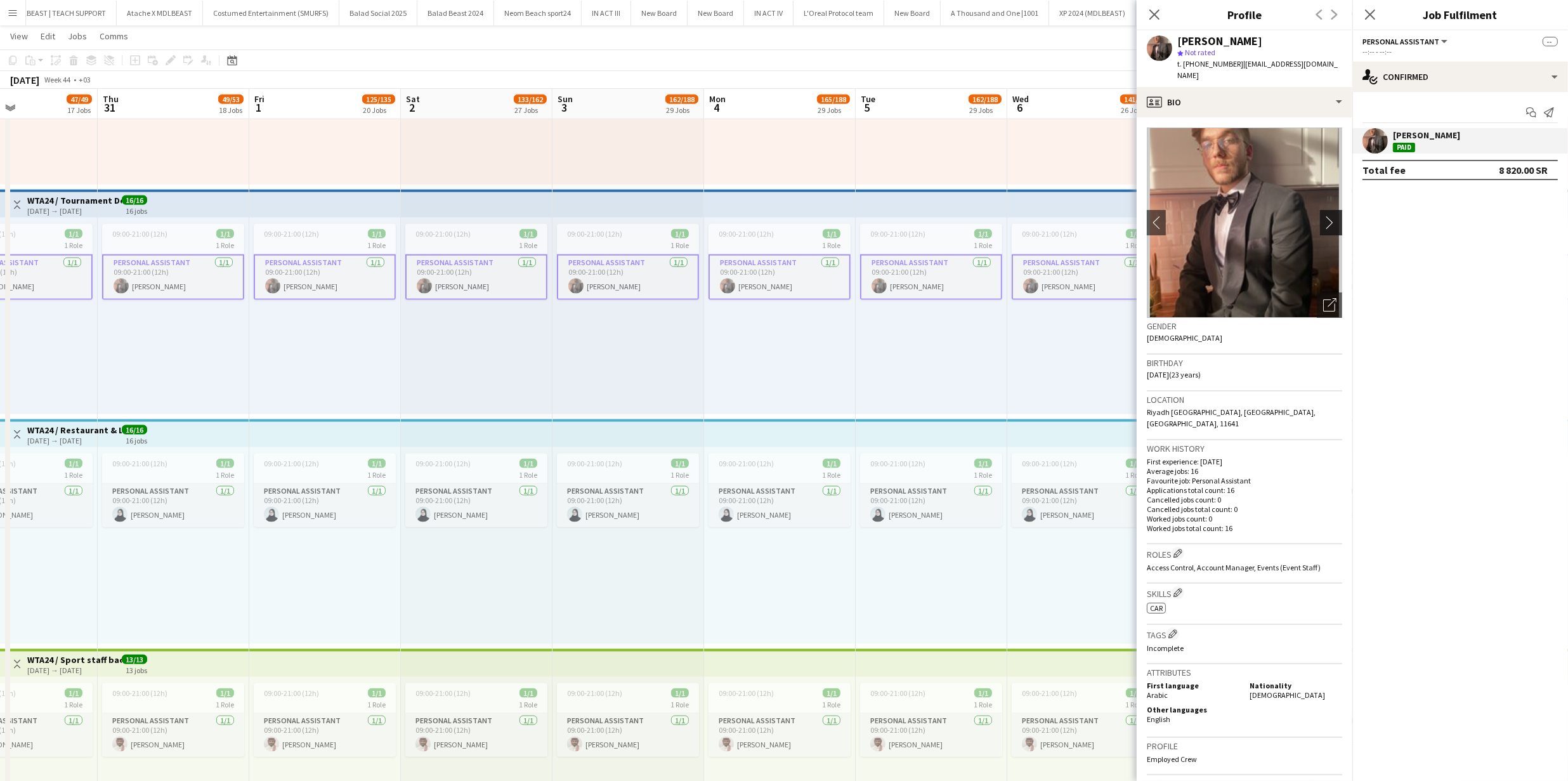
click at [1324, 216] on app-icon "chevron-right" at bounding box center [1332, 222] width 20 height 13
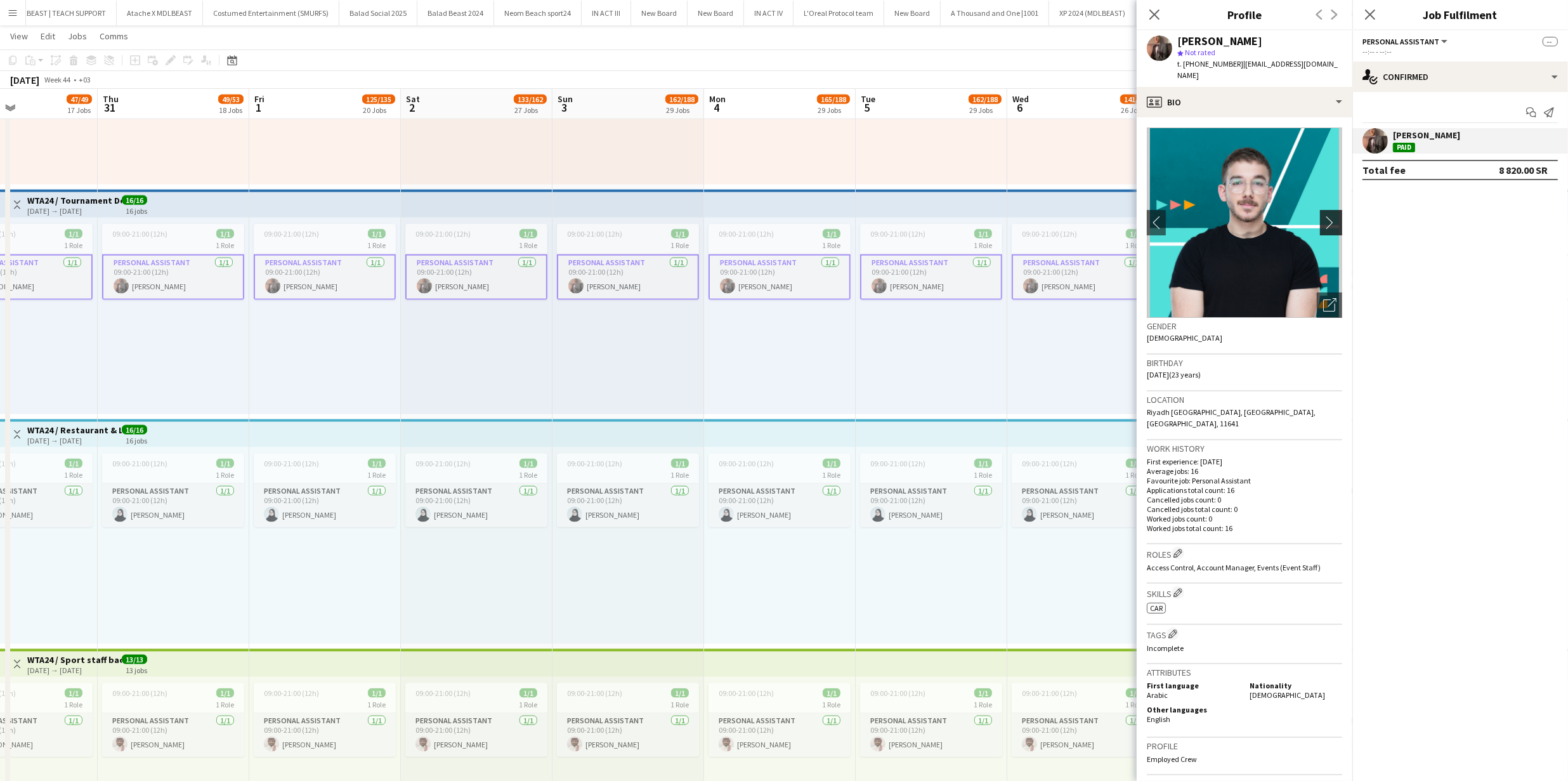
click at [1323, 216] on app-icon "chevron-right" at bounding box center [1332, 222] width 20 height 13
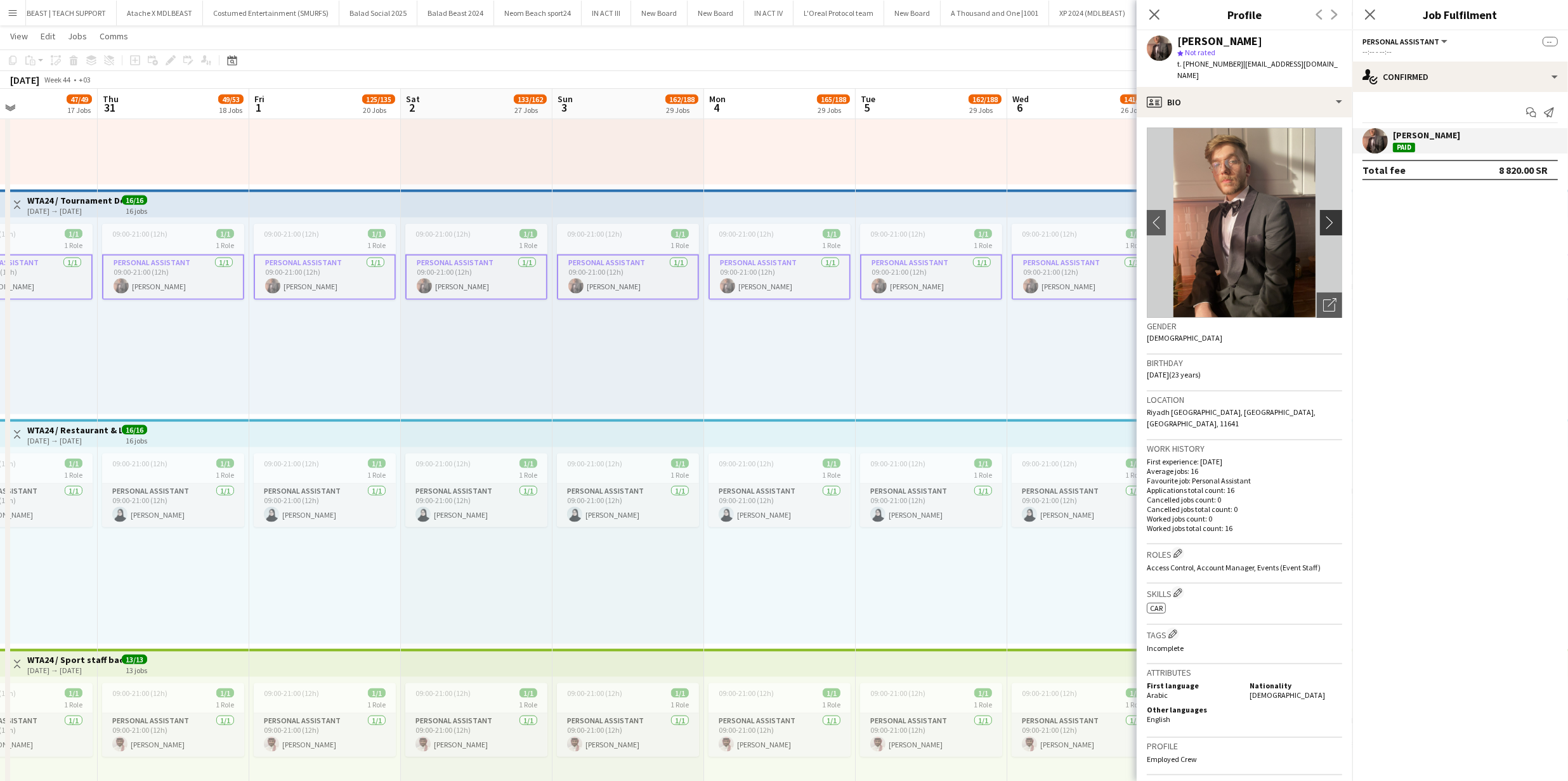
click at [1323, 216] on app-icon "chevron-right" at bounding box center [1332, 222] width 20 height 13
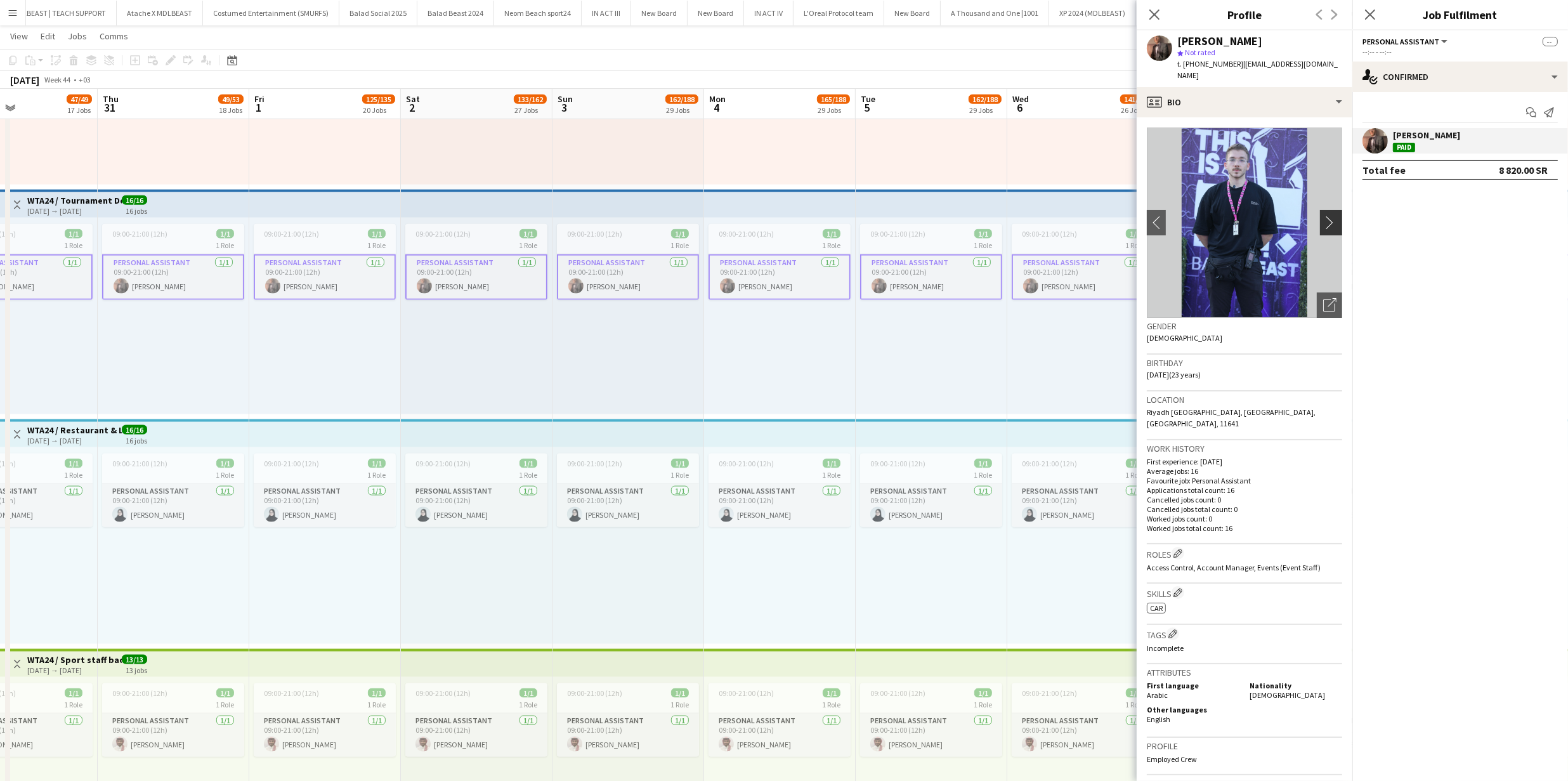
click at [1323, 216] on app-icon "chevron-right" at bounding box center [1332, 222] width 20 height 13
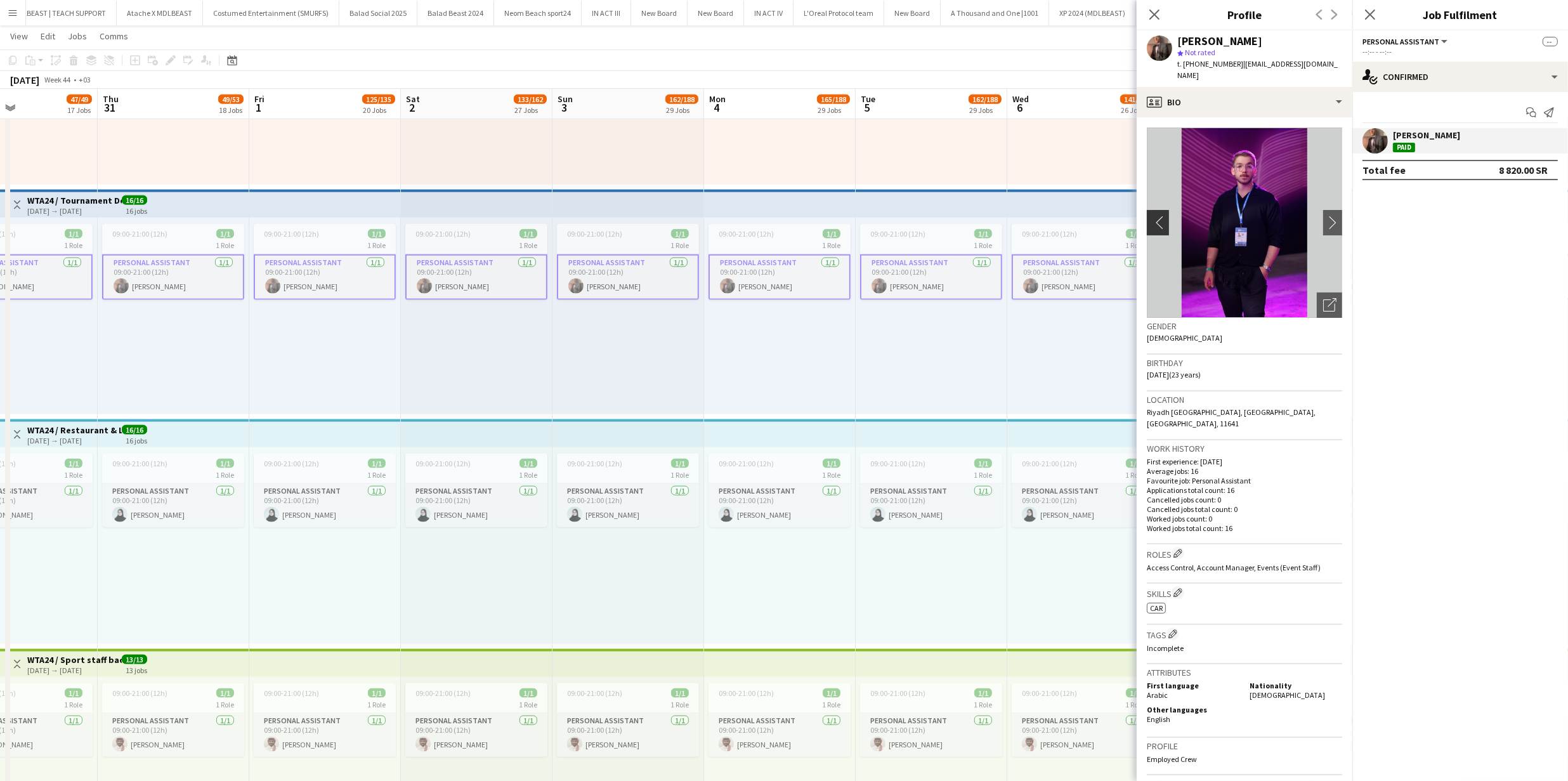
click at [1164, 211] on button "chevron-left" at bounding box center [1156, 222] width 25 height 25
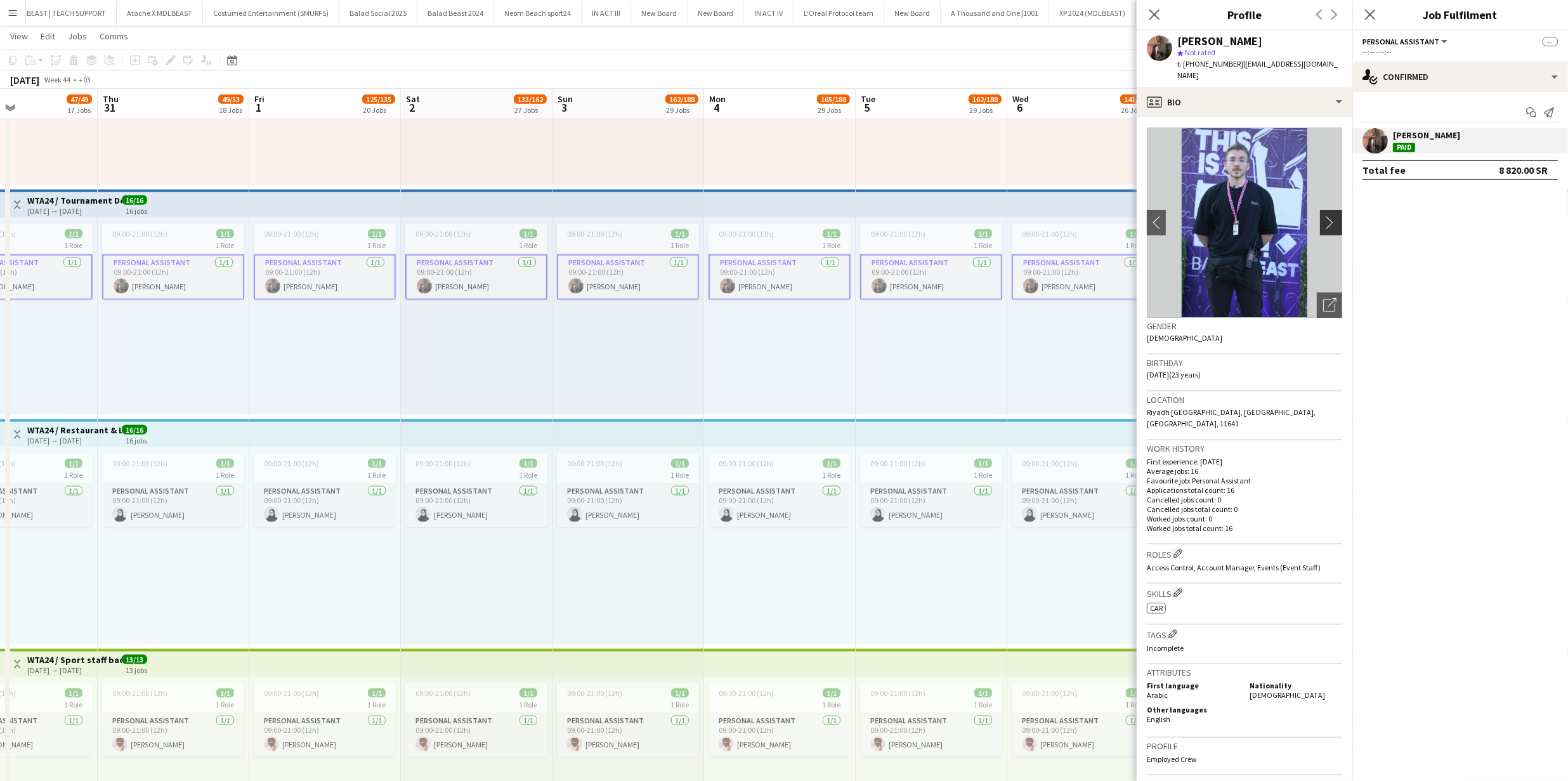
click at [1323, 216] on app-icon "chevron-right" at bounding box center [1332, 222] width 20 height 13
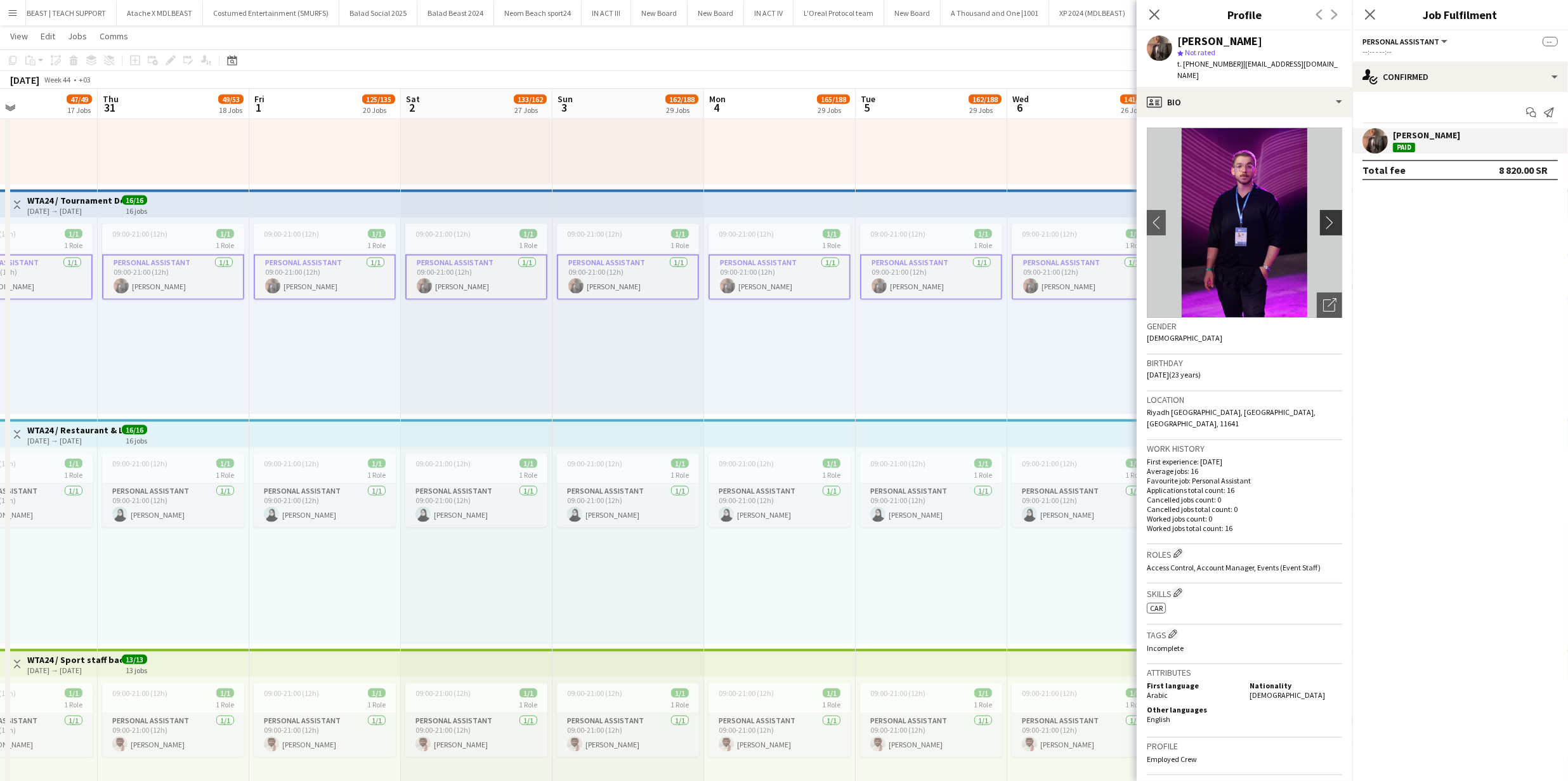
click at [1323, 216] on app-icon "chevron-right" at bounding box center [1332, 222] width 20 height 13
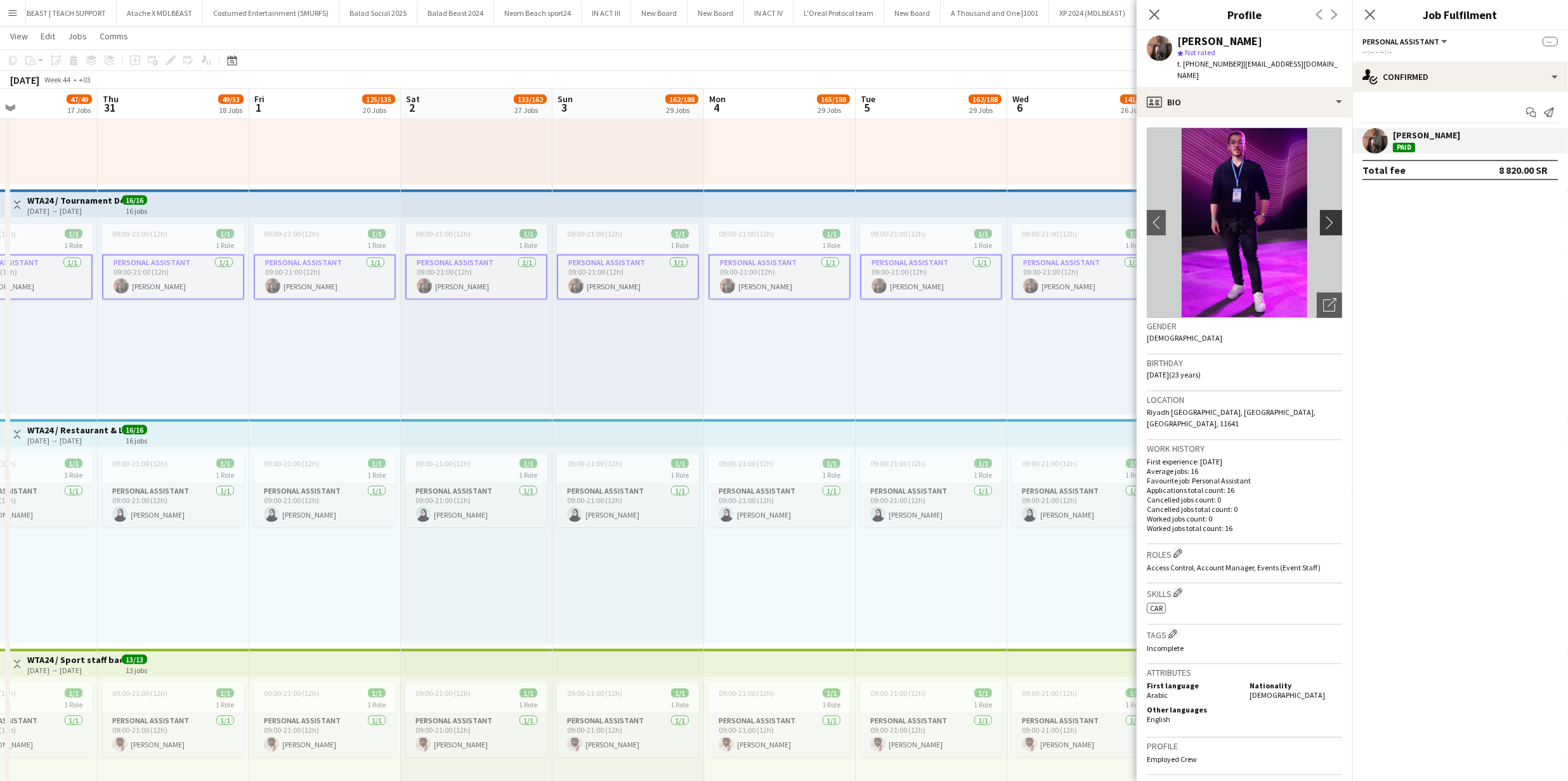
click at [1323, 216] on app-icon "chevron-right" at bounding box center [1332, 222] width 20 height 13
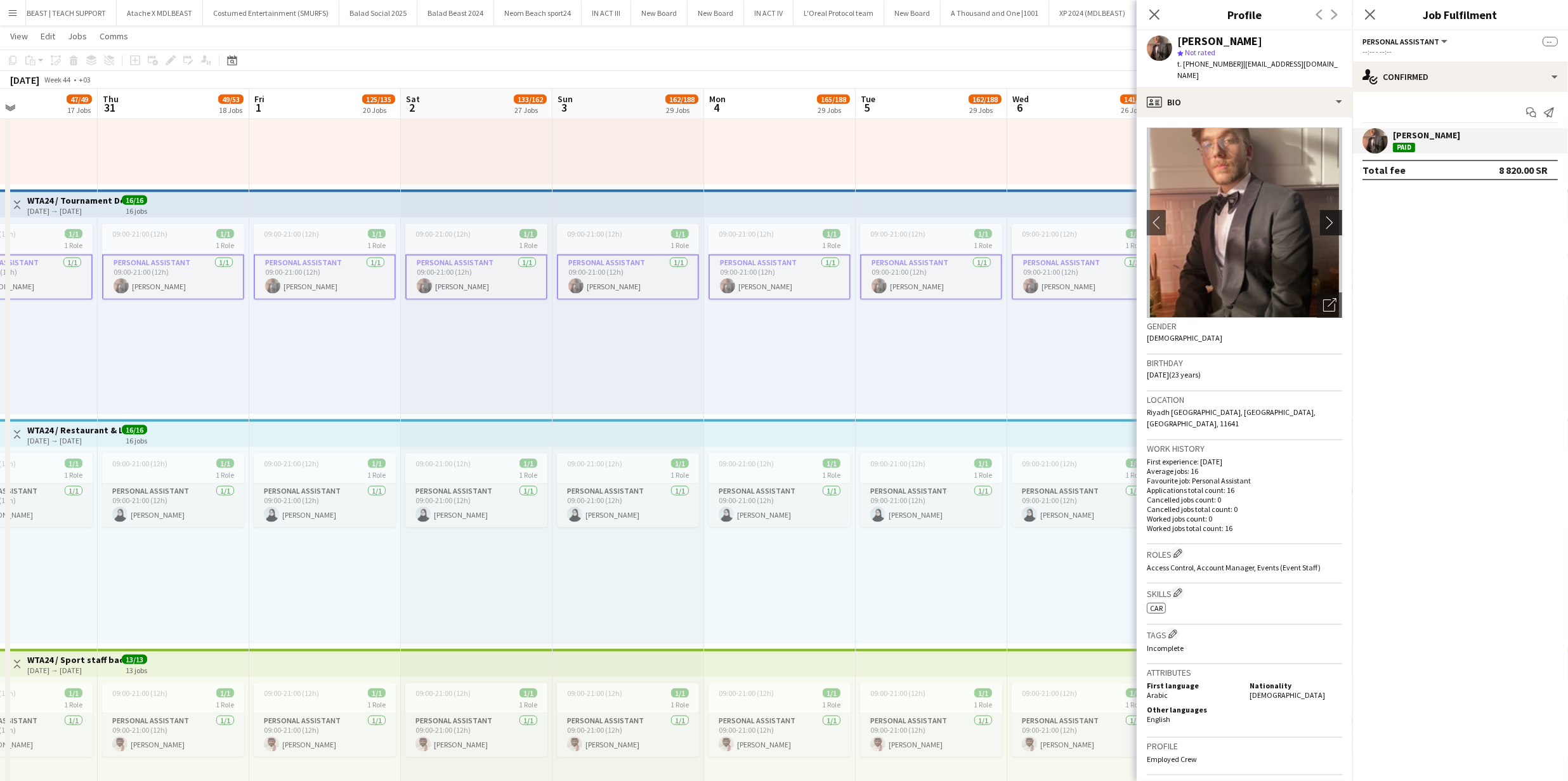
click at [1323, 216] on app-icon "chevron-right" at bounding box center [1332, 222] width 20 height 13
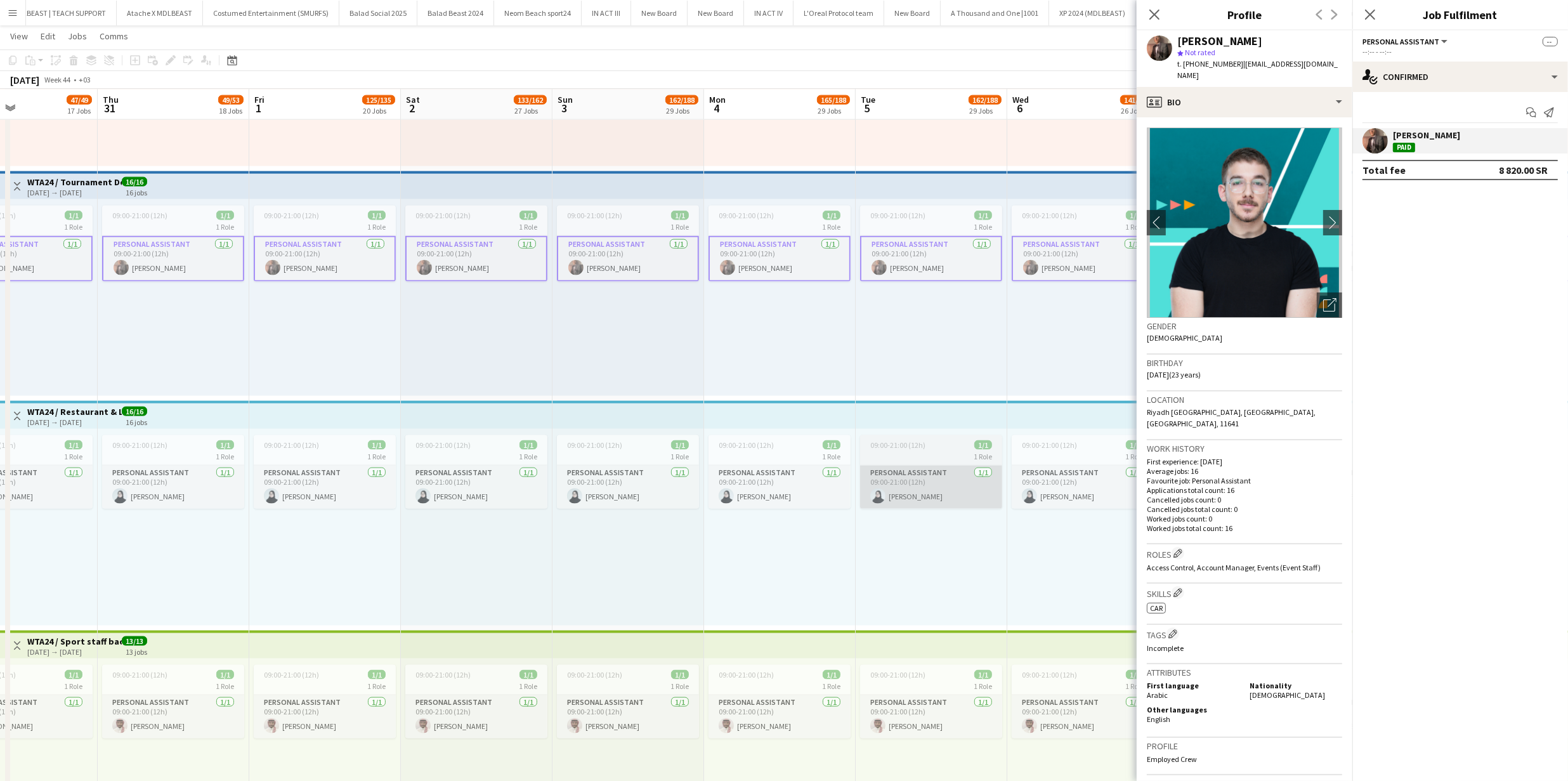
scroll to position [2453, 0]
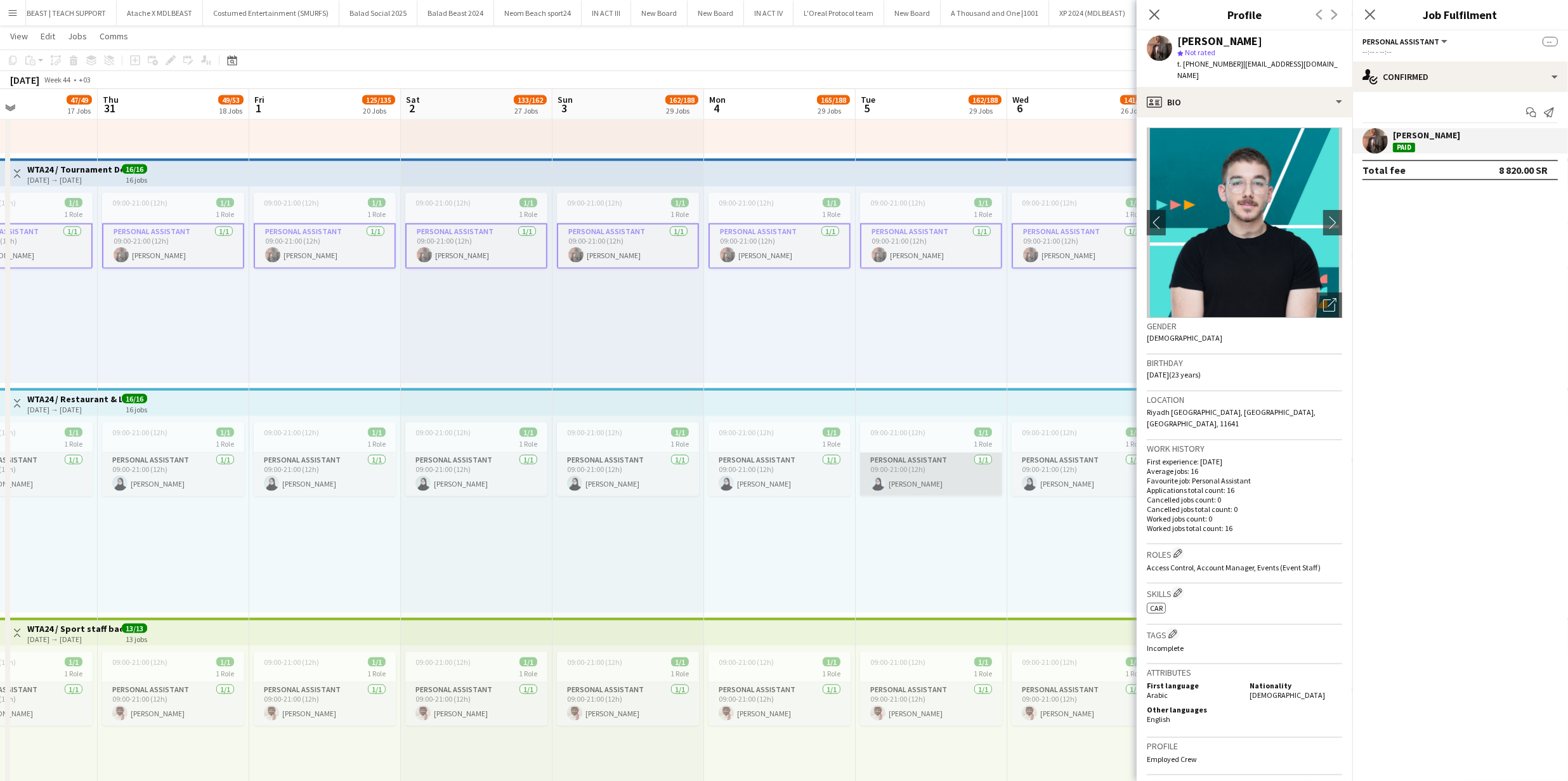
click at [909, 475] on app-card-role "Personal Assistant 1/1 09:00-21:00 (12h) Sondos Abdulwahab" at bounding box center [931, 474] width 142 height 43
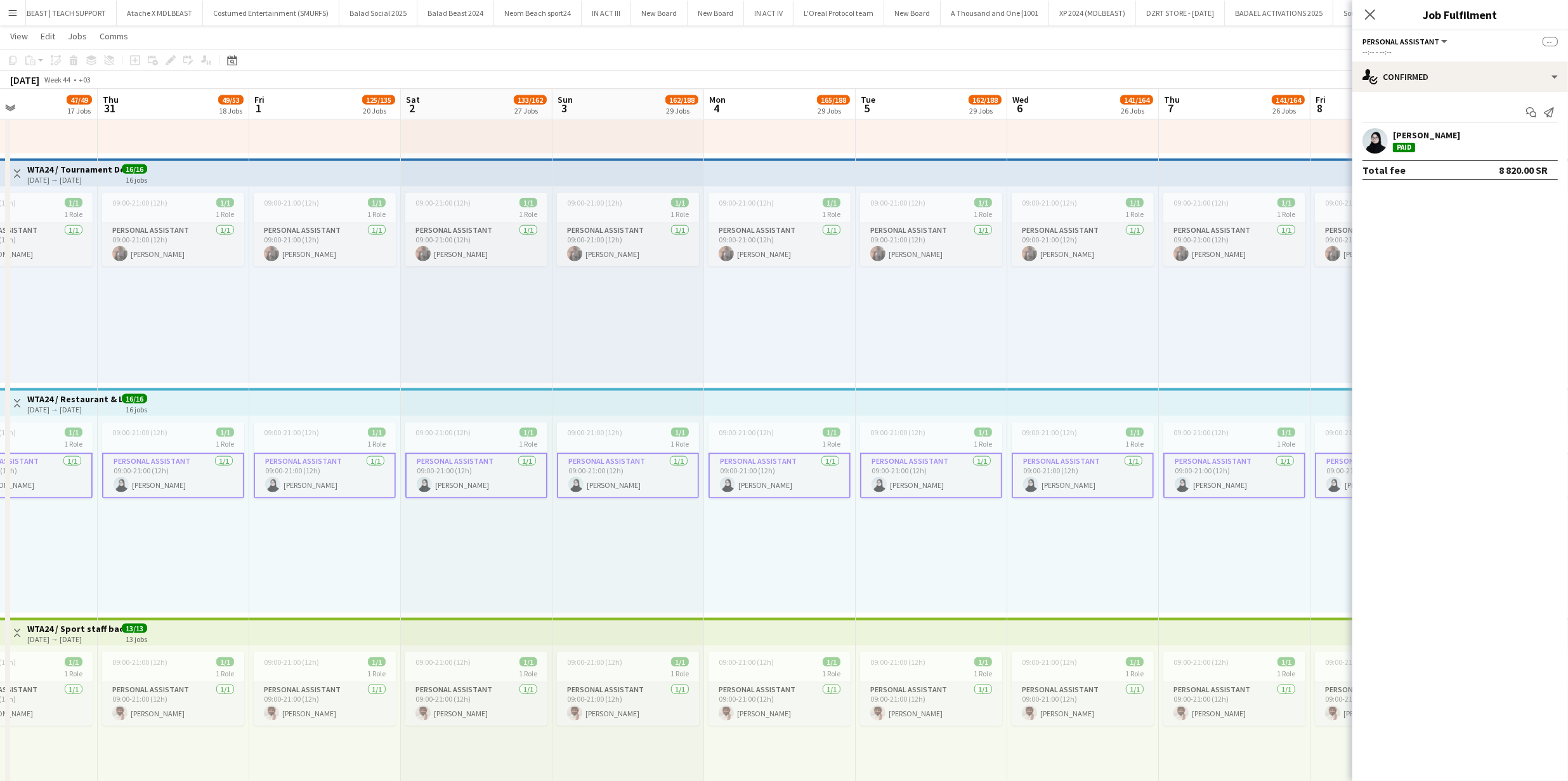
click at [1386, 138] on app-user-avatar at bounding box center [1375, 140] width 25 height 25
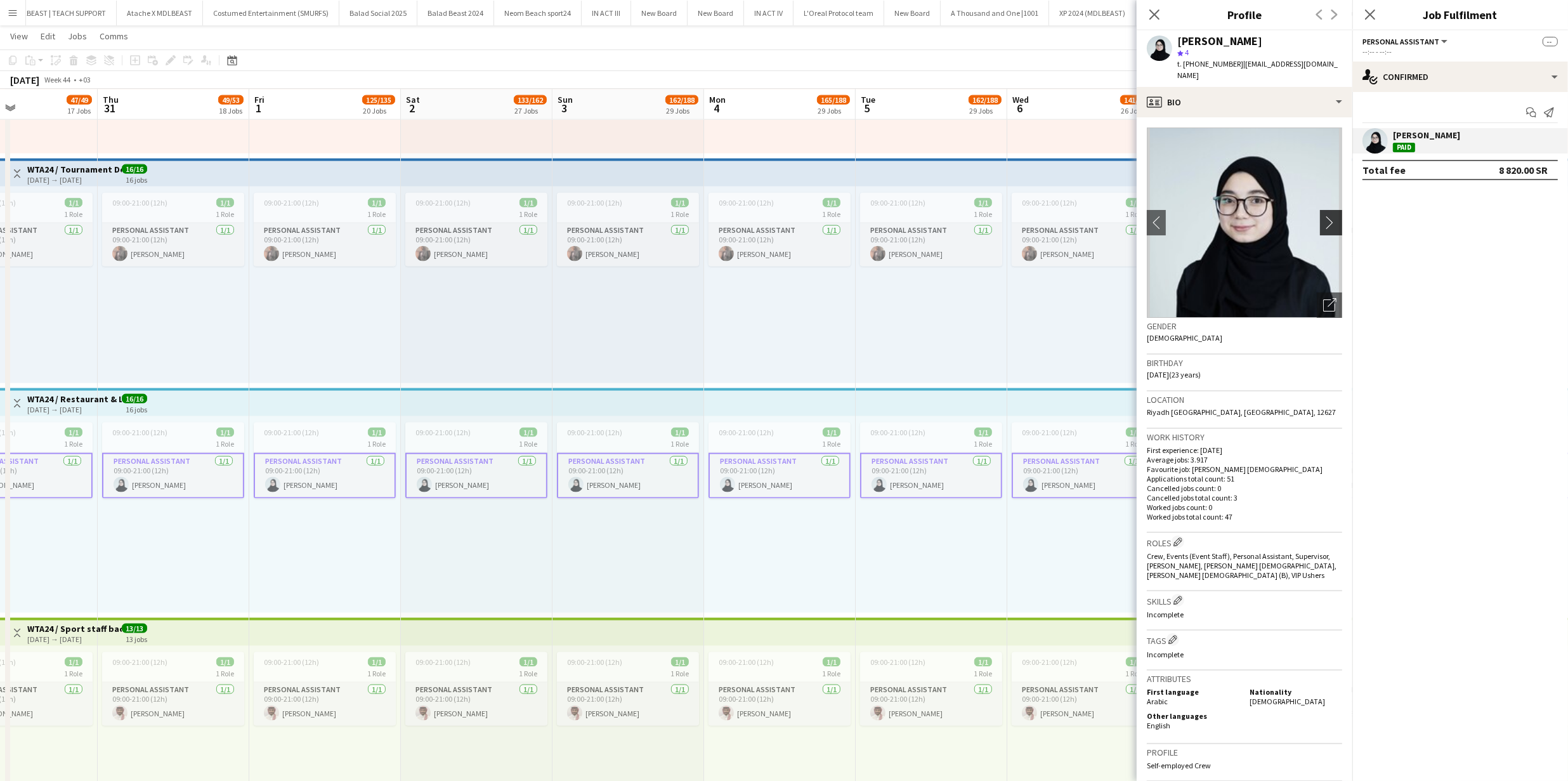
click at [1321, 219] on button "chevron-right" at bounding box center [1332, 222] width 25 height 25
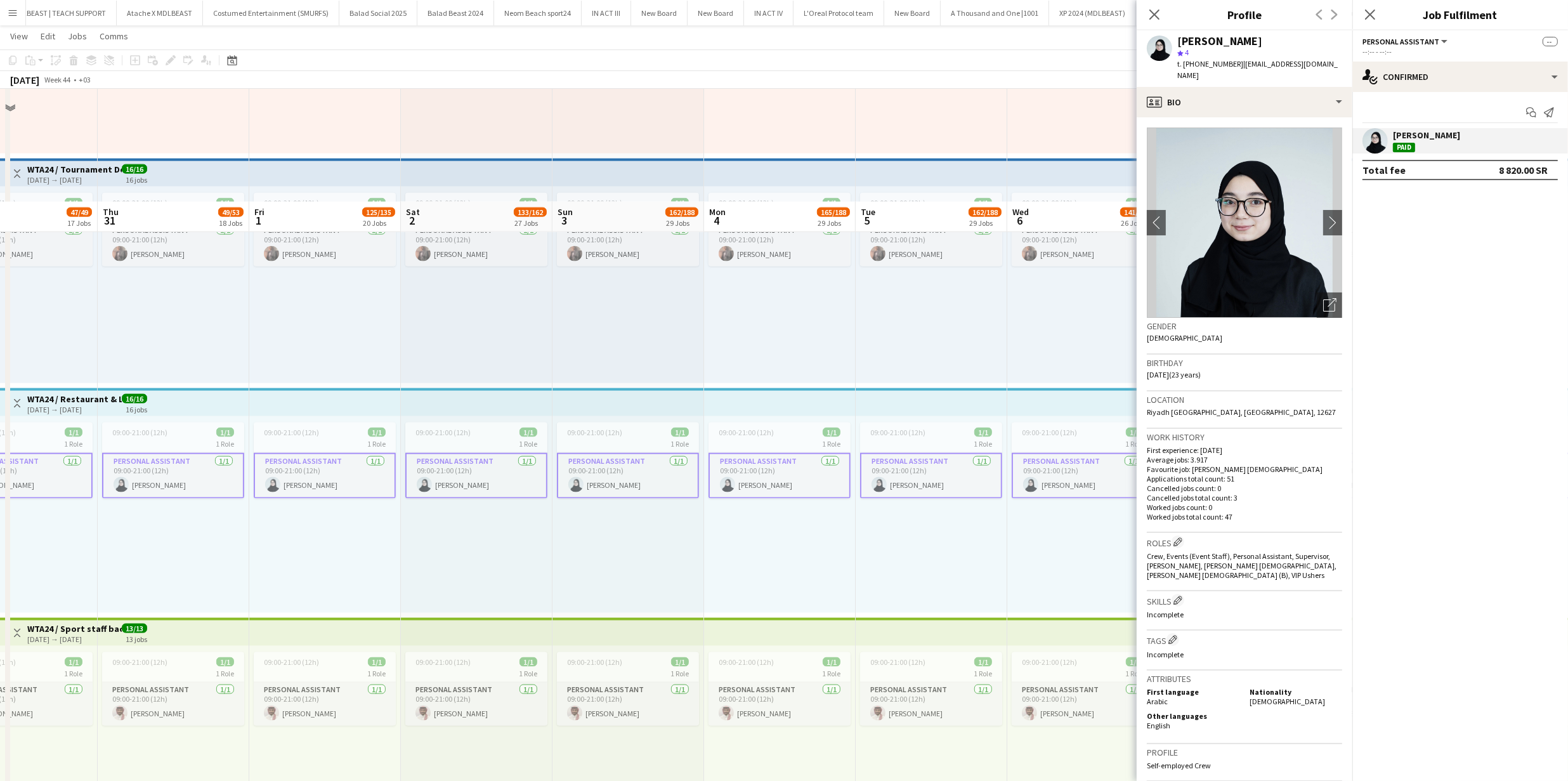
scroll to position [3026, 0]
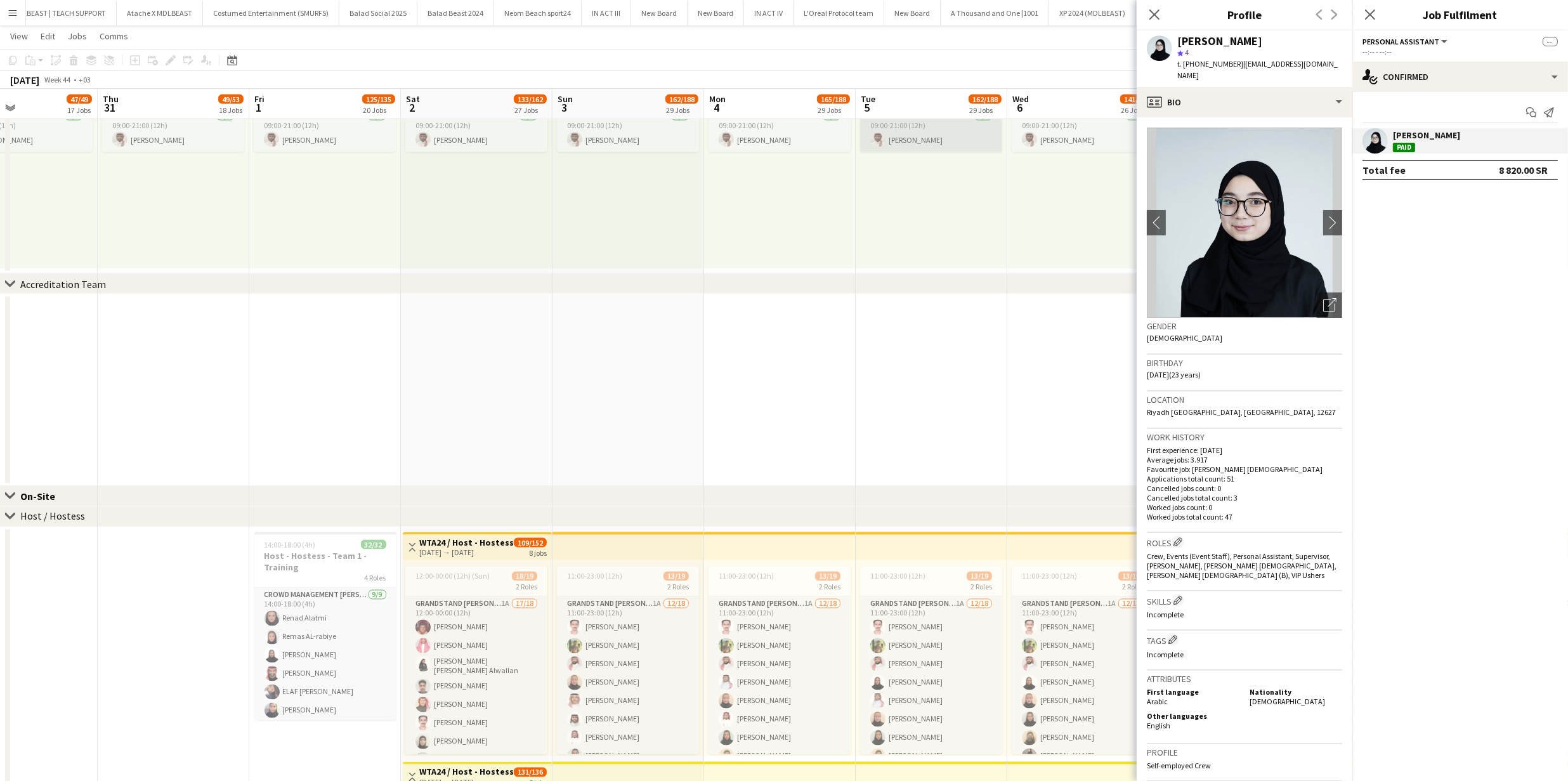
click at [903, 132] on app-card-role "Personal Assistant 1/1 09:00-21:00 (12h) Faisal Rmeiti" at bounding box center [931, 131] width 142 height 43
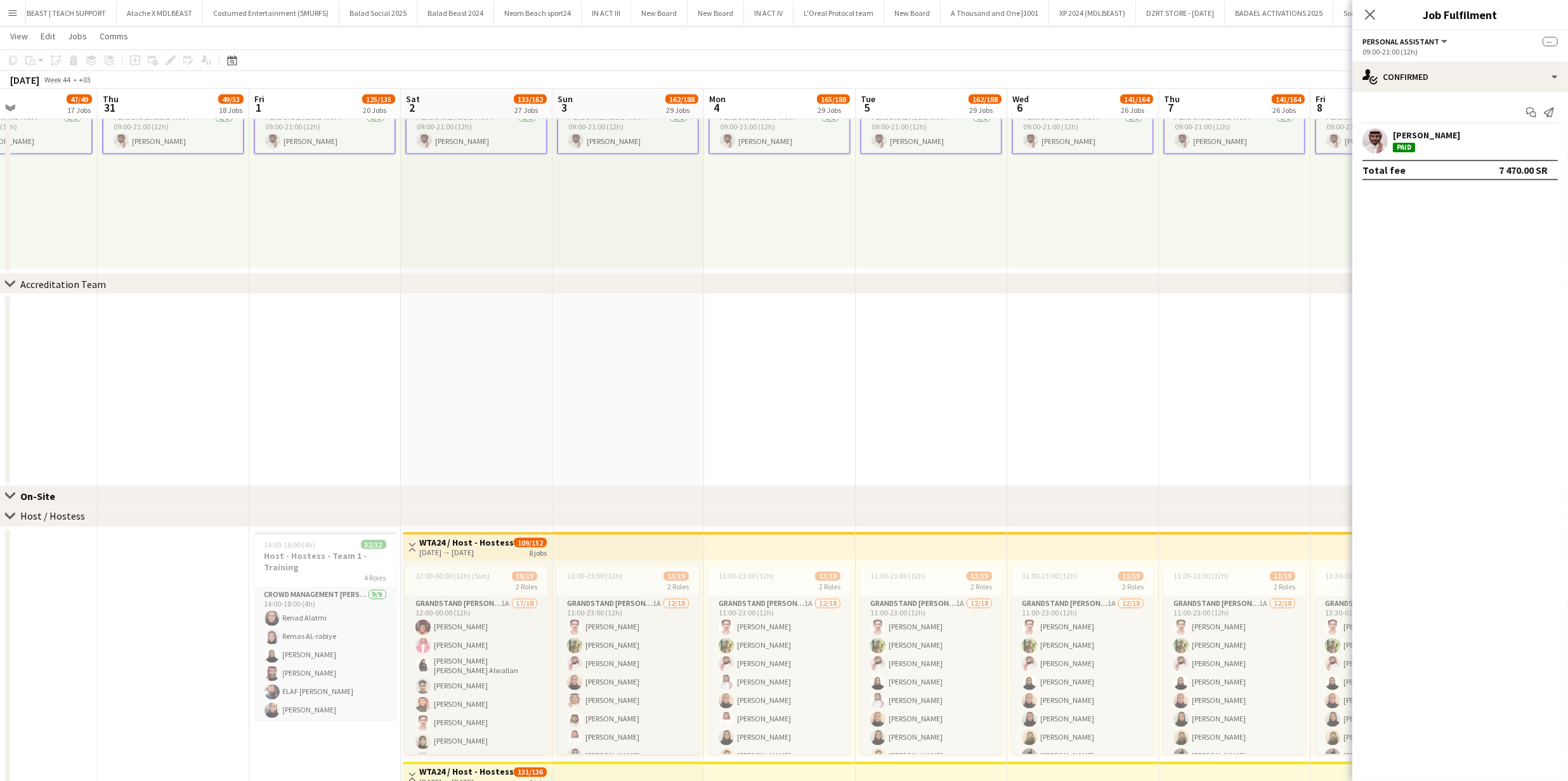
click at [1389, 134] on div "Faisal Rmeiti Paid" at bounding box center [1460, 140] width 216 height 25
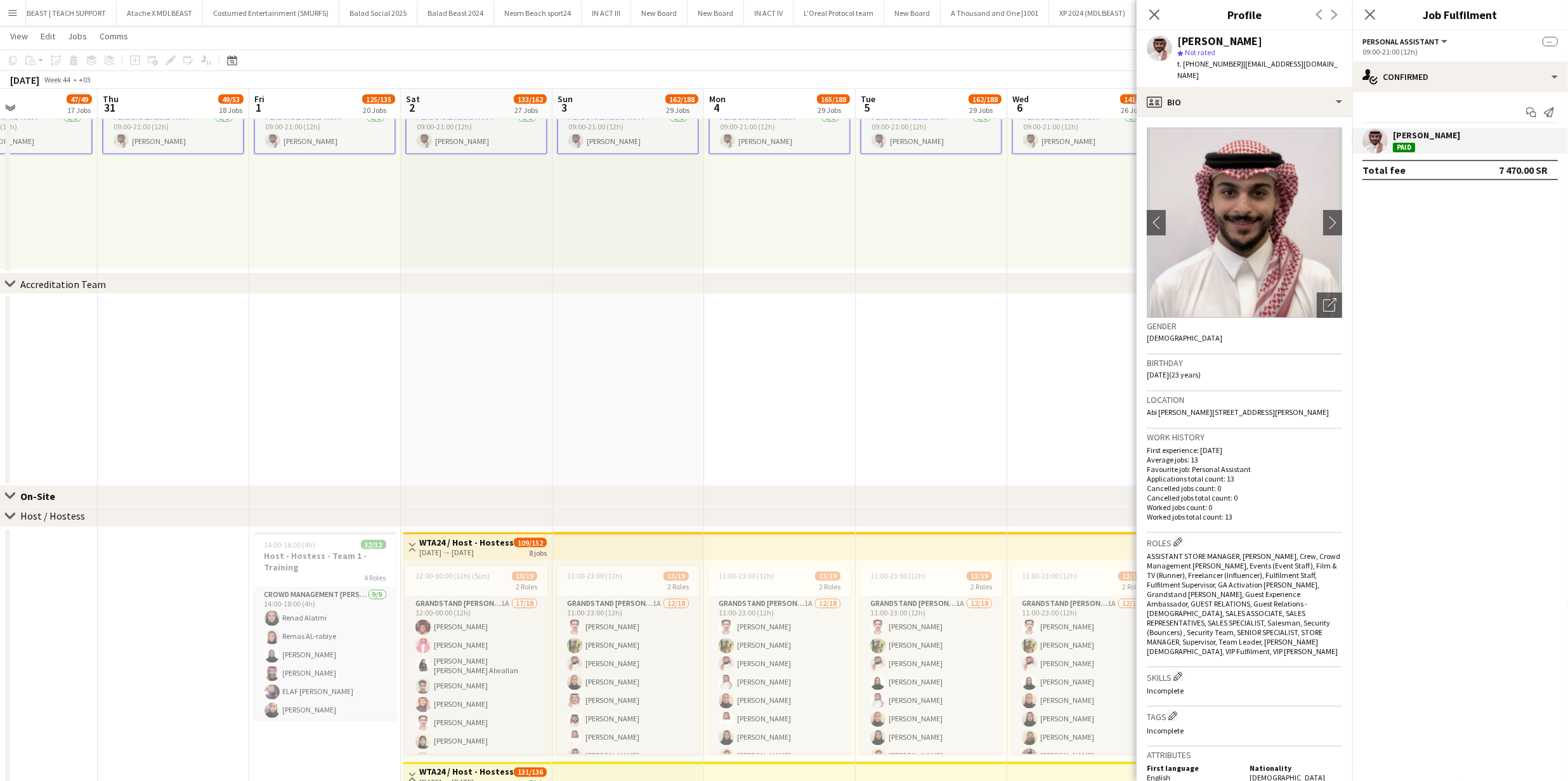
scroll to position [0, 0]
click at [1323, 216] on app-icon "chevron-right" at bounding box center [1332, 222] width 20 height 13
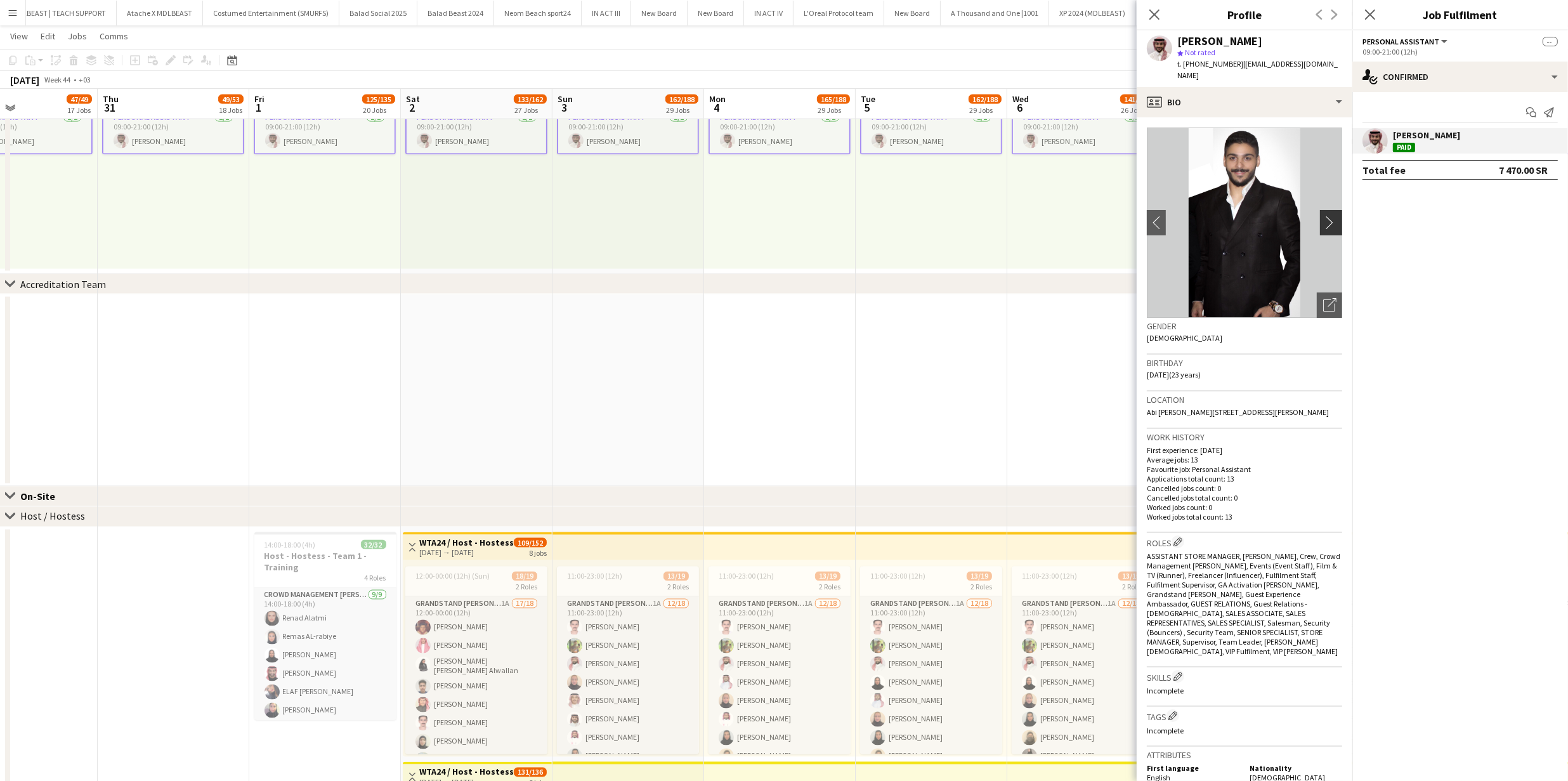
click at [1323, 216] on app-icon "chevron-right" at bounding box center [1332, 222] width 20 height 13
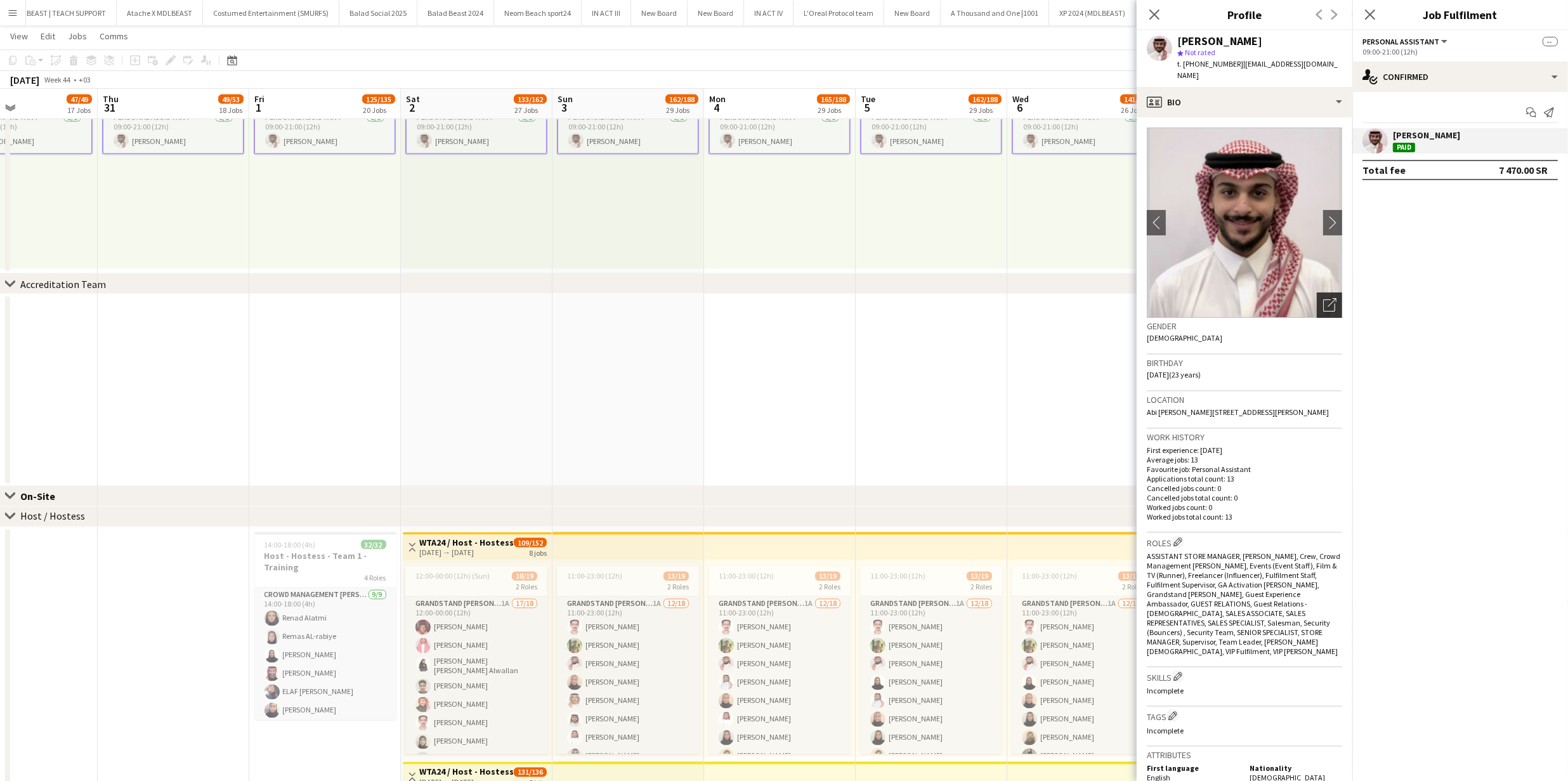
click at [1326, 292] on div "Open photos pop-in" at bounding box center [1329, 305] width 25 height 25
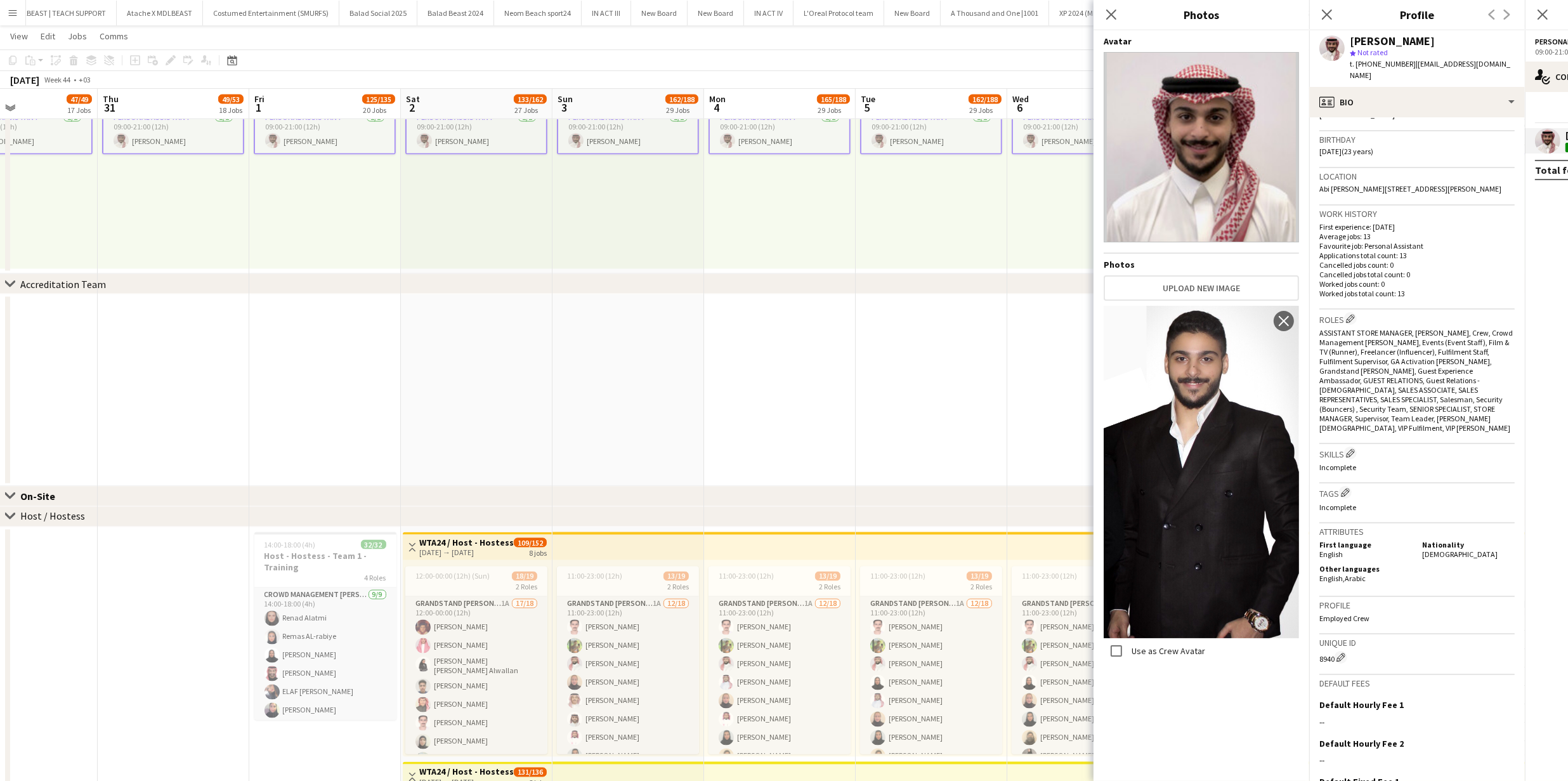
scroll to position [317, 0]
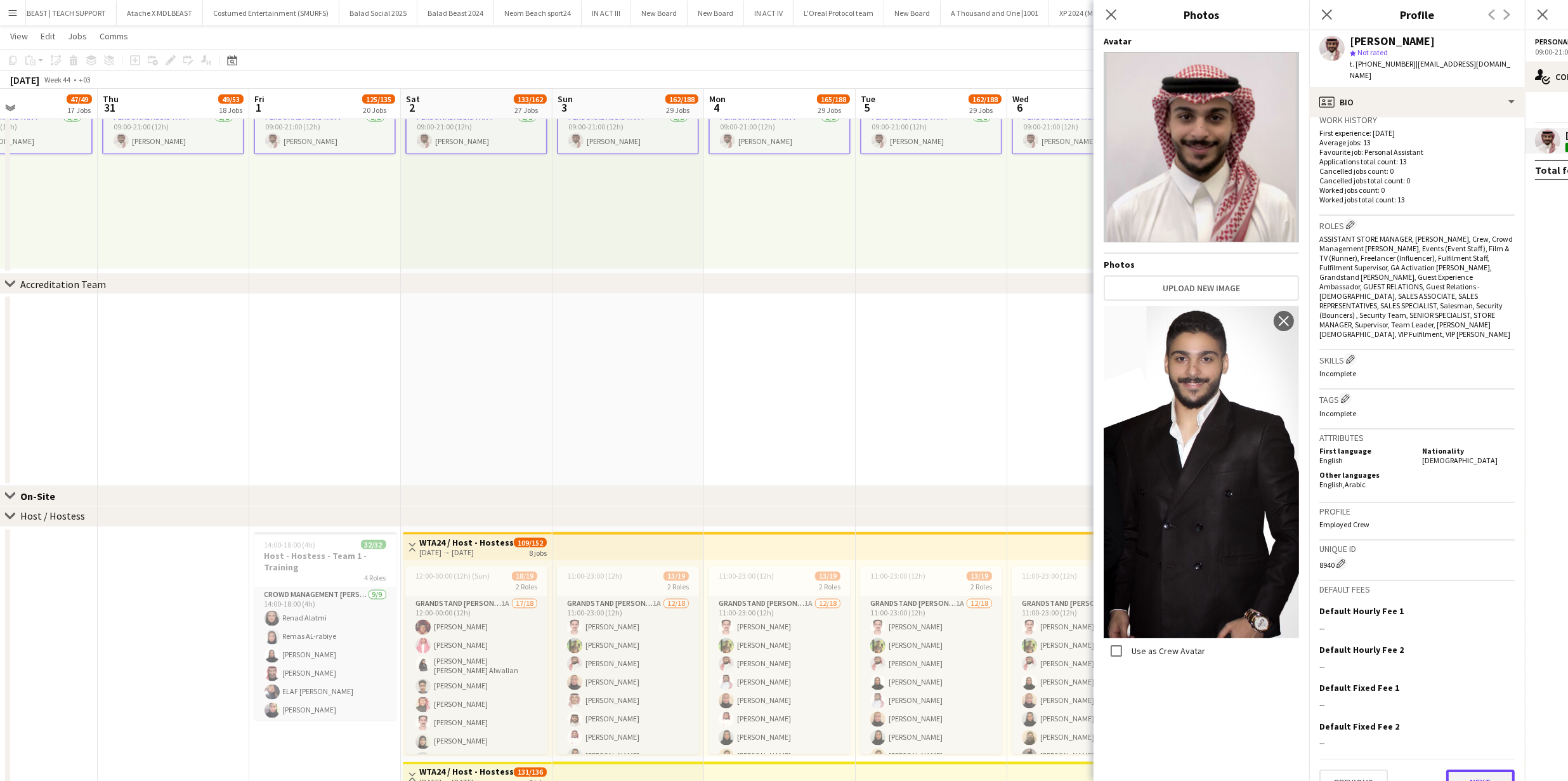
click at [1475, 769] on button "Next" at bounding box center [1480, 782] width 68 height 25
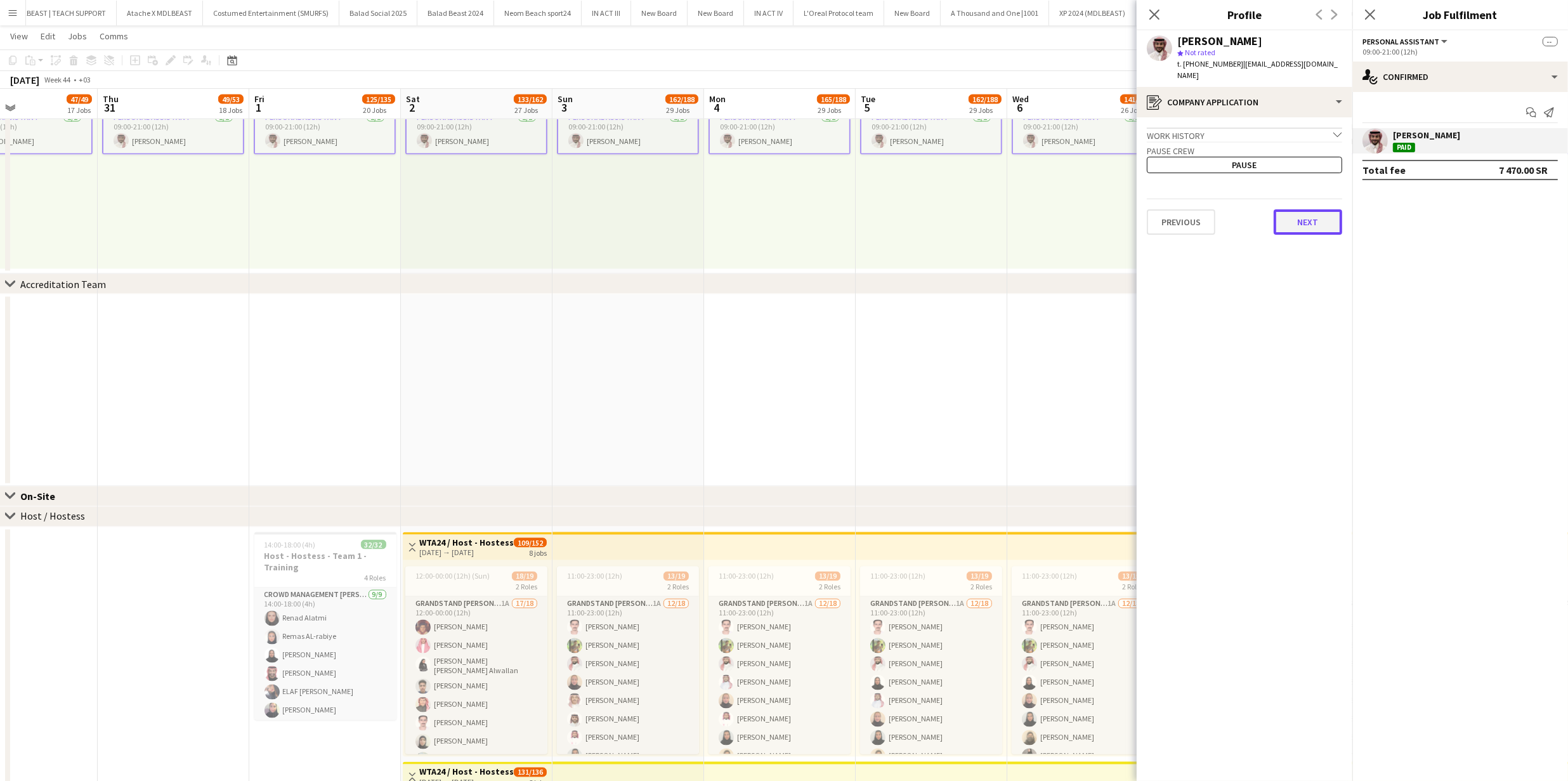
click at [1307, 209] on button "Next" at bounding box center [1308, 221] width 68 height 25
click at [1308, 212] on button "Next" at bounding box center [1308, 214] width 68 height 25
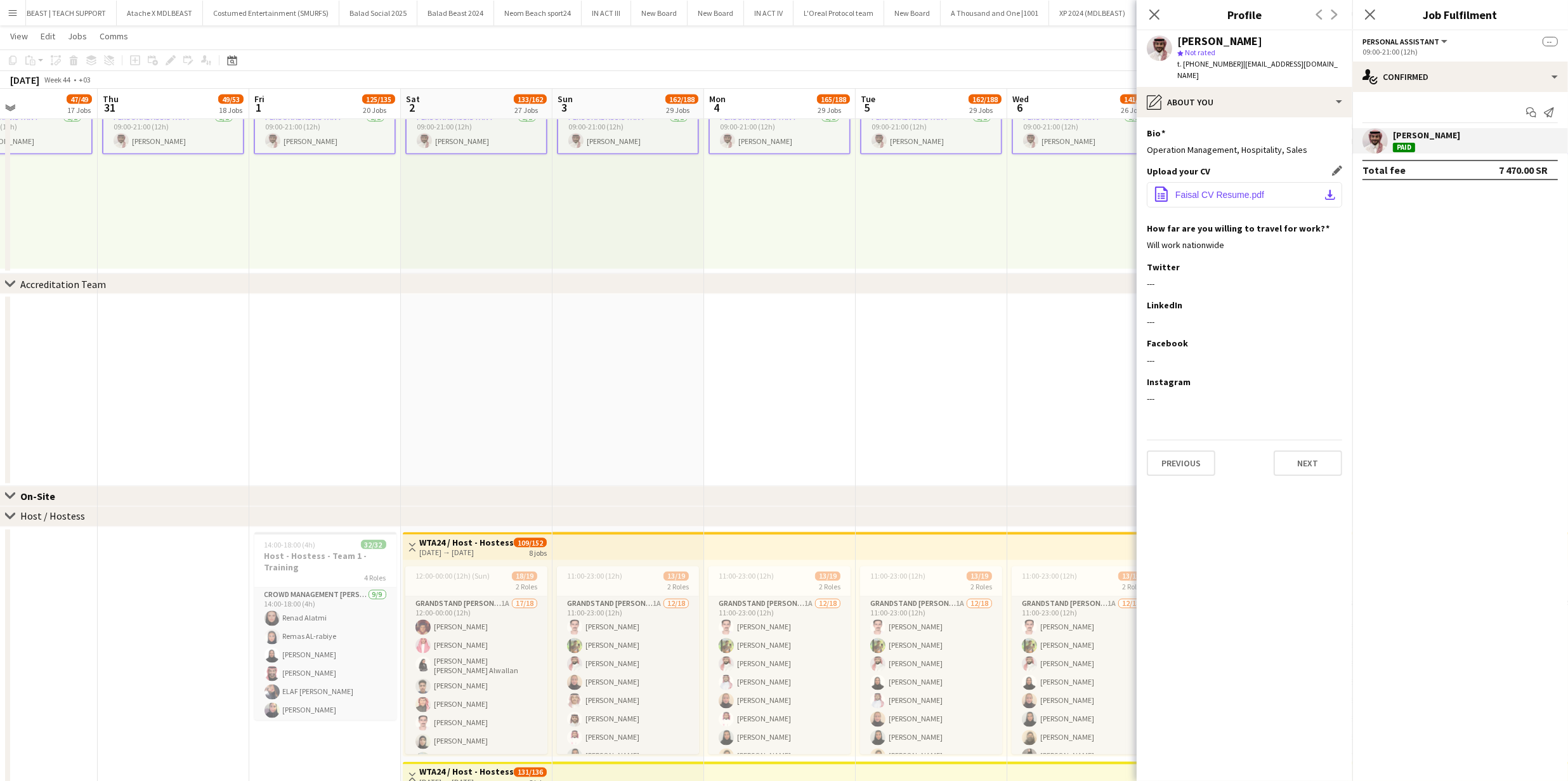
click at [1325, 190] on app-icon "download-bottom" at bounding box center [1330, 195] width 10 height 10
click at [1157, 14] on icon "Close pop-in" at bounding box center [1154, 14] width 12 height 12
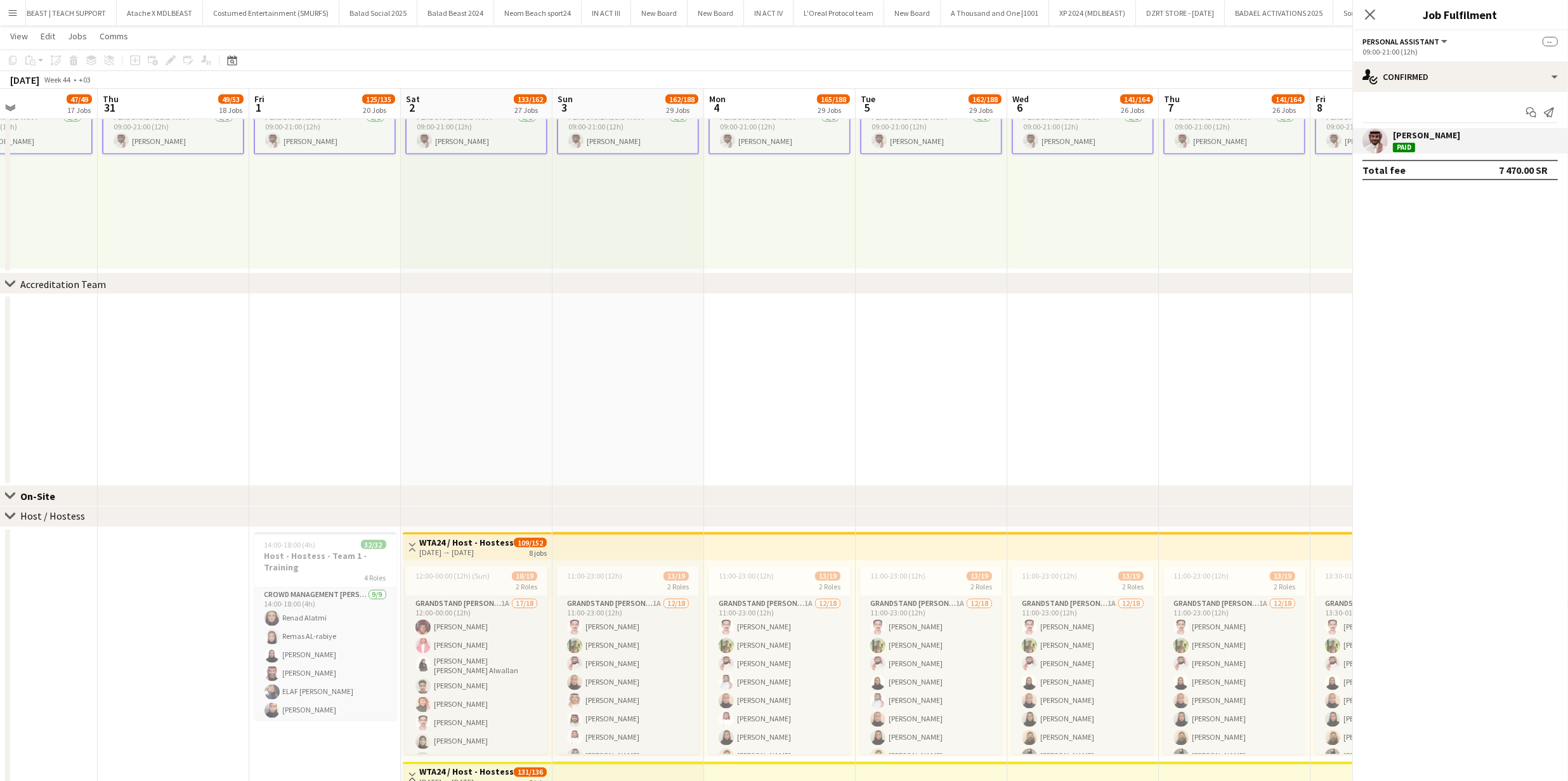
click at [1378, 129] on app-user-avatar at bounding box center [1375, 140] width 25 height 25
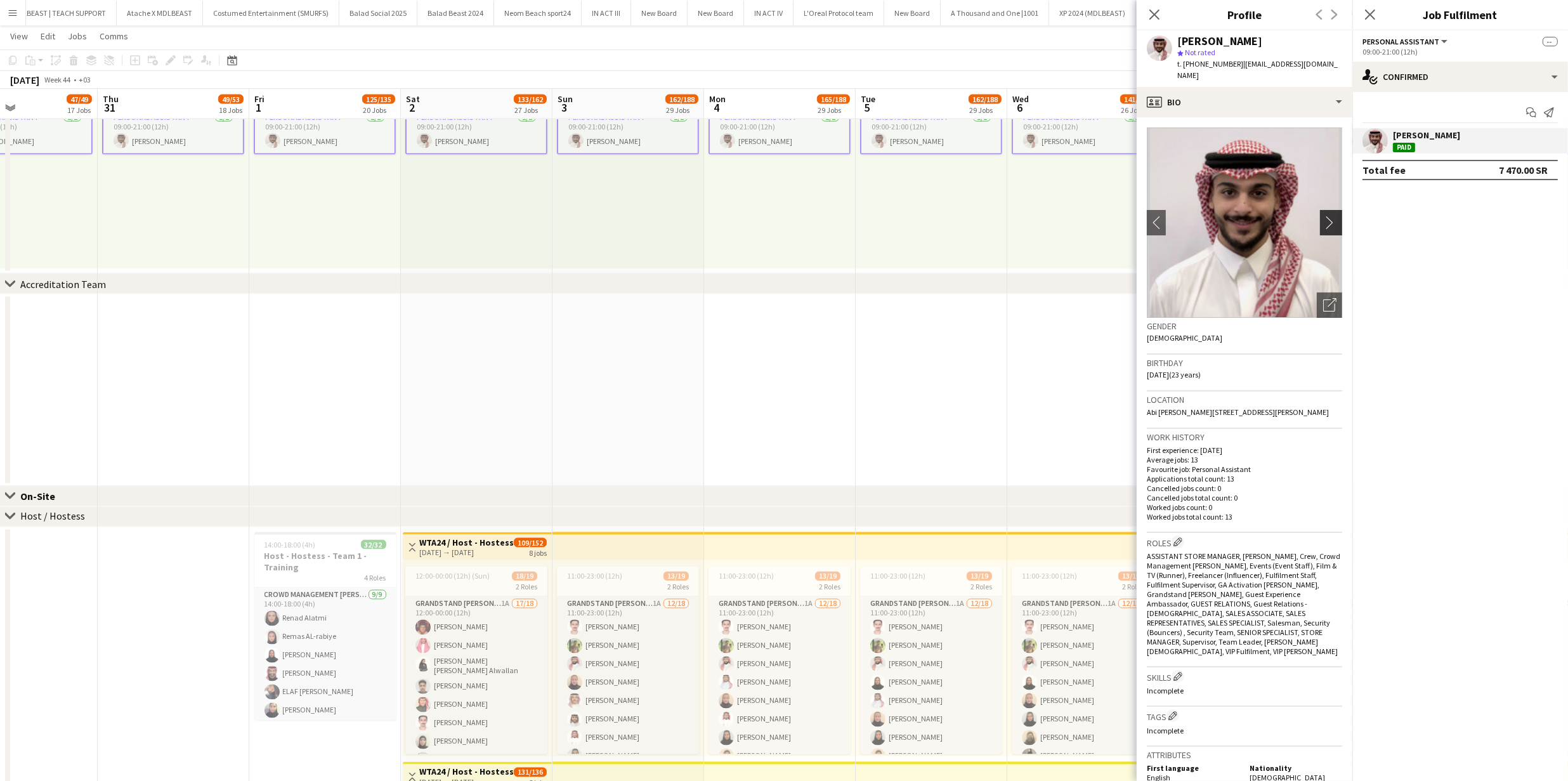
click at [1323, 216] on app-icon "chevron-right" at bounding box center [1332, 222] width 20 height 13
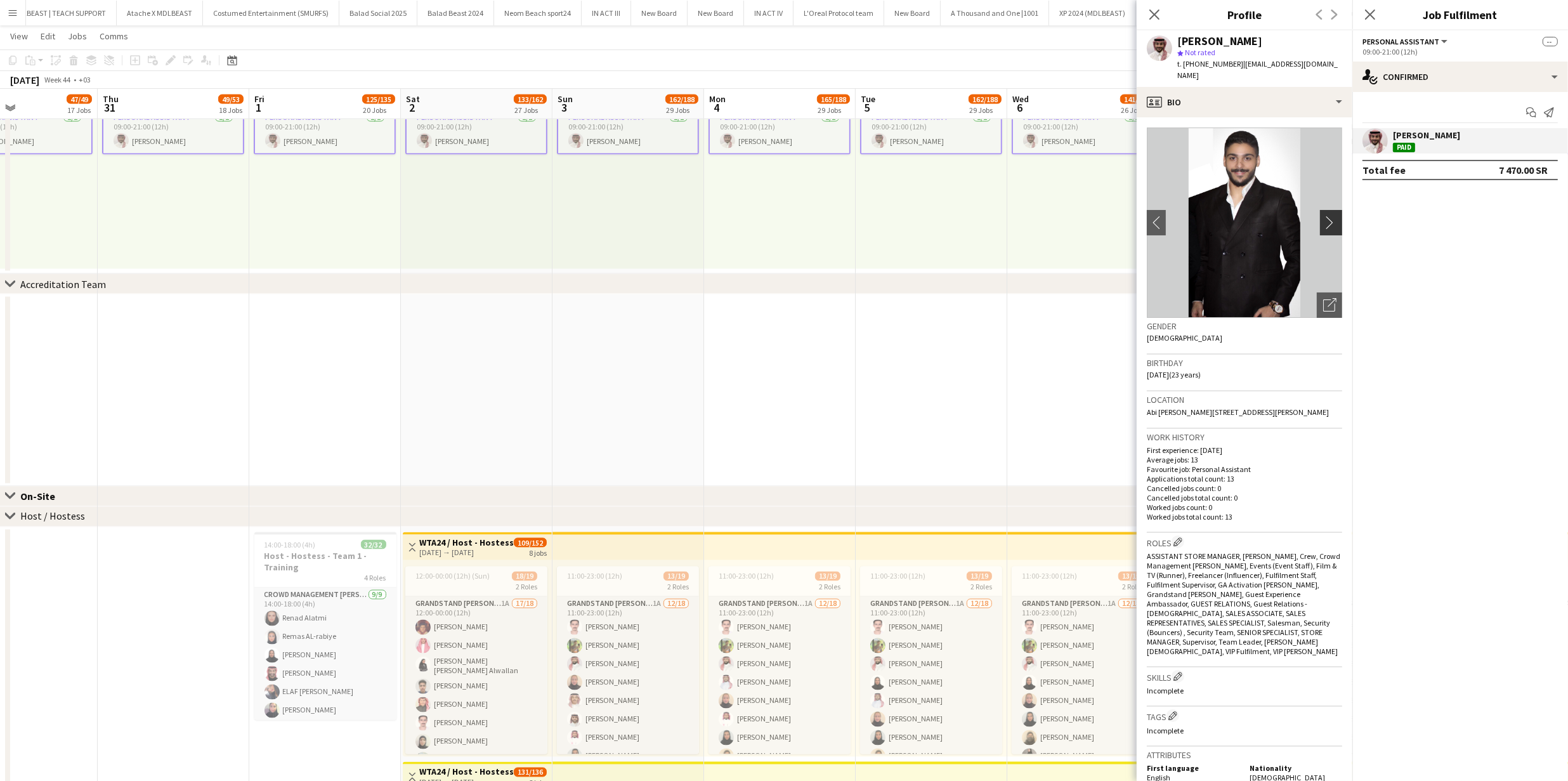
click at [1323, 216] on app-icon "chevron-right" at bounding box center [1332, 222] width 20 height 13
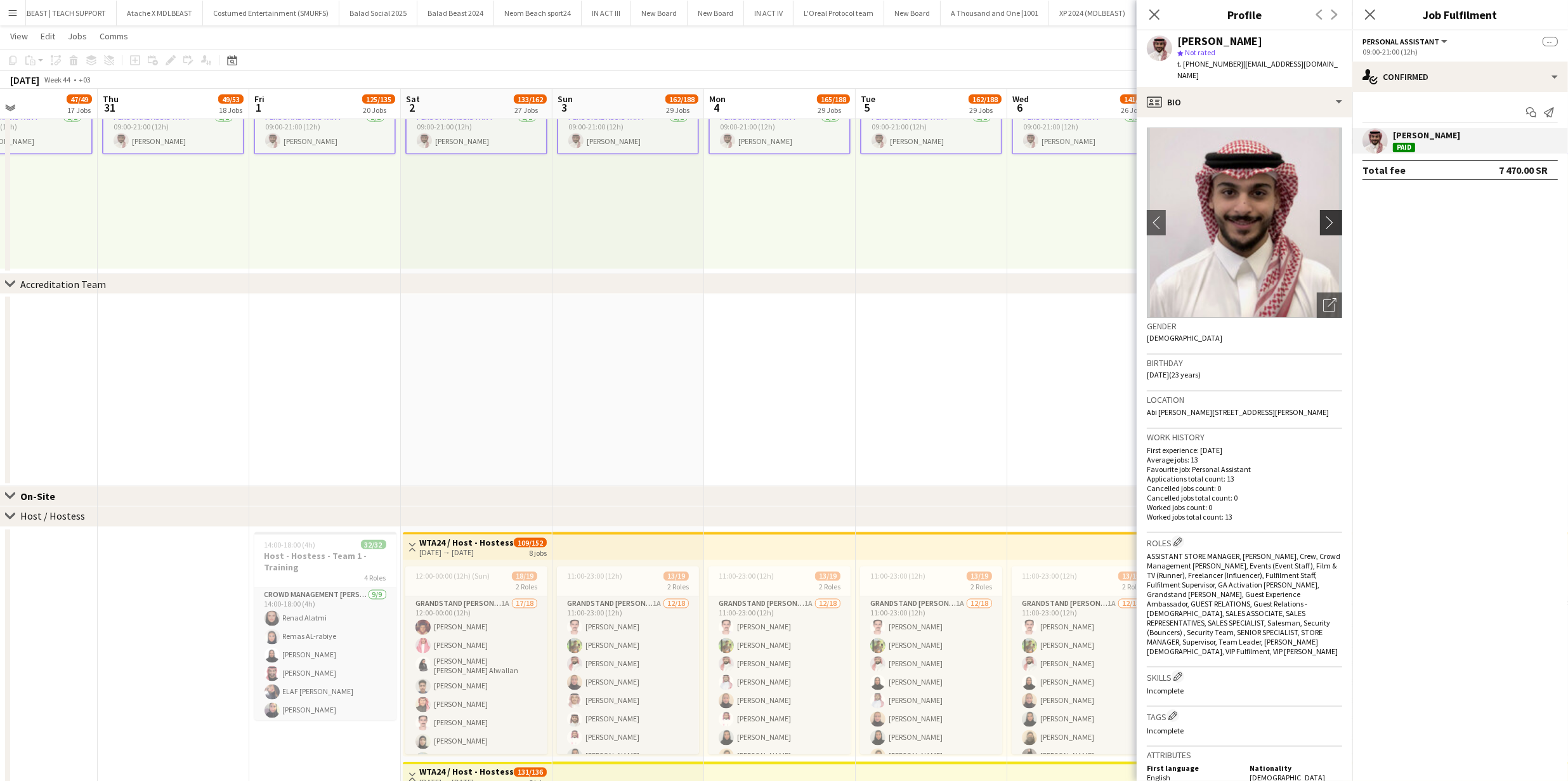
click at [1329, 210] on button "chevron-right" at bounding box center [1332, 222] width 25 height 25
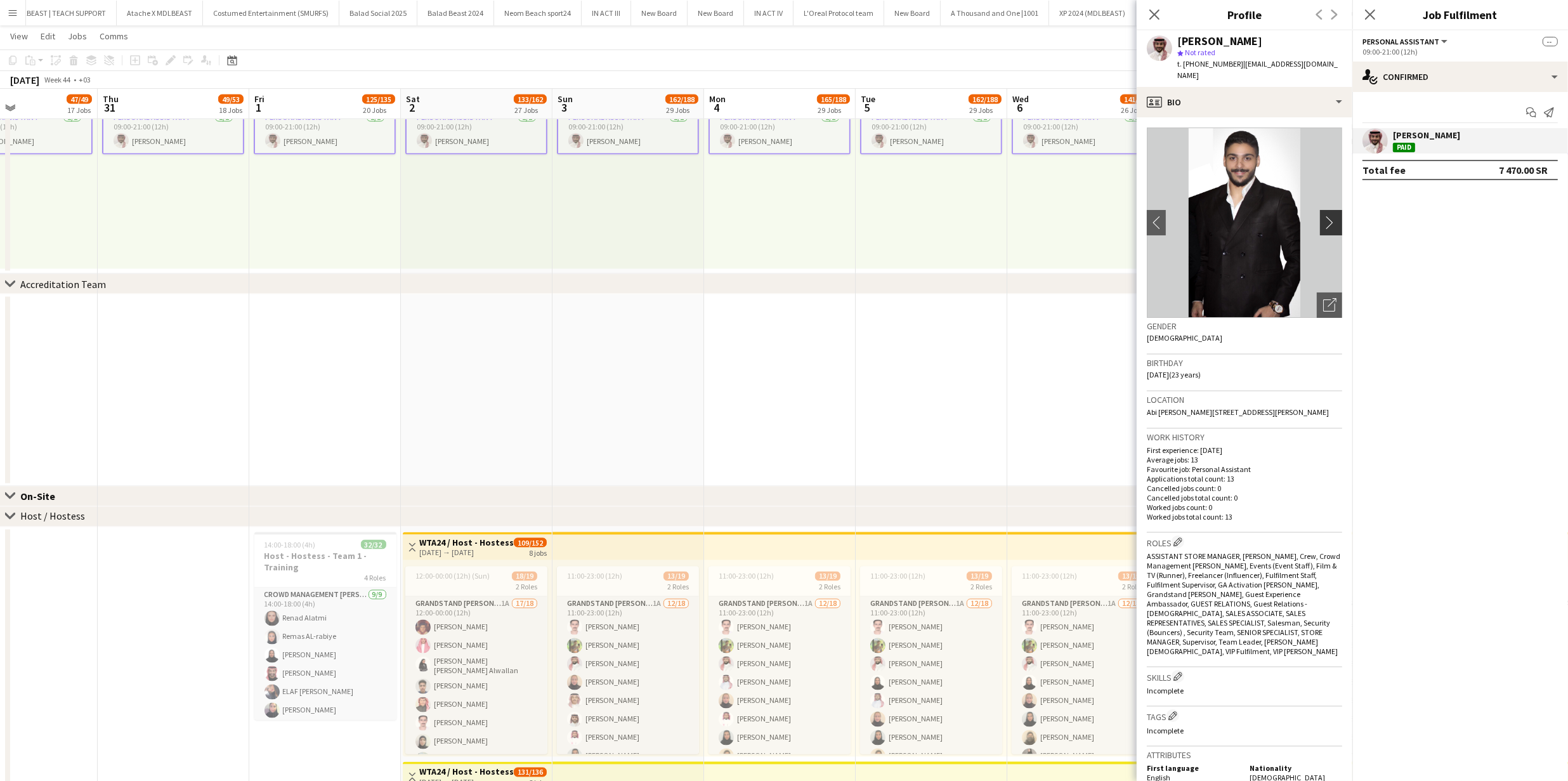
click at [1323, 216] on app-icon "chevron-right" at bounding box center [1332, 222] width 20 height 13
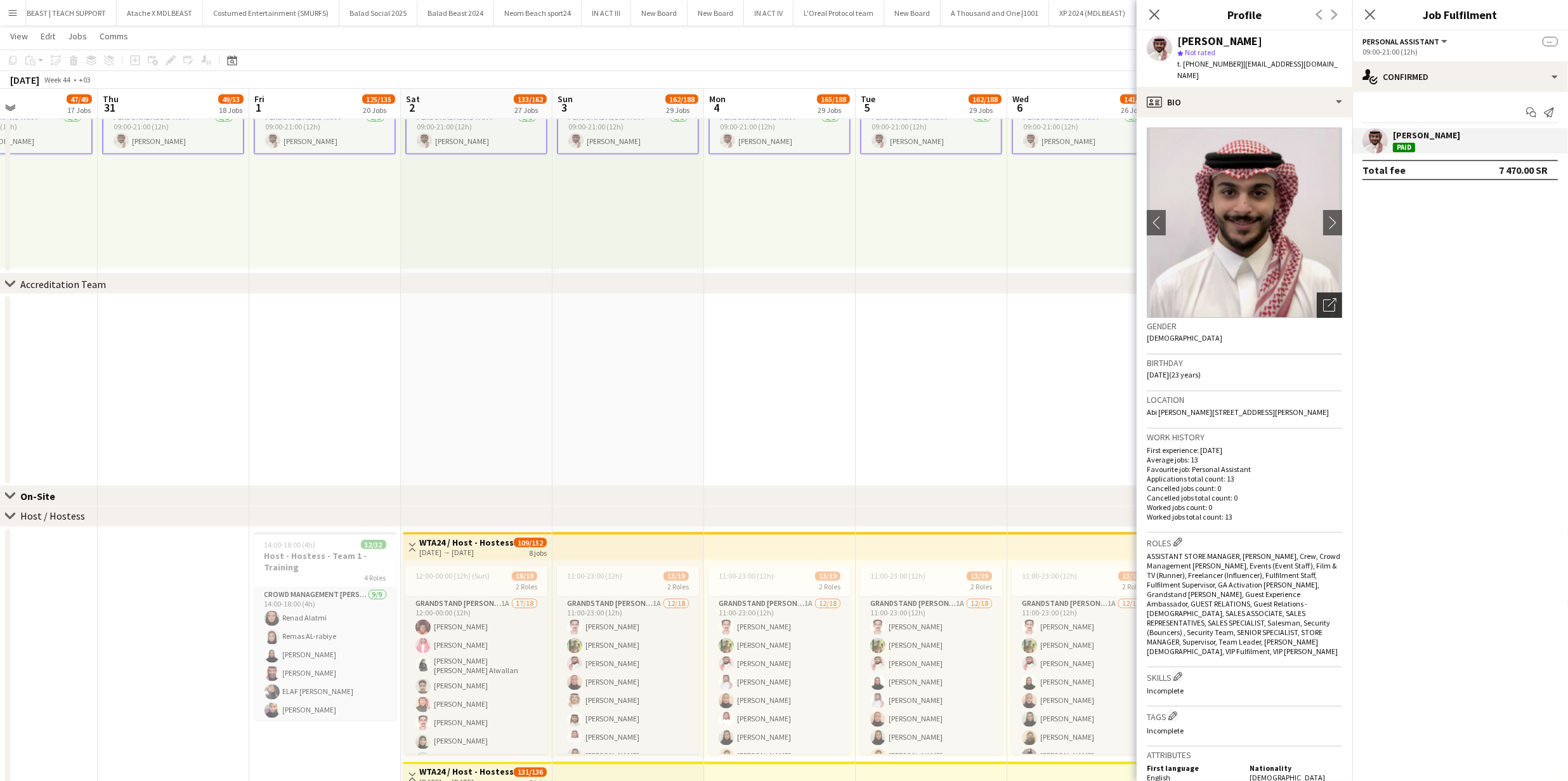
click at [1328, 302] on div "Open photos pop-in" at bounding box center [1329, 305] width 25 height 25
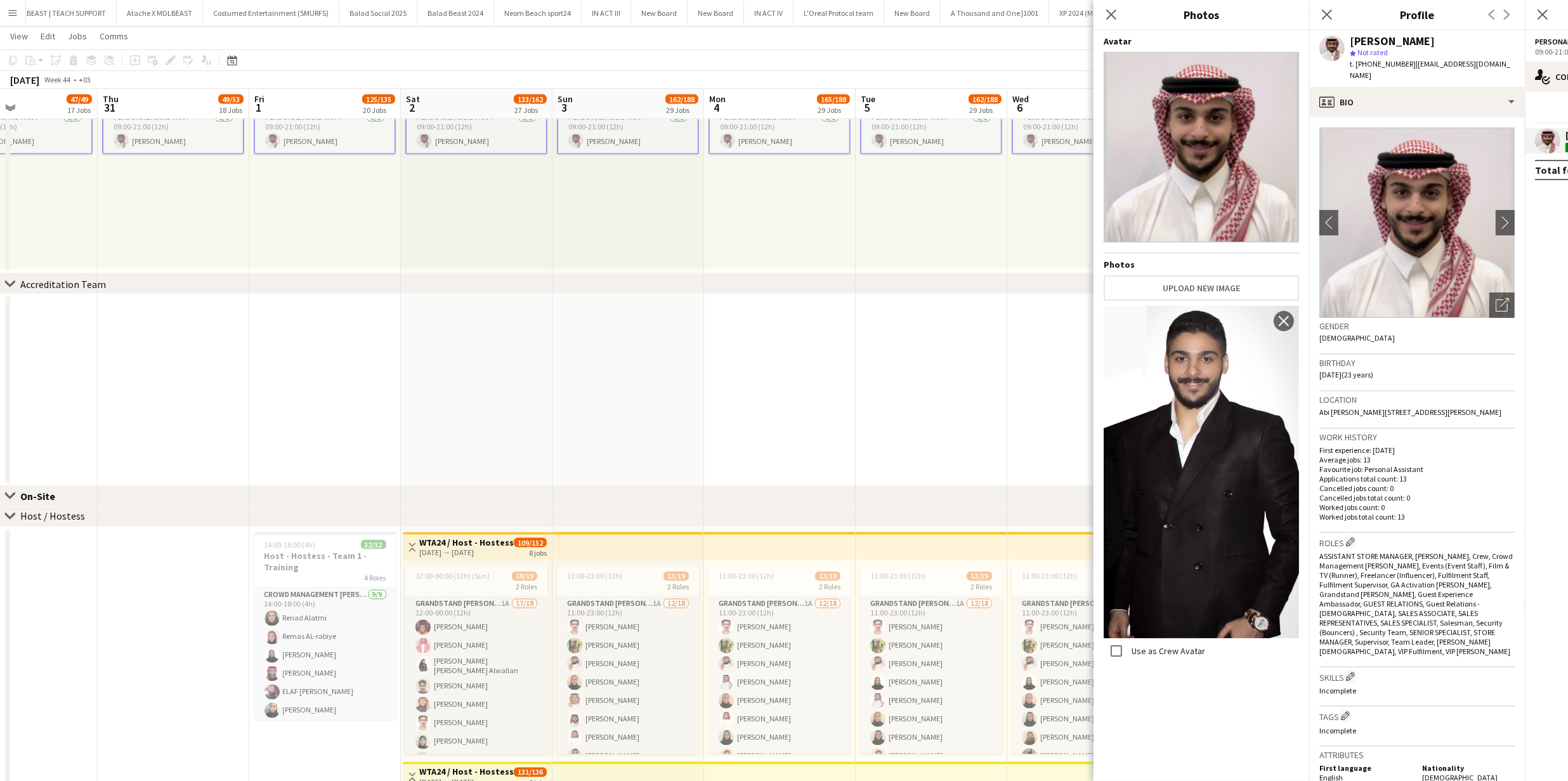
click at [1377, 61] on span "t. +966532541476" at bounding box center [1382, 64] width 66 height 10
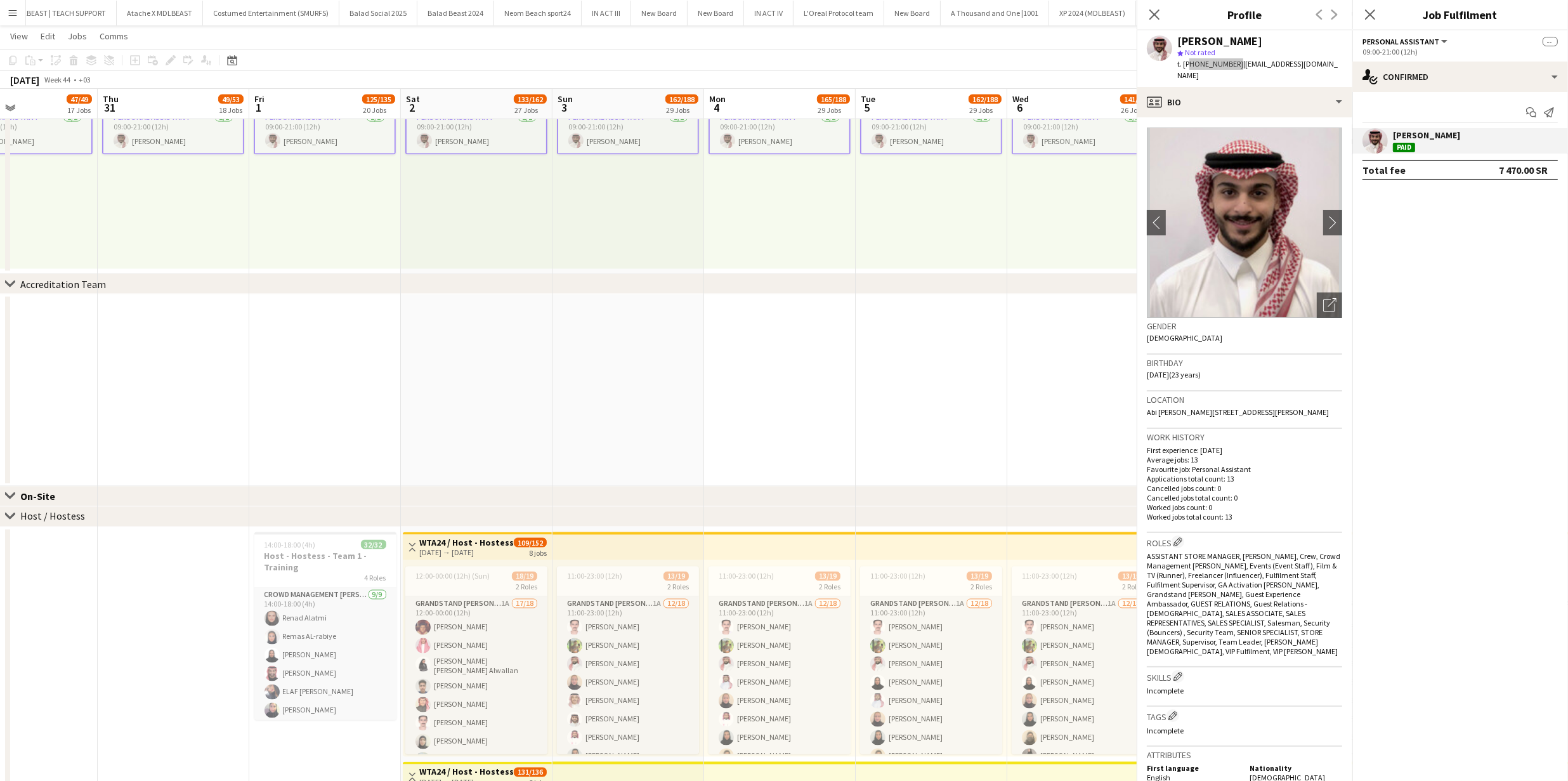
click at [1342, 61] on div "t. +966532541476 | faisalromeiti@gmail.com" at bounding box center [1259, 69] width 165 height 23
copy span "966532541476"
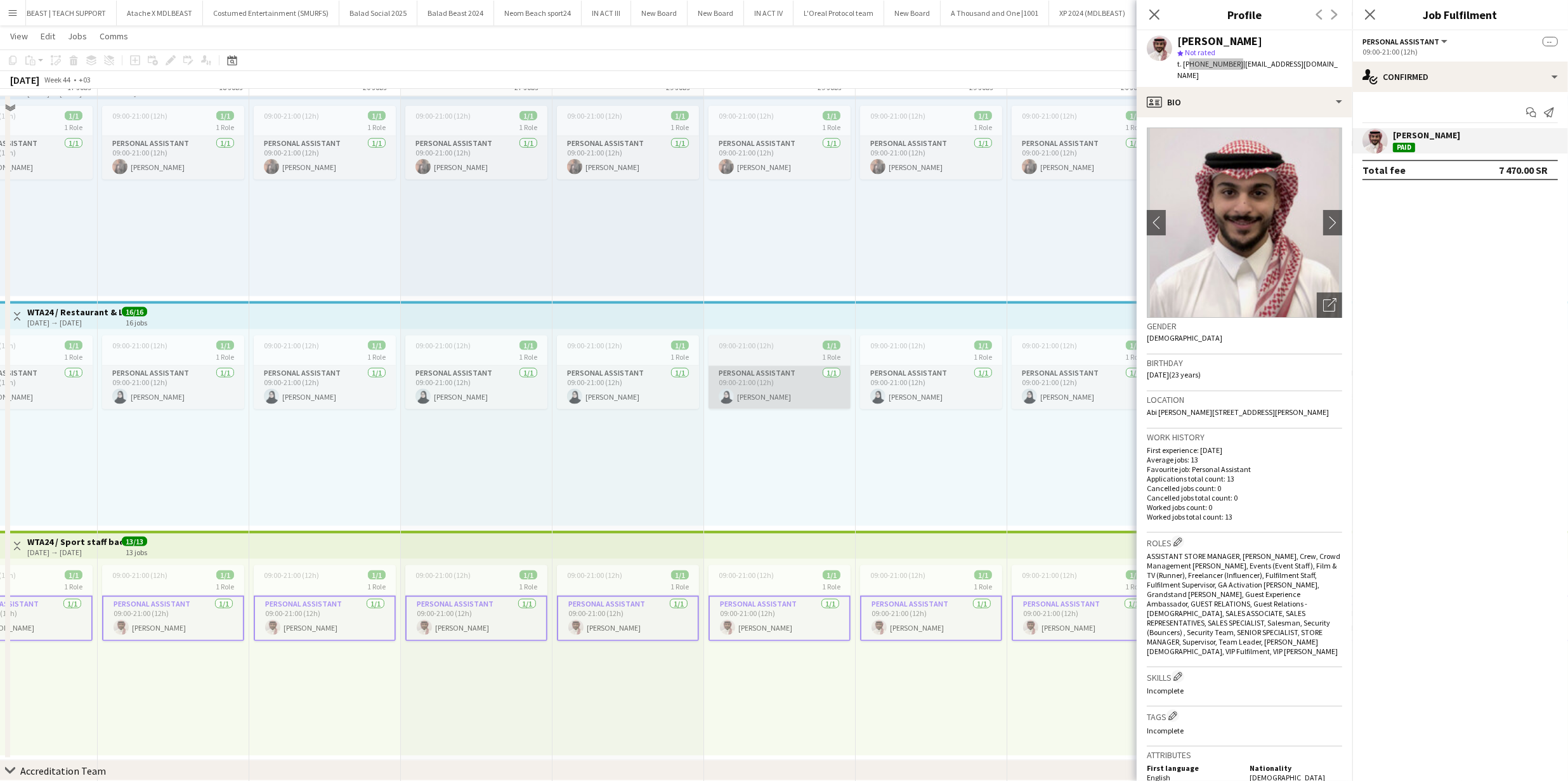
scroll to position [2420, 0]
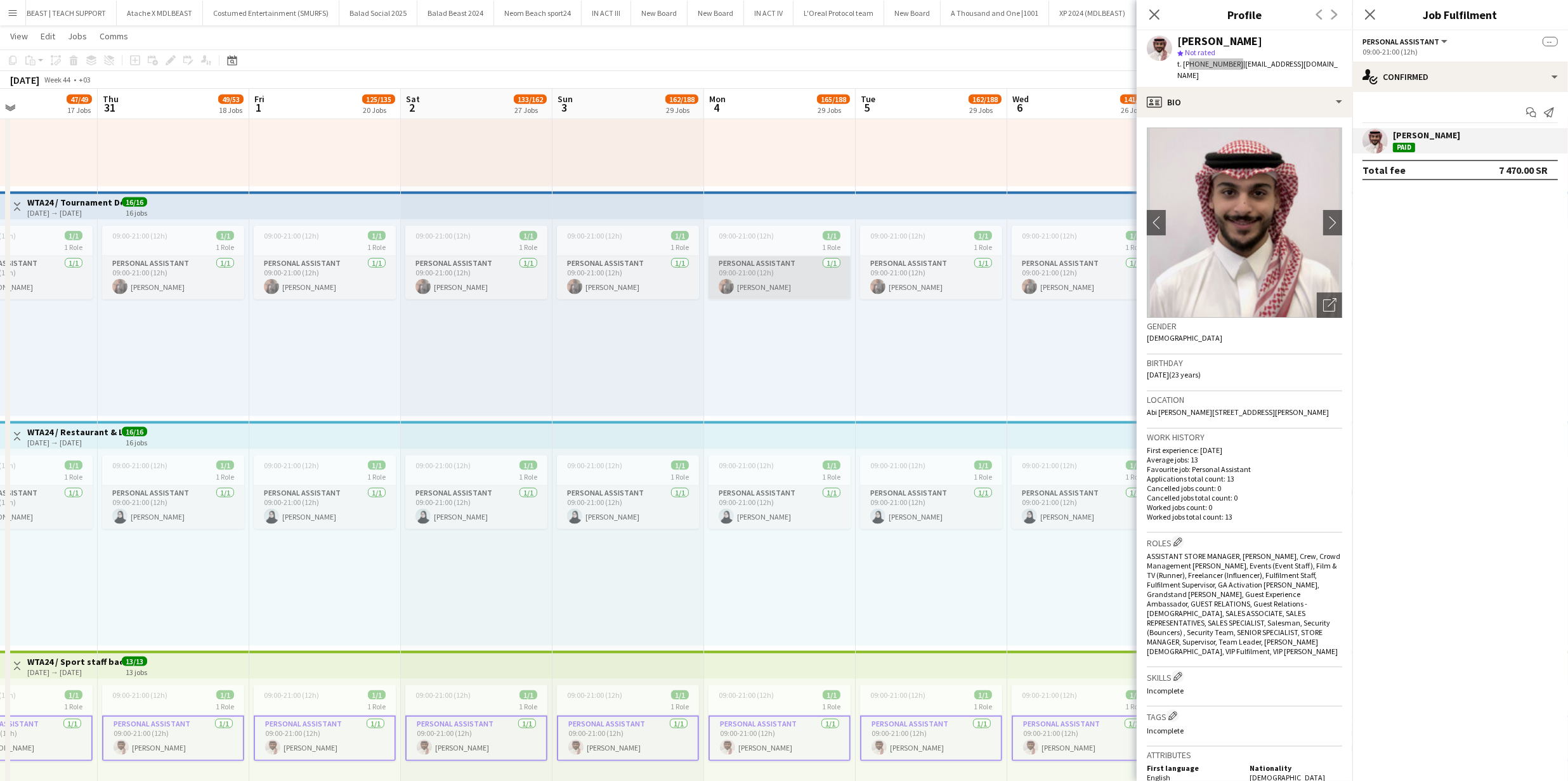
click at [768, 285] on app-card-role "Personal Assistant 1/1 09:00-21:00 (12h) Abduljalil Ramdon" at bounding box center [780, 277] width 142 height 43
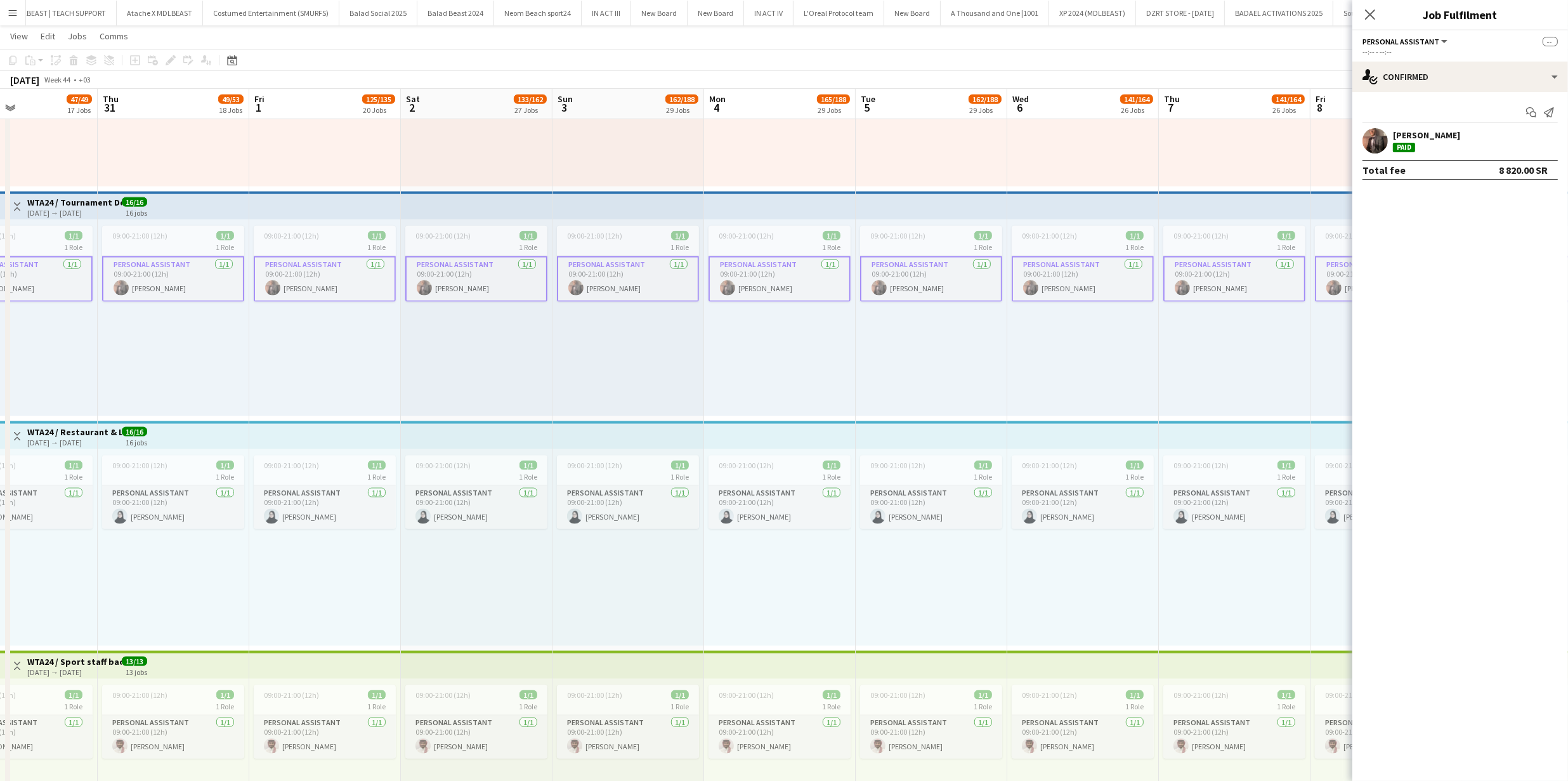
click at [1378, 145] on app-user-avatar at bounding box center [1375, 140] width 25 height 25
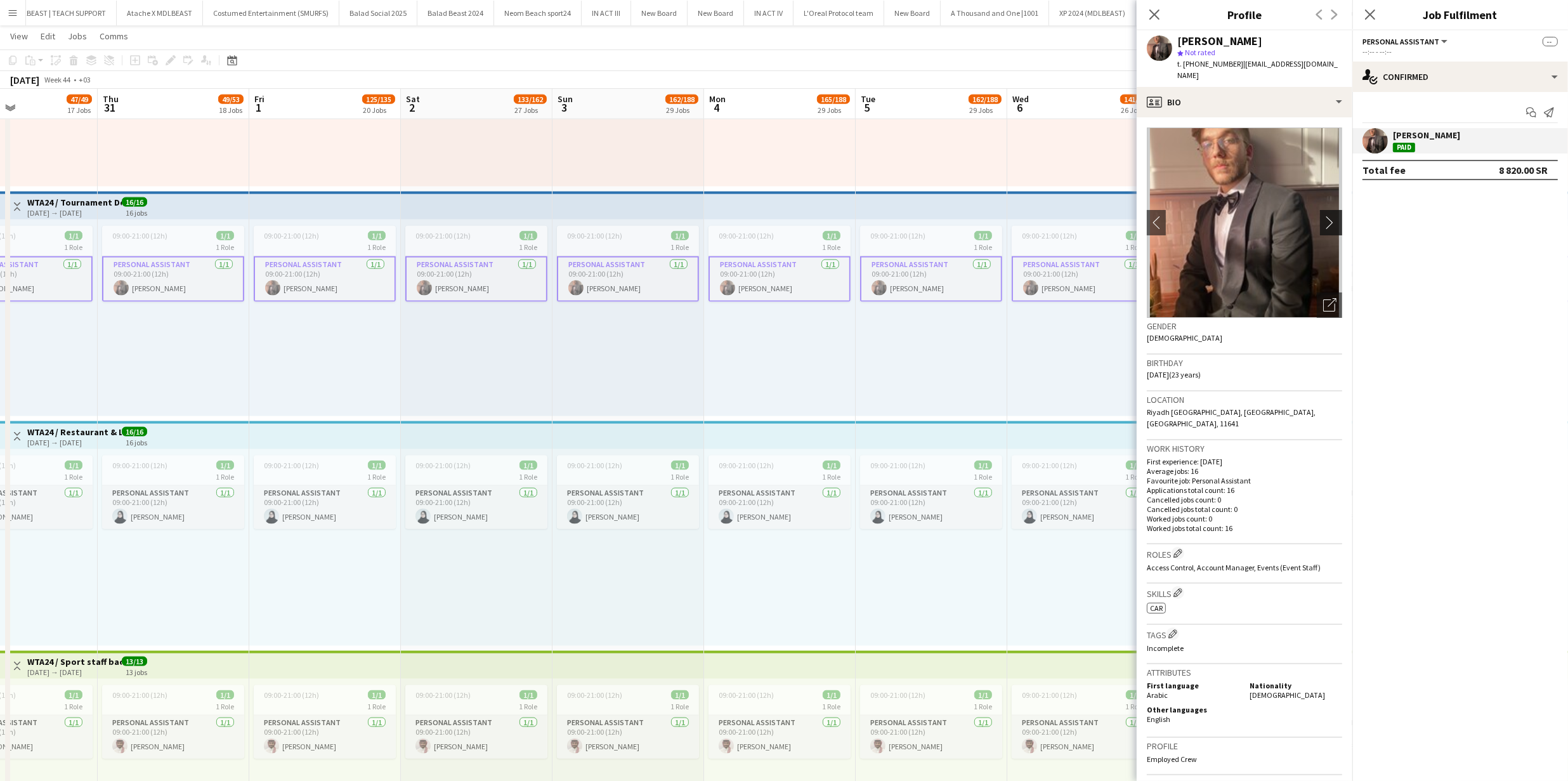
click at [1323, 216] on app-icon "chevron-right" at bounding box center [1332, 222] width 20 height 13
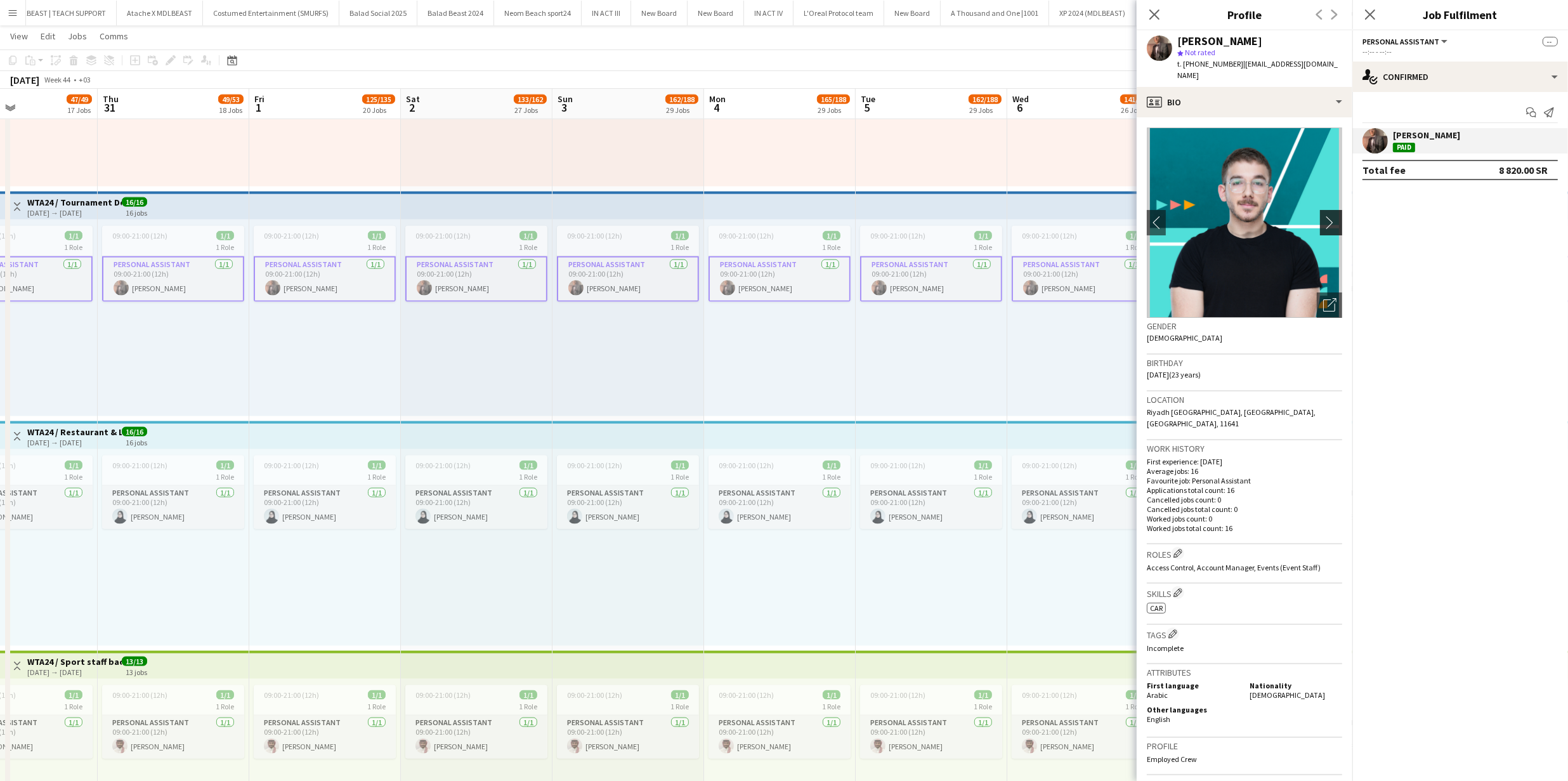
click at [1323, 216] on app-icon "chevron-right" at bounding box center [1332, 222] width 20 height 13
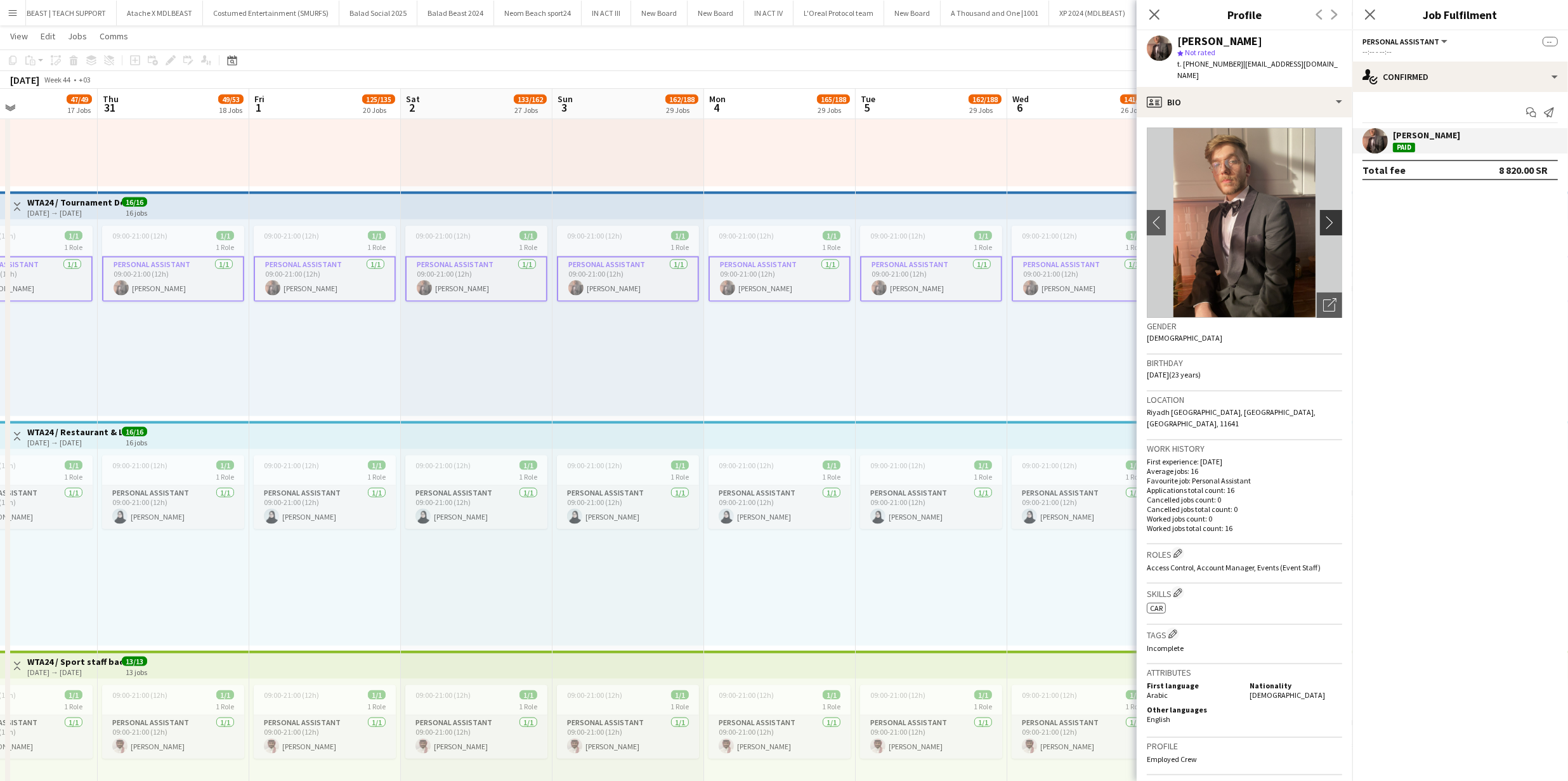
click at [1323, 216] on app-icon "chevron-right" at bounding box center [1332, 222] width 20 height 13
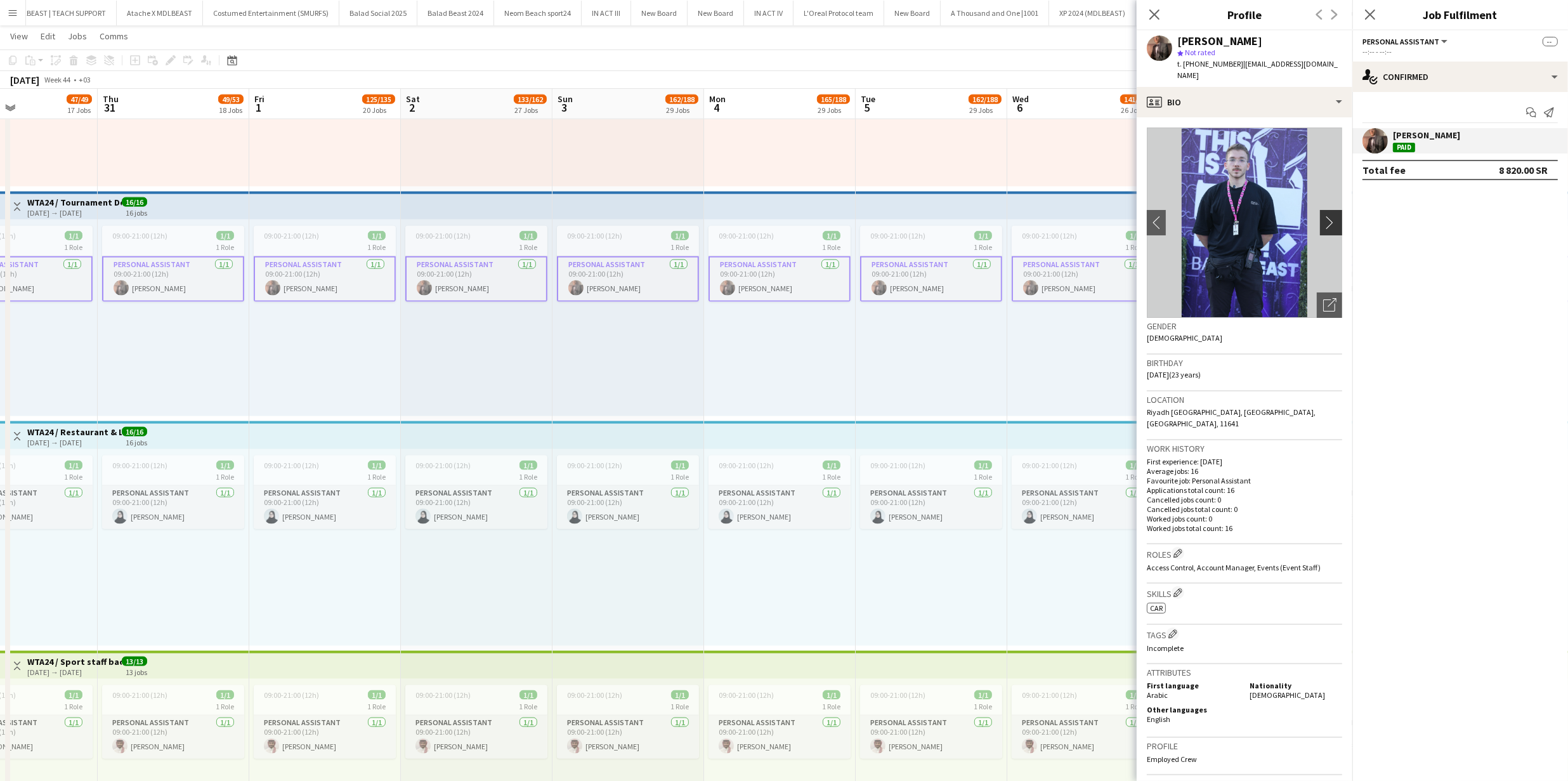
click at [1323, 216] on app-icon "chevron-right" at bounding box center [1332, 222] width 20 height 13
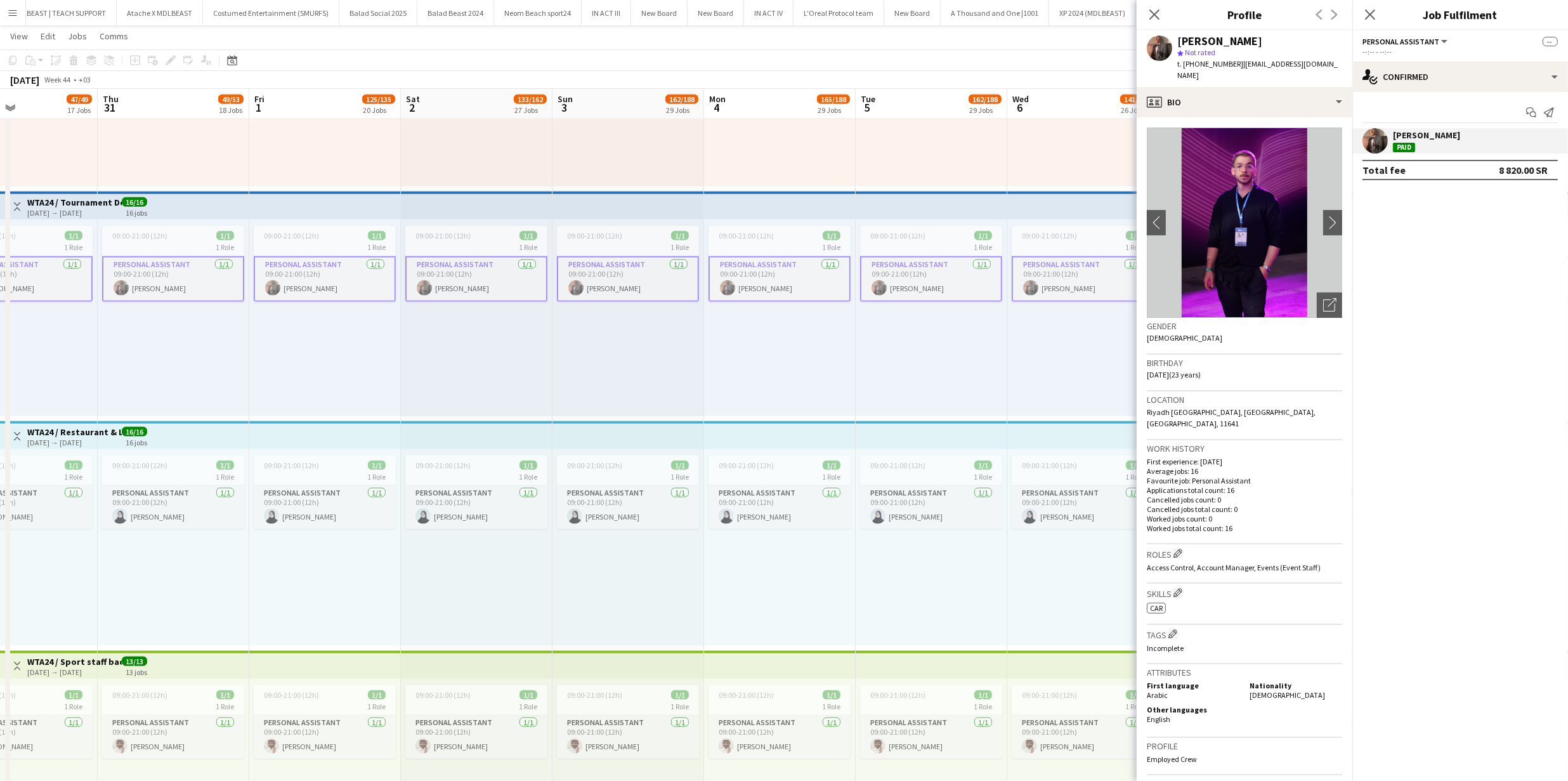
click at [1029, 343] on div "09:00-21:00 (12h) 1/1 1 Role Personal Assistant 1/1 09:00-21:00 (12h) Abduljali…" at bounding box center [1083, 318] width 152 height 197
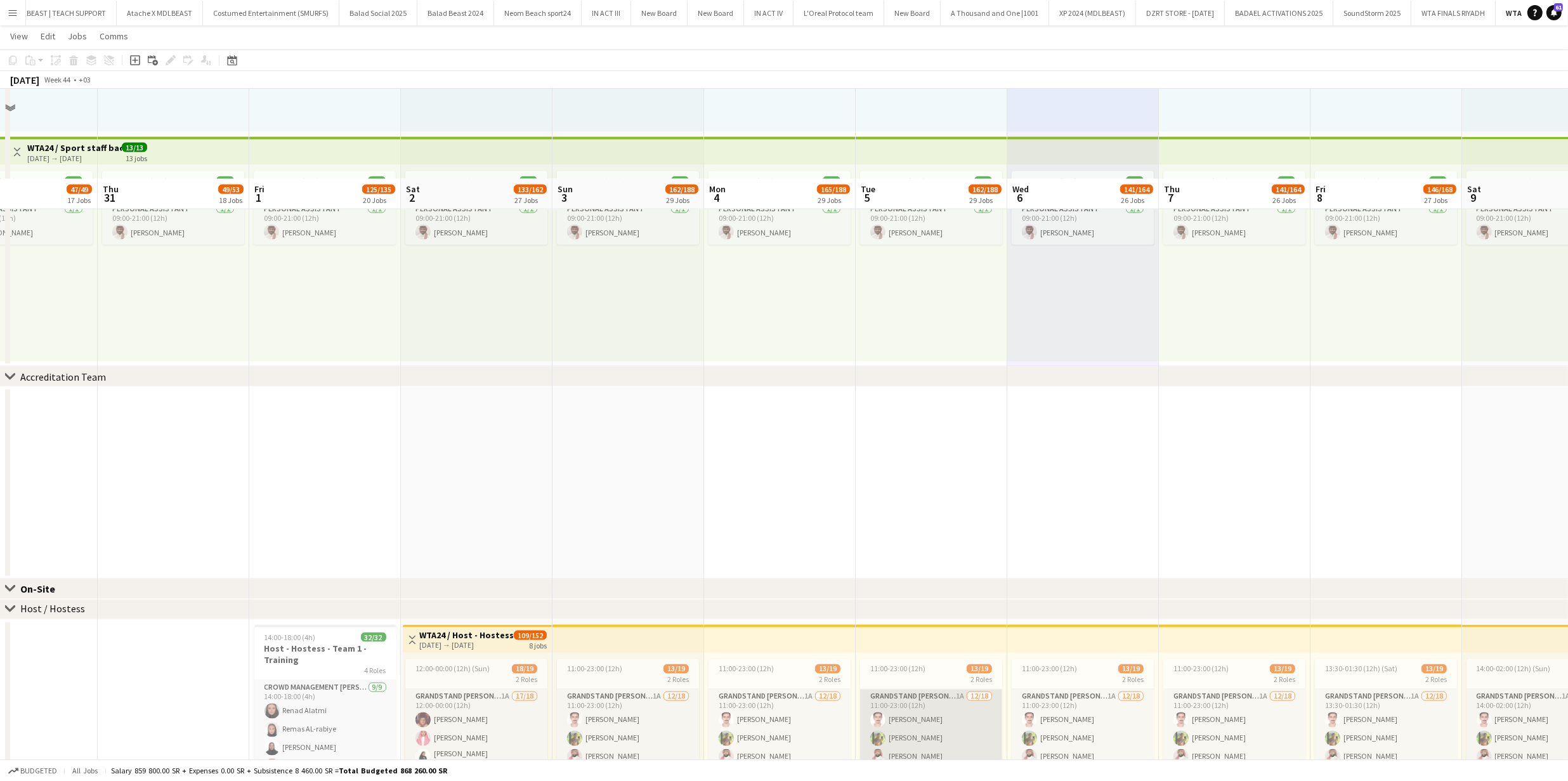
scroll to position [3028, 0]
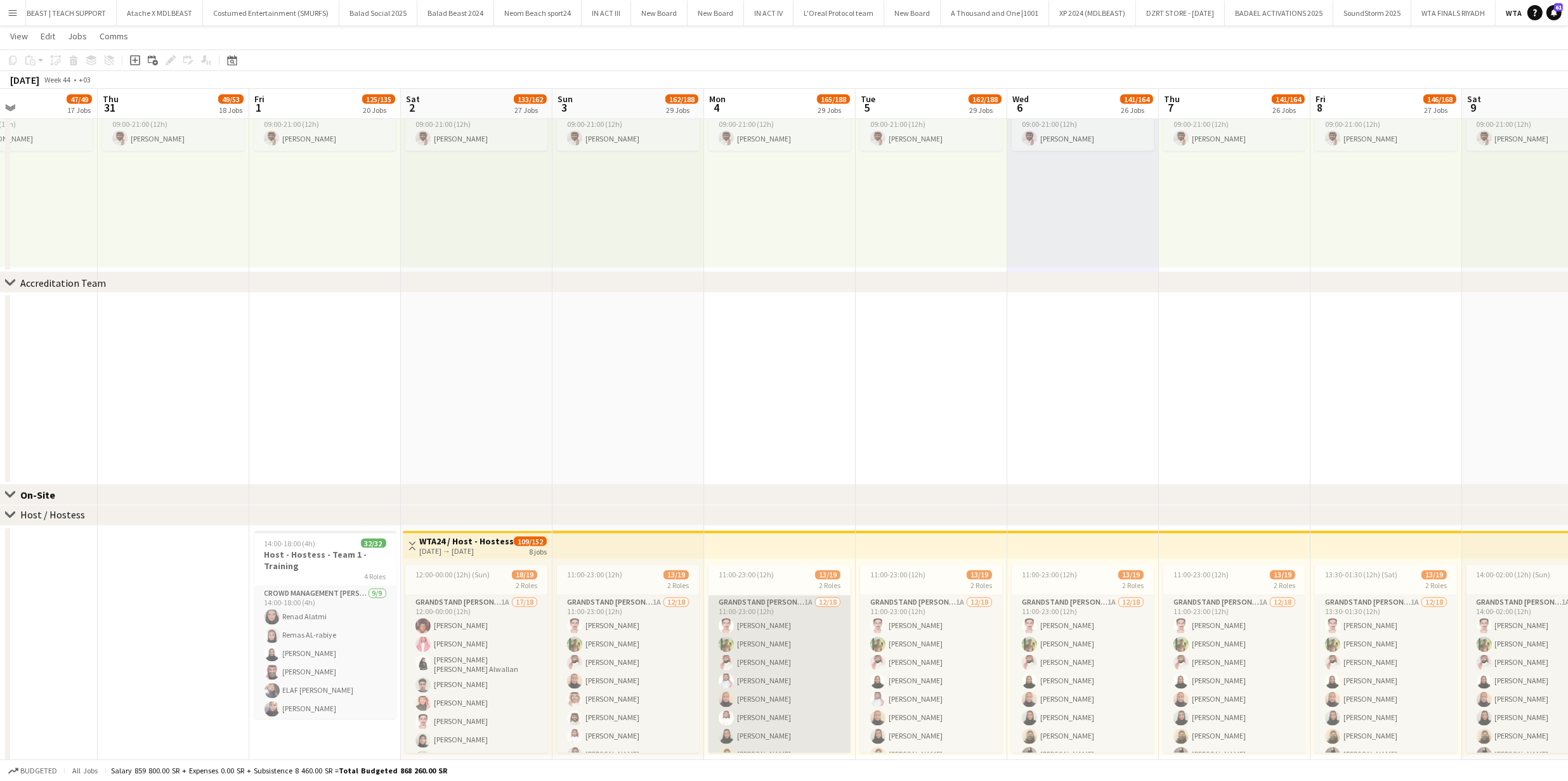
click at [777, 652] on app-card-role "Grandstand Usher 1A 12/18 11:00-23:00 (12h) Saud Alserhani Khaled Marwan alharb…" at bounding box center [780, 773] width 142 height 356
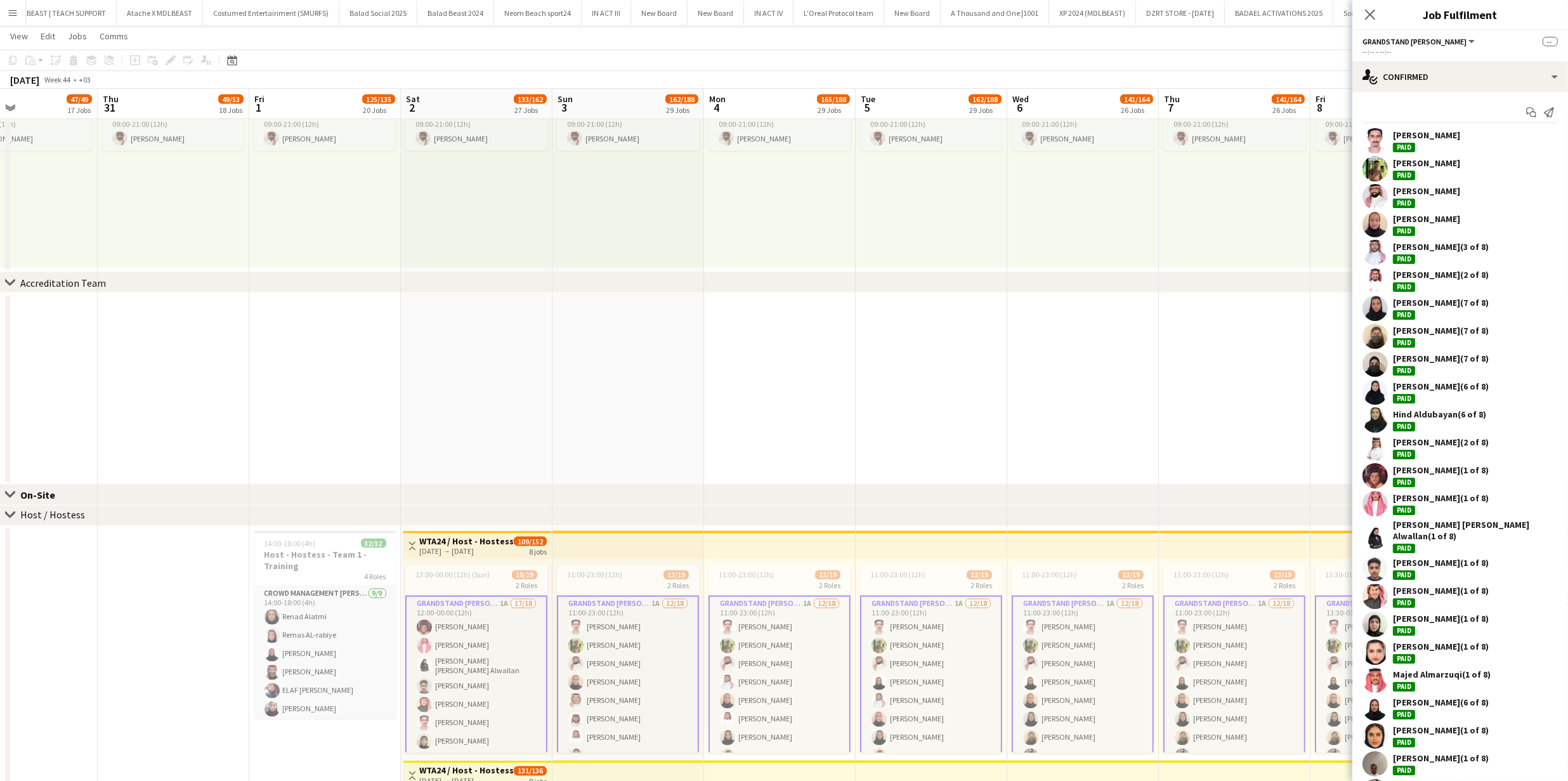
click at [1376, 202] on app-user-avatar at bounding box center [1375, 196] width 25 height 25
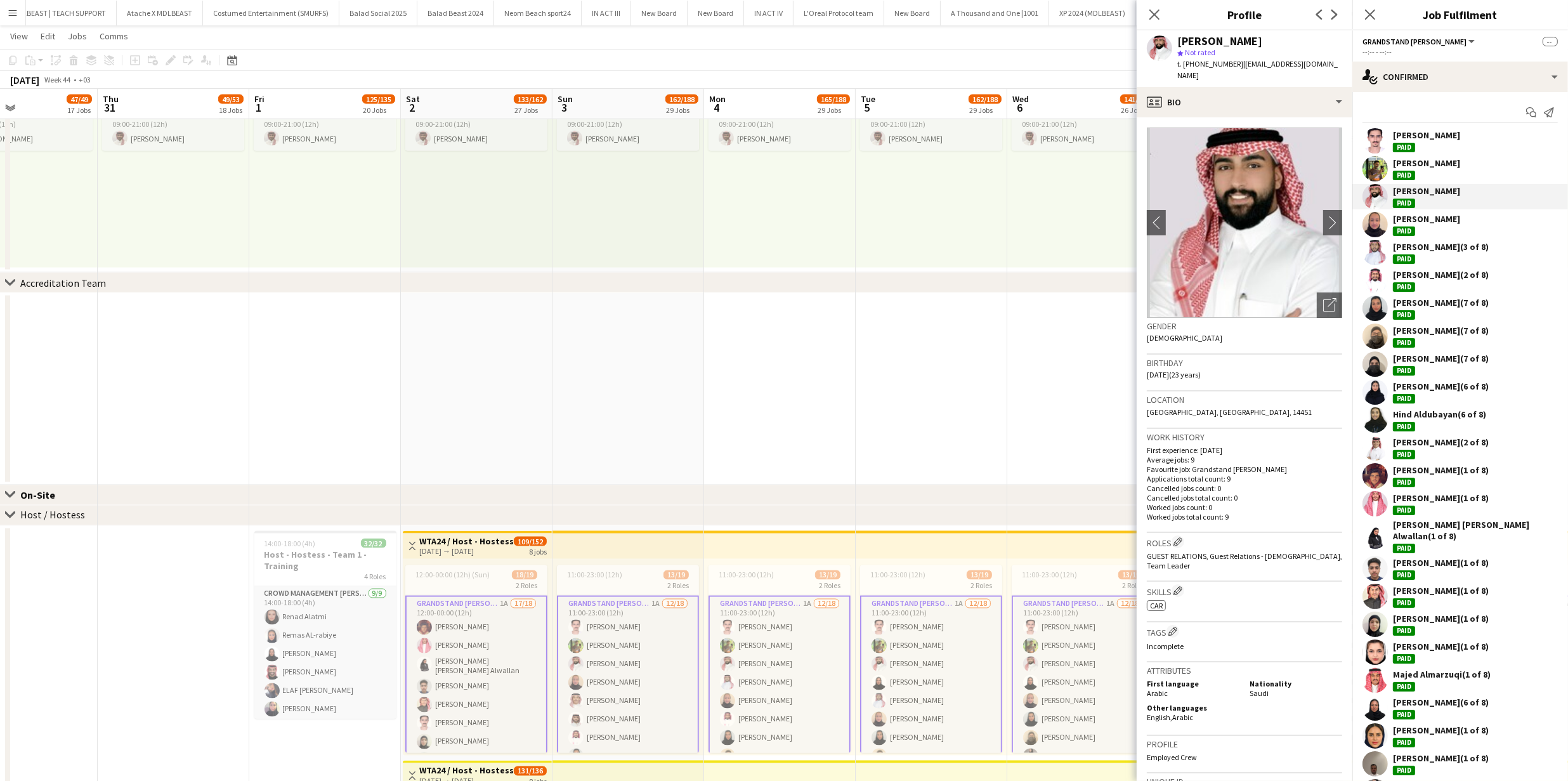
click at [1379, 176] on app-user-avatar at bounding box center [1375, 168] width 25 height 25
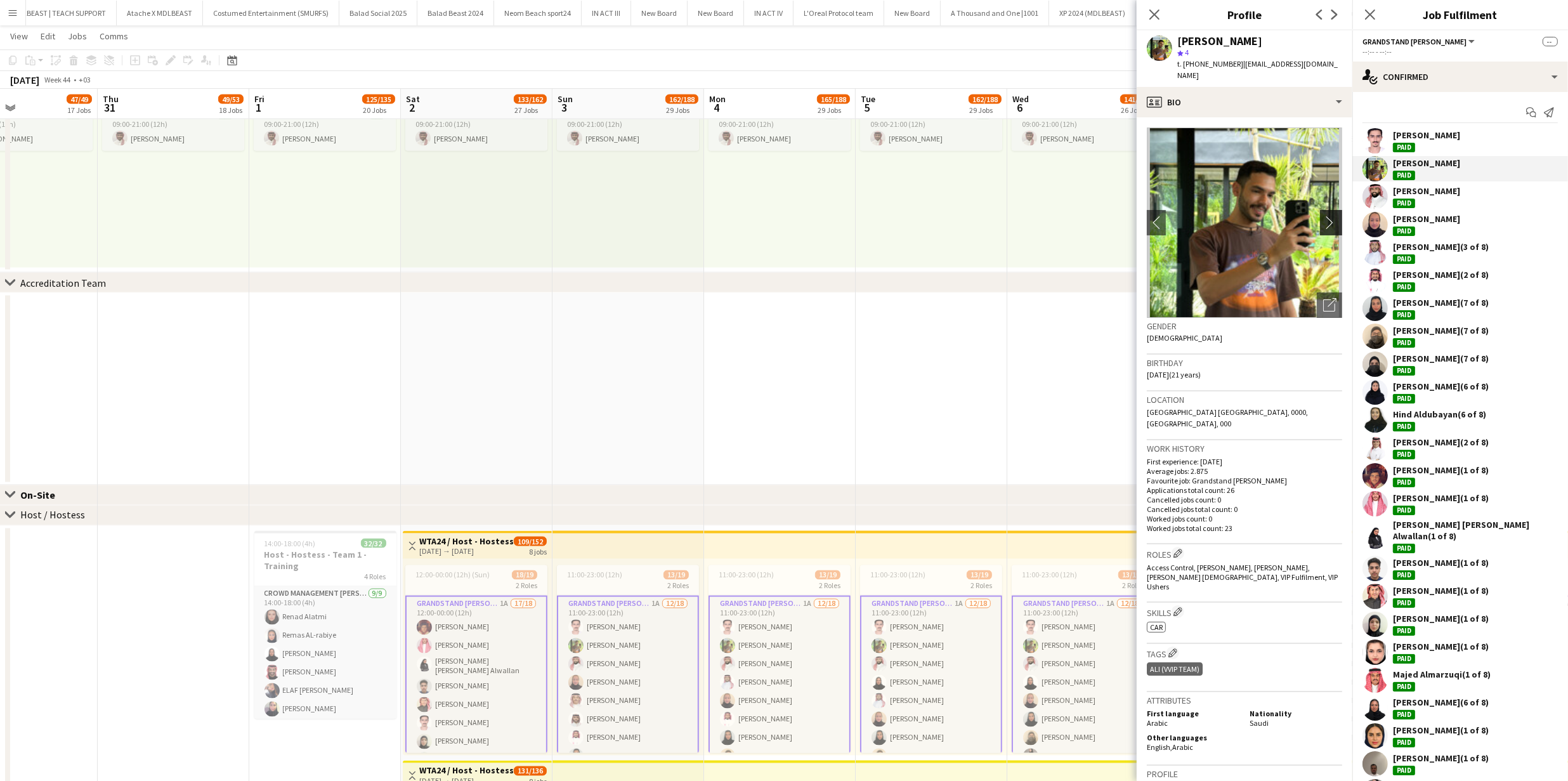
click at [1327, 216] on app-icon "chevron-right" at bounding box center [1332, 222] width 20 height 13
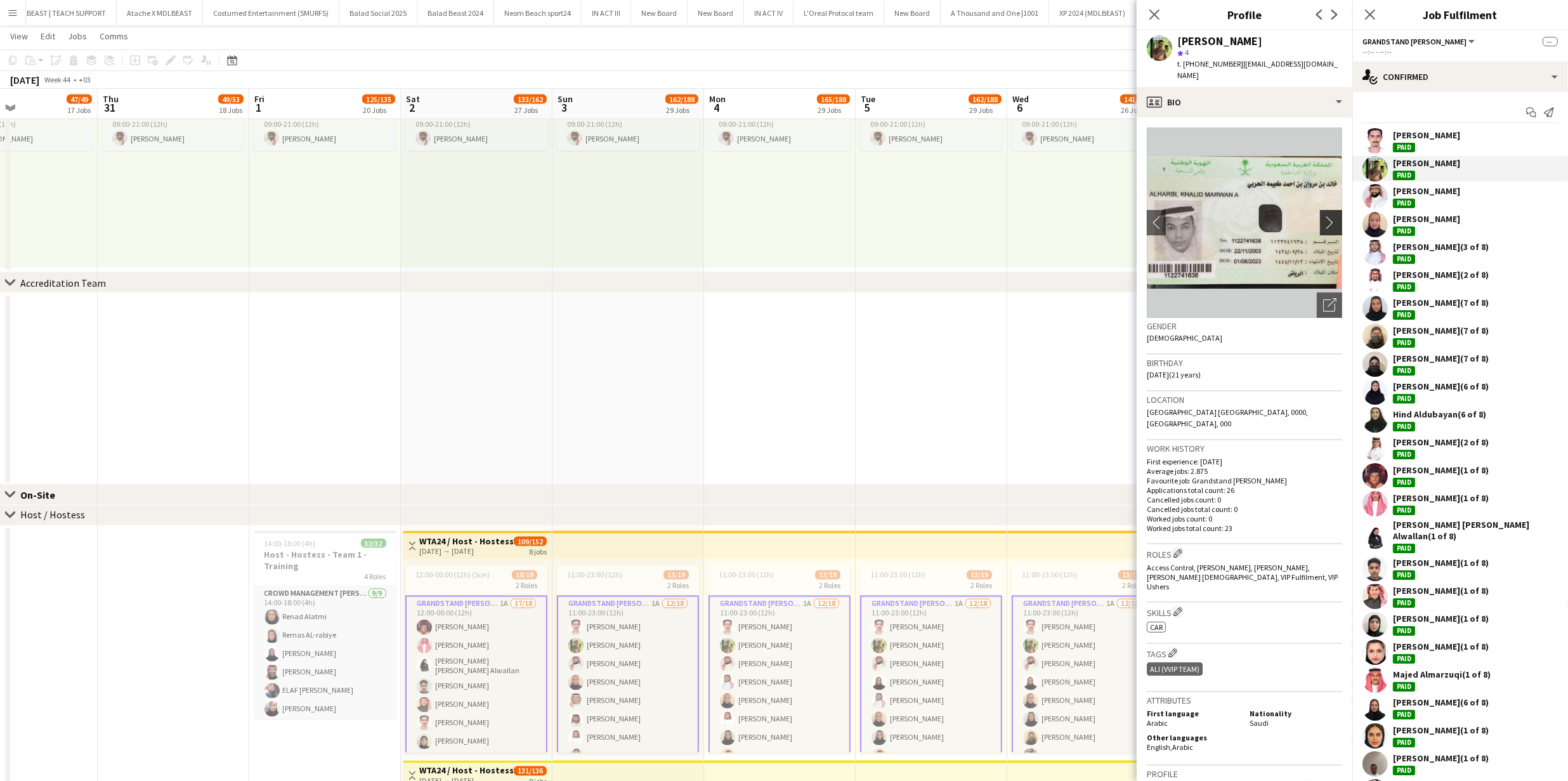
click at [1327, 216] on app-icon "chevron-right" at bounding box center [1332, 222] width 20 height 13
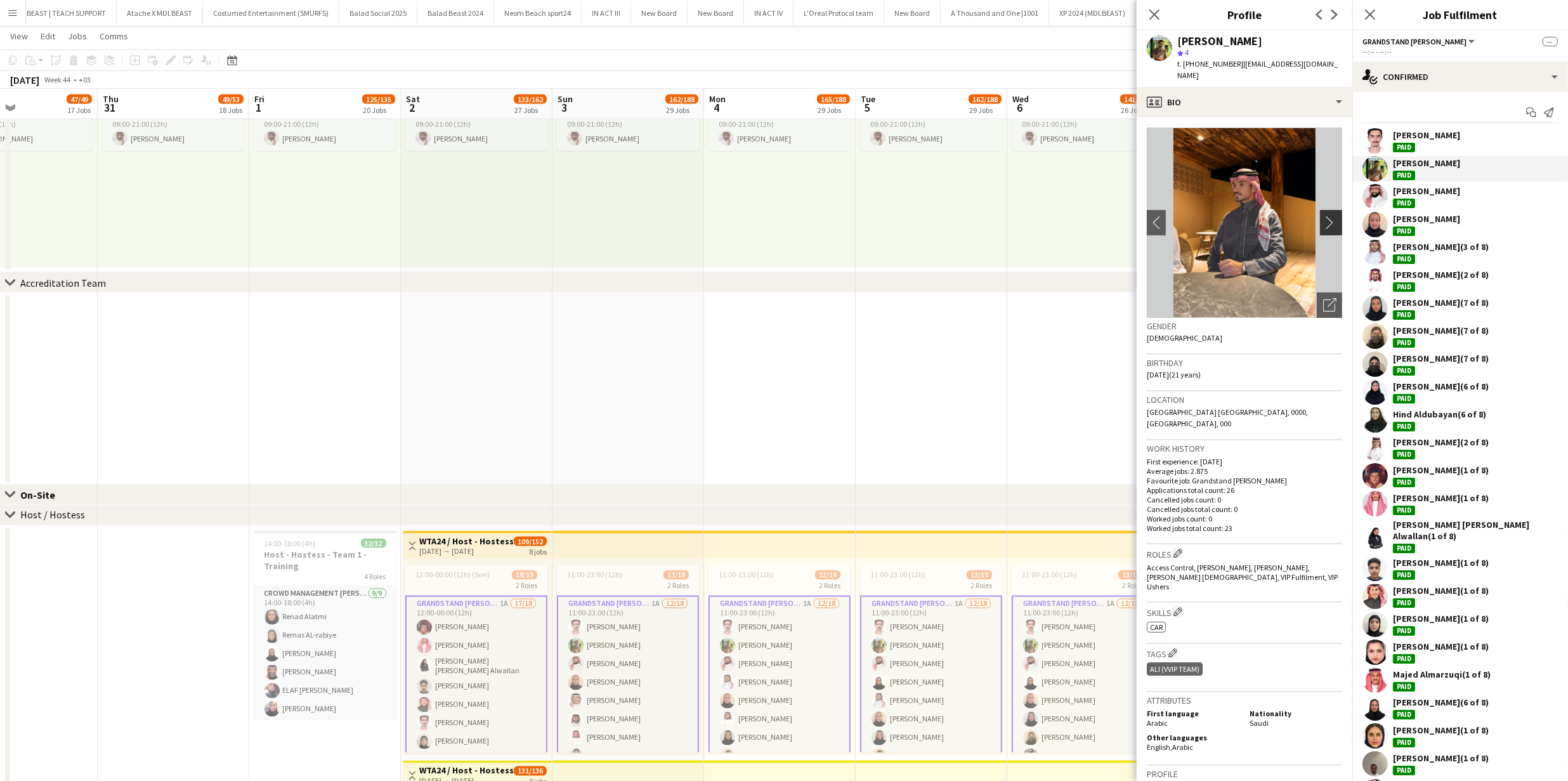
click at [1327, 216] on app-icon "chevron-right" at bounding box center [1332, 222] width 20 height 13
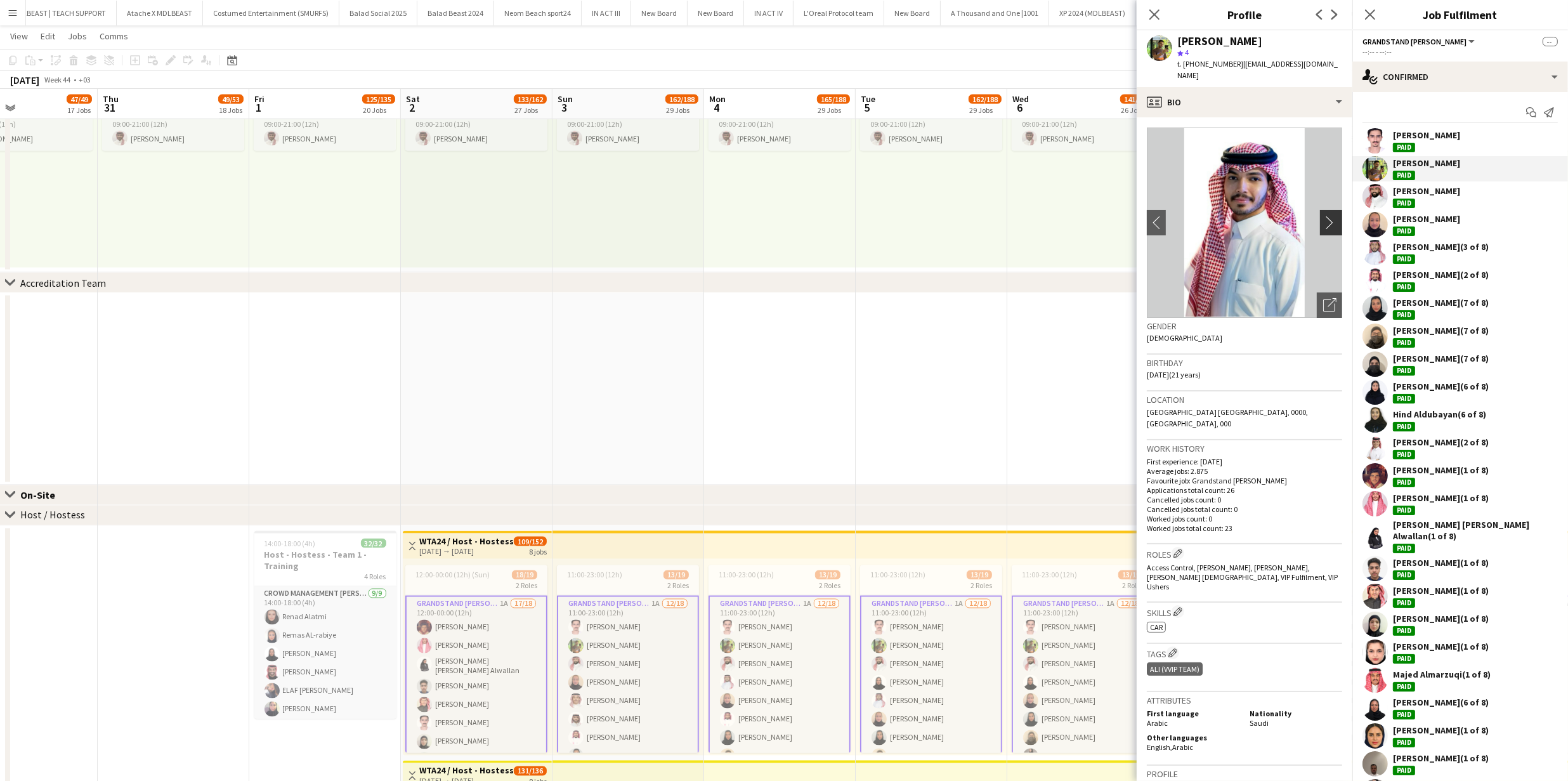
click at [1327, 216] on app-icon "chevron-right" at bounding box center [1332, 222] width 20 height 13
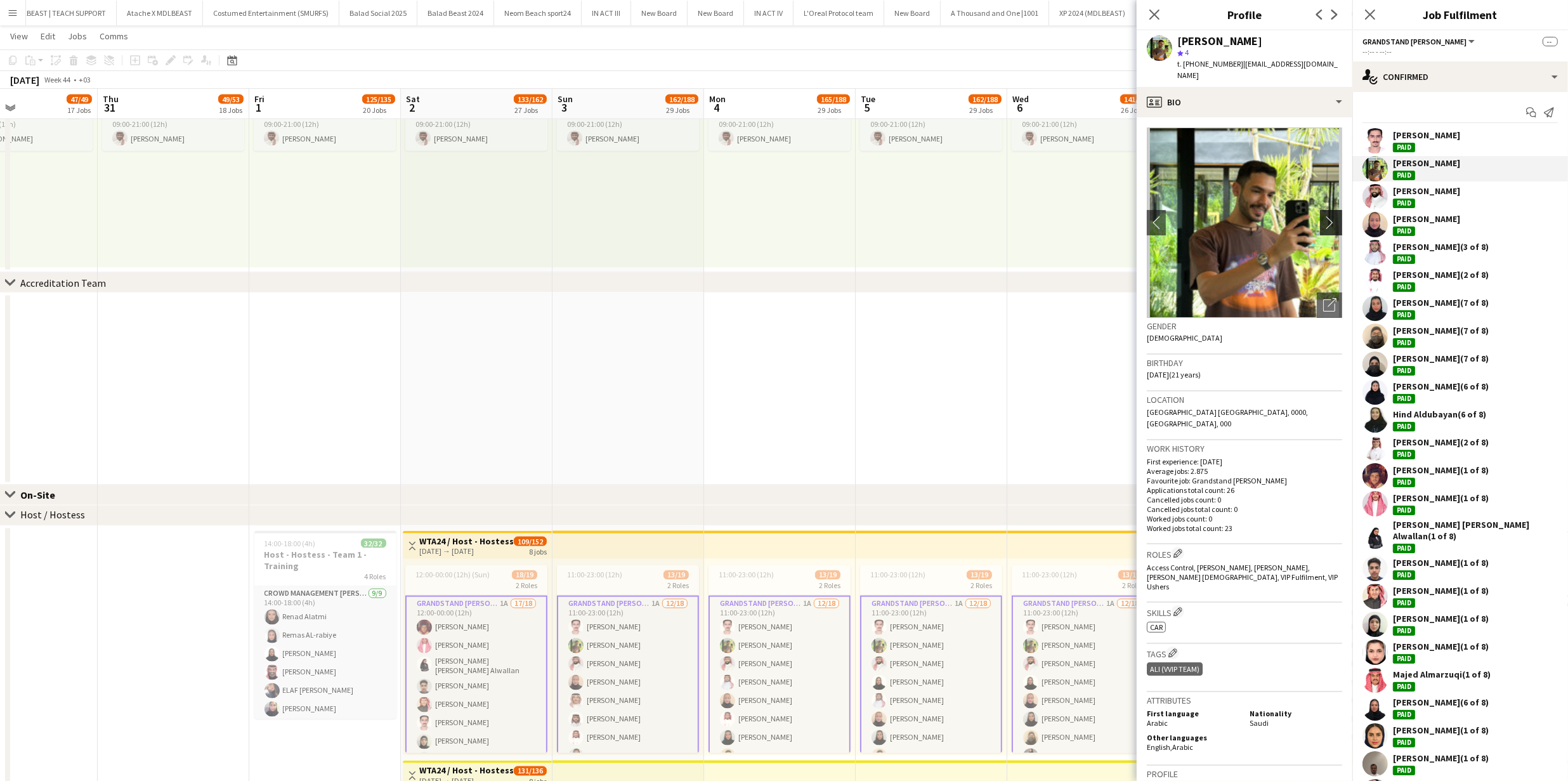
click at [1327, 216] on app-icon "chevron-right" at bounding box center [1332, 222] width 20 height 13
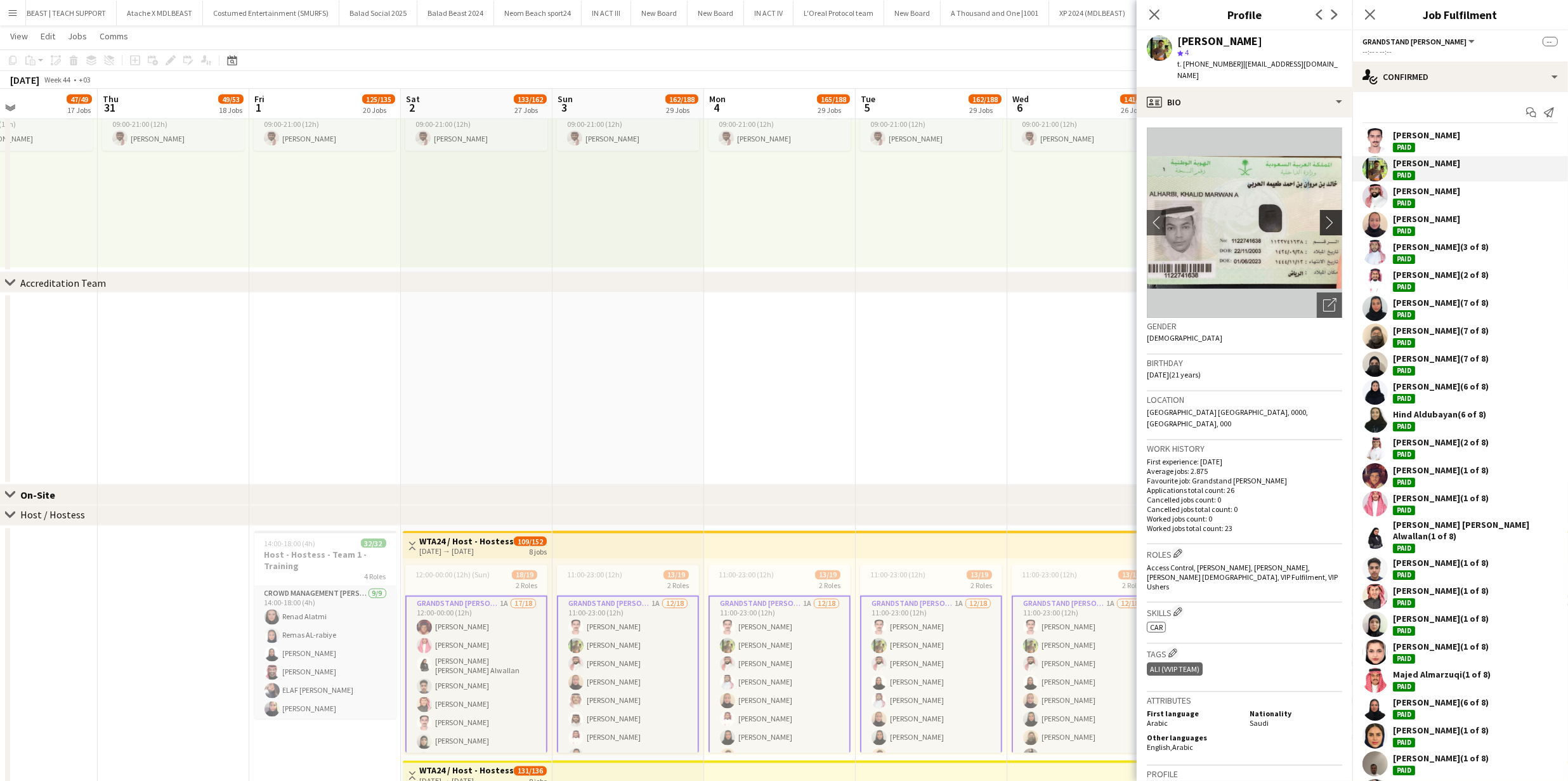
click at [1327, 216] on app-icon "chevron-right" at bounding box center [1332, 222] width 20 height 13
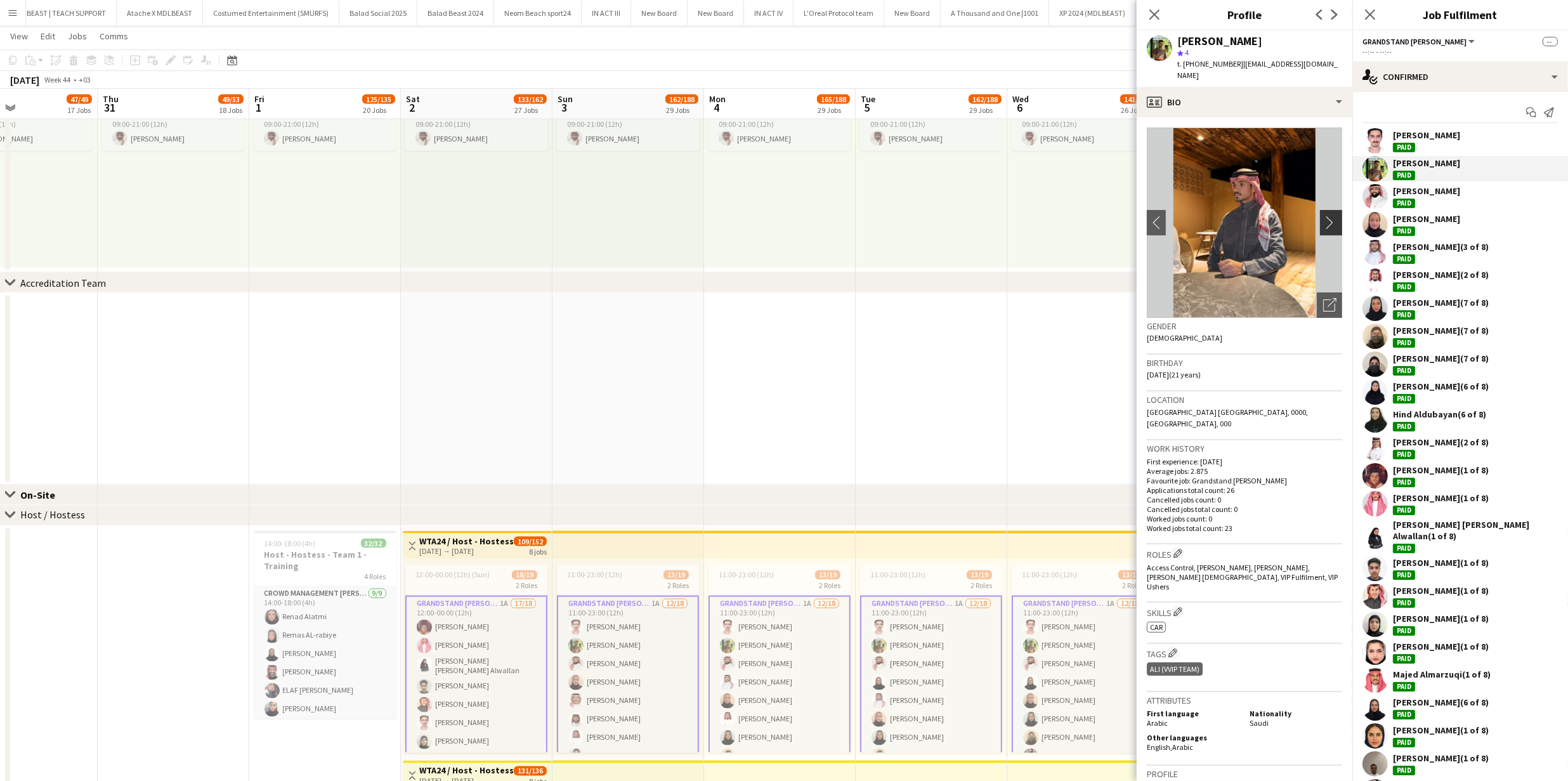
click at [1327, 216] on app-icon "chevron-right" at bounding box center [1332, 222] width 20 height 13
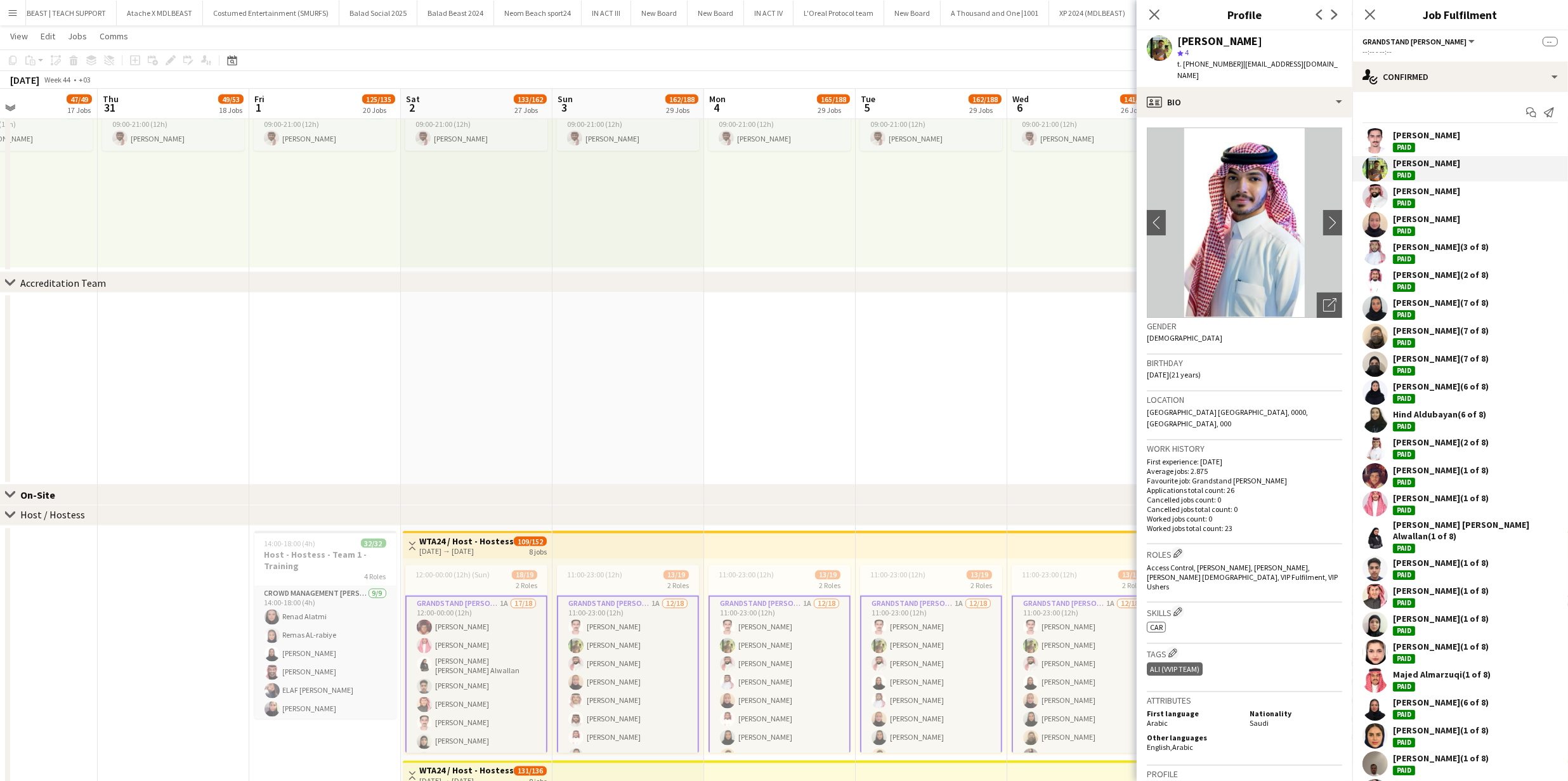
click at [1385, 475] on app-user-avatar at bounding box center [1375, 476] width 25 height 25
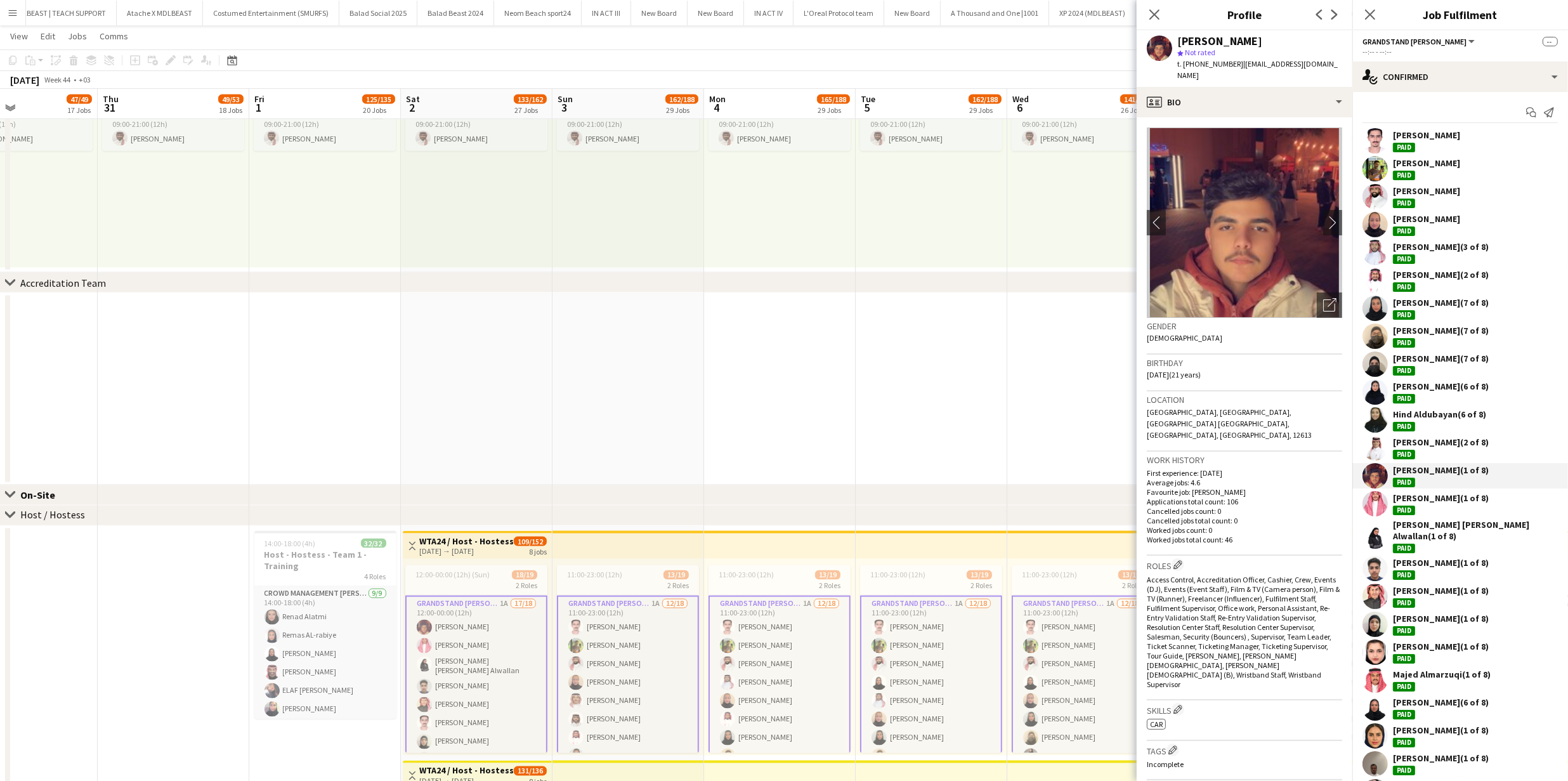
click at [1375, 510] on app-user-avatar at bounding box center [1375, 503] width 25 height 25
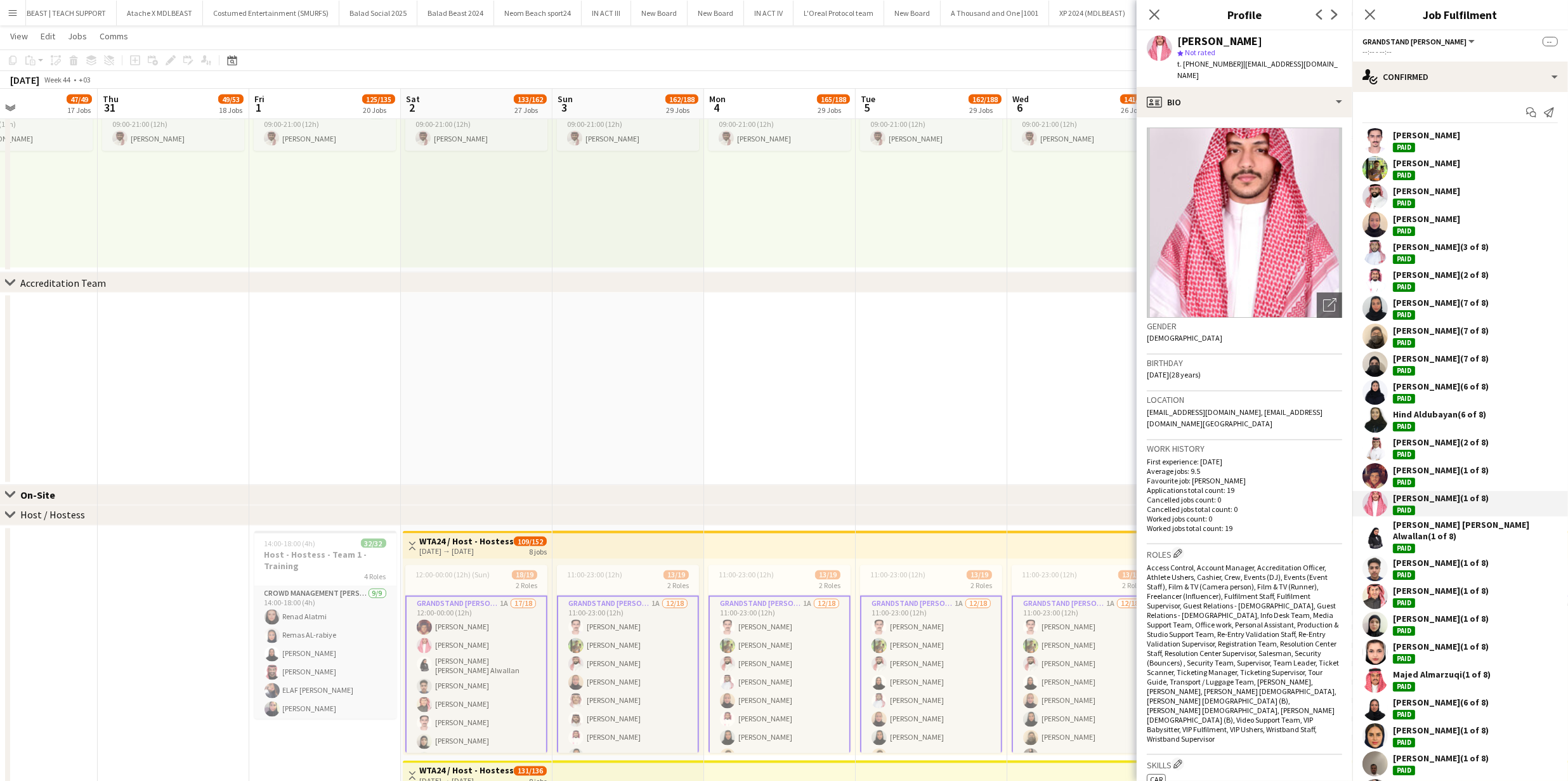
click at [1377, 534] on app-user-avatar at bounding box center [1375, 536] width 25 height 25
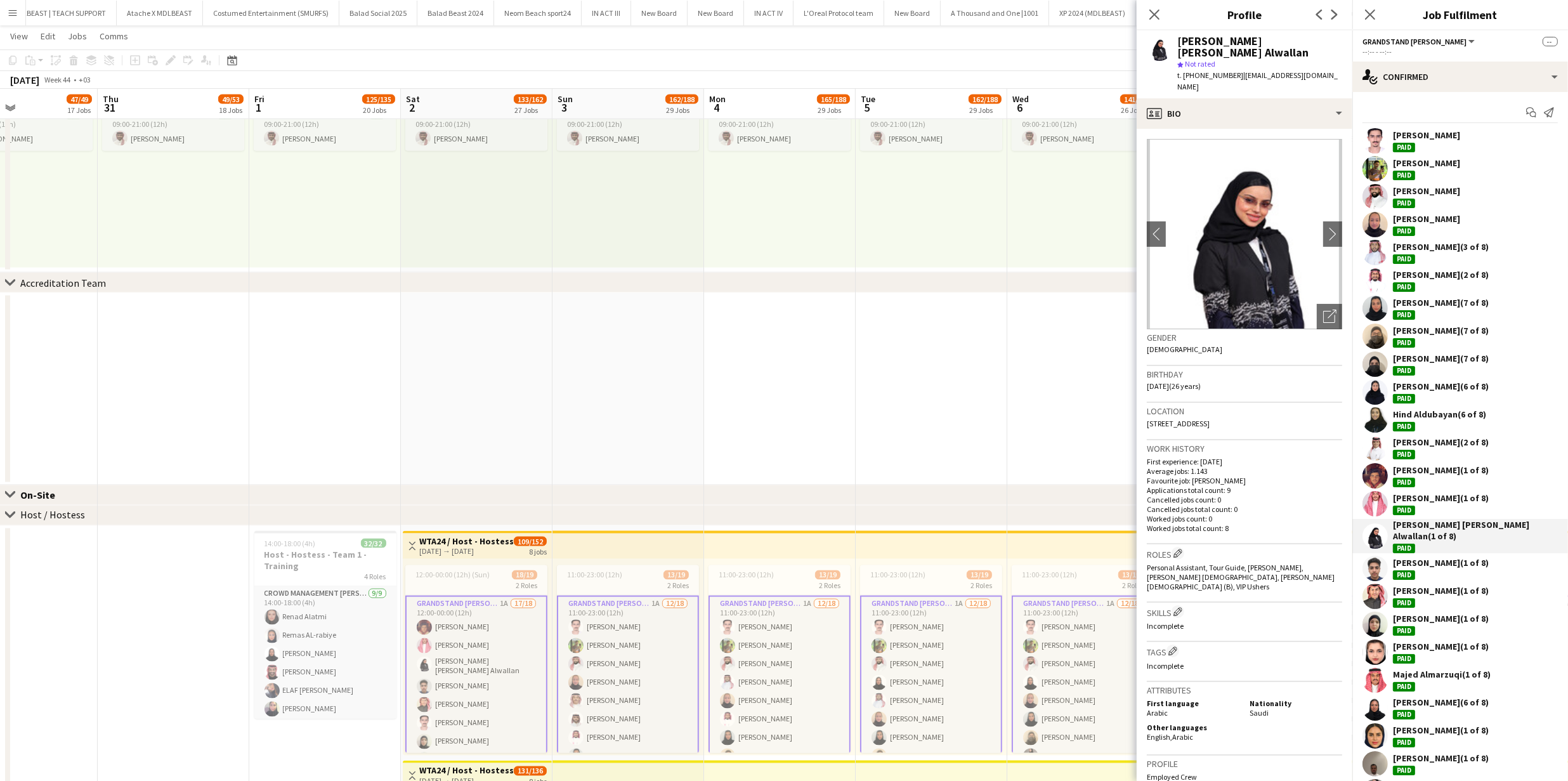
click at [1377, 545] on div "Saud Alserhani Paid Khaled Marwan alharbi Paid Abdullah Alghathami Paid جوري ال…" at bounding box center [1460, 536] width 216 height 816
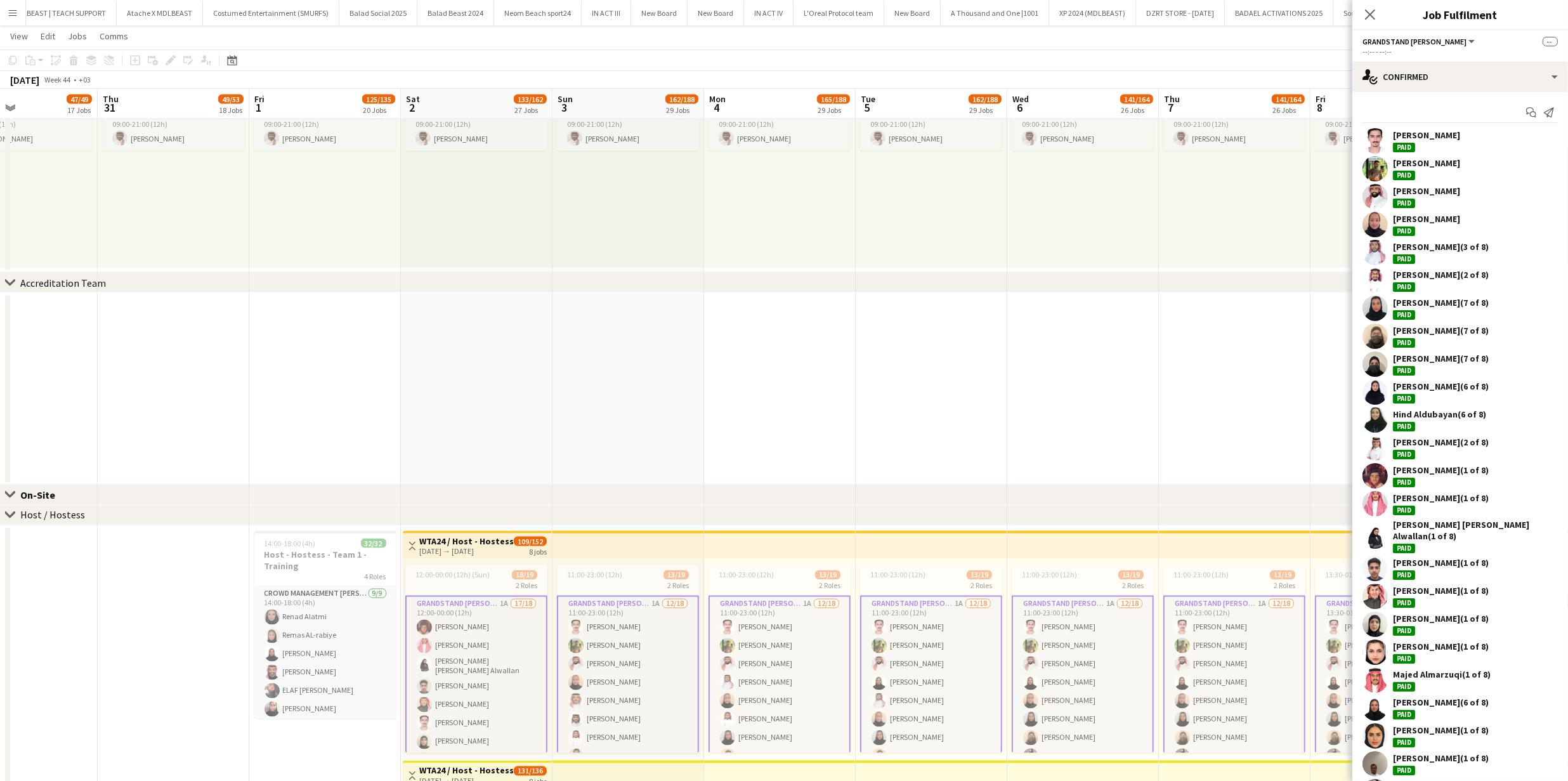
scroll to position [190, 0]
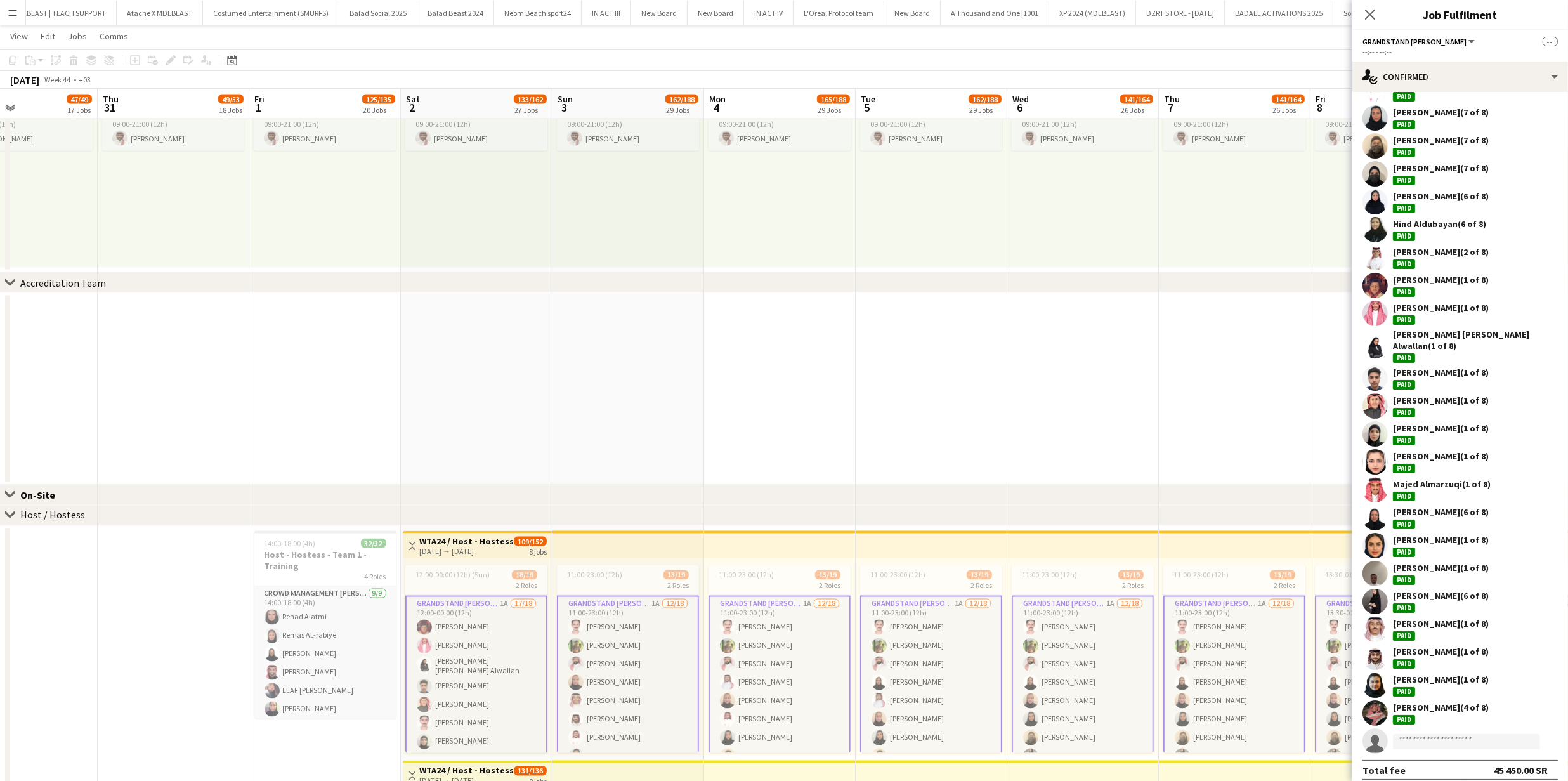
click at [1381, 674] on app-user-avatar at bounding box center [1375, 685] width 25 height 25
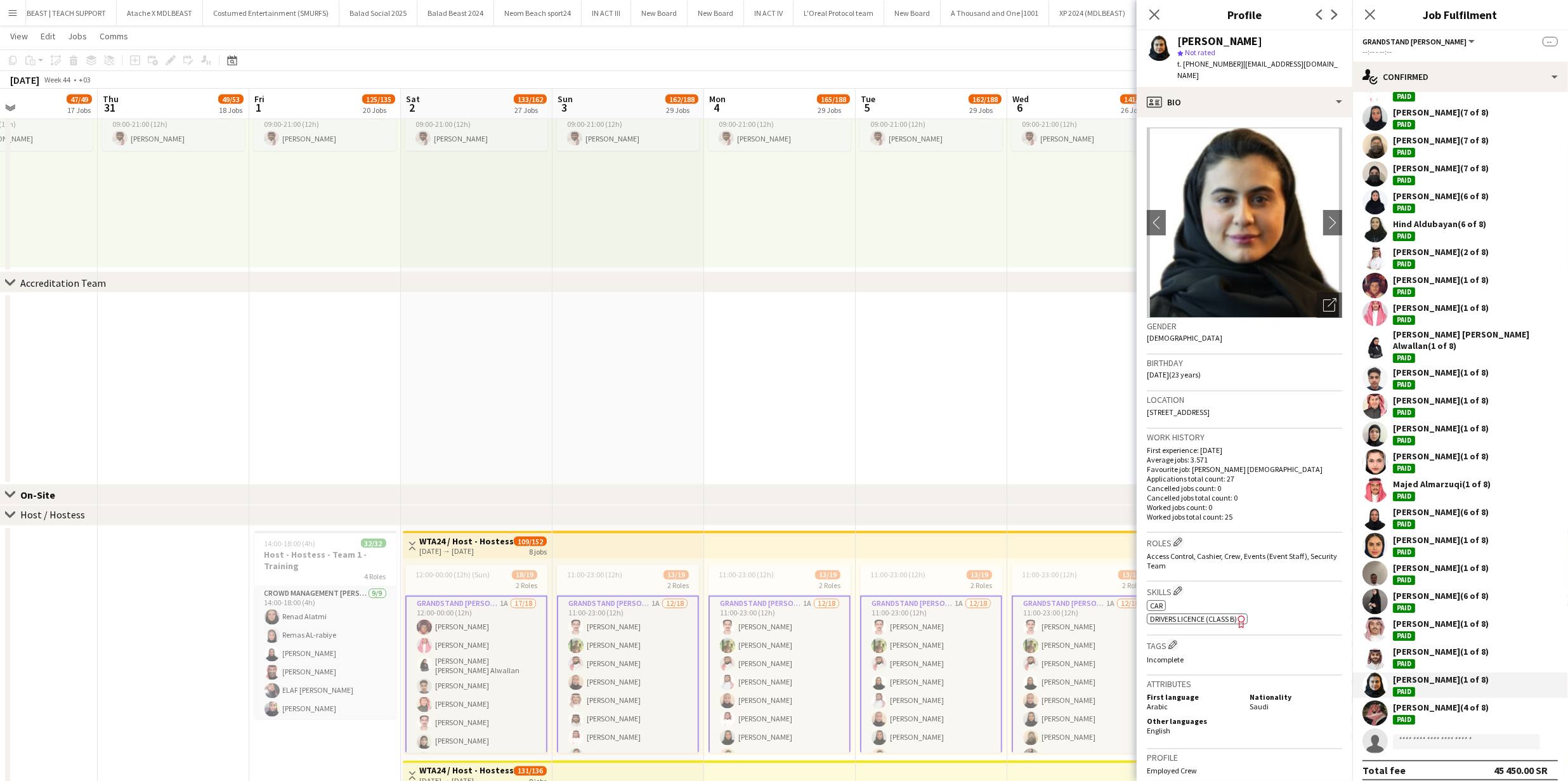
click at [1367, 708] on app-user-avatar at bounding box center [1375, 713] width 25 height 25
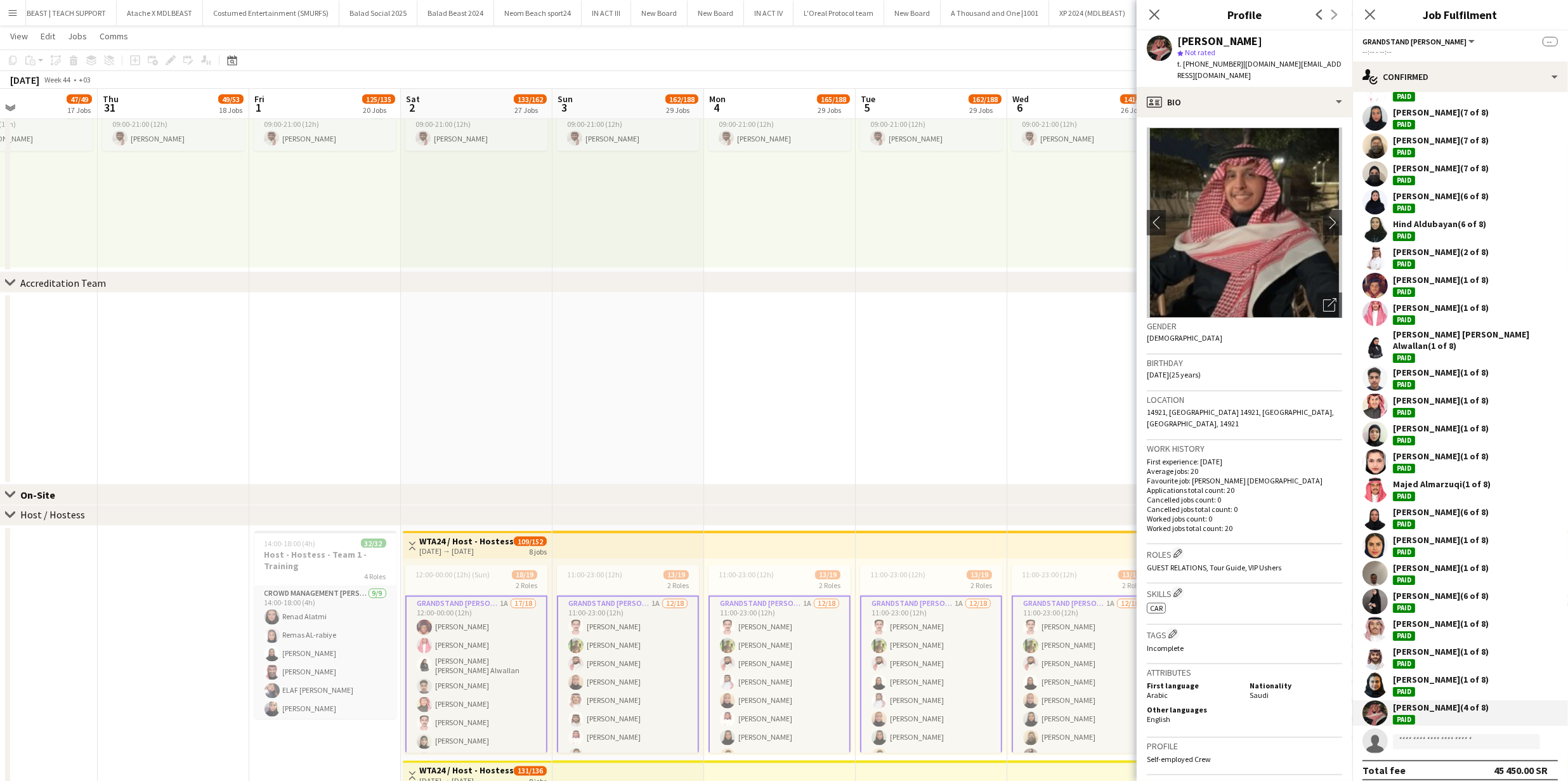
click at [1044, 457] on app-date-cell at bounding box center [1083, 389] width 152 height 192
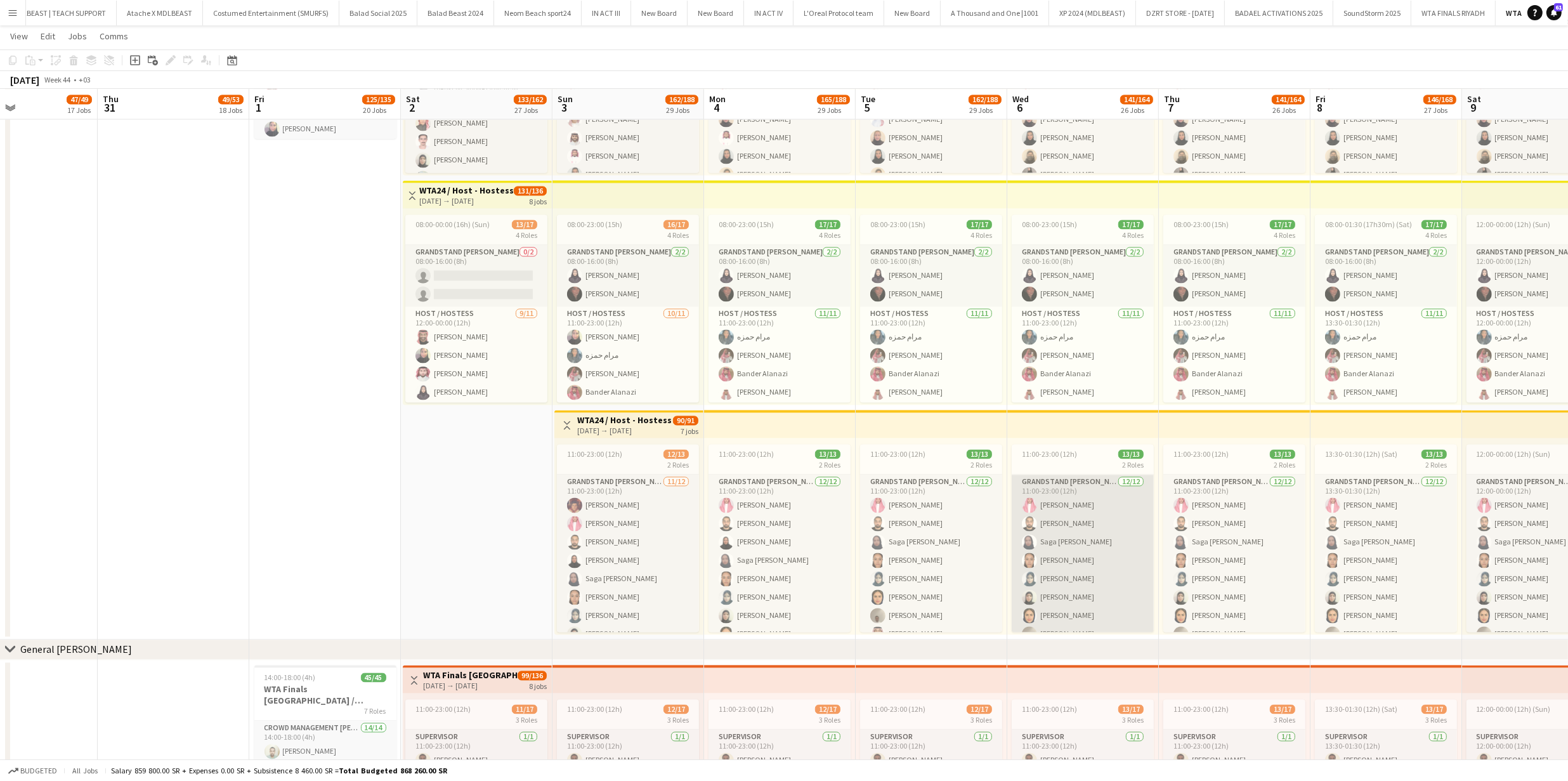
scroll to position [131, 0]
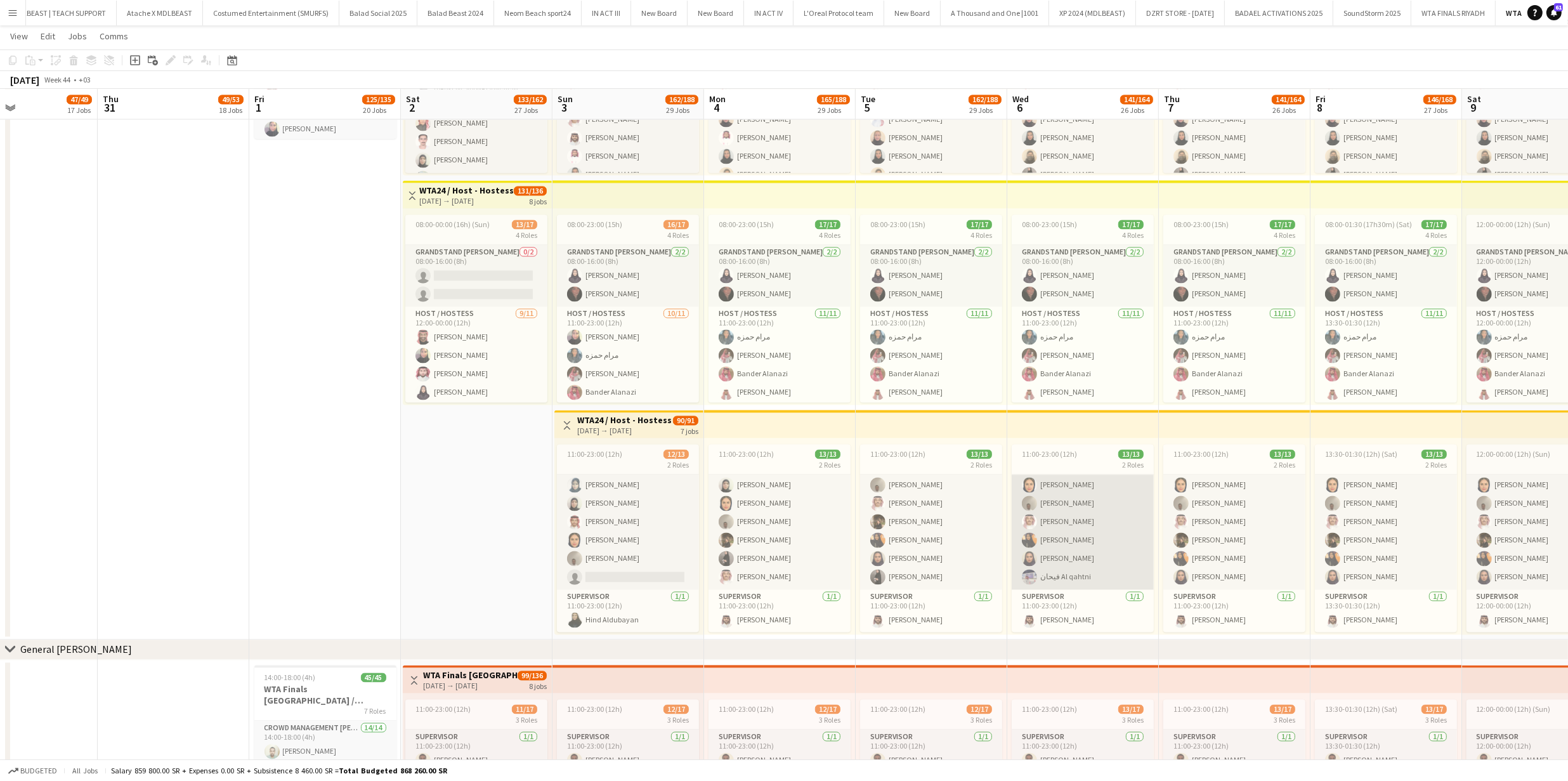
click at [1064, 551] on app-card-role "Grandstand Usher 12/12 11:00-23:00 (12h) Ibrahim Aljuwaie Mahmoud Harb Saga Man…" at bounding box center [1082, 466] width 142 height 245
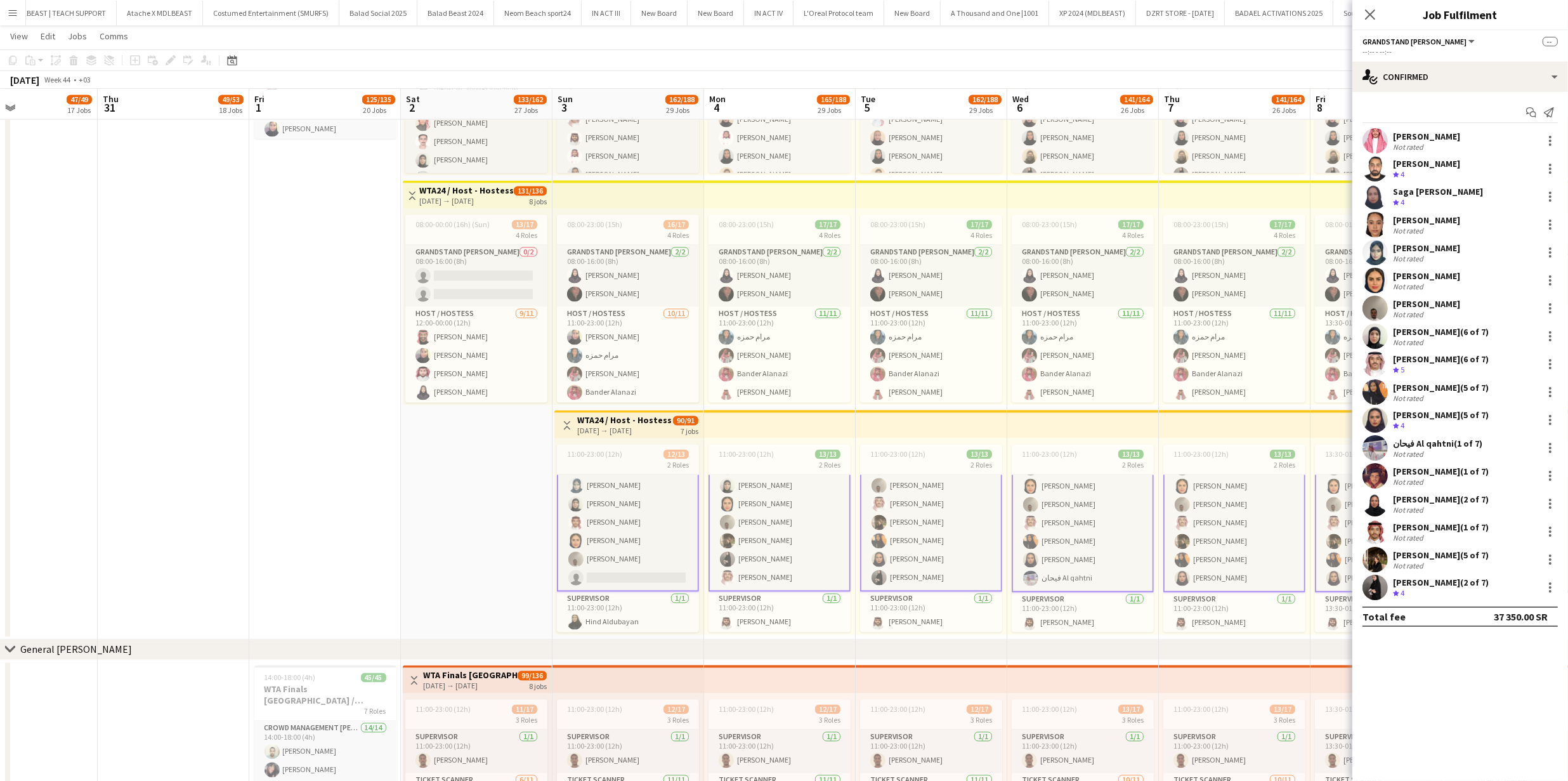
scroll to position [131, 0]
click at [1379, 421] on app-user-avatar at bounding box center [1375, 420] width 25 height 25
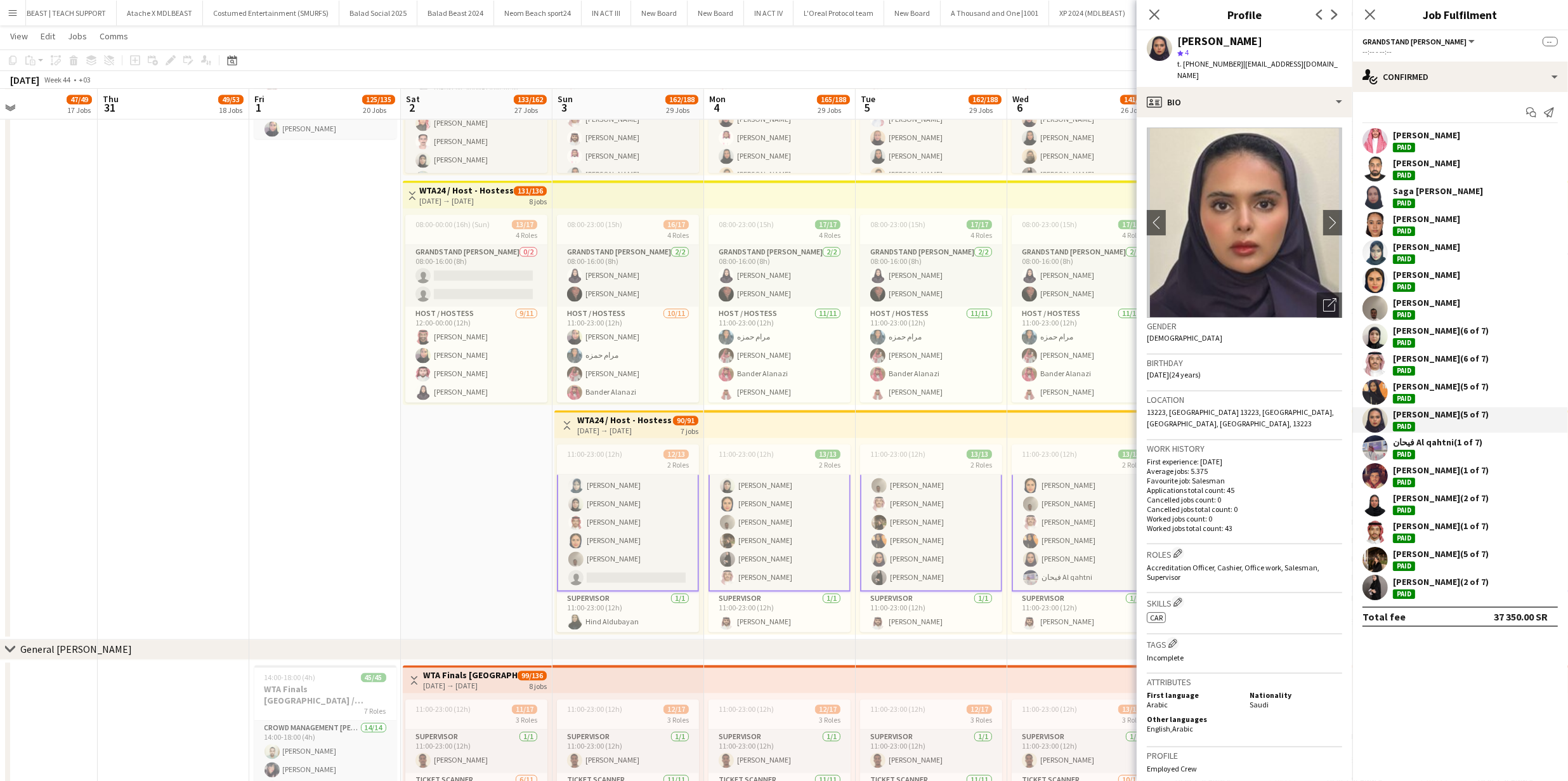
click at [1380, 421] on app-user-avatar at bounding box center [1375, 420] width 25 height 25
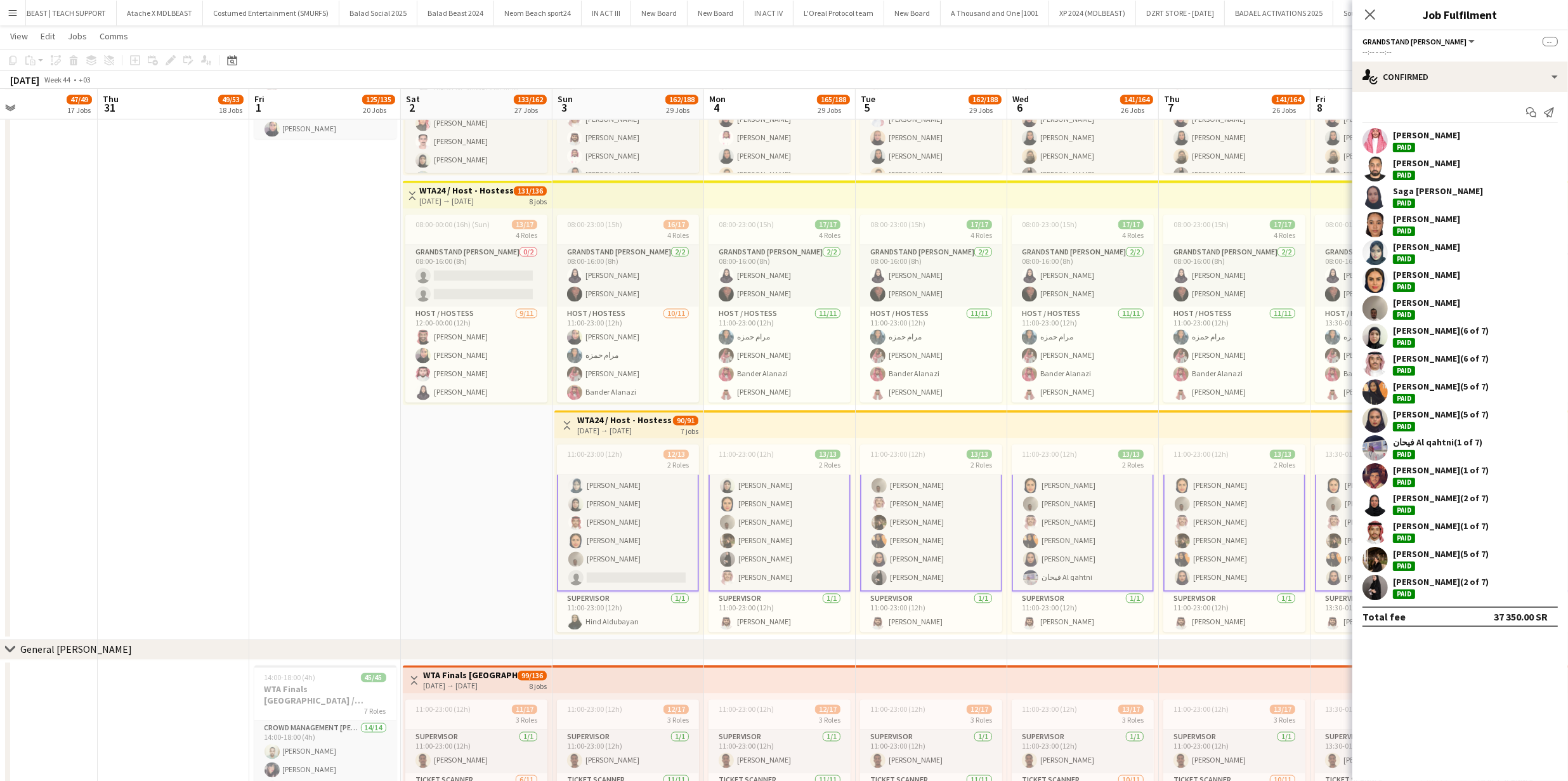
click at [1384, 386] on app-user-avatar at bounding box center [1375, 392] width 25 height 25
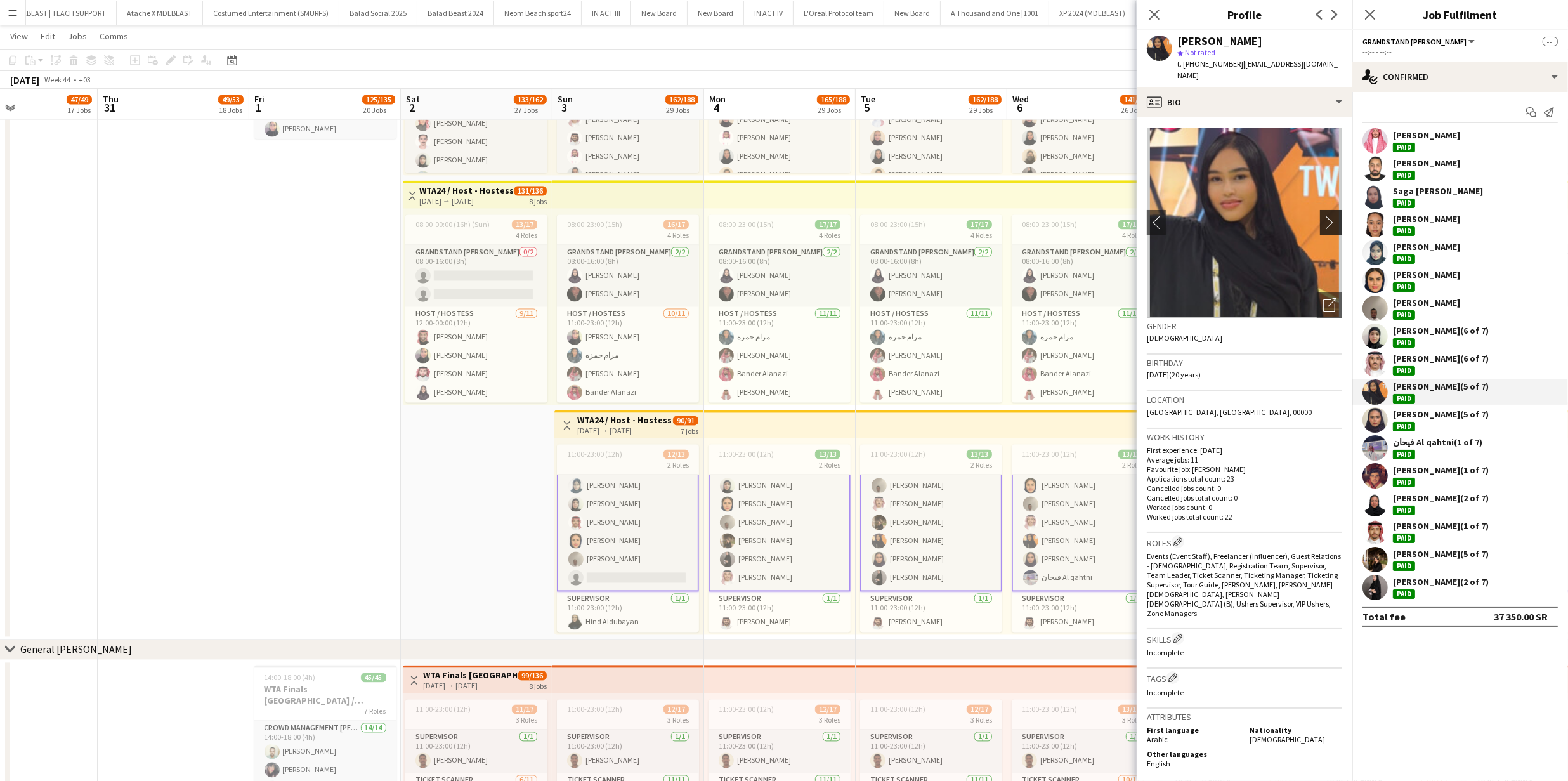
click at [1324, 216] on app-icon "chevron-right" at bounding box center [1332, 222] width 20 height 13
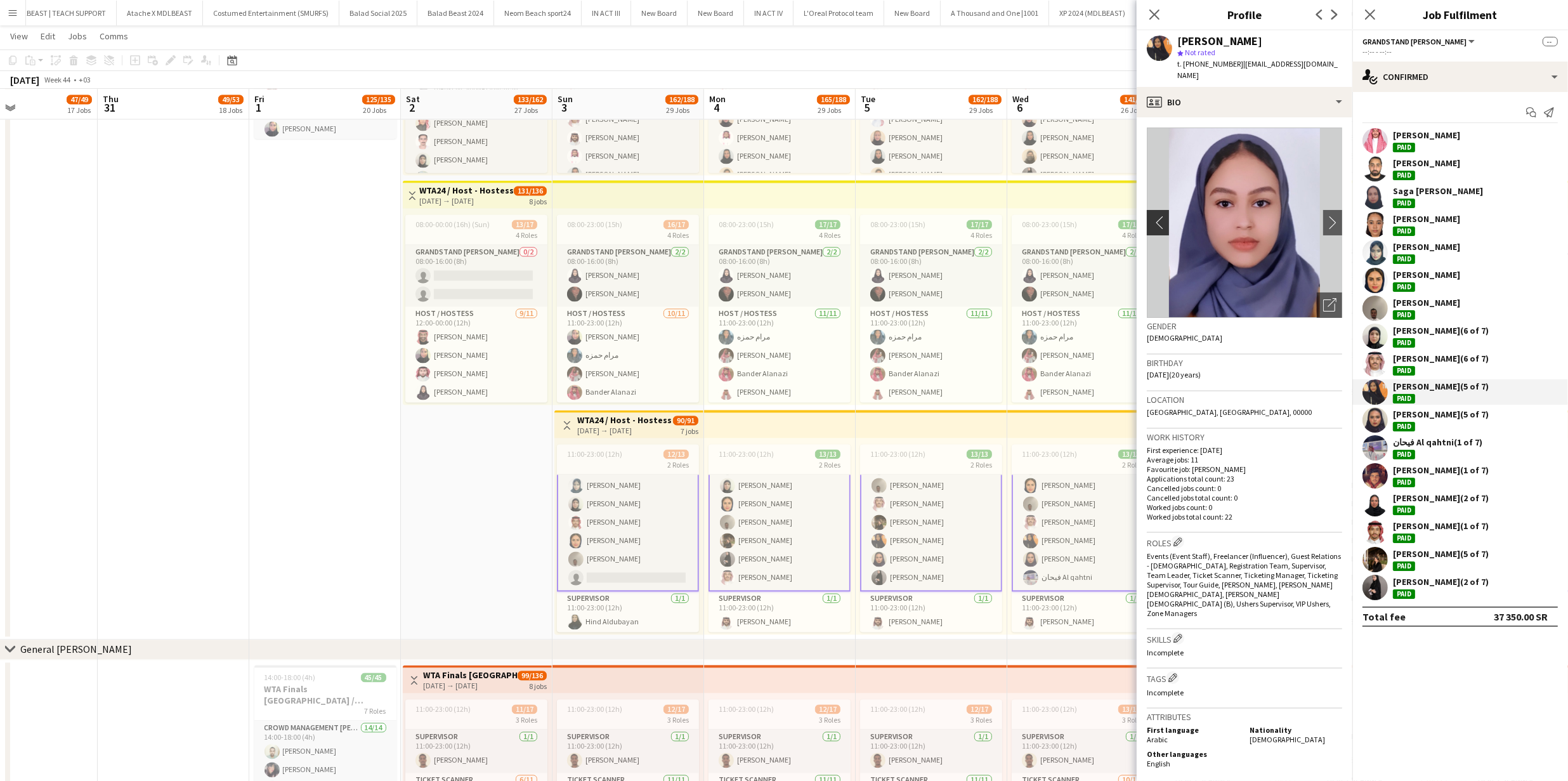
click at [1156, 216] on app-icon "chevron-left" at bounding box center [1156, 222] width 20 height 13
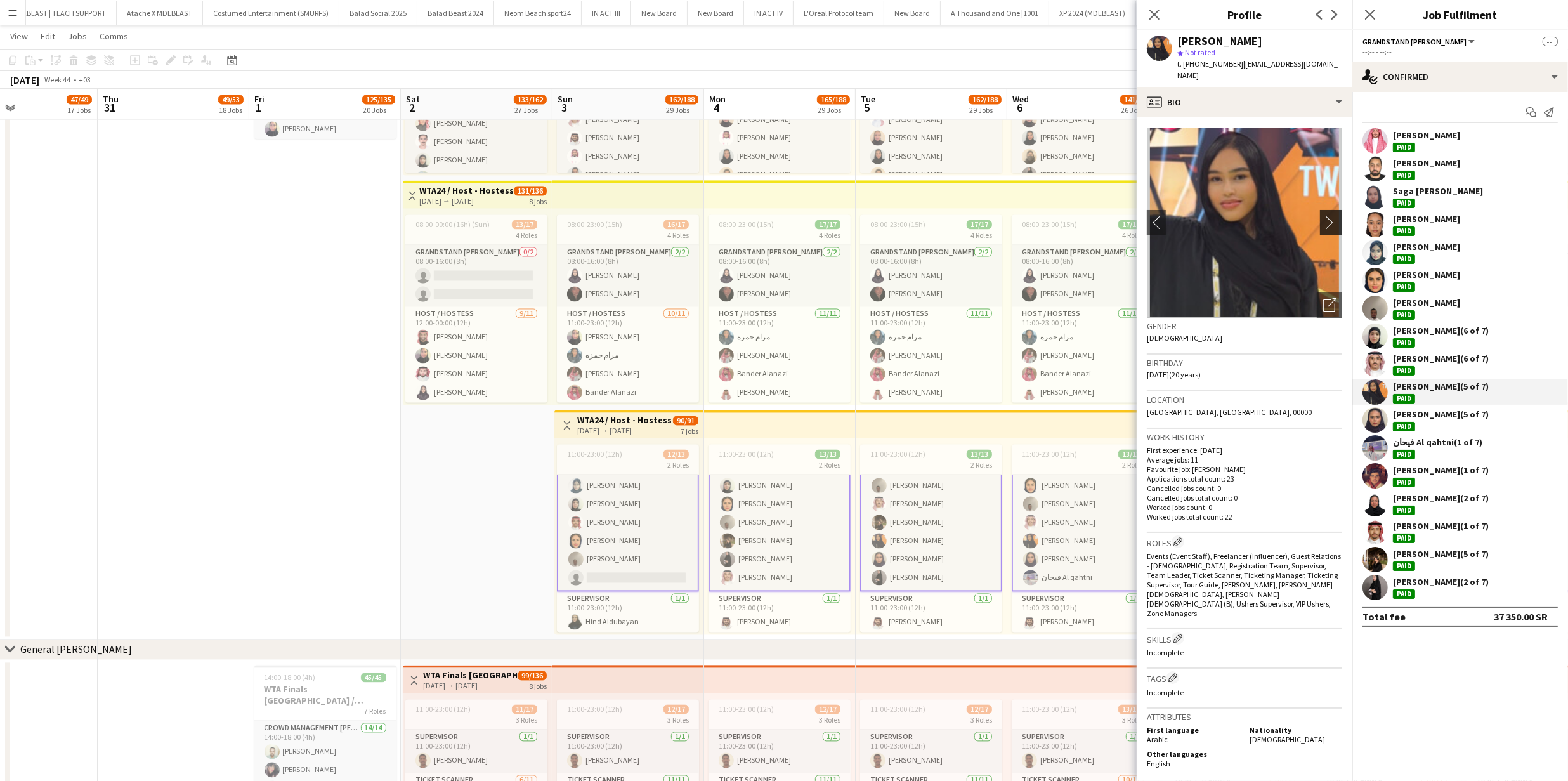
click at [1328, 217] on app-icon "chevron-right" at bounding box center [1332, 222] width 20 height 13
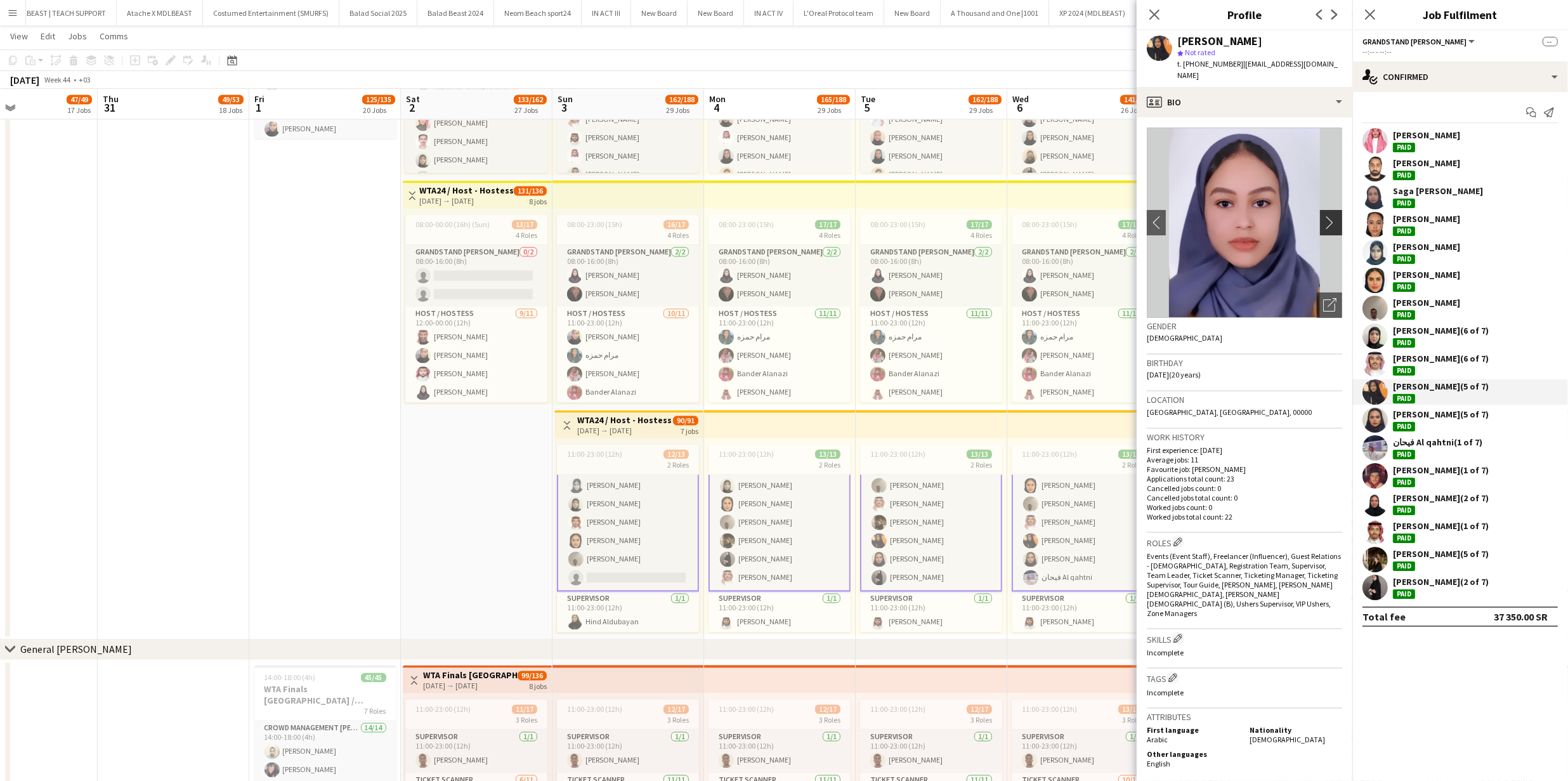
click at [1326, 216] on app-icon "chevron-right" at bounding box center [1332, 222] width 20 height 13
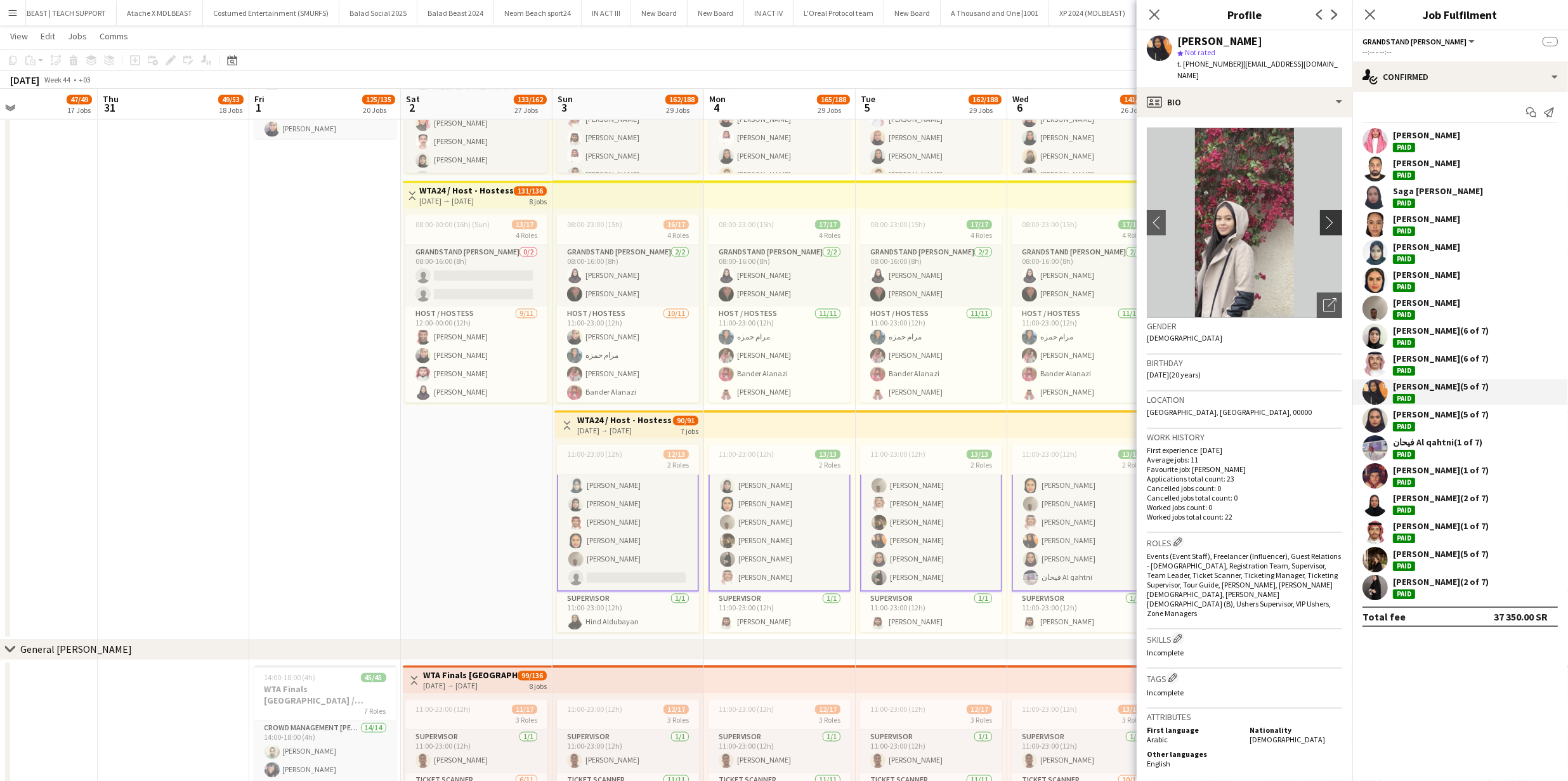
click at [1326, 216] on app-icon "chevron-right" at bounding box center [1332, 222] width 20 height 13
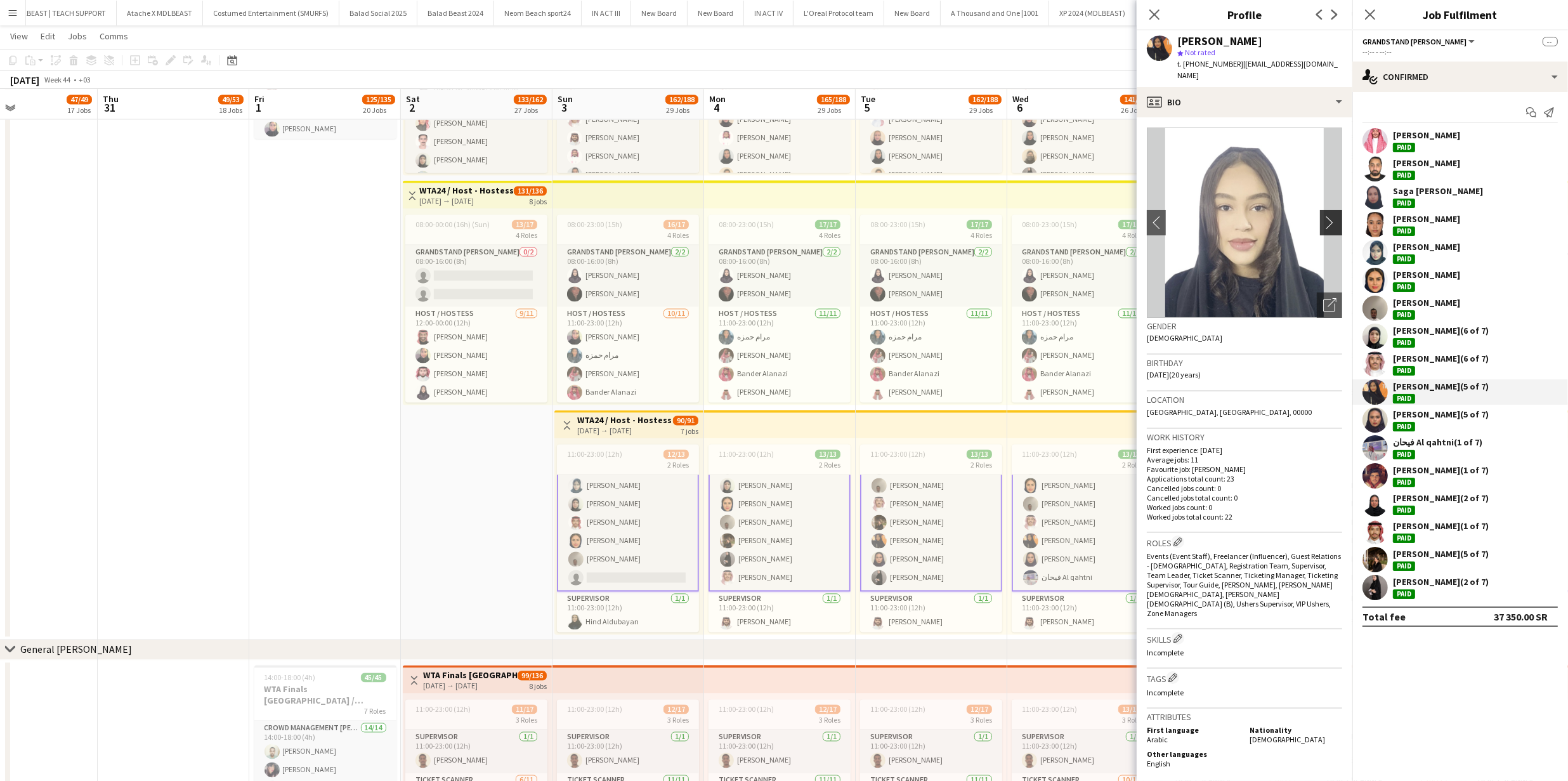
click at [1326, 216] on app-icon "chevron-right" at bounding box center [1332, 222] width 20 height 13
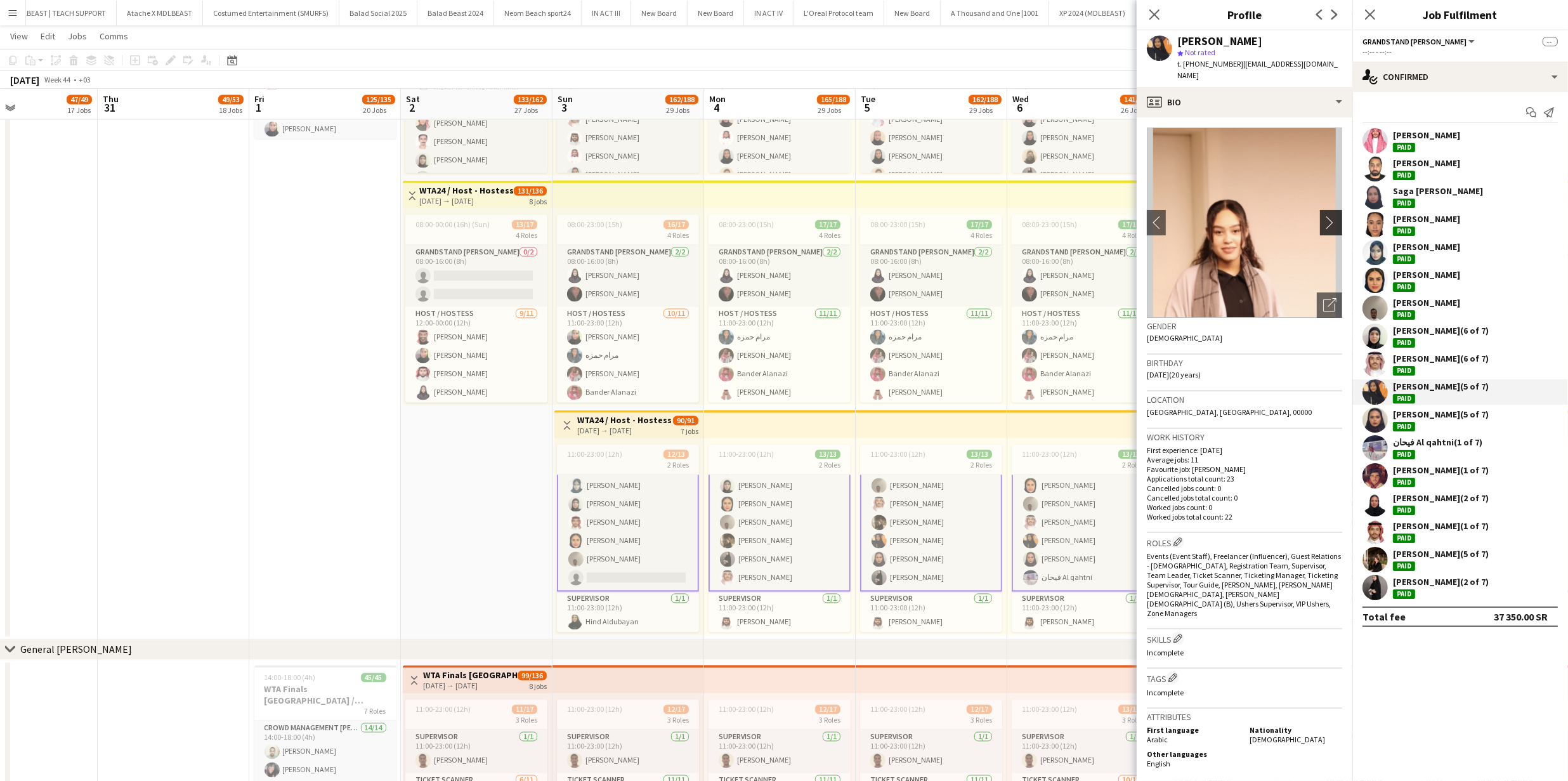
click at [1326, 216] on app-icon "chevron-right" at bounding box center [1332, 222] width 20 height 13
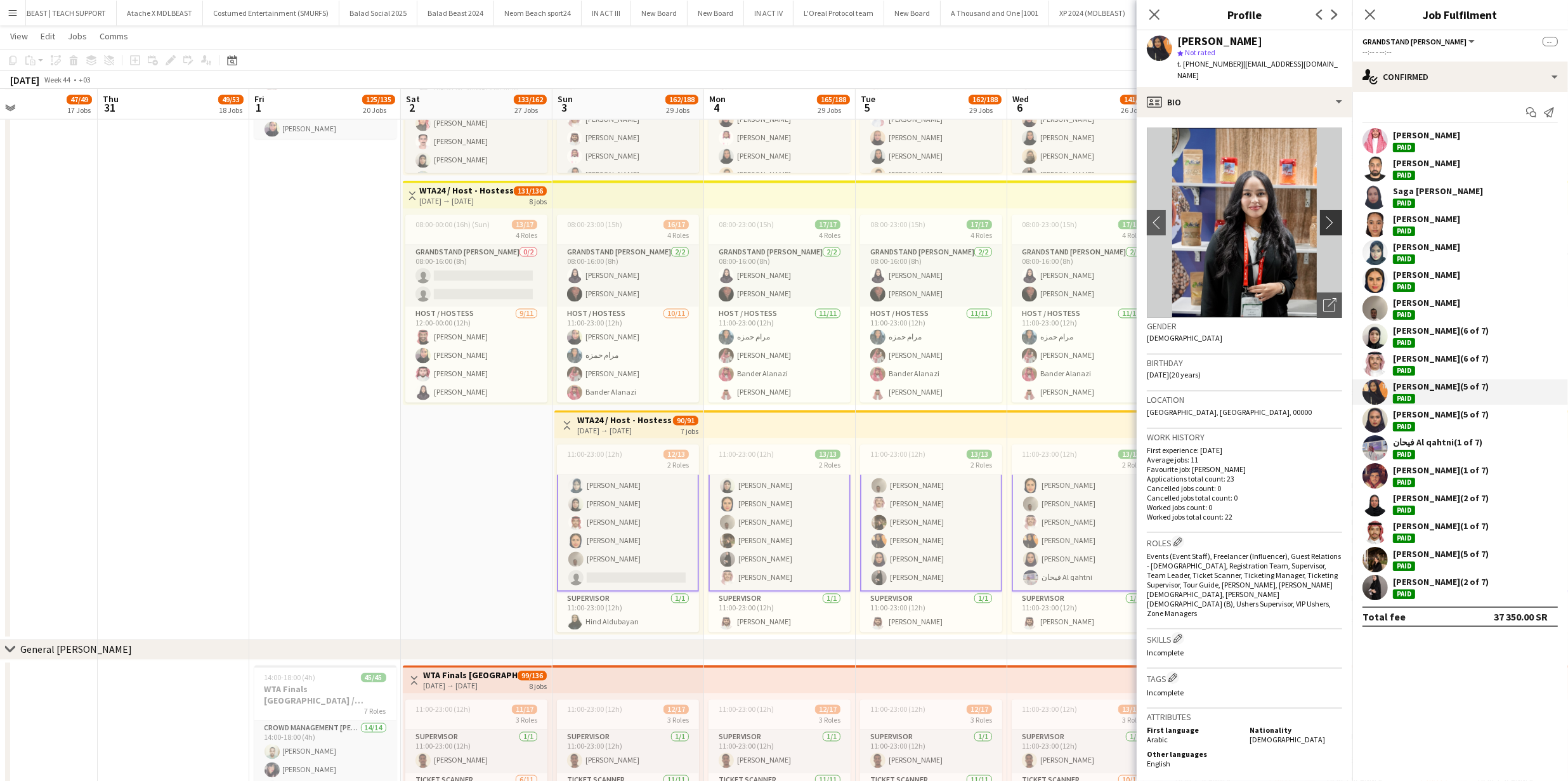
click at [1326, 216] on app-icon "chevron-right" at bounding box center [1332, 222] width 20 height 13
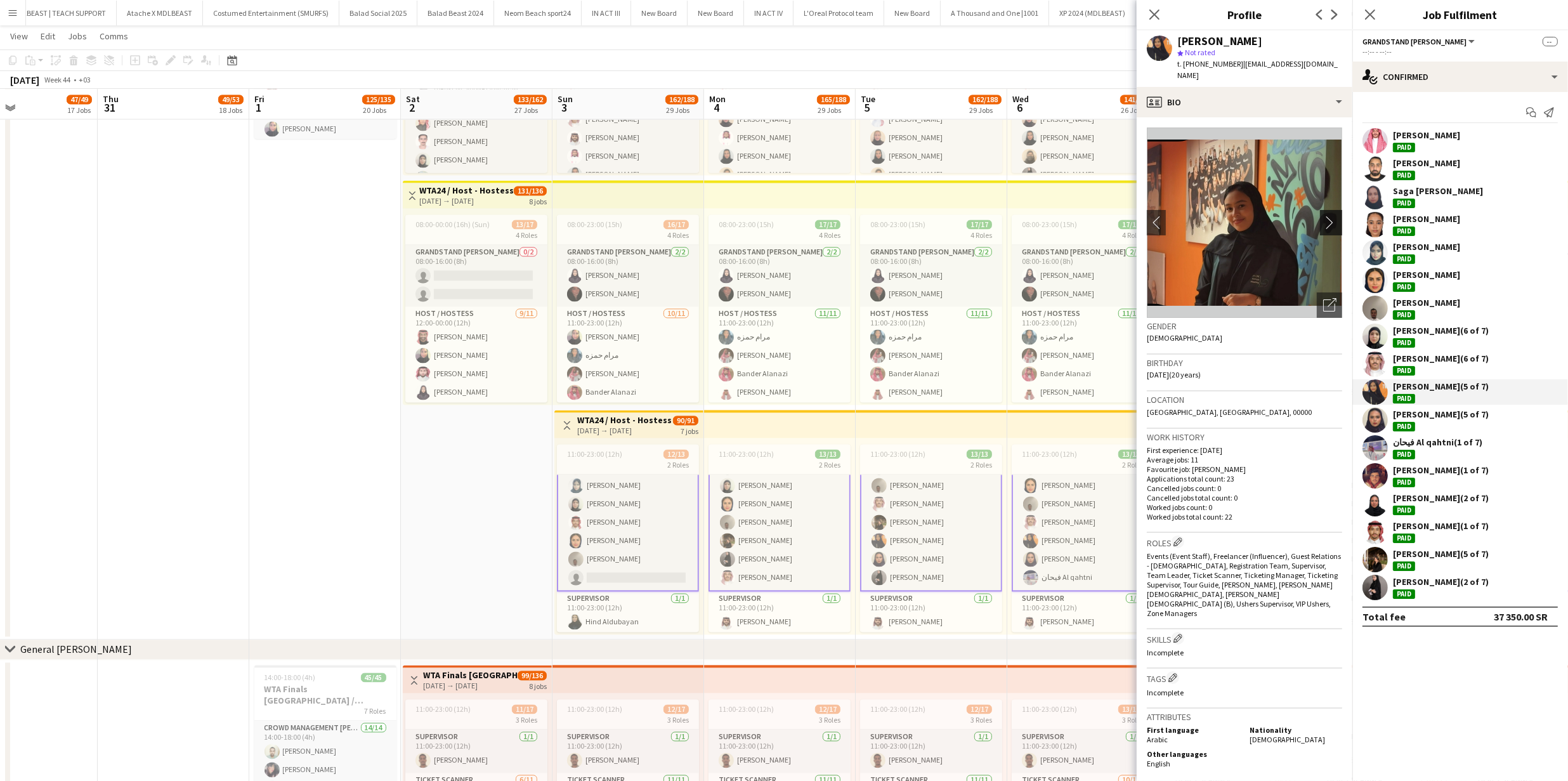
click at [1326, 216] on app-icon "chevron-right" at bounding box center [1332, 222] width 20 height 13
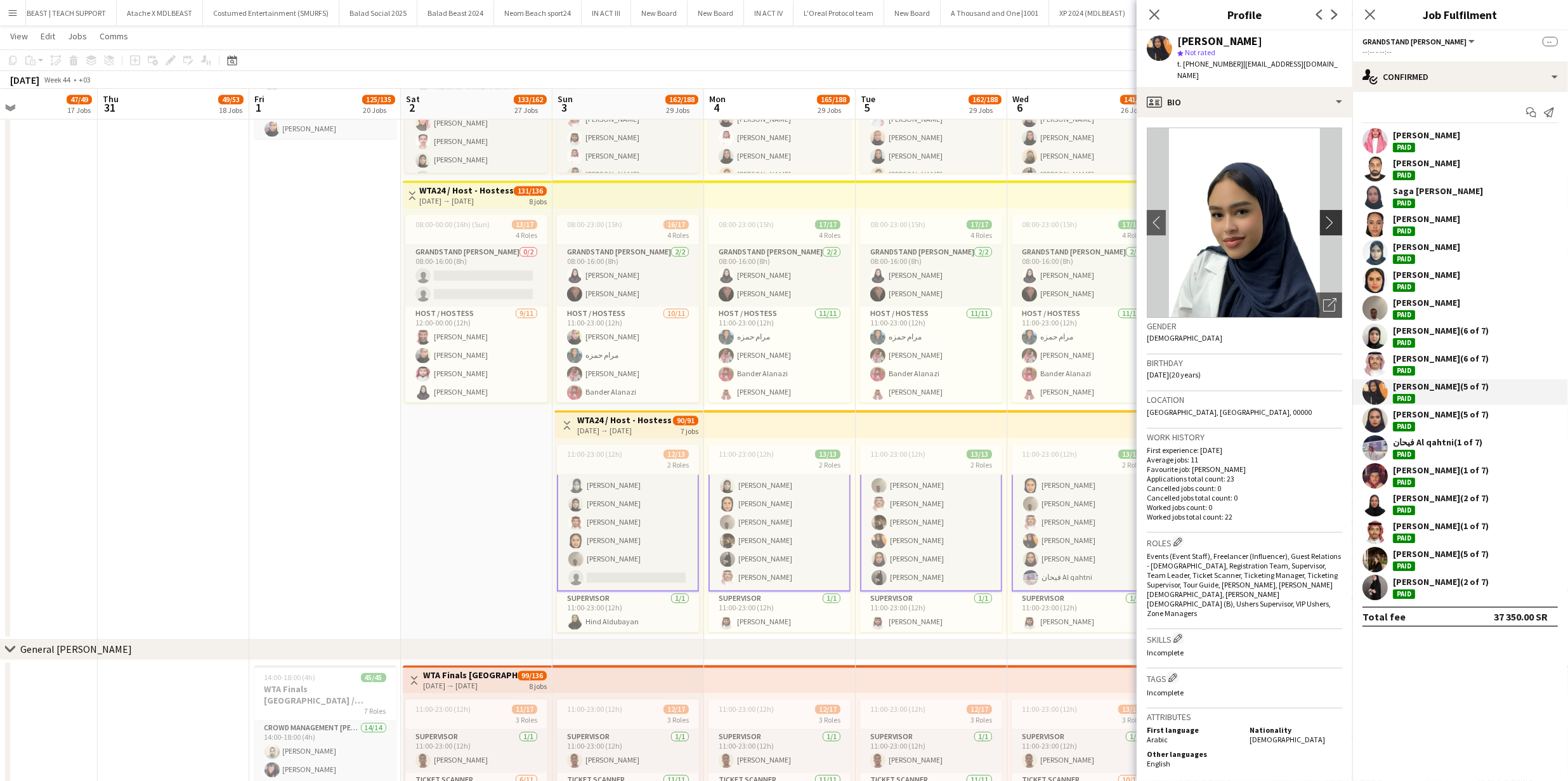
click at [1326, 216] on app-icon "chevron-right" at bounding box center [1332, 222] width 20 height 13
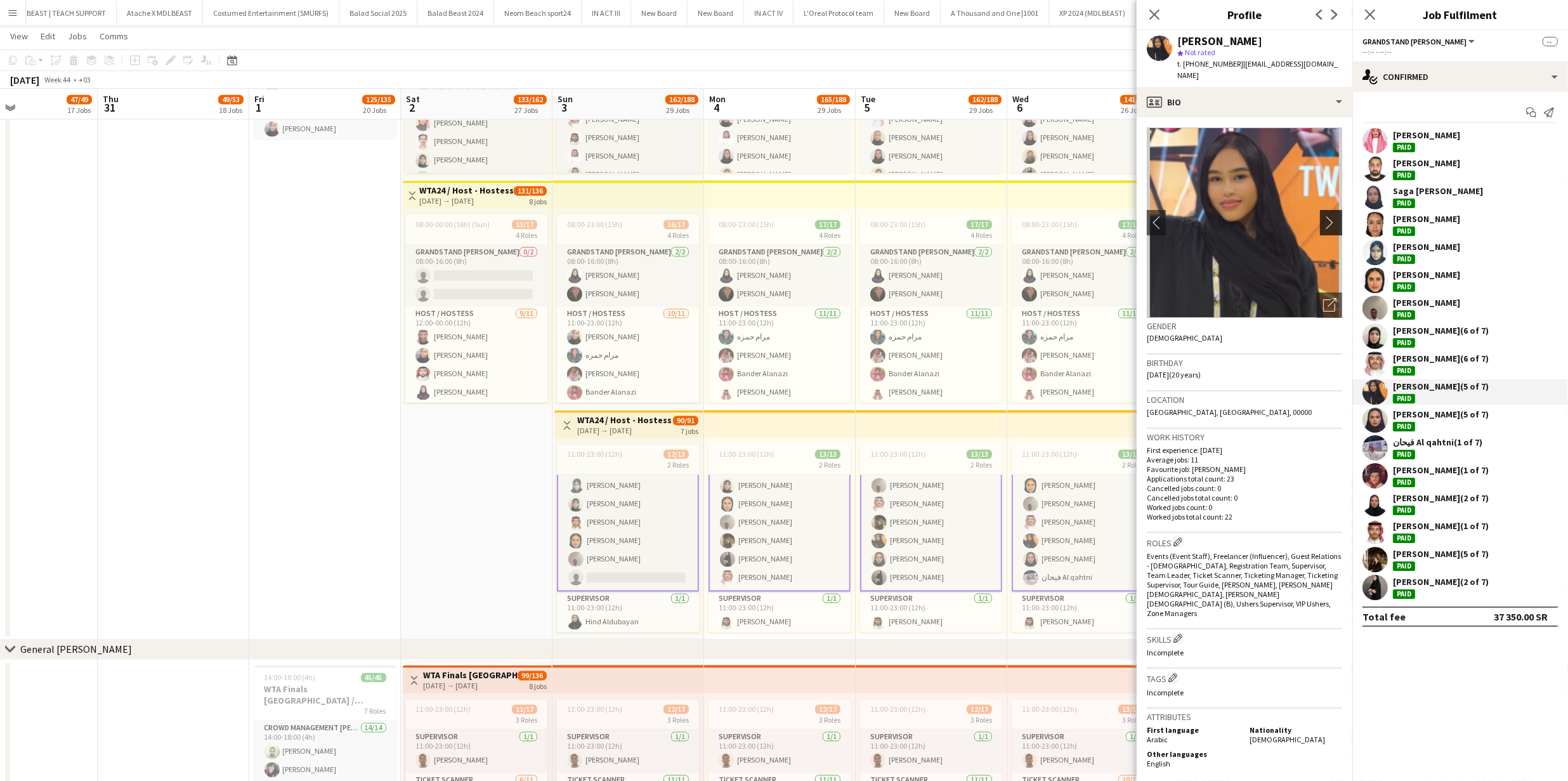
click at [1326, 216] on app-icon "chevron-right" at bounding box center [1332, 222] width 20 height 13
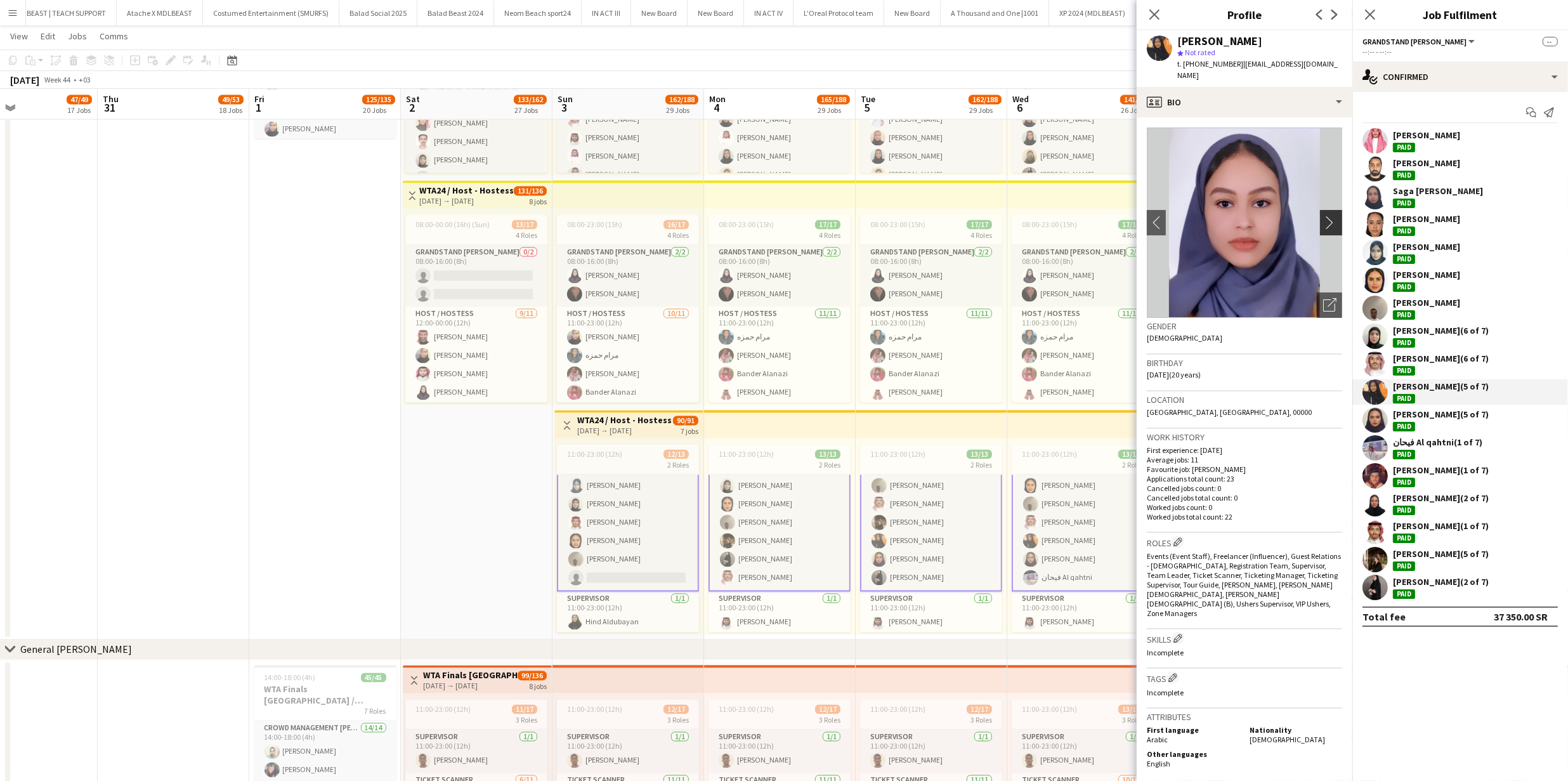
click at [1326, 216] on app-icon "chevron-right" at bounding box center [1332, 222] width 20 height 13
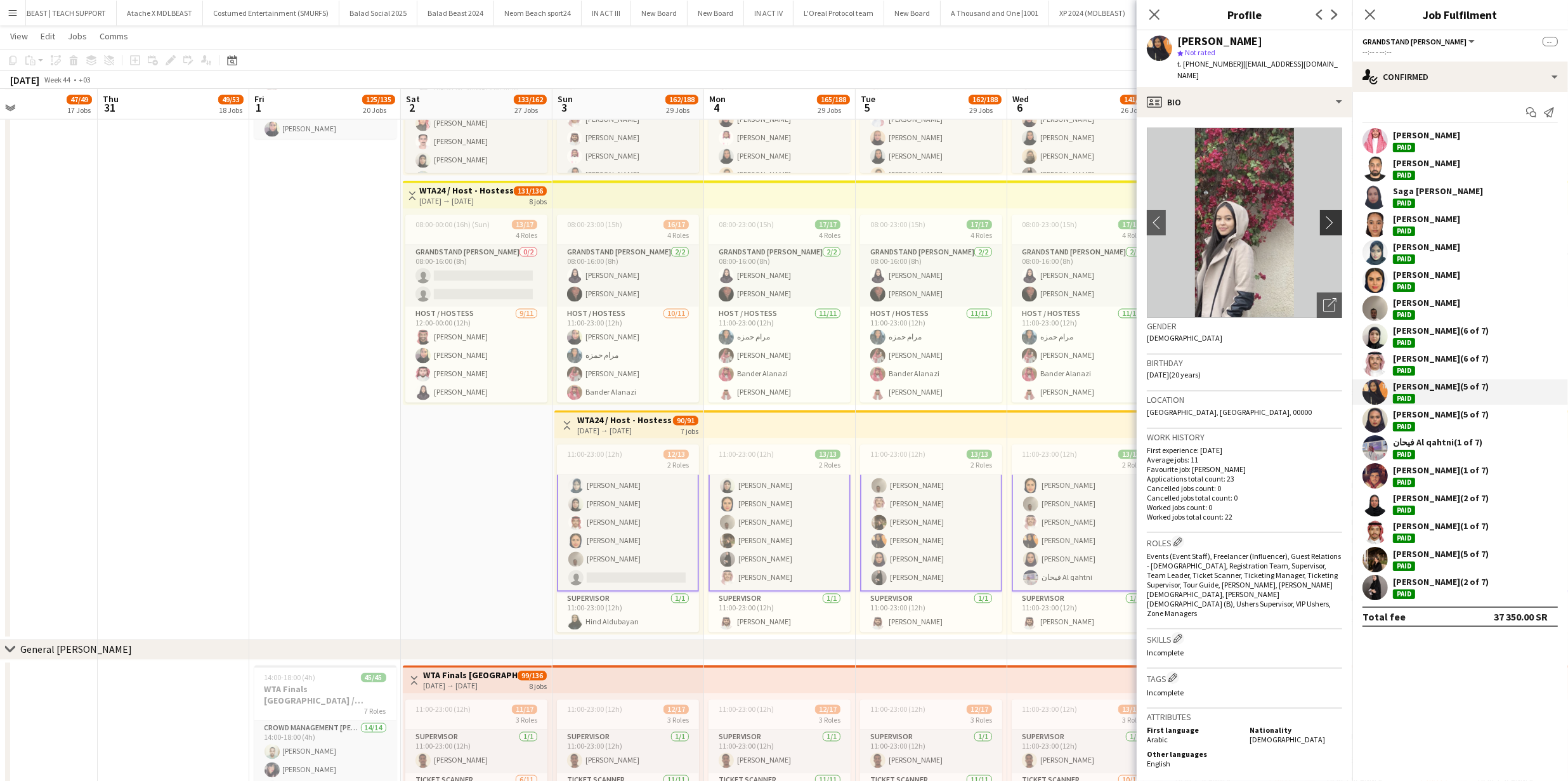
click at [1326, 216] on app-icon "chevron-right" at bounding box center [1332, 222] width 20 height 13
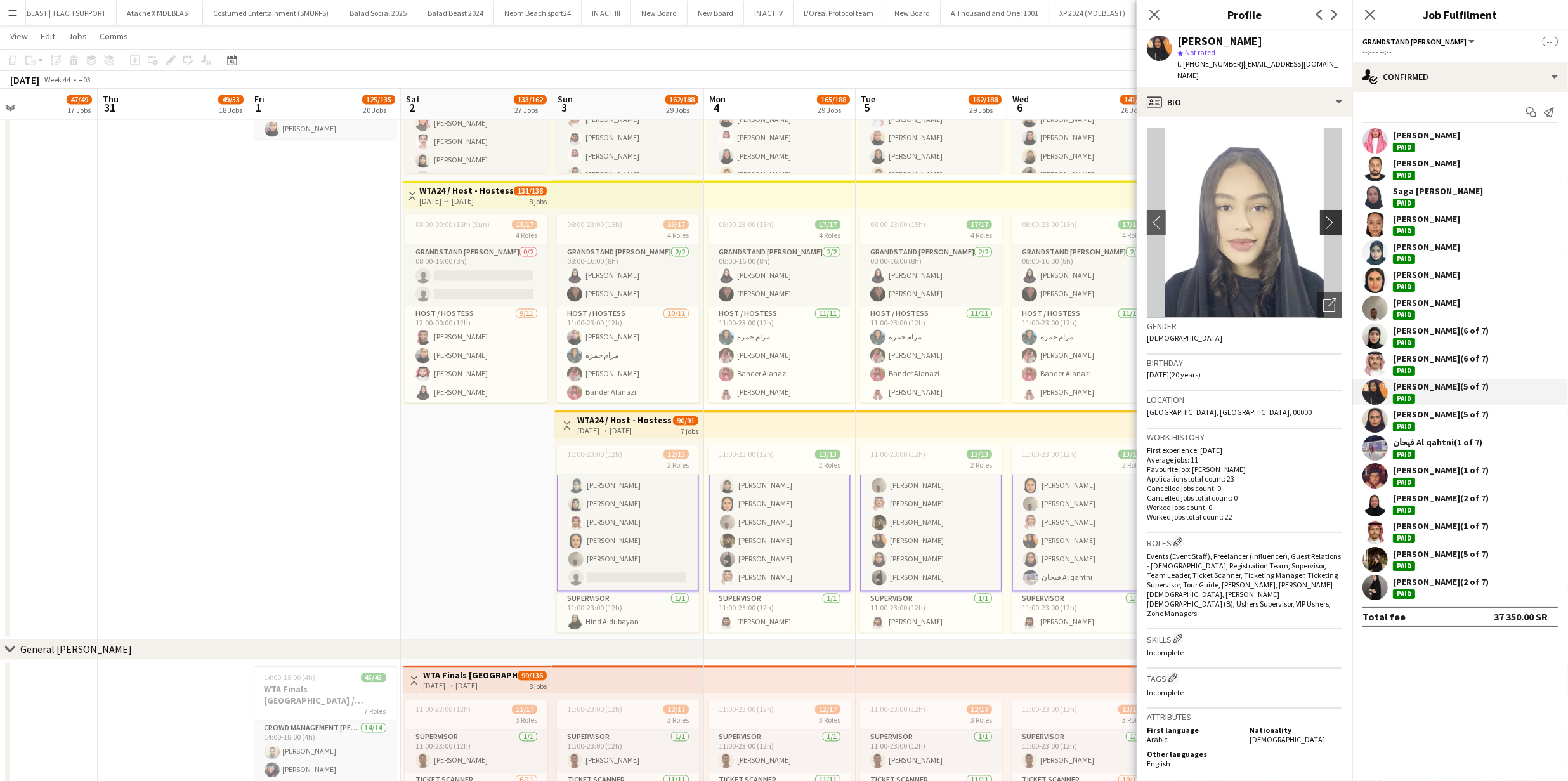
click at [1329, 216] on app-icon "chevron-right" at bounding box center [1332, 222] width 20 height 13
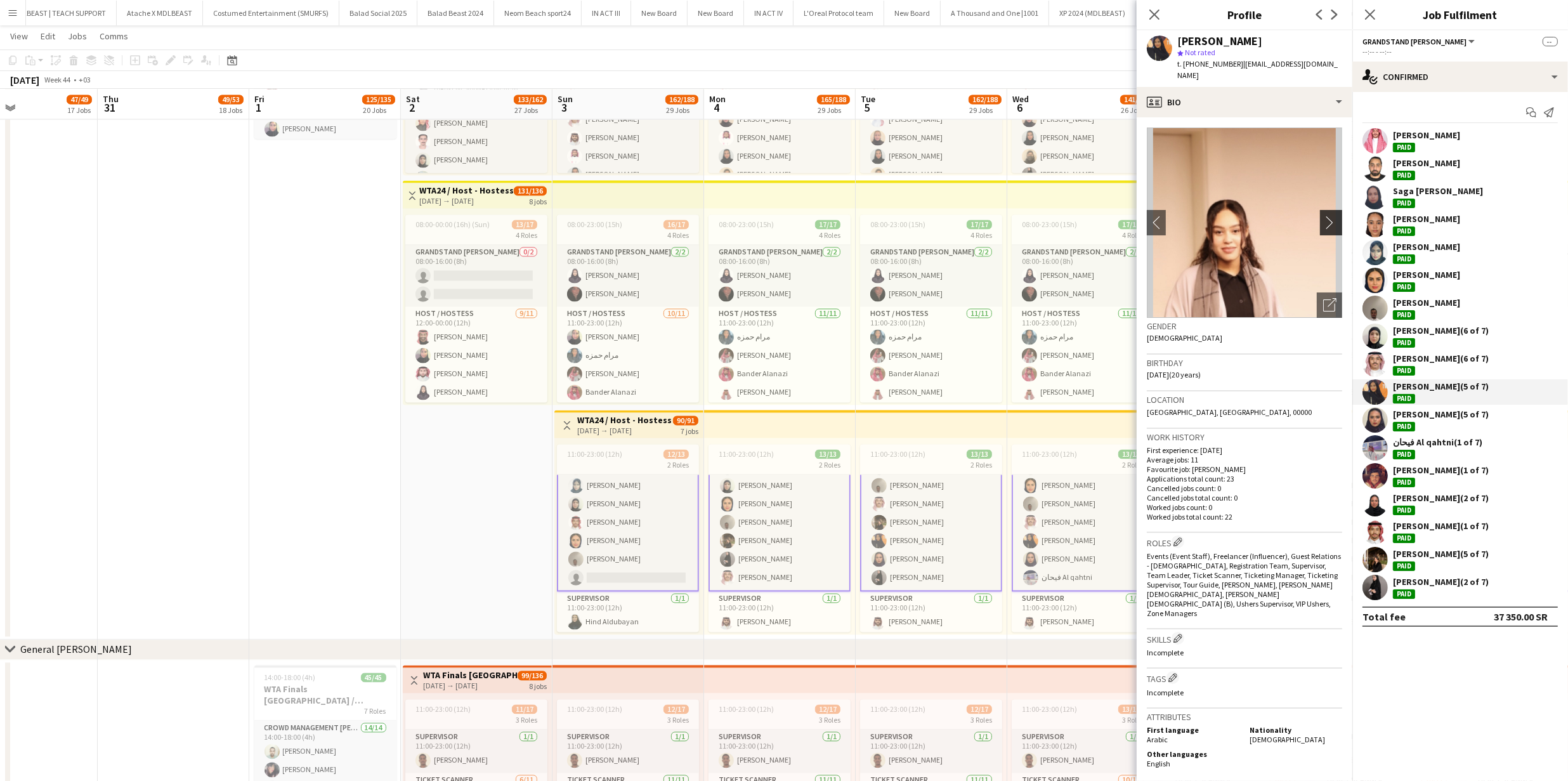
click at [1329, 216] on app-icon "chevron-right" at bounding box center [1332, 222] width 20 height 13
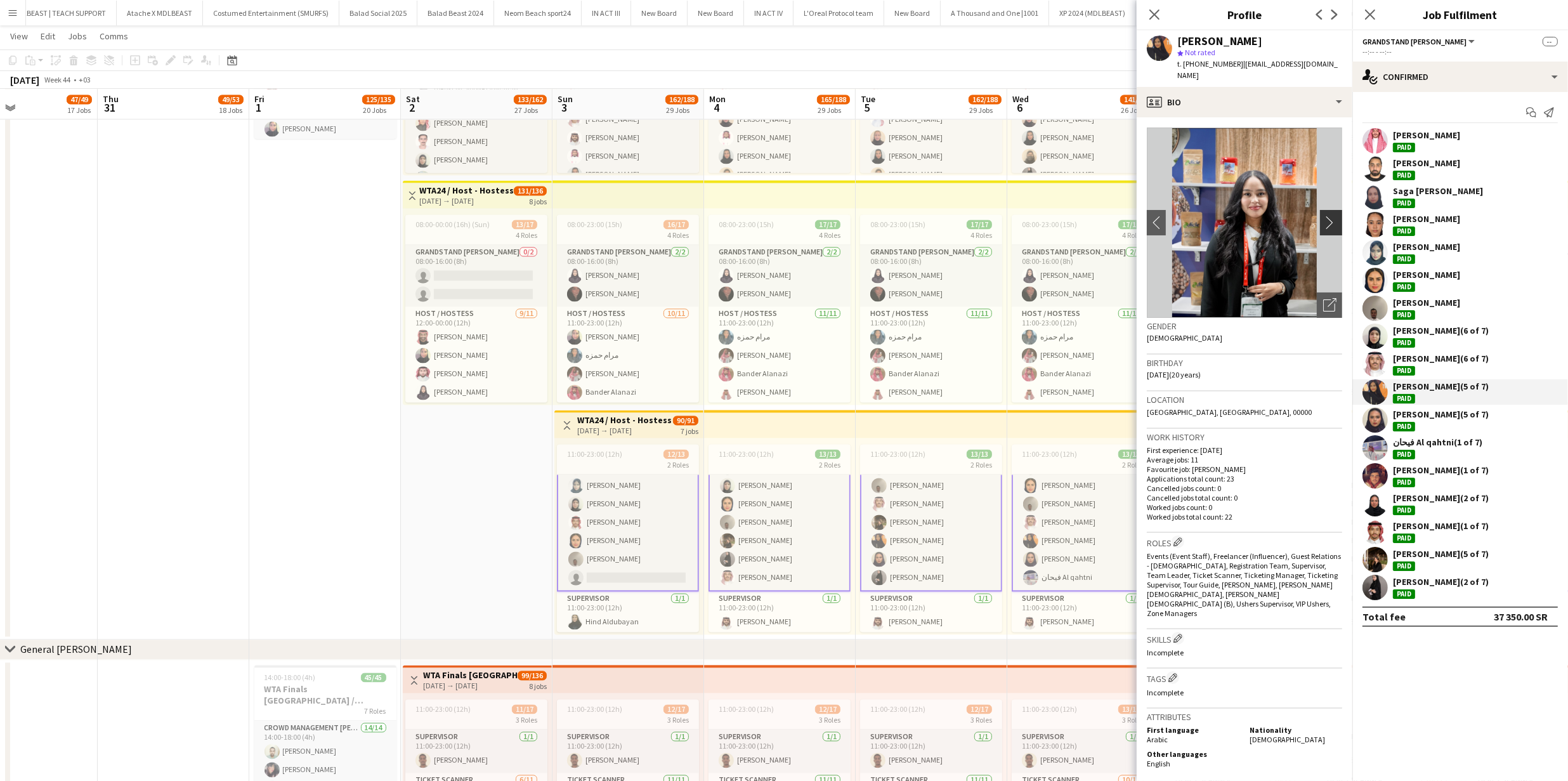
click at [1329, 216] on app-icon "chevron-right" at bounding box center [1332, 222] width 20 height 13
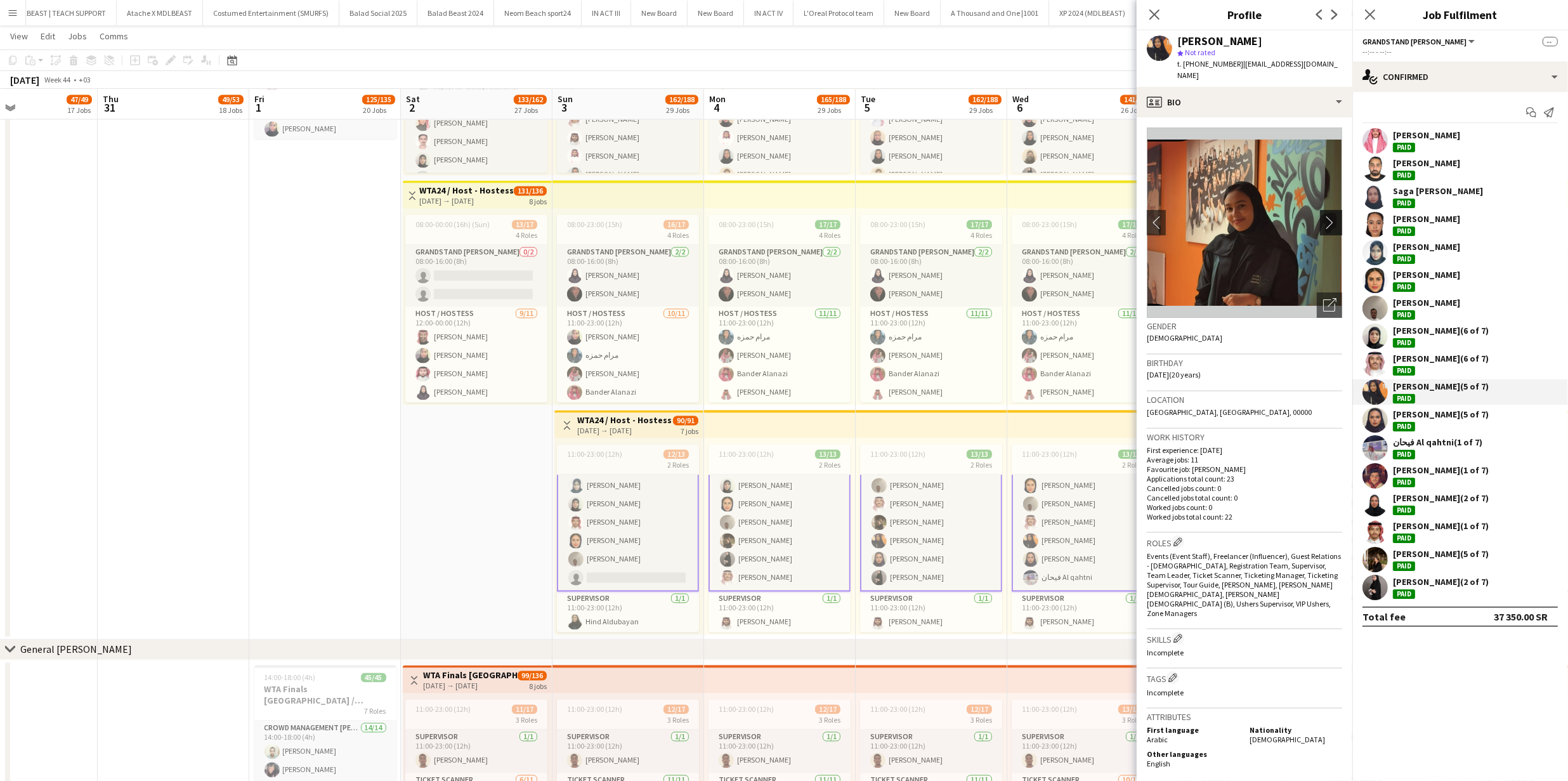
click at [1328, 216] on app-icon "chevron-right" at bounding box center [1332, 222] width 20 height 13
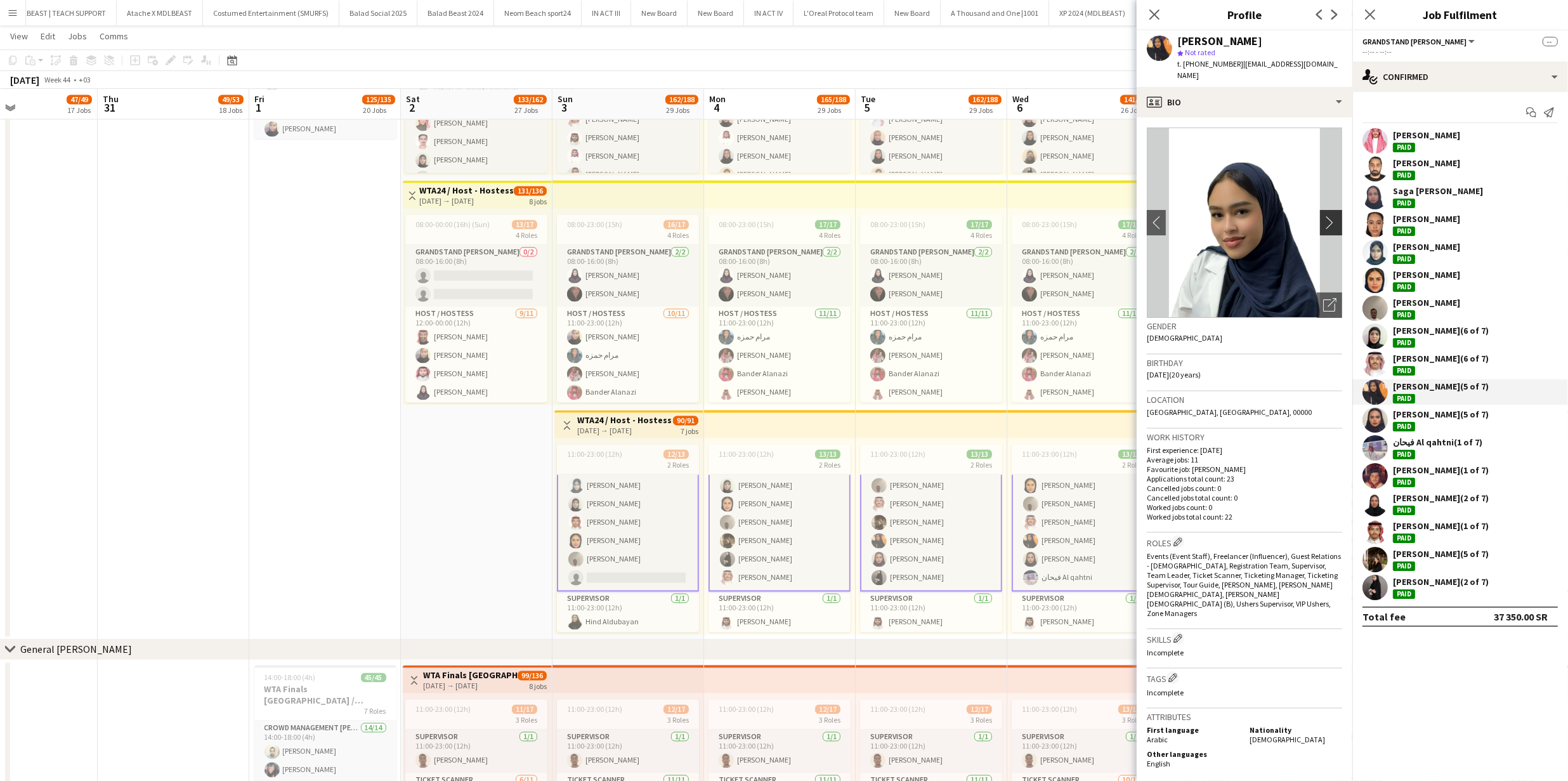
click at [1328, 216] on app-icon "chevron-right" at bounding box center [1332, 222] width 20 height 13
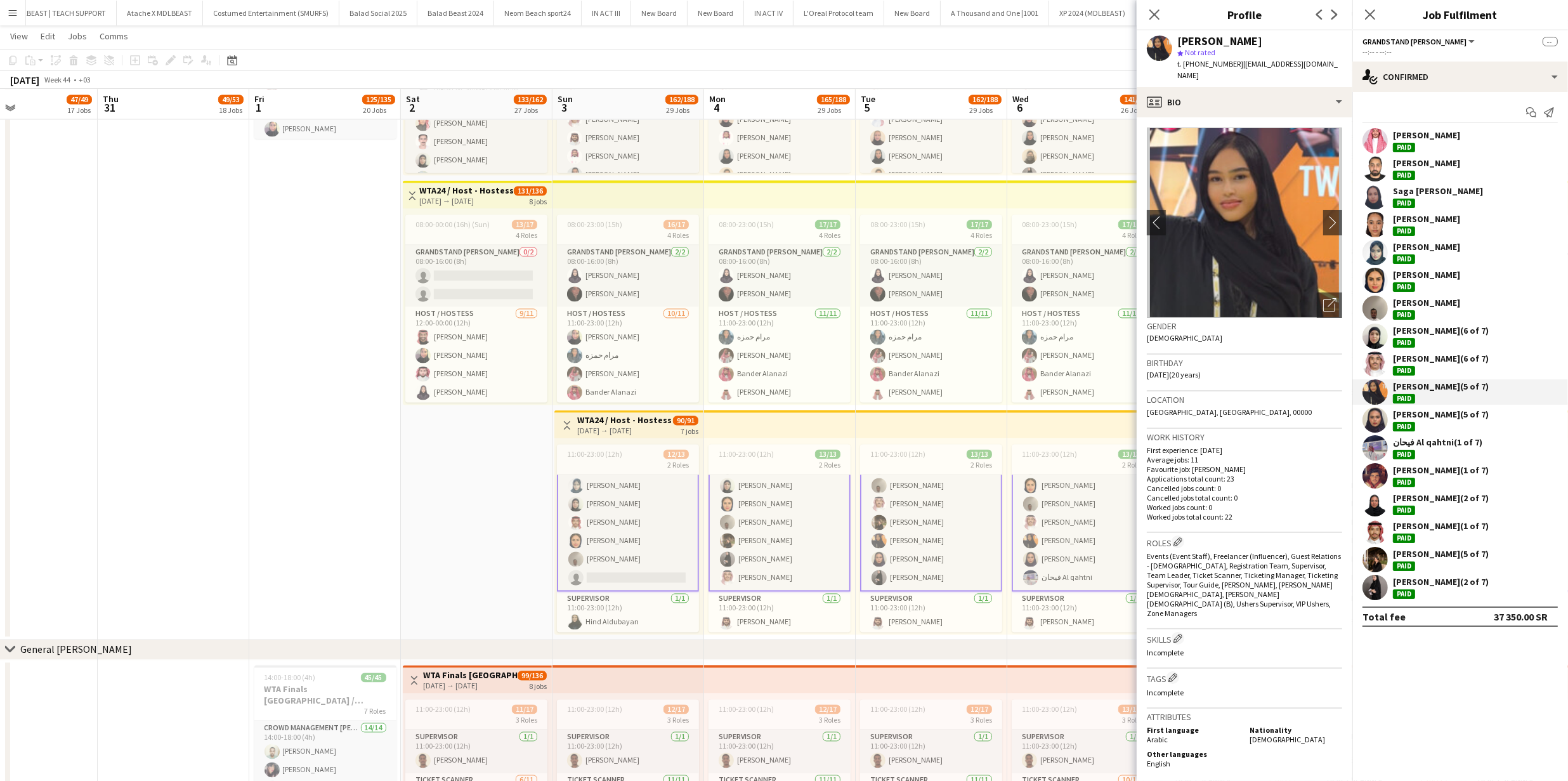
click at [1205, 66] on span "t. +966508230063" at bounding box center [1210, 64] width 66 height 10
copy span "966508230063"
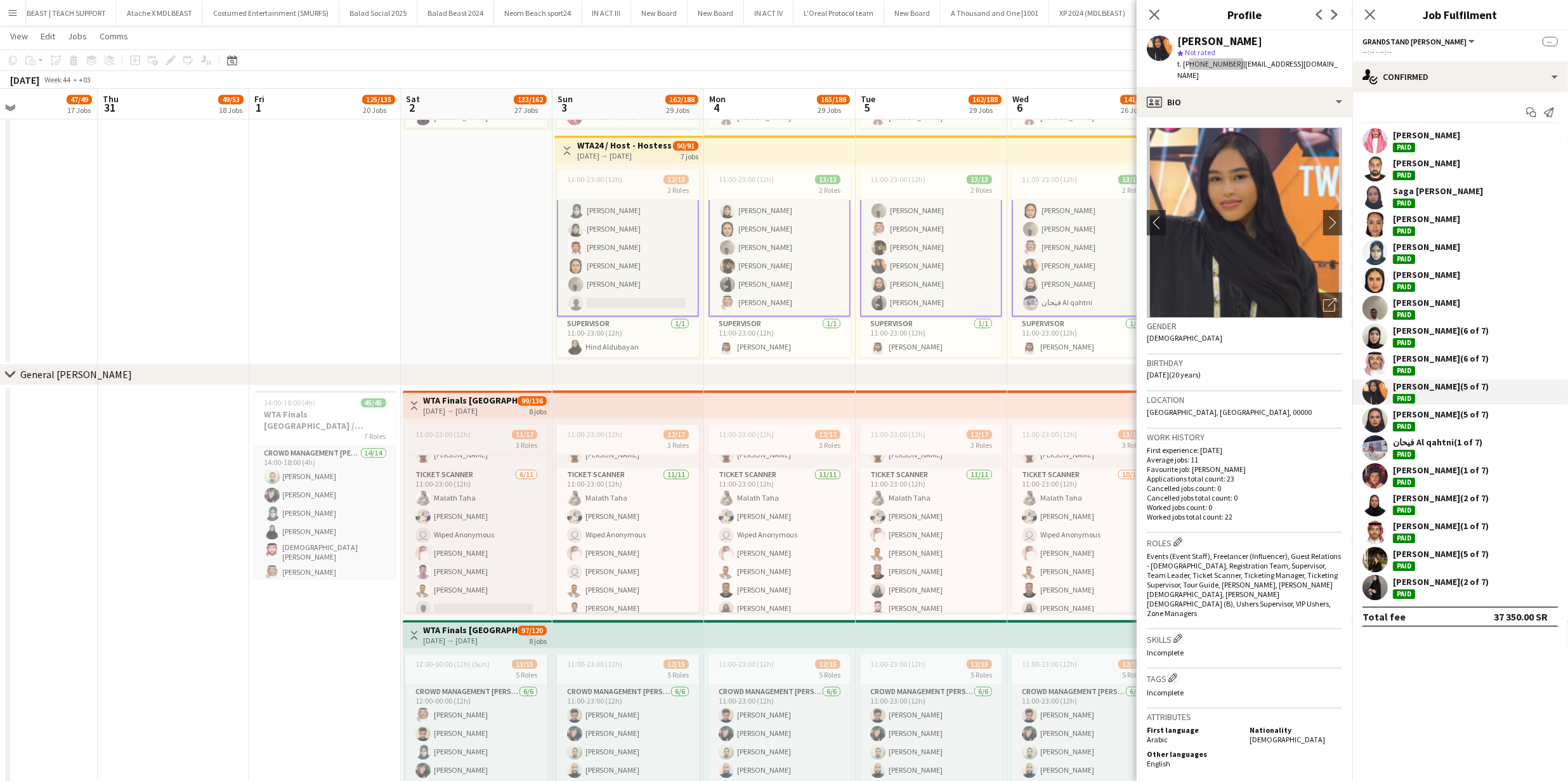
scroll to position [33, 0]
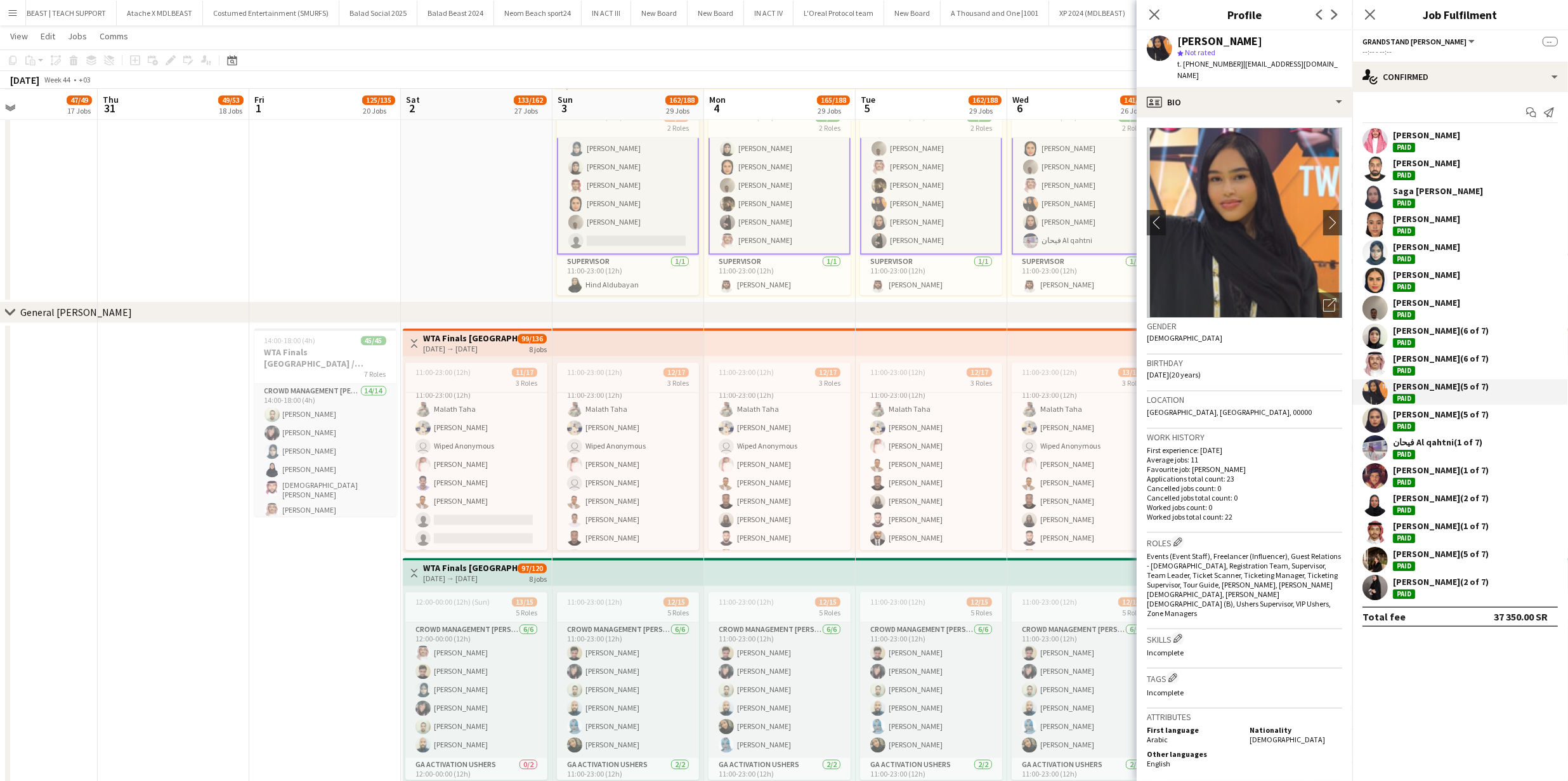
click at [1374, 560] on app-user-avatar at bounding box center [1375, 559] width 25 height 25
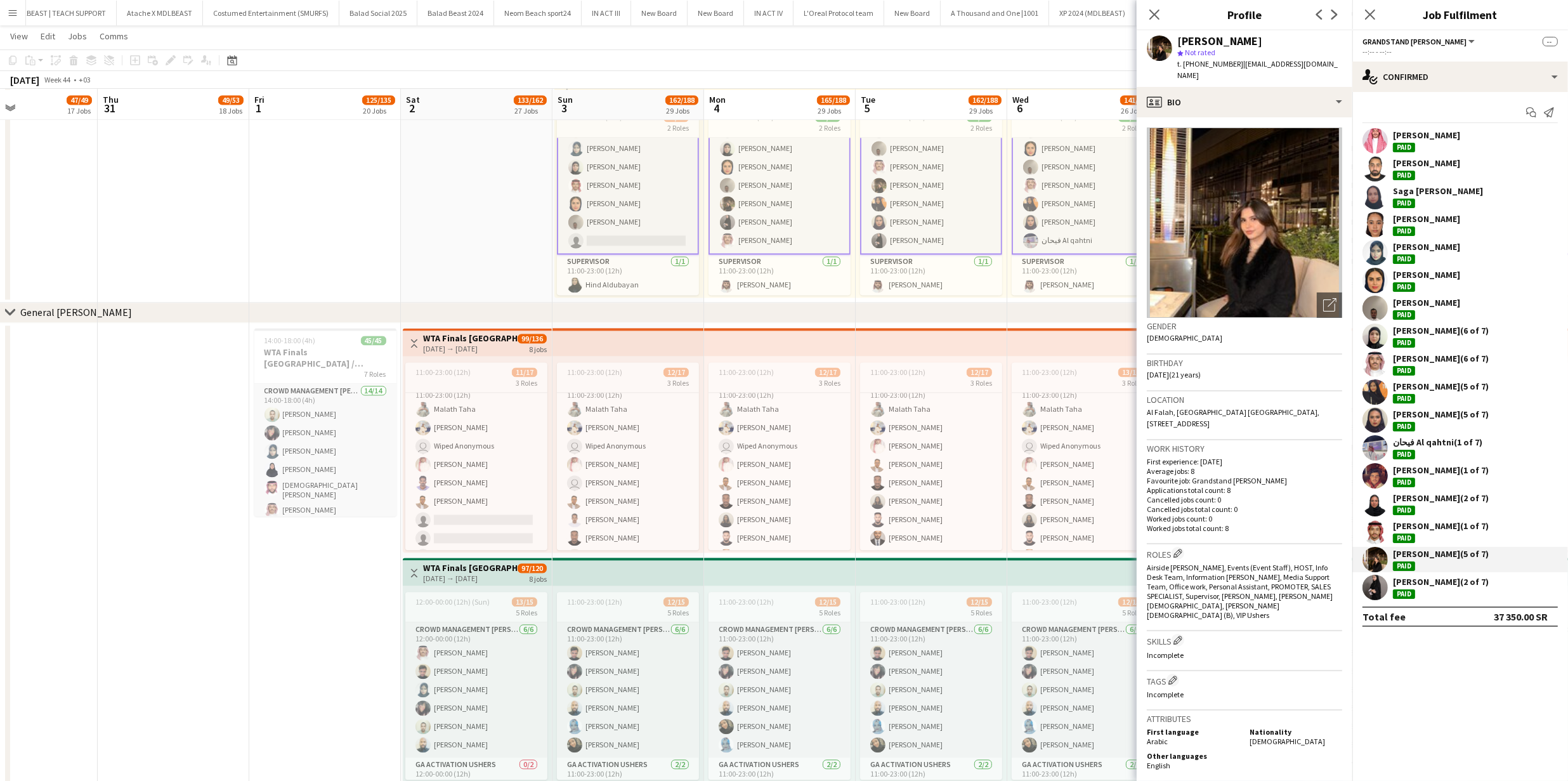
click at [1199, 64] on span "t. +966576921351" at bounding box center [1210, 64] width 66 height 10
click at [1200, 65] on span "t. +966576921351" at bounding box center [1210, 64] width 66 height 10
copy span "966576921351"
